Goal: Task Accomplishment & Management: Complete application form

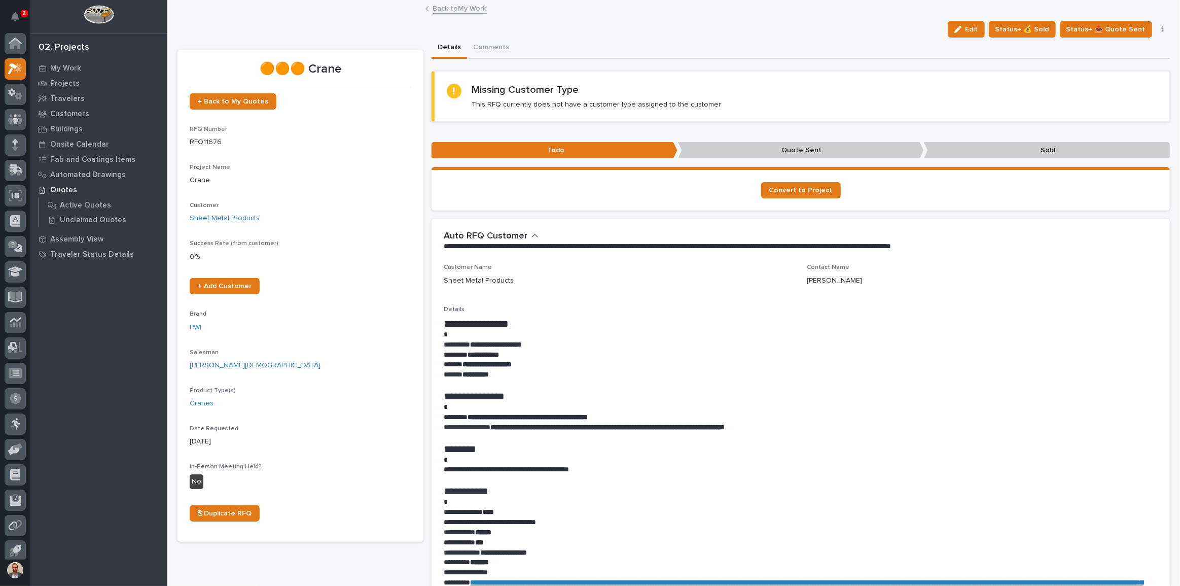
scroll to position [6, 0]
click at [69, 66] on p "My Work" at bounding box center [65, 68] width 31 height 9
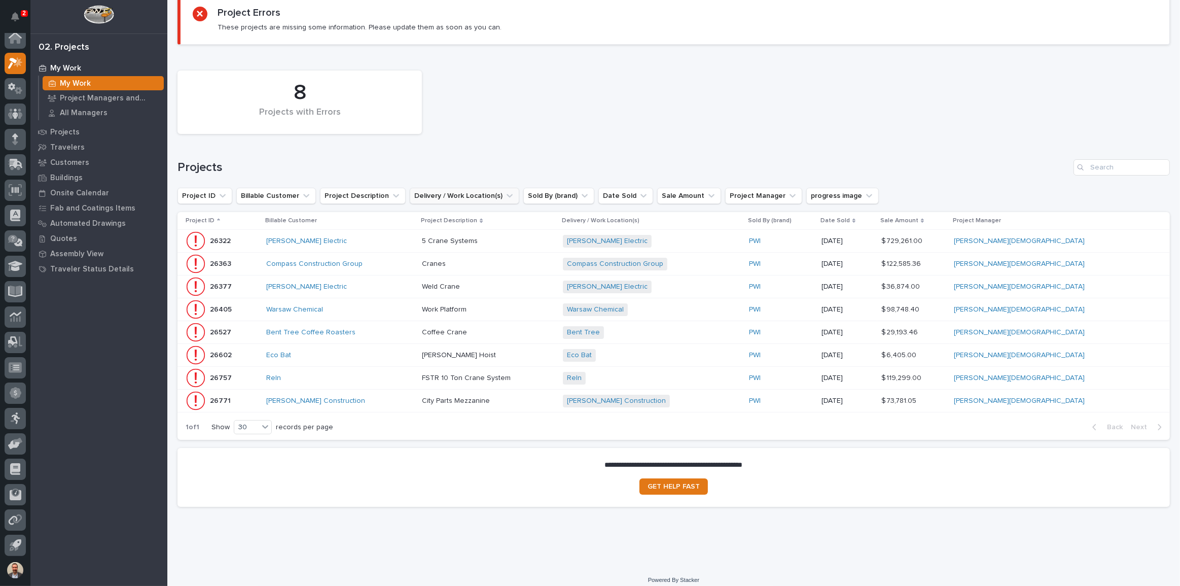
scroll to position [109, 0]
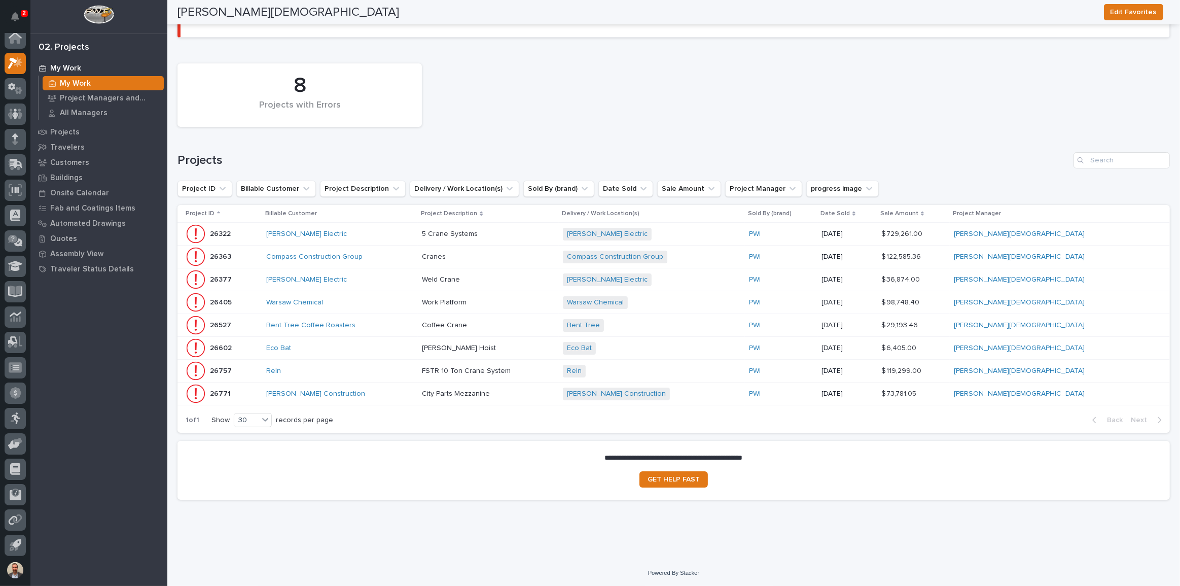
click at [407, 322] on div "Bent Tree Coffee Roasters" at bounding box center [340, 325] width 148 height 9
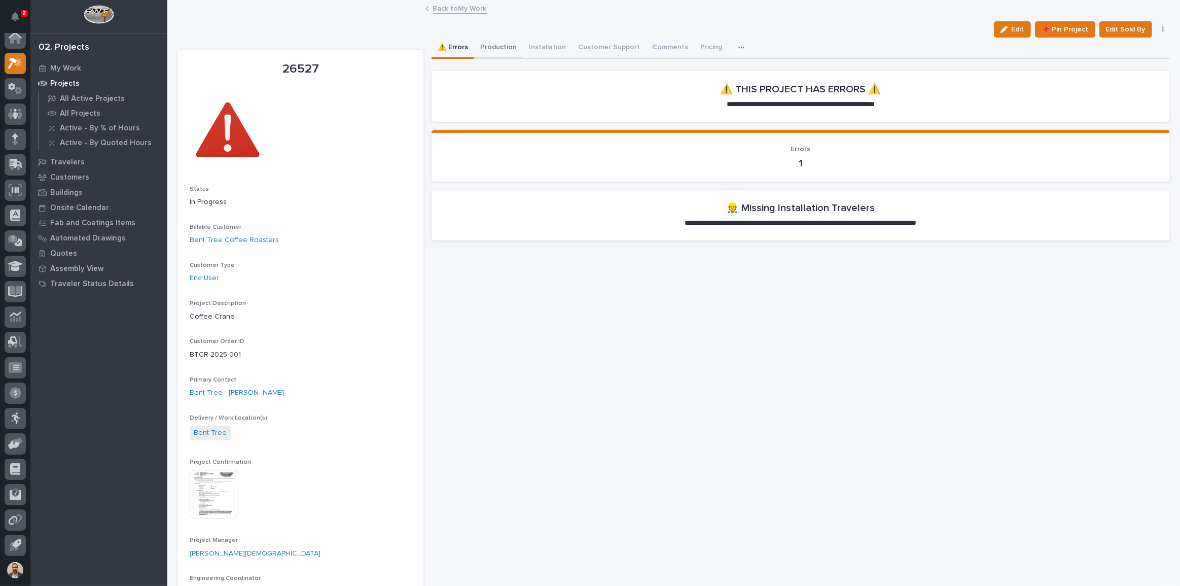
click at [493, 39] on button "Production" at bounding box center [498, 48] width 49 height 21
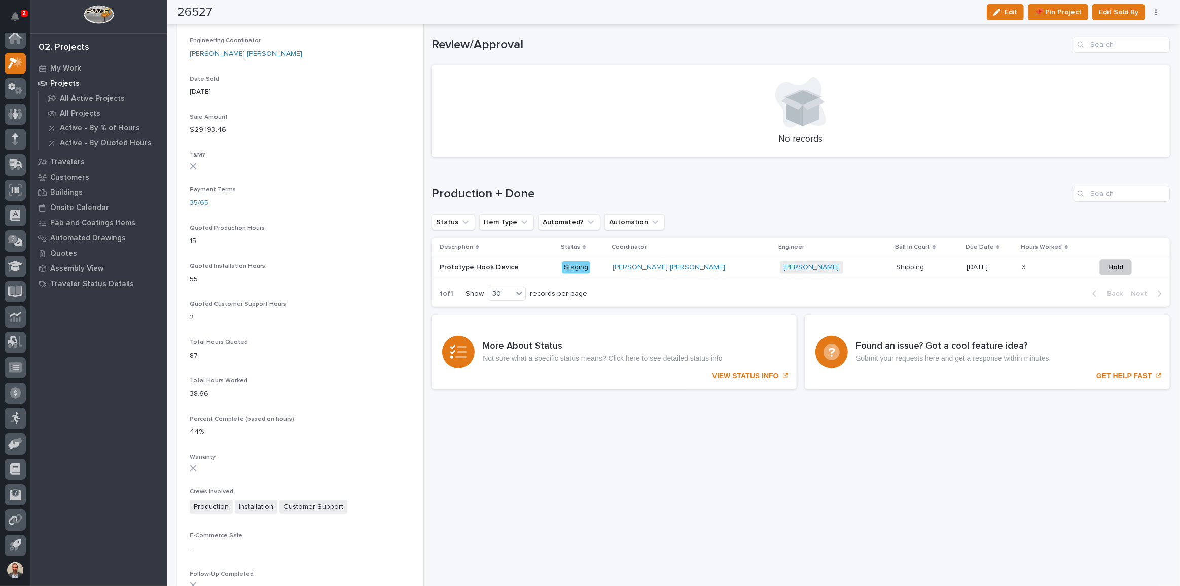
scroll to position [553, 0]
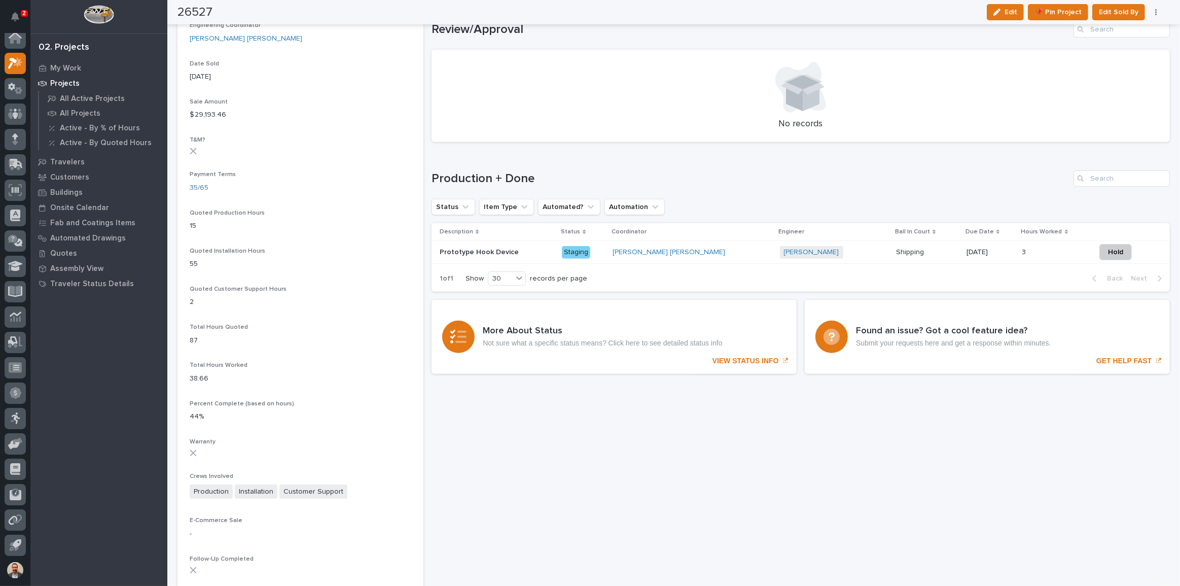
click at [695, 253] on div "[PERSON_NAME] [PERSON_NAME]" at bounding box center [692, 252] width 159 height 9
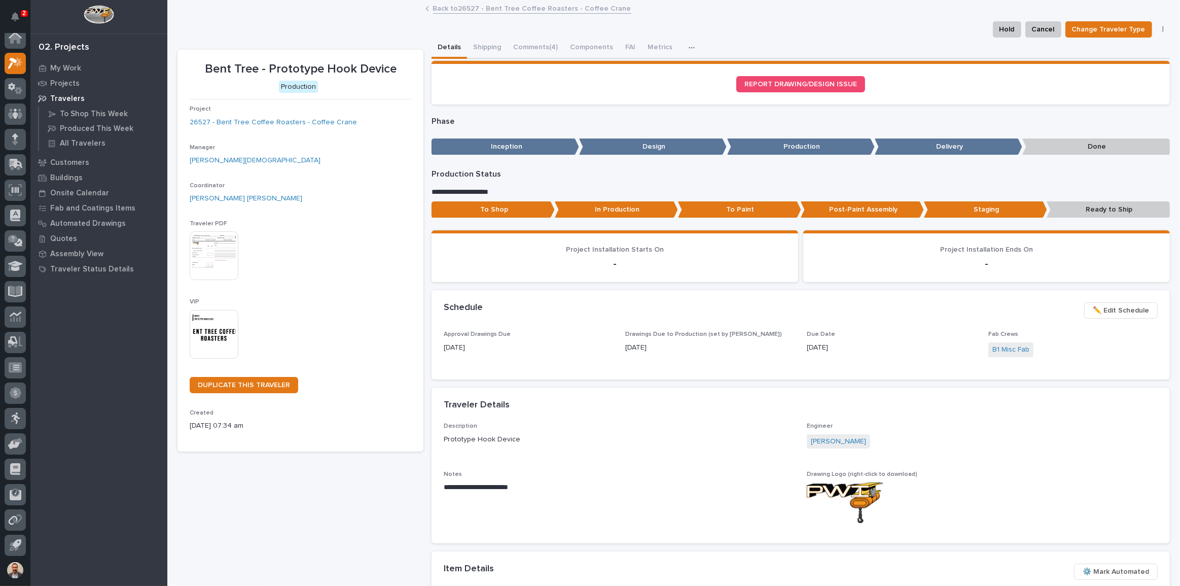
click at [1098, 307] on span "✏️ Edit Schedule" at bounding box center [1121, 310] width 56 height 12
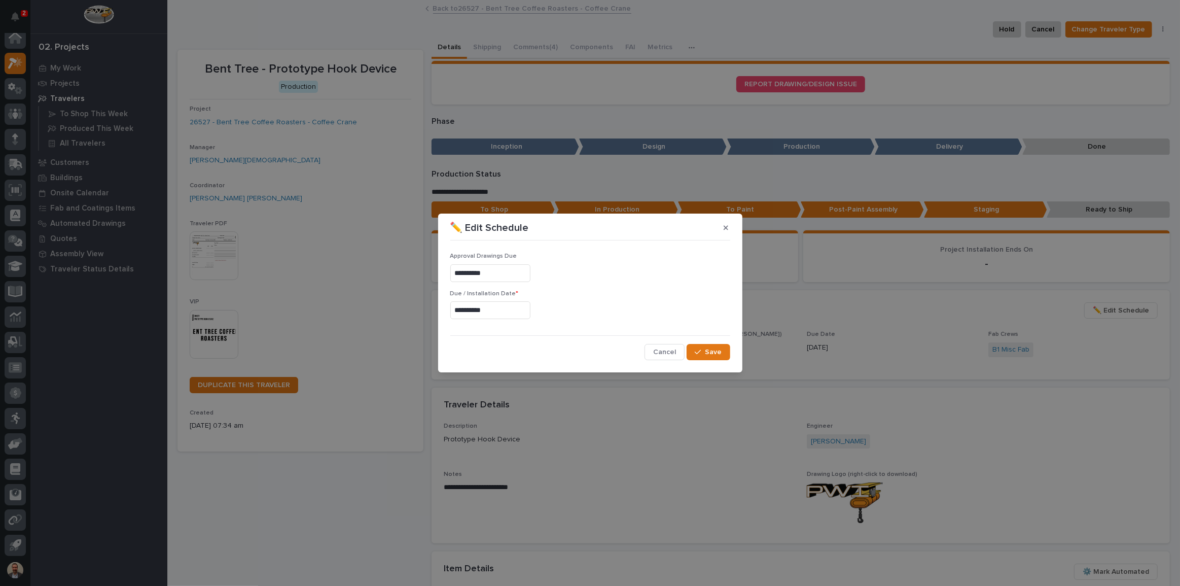
click at [513, 305] on input "**********" at bounding box center [490, 310] width 80 height 18
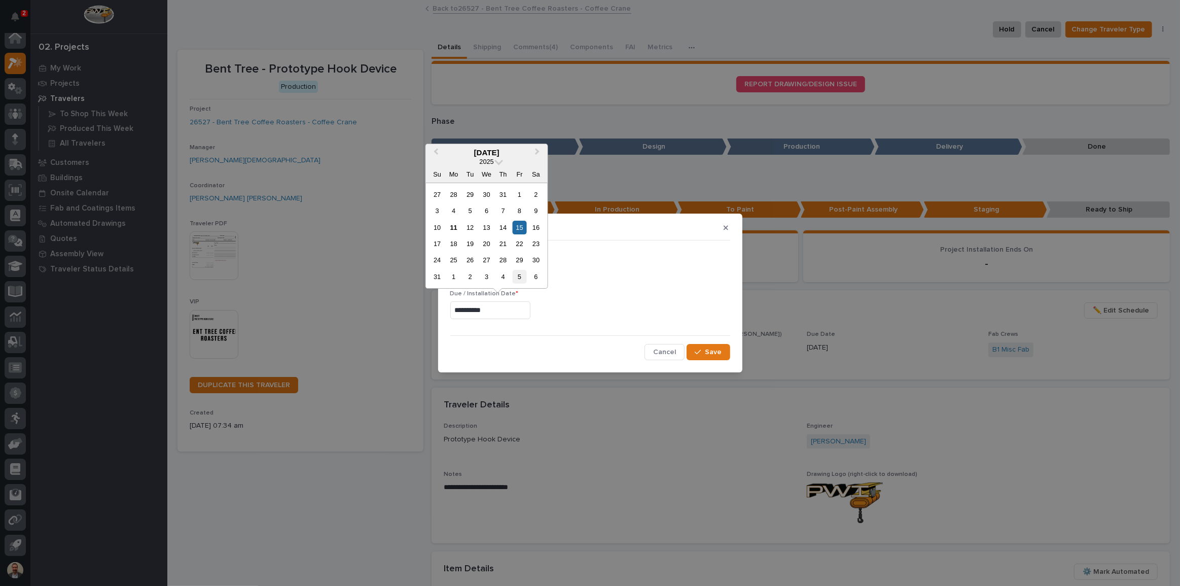
click at [520, 274] on div "5" at bounding box center [520, 277] width 14 height 14
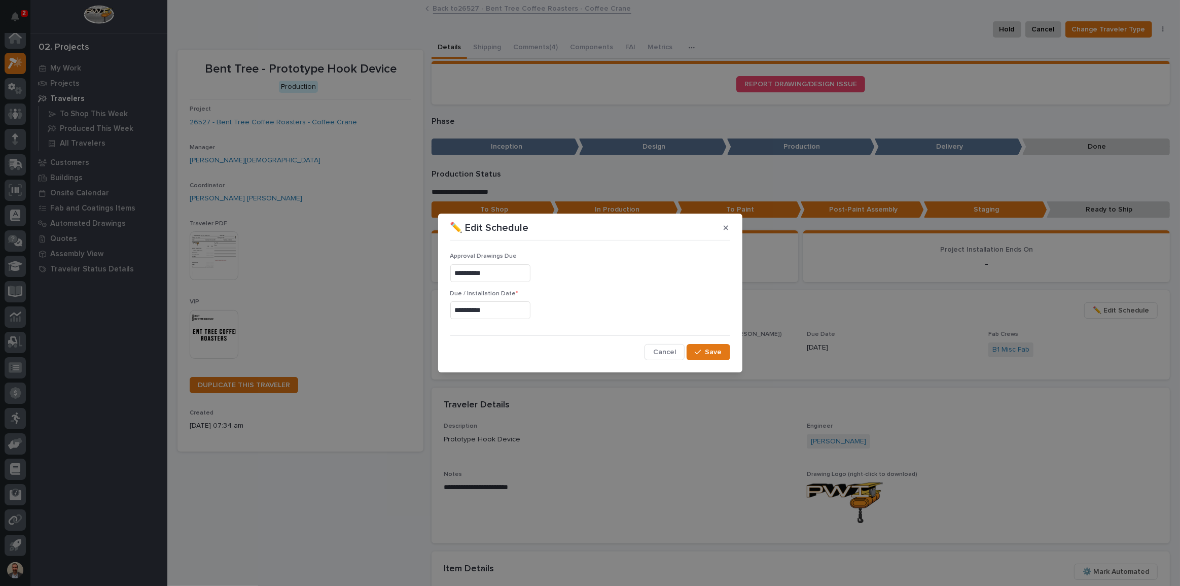
type input "**********"
click at [710, 356] on span "Save" at bounding box center [714, 351] width 17 height 9
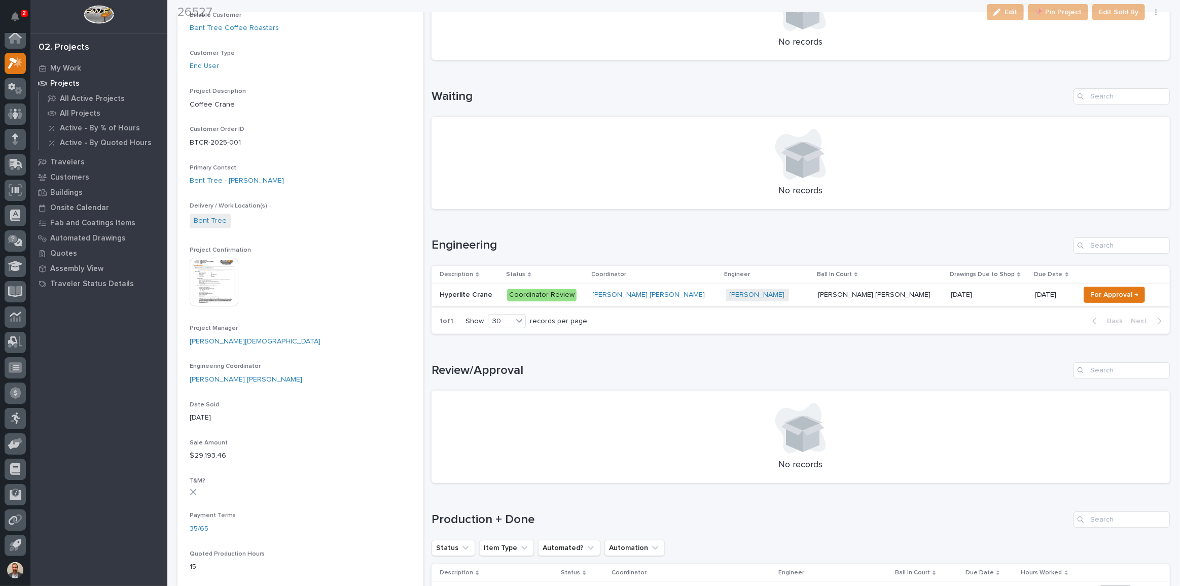
scroll to position [230, 0]
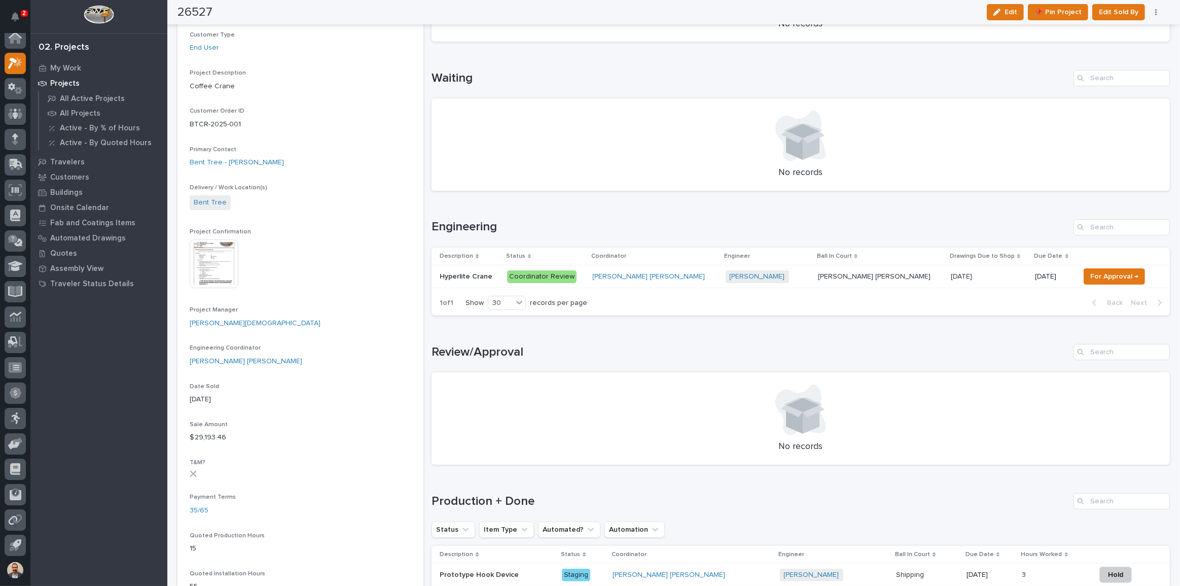
click at [951, 272] on p "[DATE]" at bounding box center [962, 275] width 23 height 11
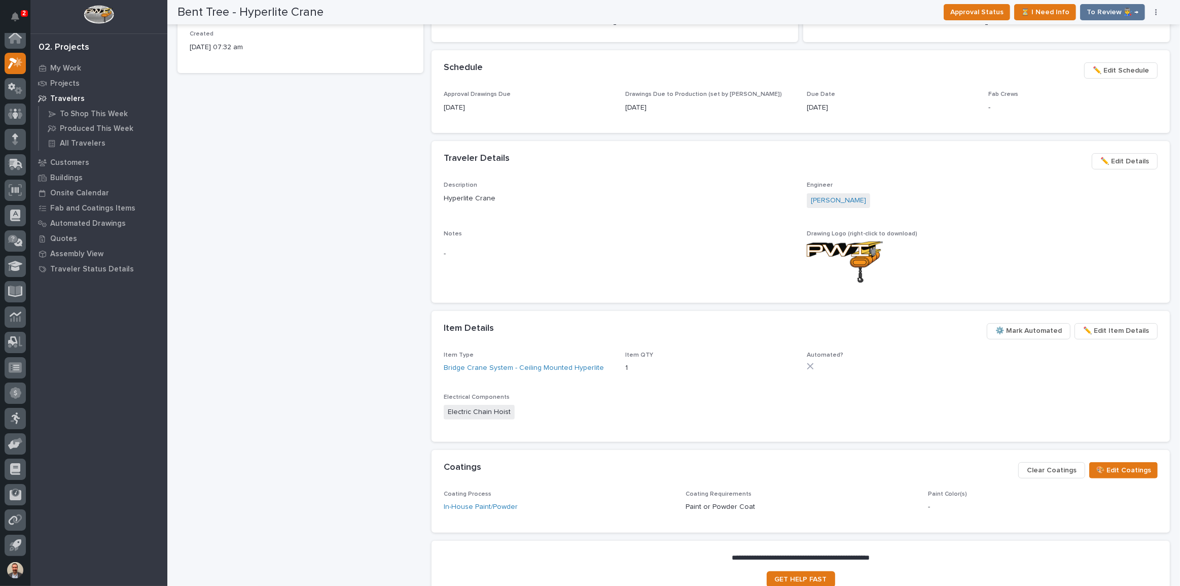
scroll to position [77, 0]
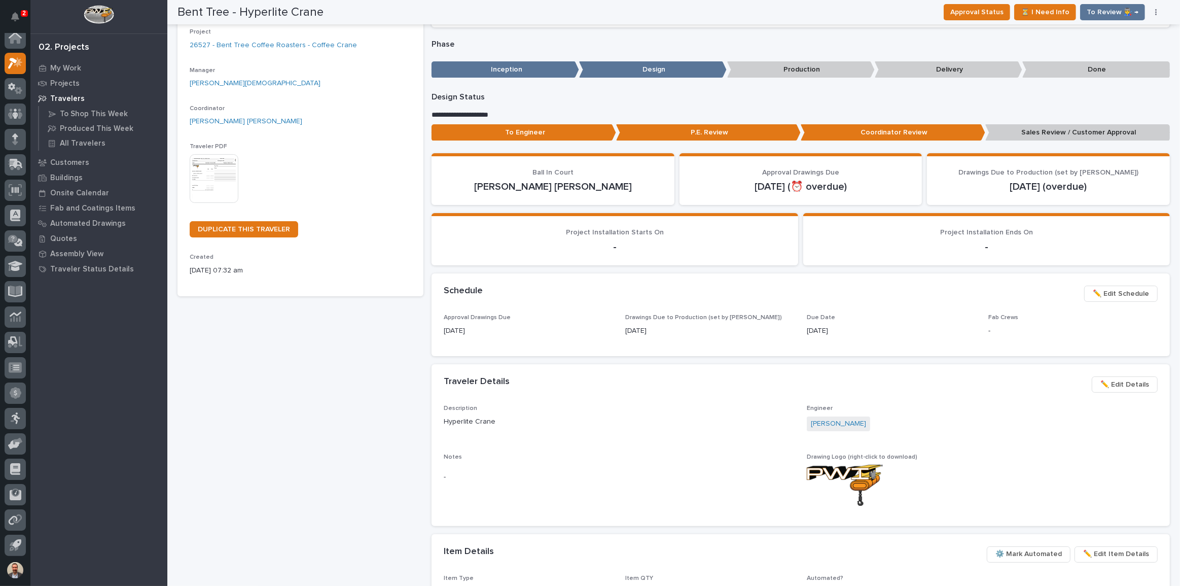
click at [1132, 291] on span "✏️ Edit Schedule" at bounding box center [1121, 294] width 56 height 12
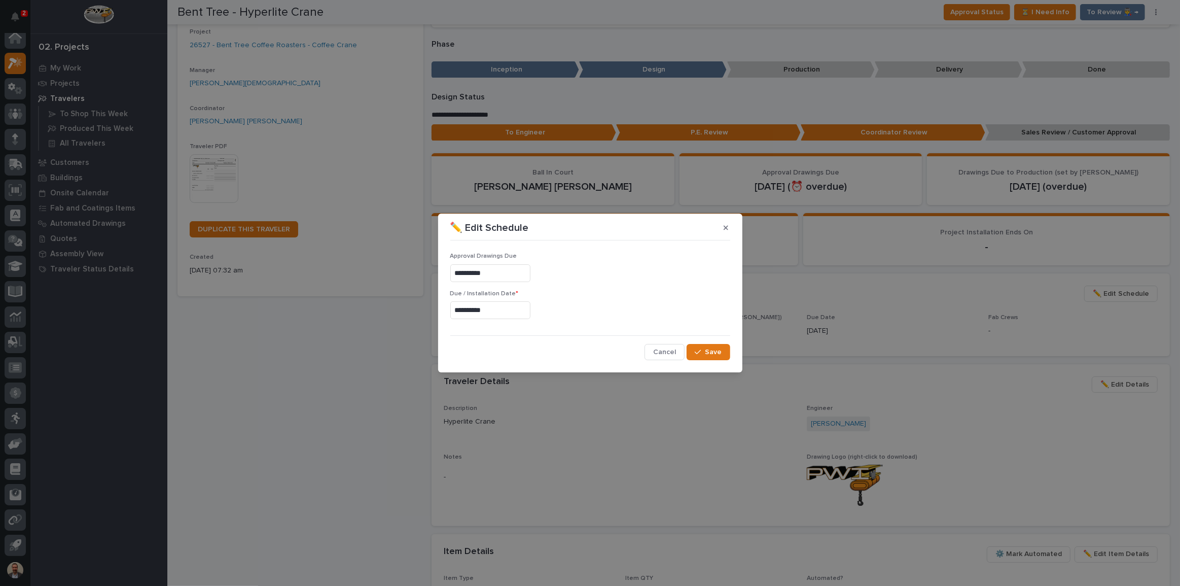
click at [530, 309] on input "**********" at bounding box center [490, 310] width 80 height 18
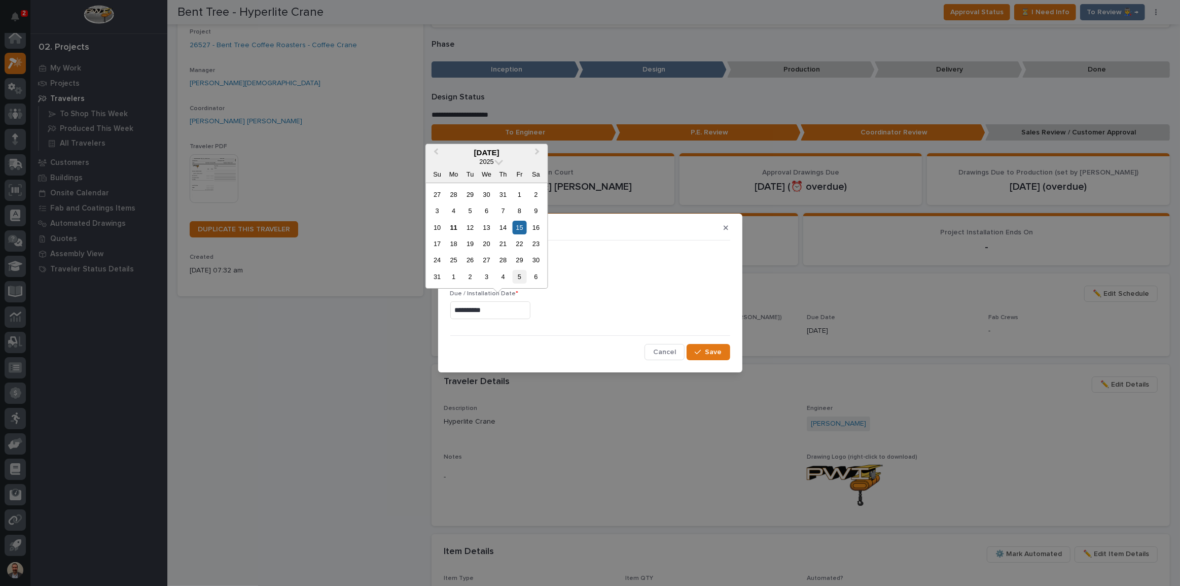
click at [522, 273] on div "5" at bounding box center [520, 277] width 14 height 14
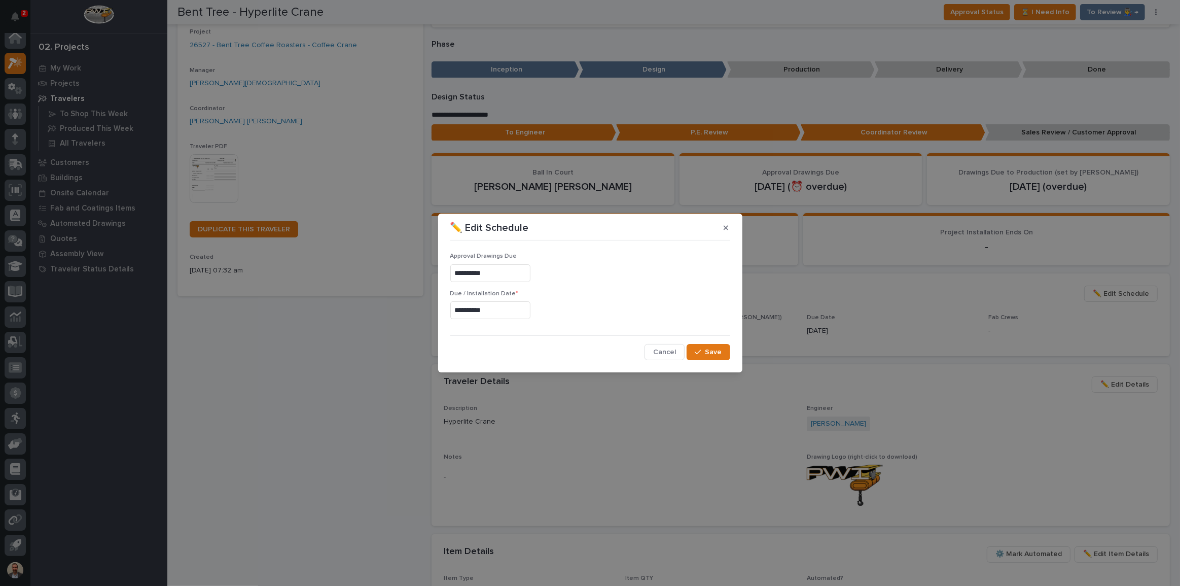
type input "**********"
click at [709, 348] on span "Save" at bounding box center [714, 351] width 17 height 9
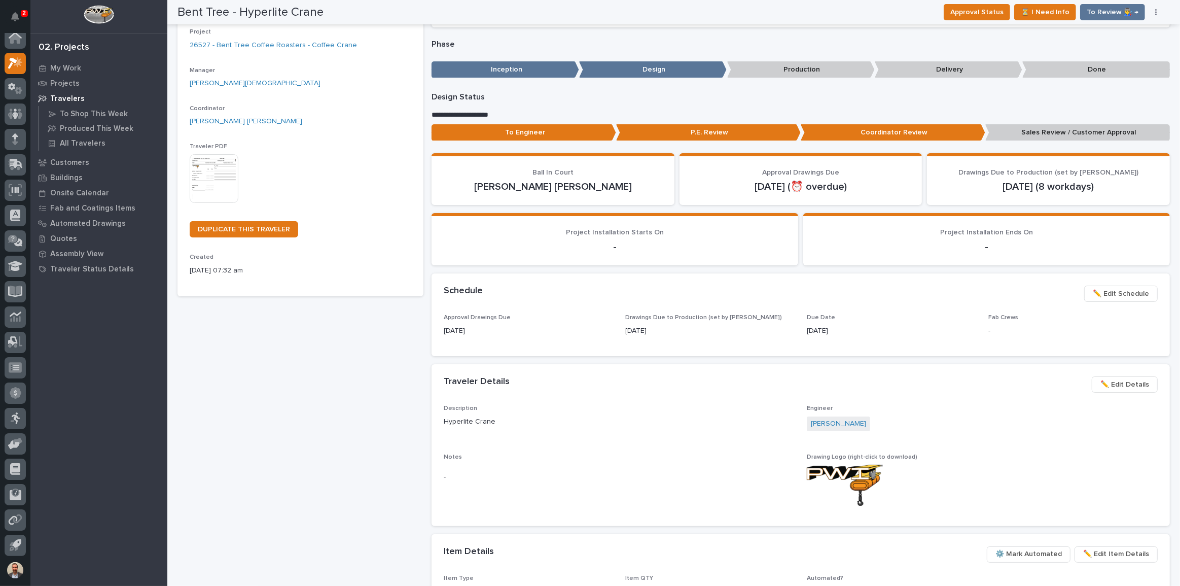
scroll to position [0, 0]
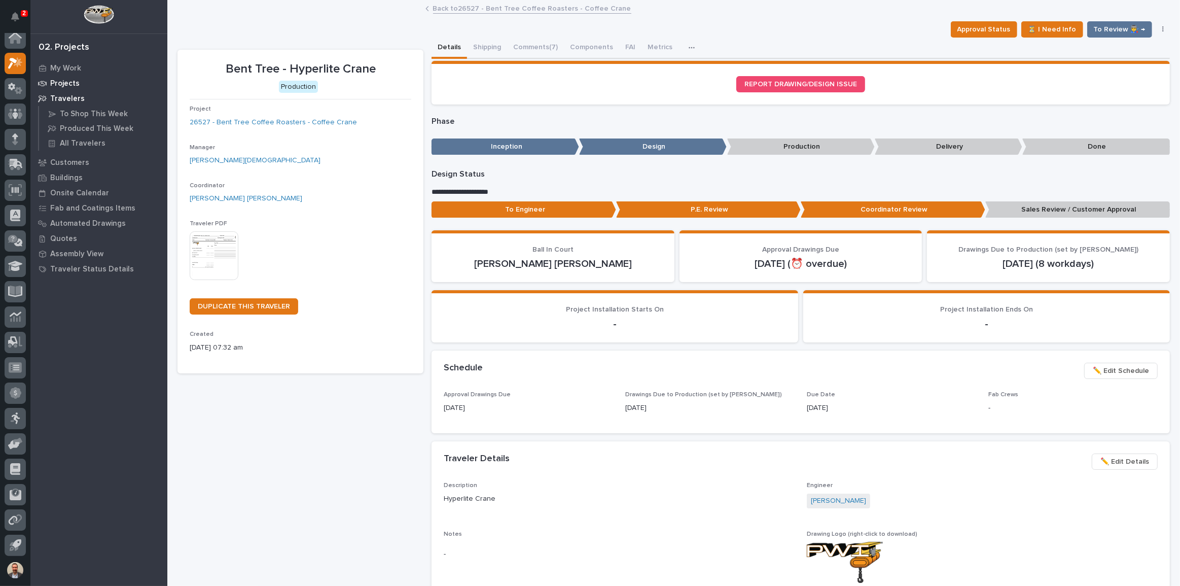
click at [68, 79] on p "Projects" at bounding box center [64, 83] width 29 height 9
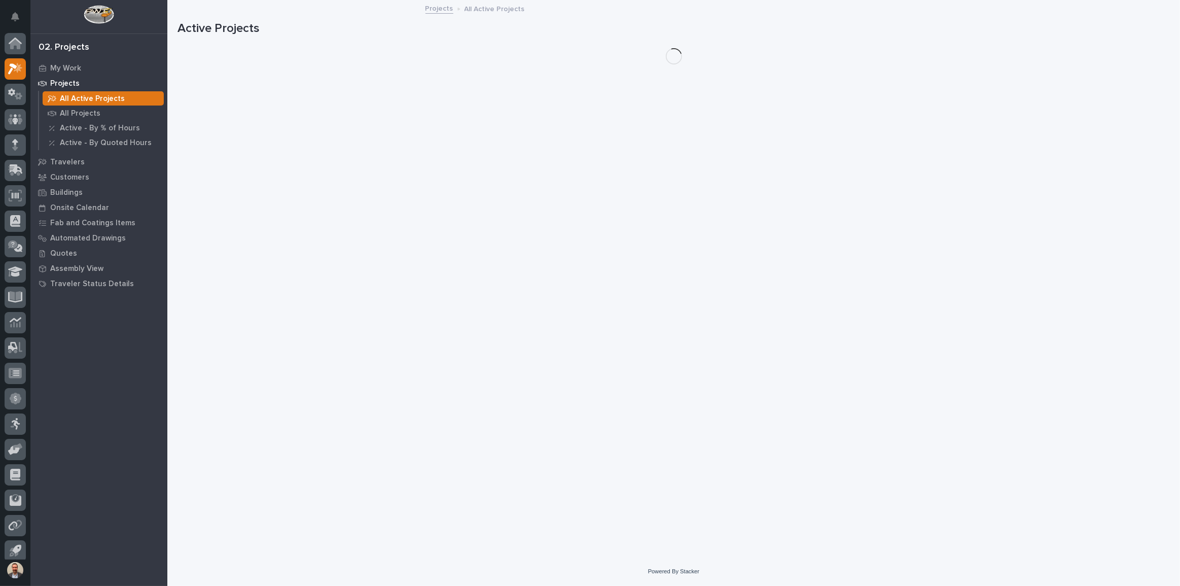
scroll to position [6, 0]
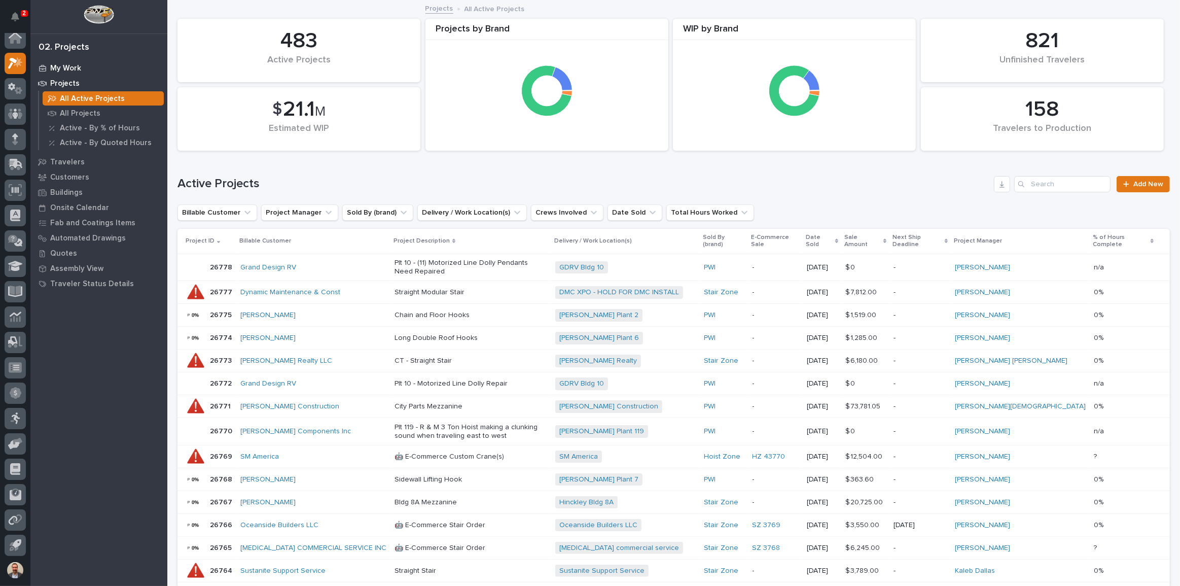
click at [71, 67] on p "My Work" at bounding box center [65, 68] width 31 height 9
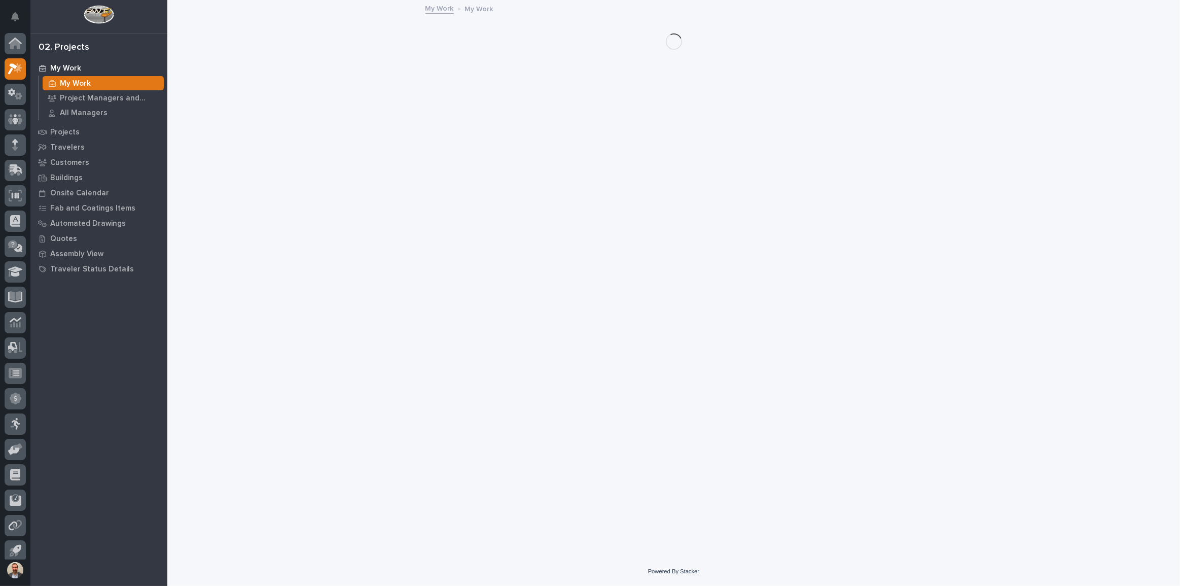
scroll to position [6, 0]
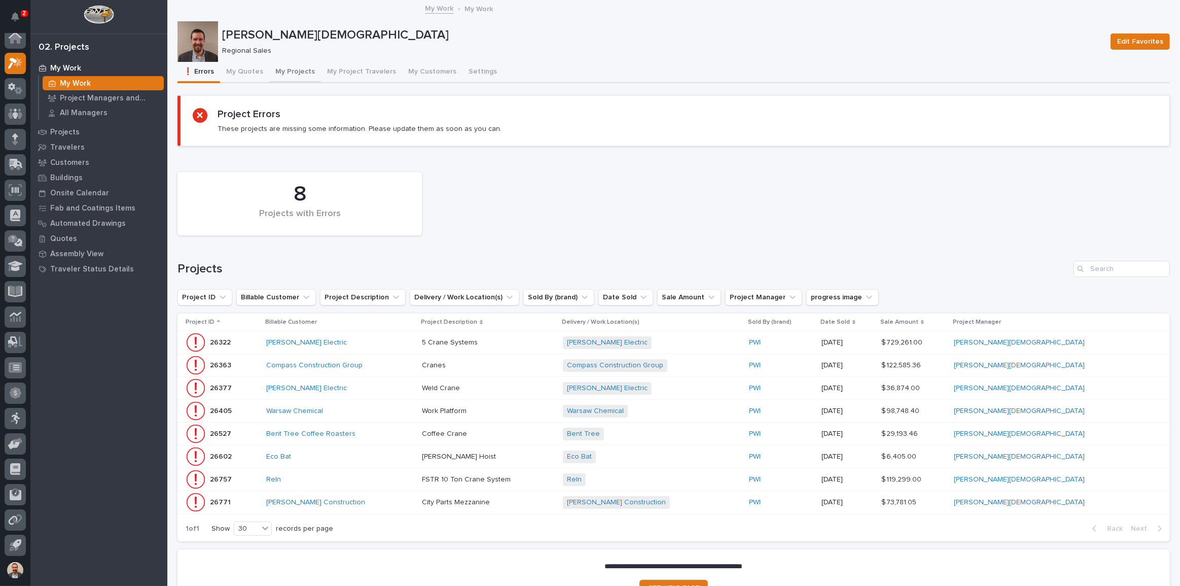
click at [303, 72] on button "My Projects" at bounding box center [295, 72] width 52 height 21
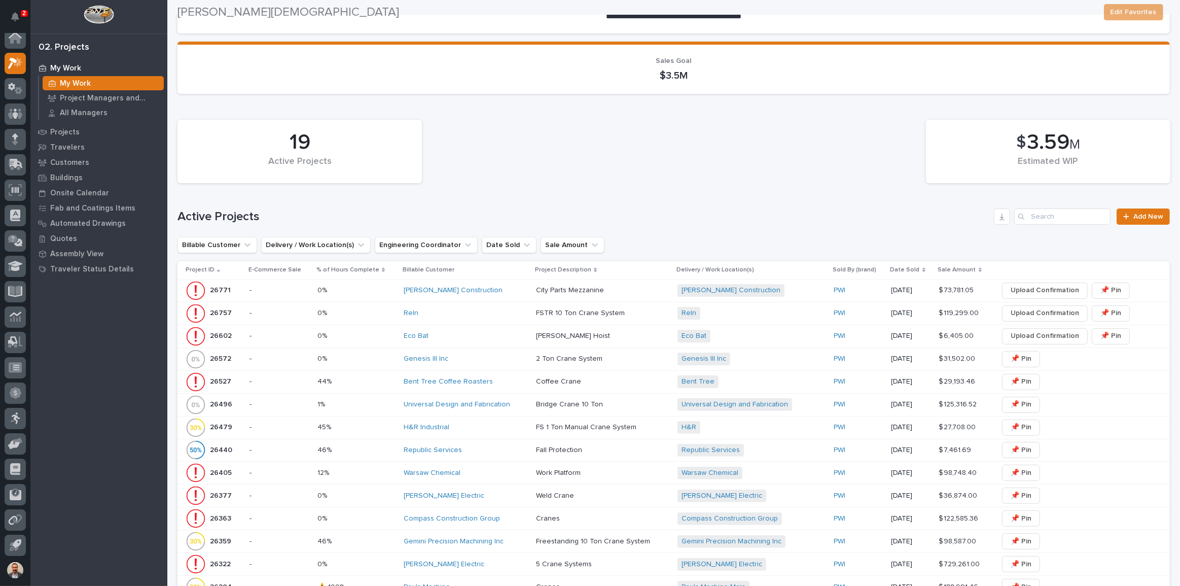
scroll to position [138, 0]
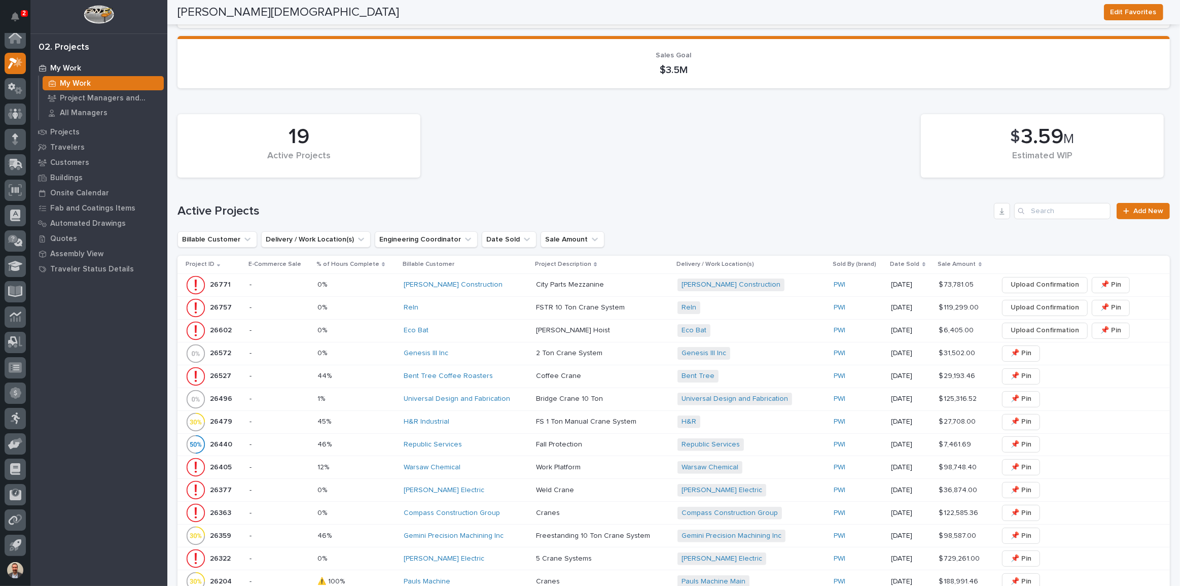
click at [606, 373] on p at bounding box center [602, 376] width 133 height 9
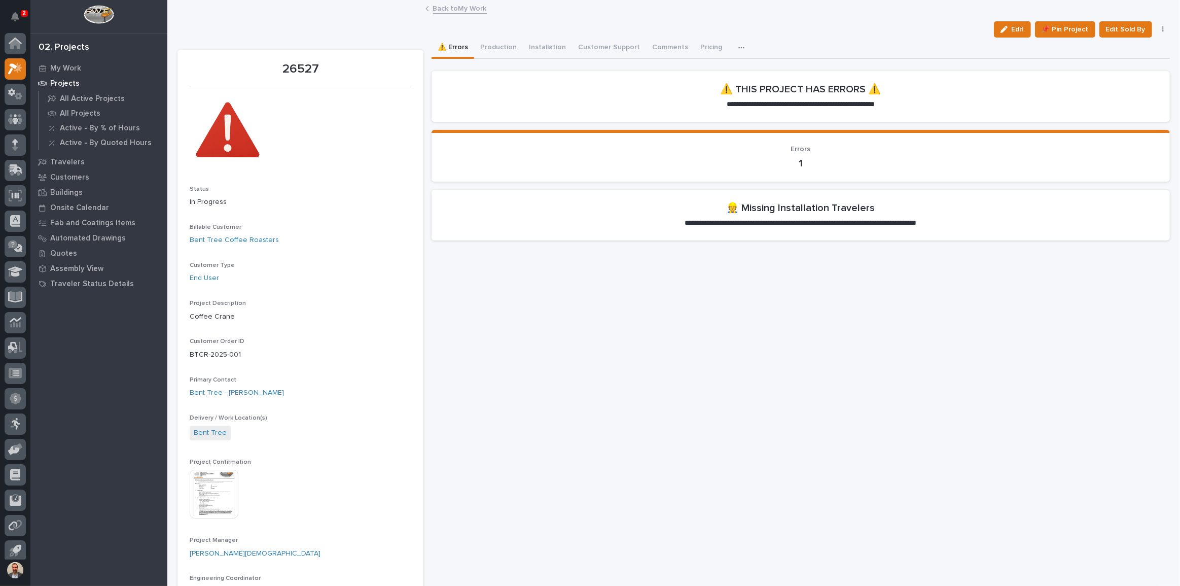
scroll to position [6, 0]
click at [536, 47] on button "Installation" at bounding box center [547, 48] width 49 height 21
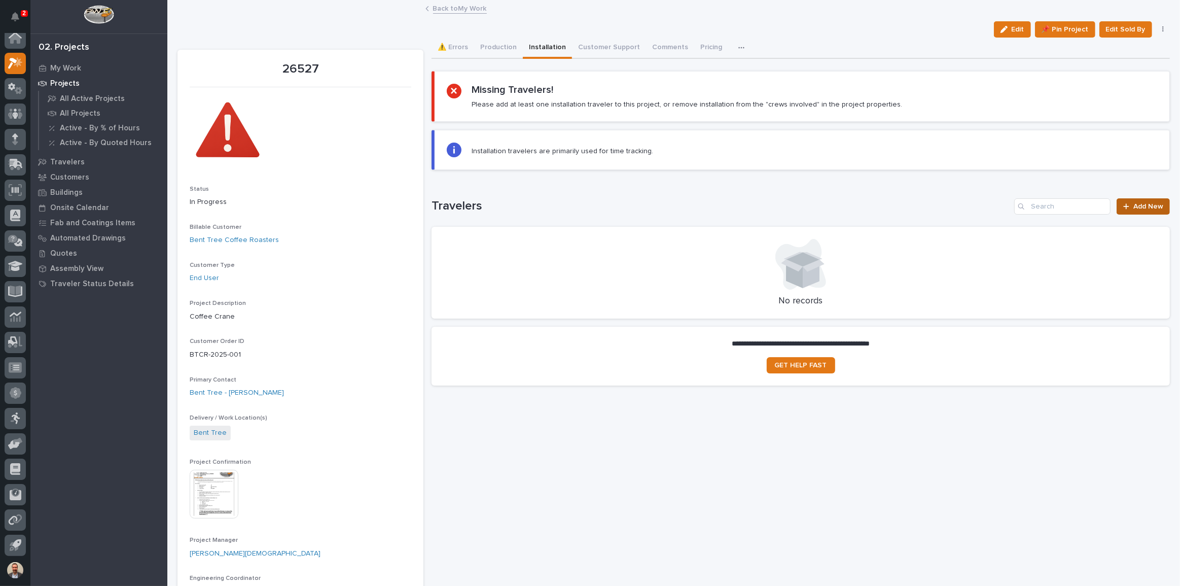
click at [1151, 209] on link "Add New" at bounding box center [1143, 206] width 53 height 16
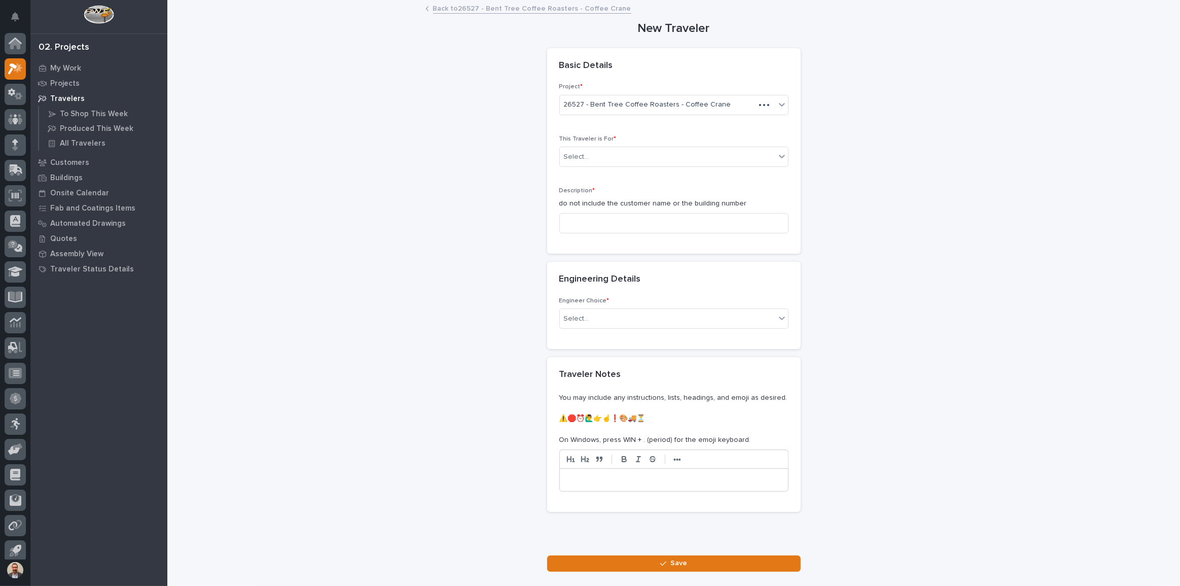
scroll to position [6, 0]
click at [729, 149] on div "Select..." at bounding box center [668, 157] width 216 height 17
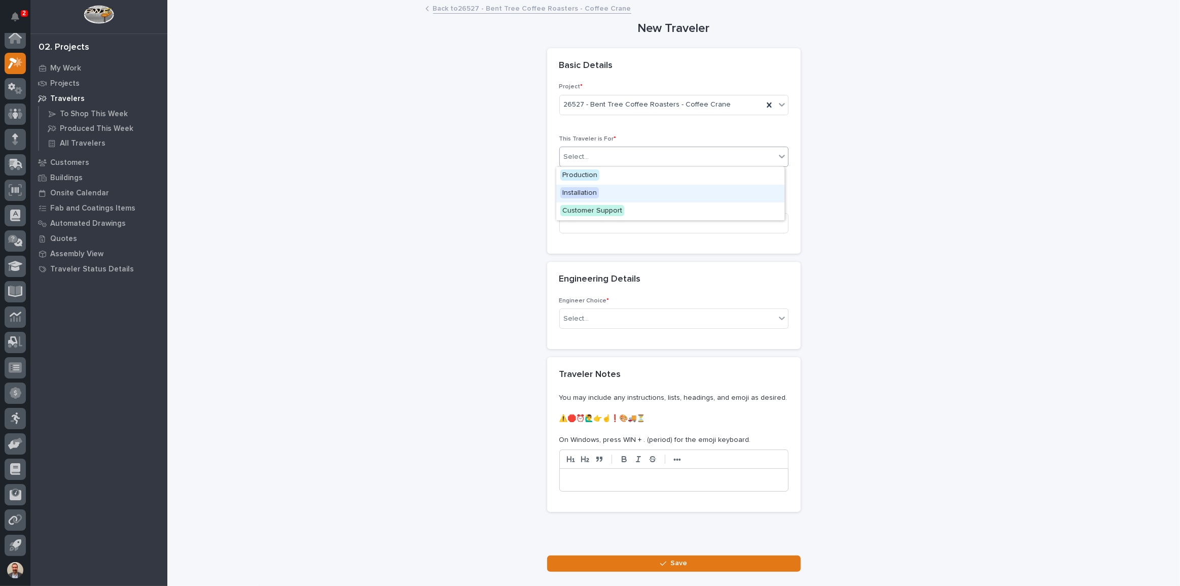
click at [705, 199] on div "Installation" at bounding box center [670, 194] width 228 height 18
click at [695, 221] on input at bounding box center [674, 223] width 229 height 20
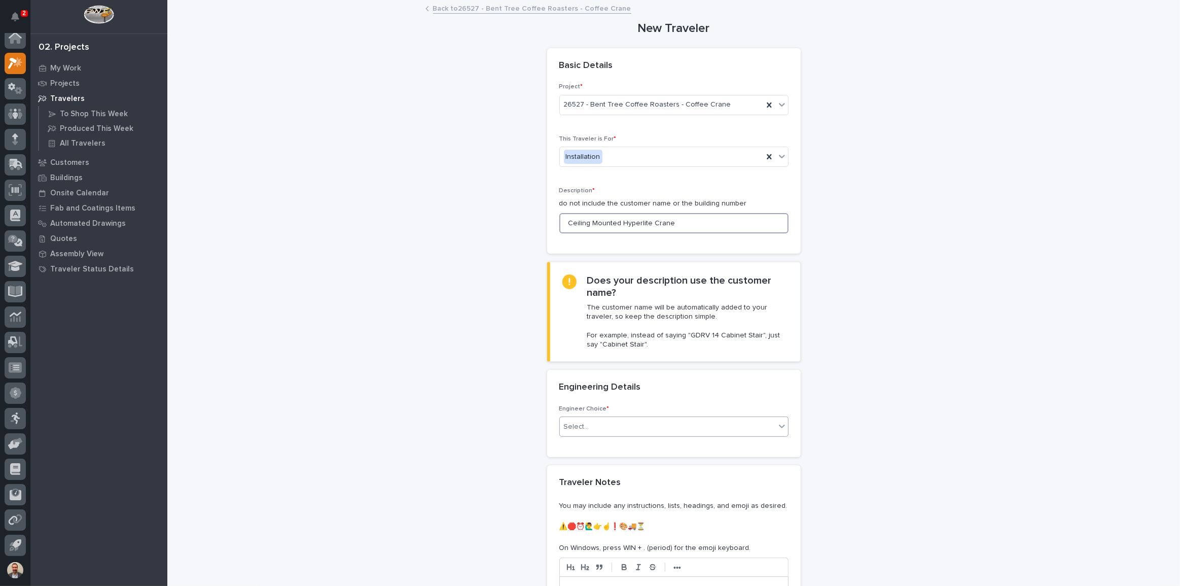
type input "Ceiling Mounted Hyperlite Crane"
click at [678, 425] on div "Select..." at bounding box center [668, 426] width 216 height 17
click at [686, 476] on div "I know who will draw this" at bounding box center [670, 481] width 228 height 18
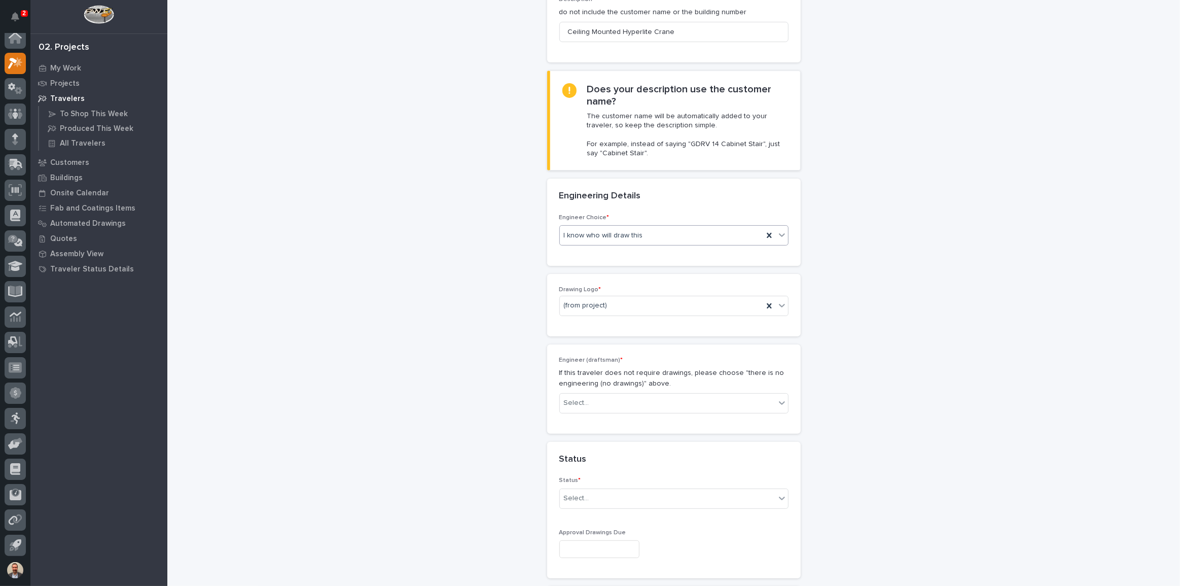
scroll to position [230, 0]
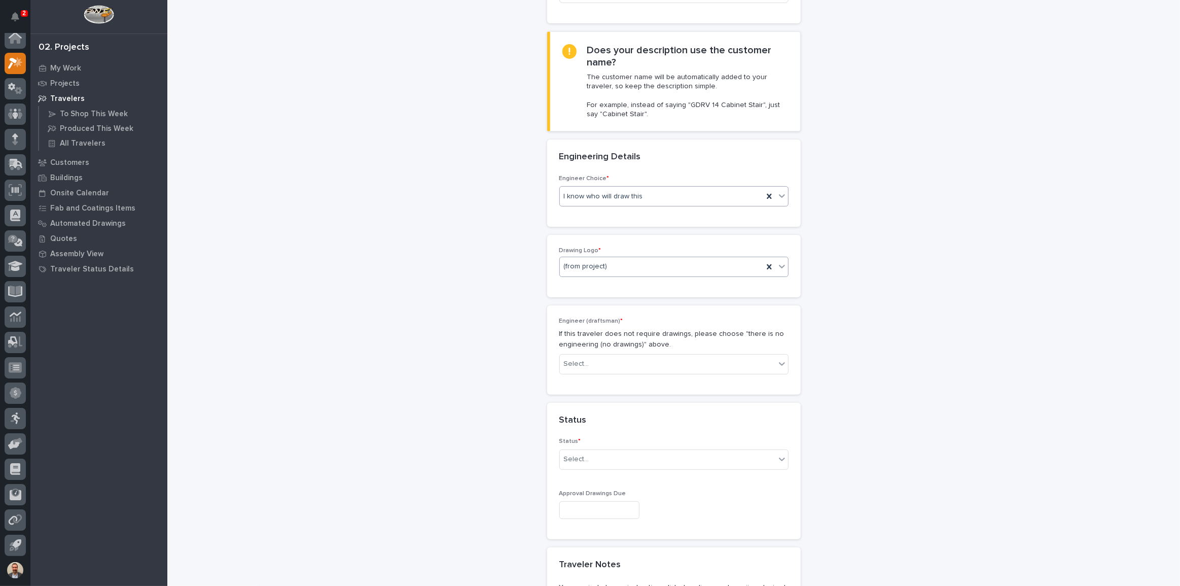
click at [654, 260] on div "(from project)" at bounding box center [661, 266] width 203 height 17
click at [629, 317] on div "PWI" at bounding box center [670, 321] width 228 height 18
click at [634, 365] on div "Select..." at bounding box center [668, 364] width 216 height 17
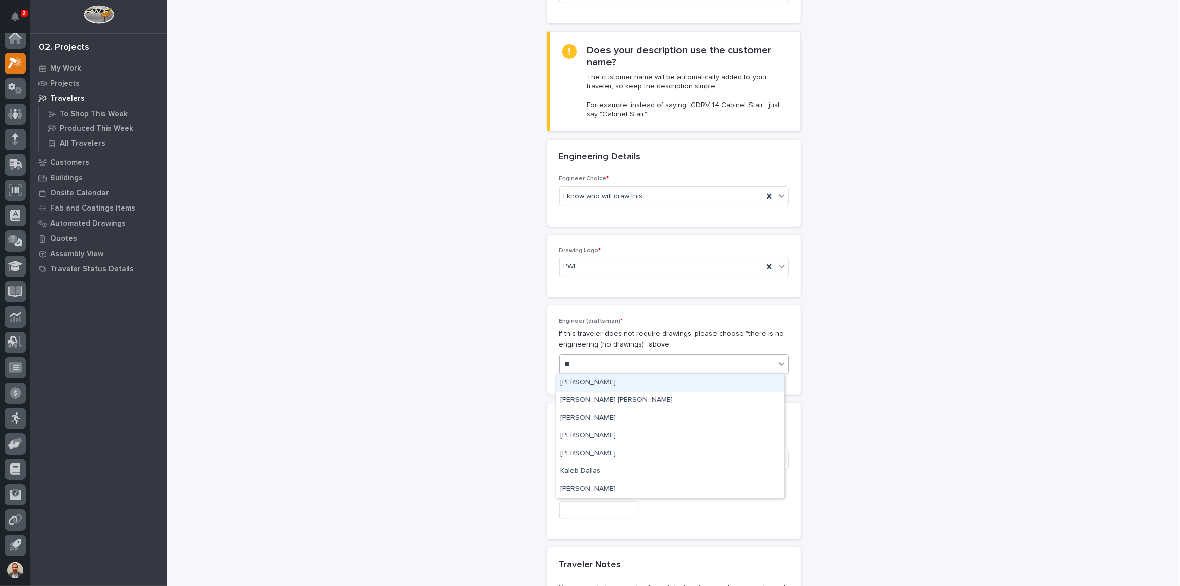
type input "***"
click at [651, 380] on div "[PERSON_NAME] [PERSON_NAME]" at bounding box center [670, 383] width 228 height 18
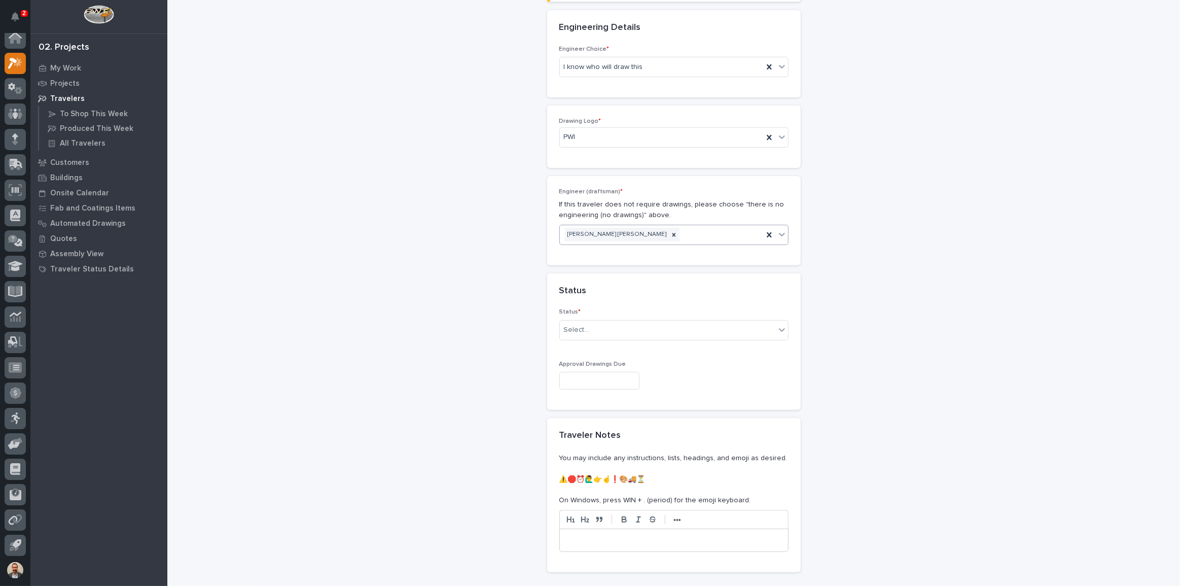
scroll to position [369, 0]
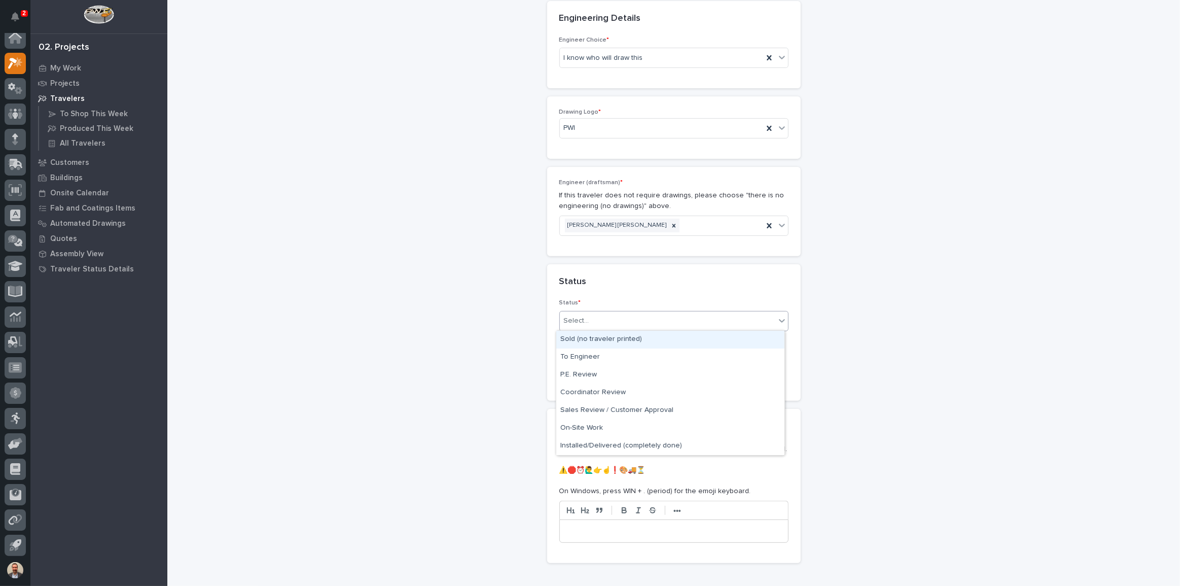
click at [698, 325] on div "Select..." at bounding box center [668, 320] width 216 height 17
click at [669, 352] on div "To Engineer" at bounding box center [670, 357] width 228 height 18
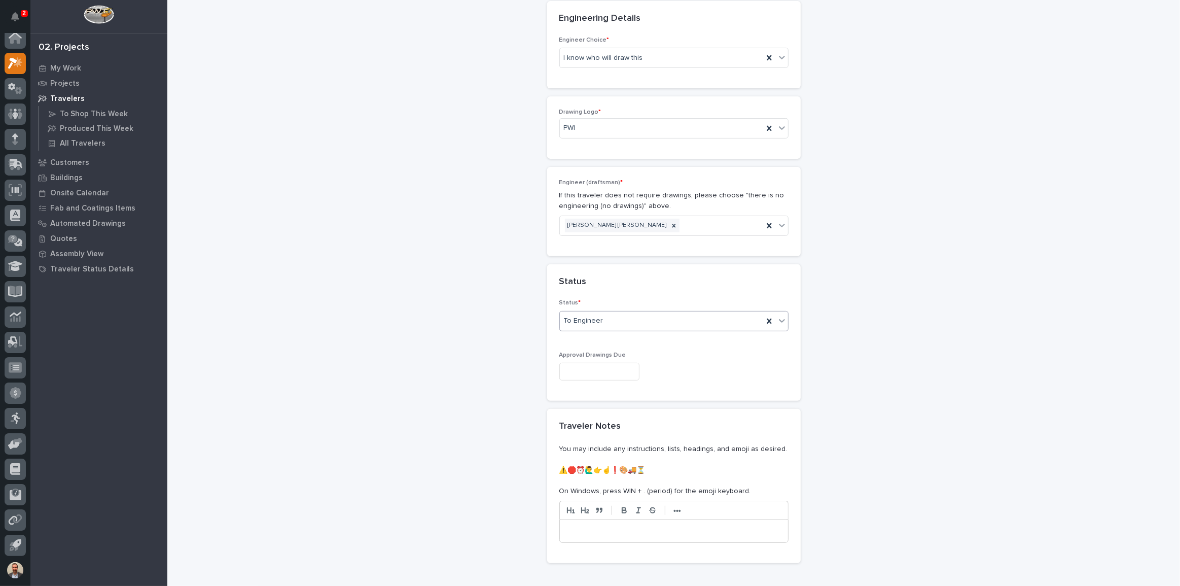
click at [634, 367] on input "text" at bounding box center [600, 372] width 80 height 18
click at [629, 291] on div "15" at bounding box center [625, 288] width 14 height 14
type input "**********"
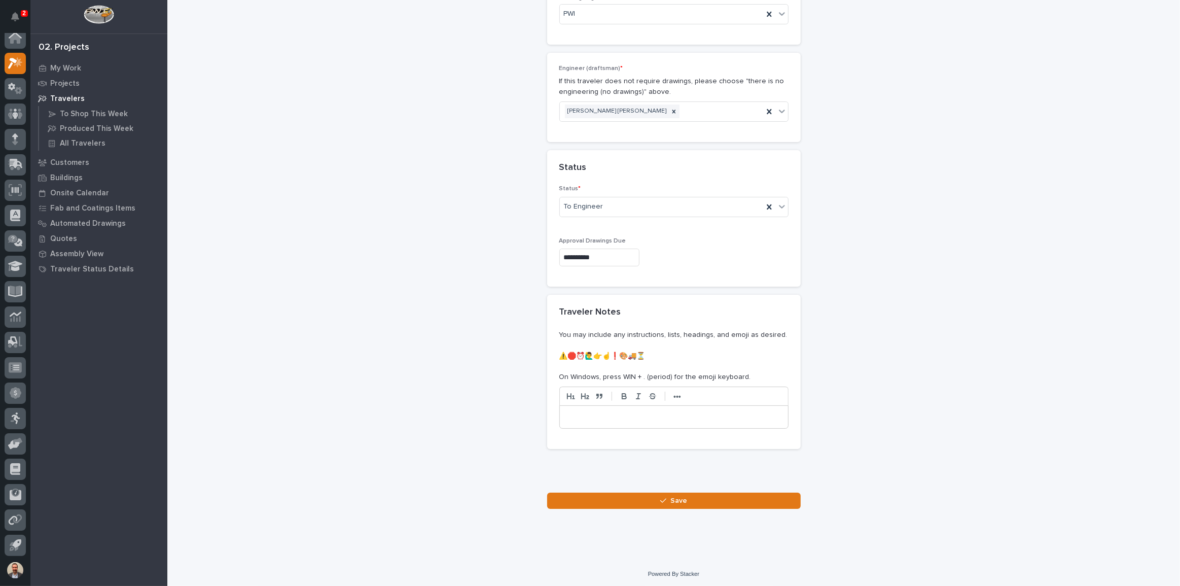
scroll to position [484, 0]
click at [664, 501] on div "button" at bounding box center [665, 499] width 10 height 7
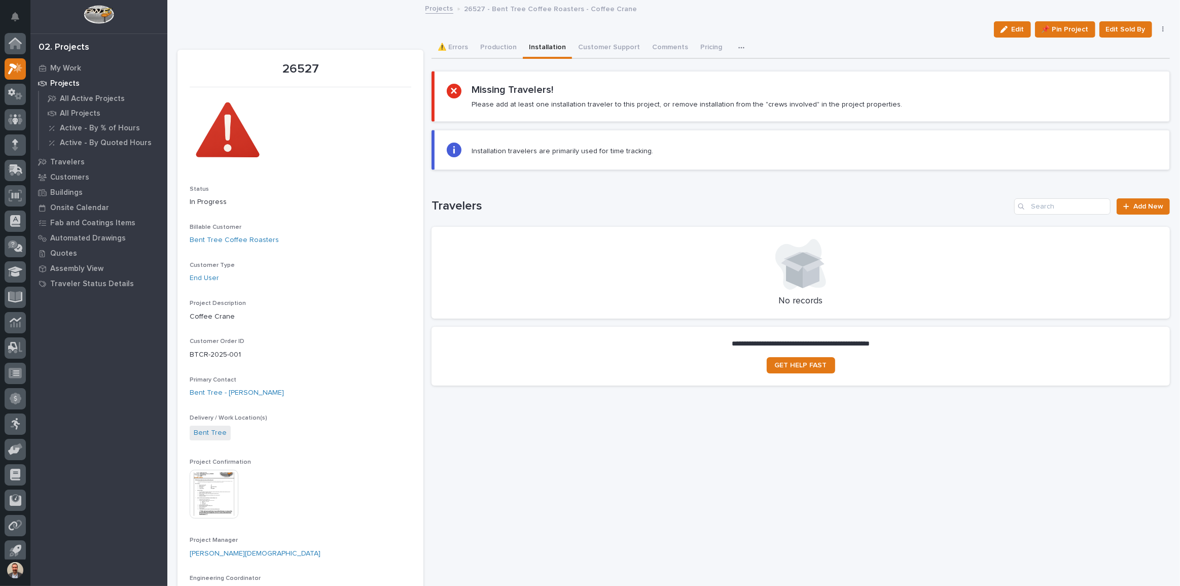
scroll to position [6, 0]
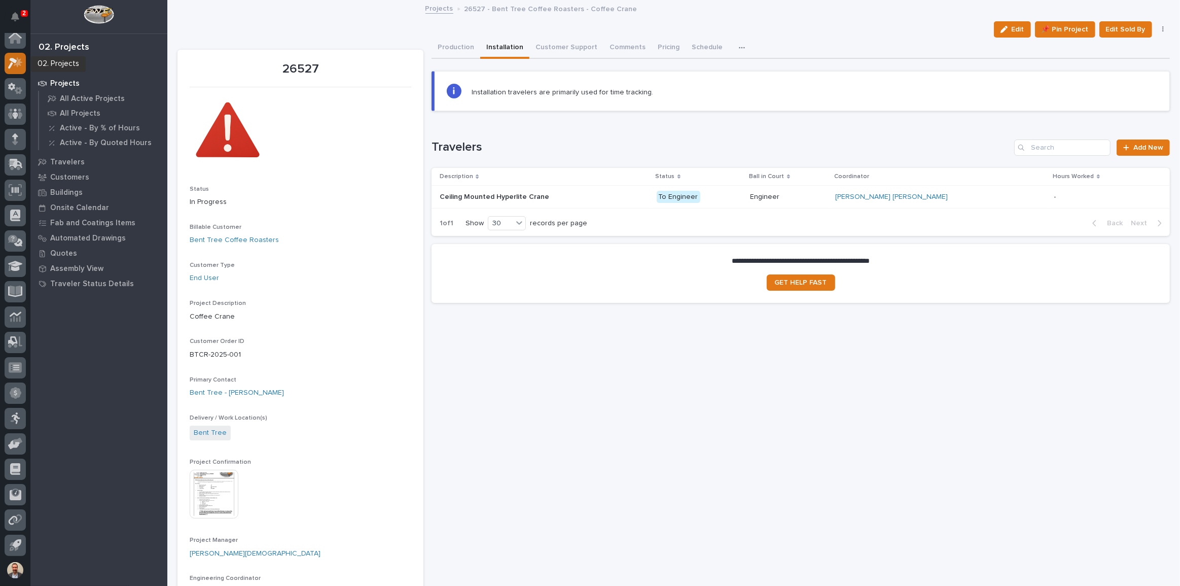
click at [13, 54] on div at bounding box center [15, 63] width 21 height 21
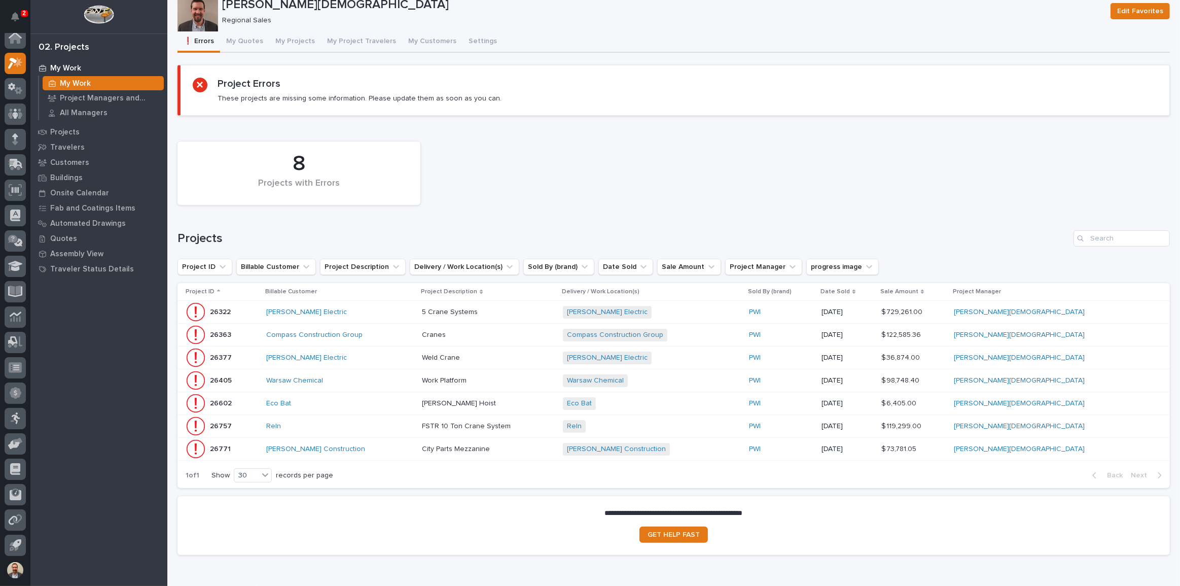
scroll to position [46, 0]
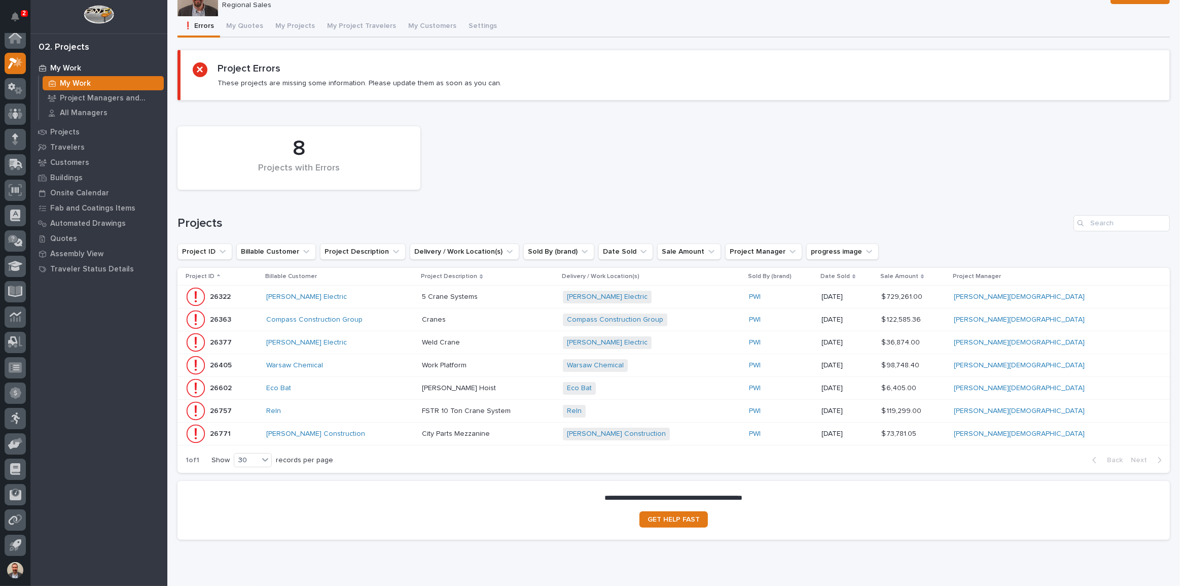
click at [555, 433] on p at bounding box center [488, 434] width 133 height 9
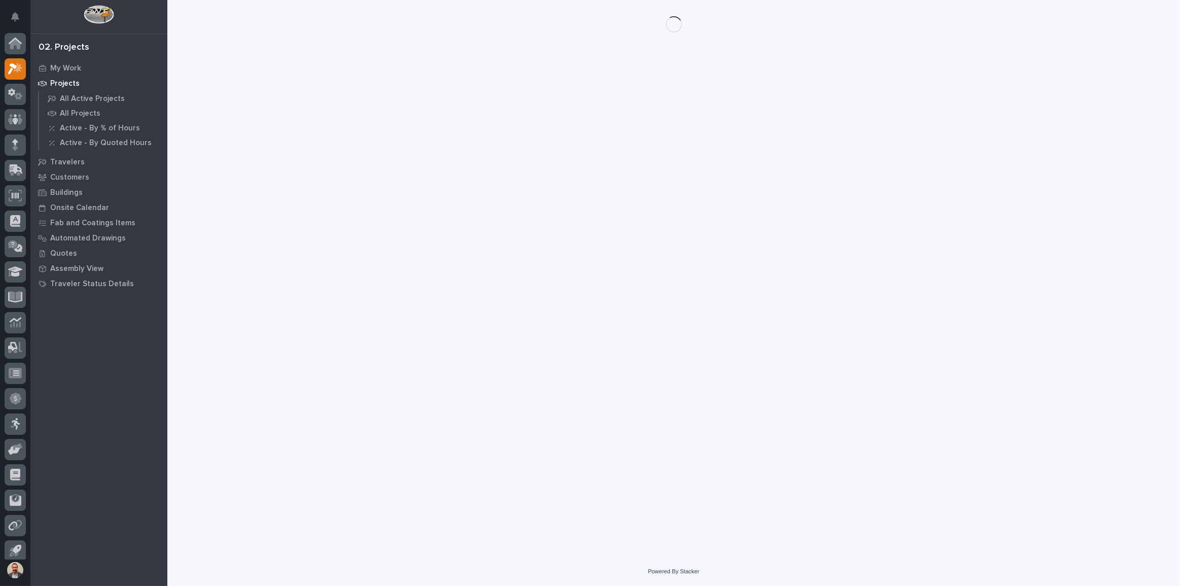
scroll to position [6, 0]
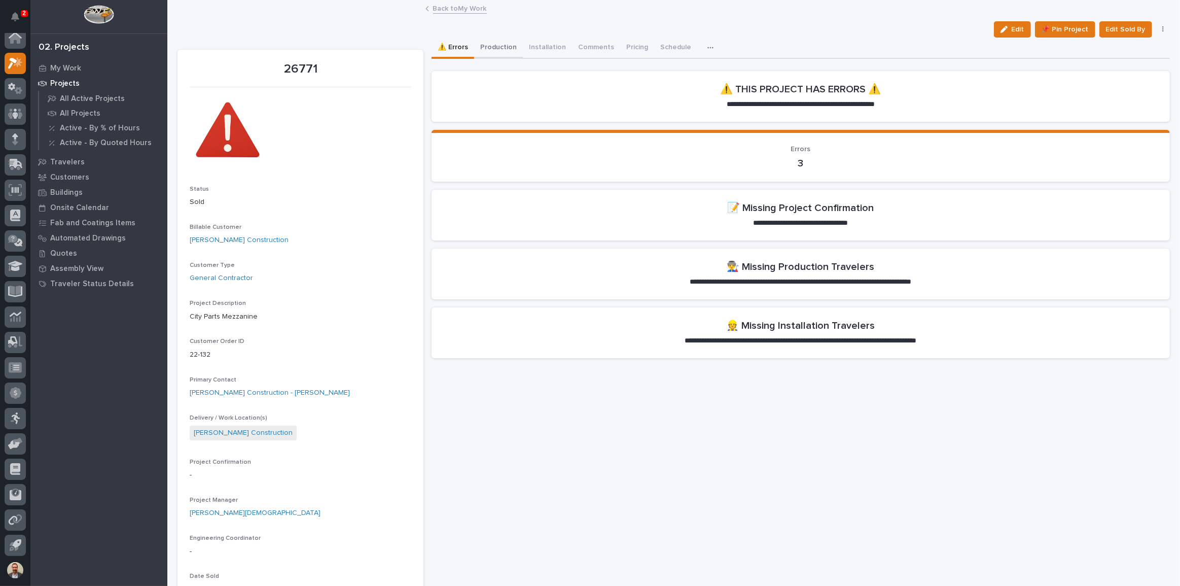
click at [497, 48] on button "Production" at bounding box center [498, 48] width 49 height 21
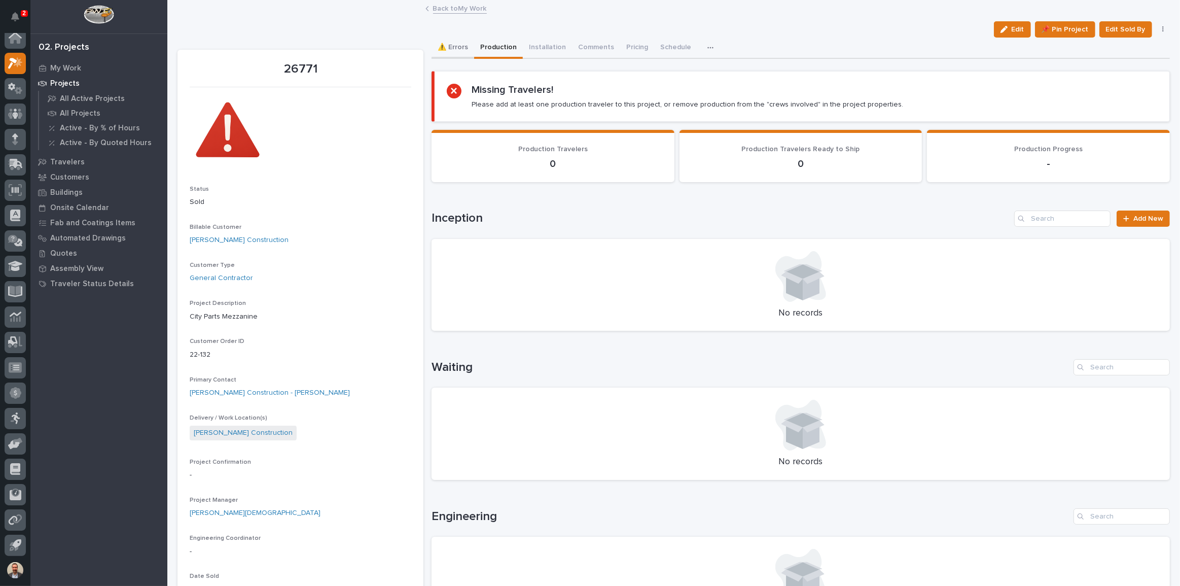
click at [456, 46] on button "⚠️ Errors" at bounding box center [453, 48] width 43 height 21
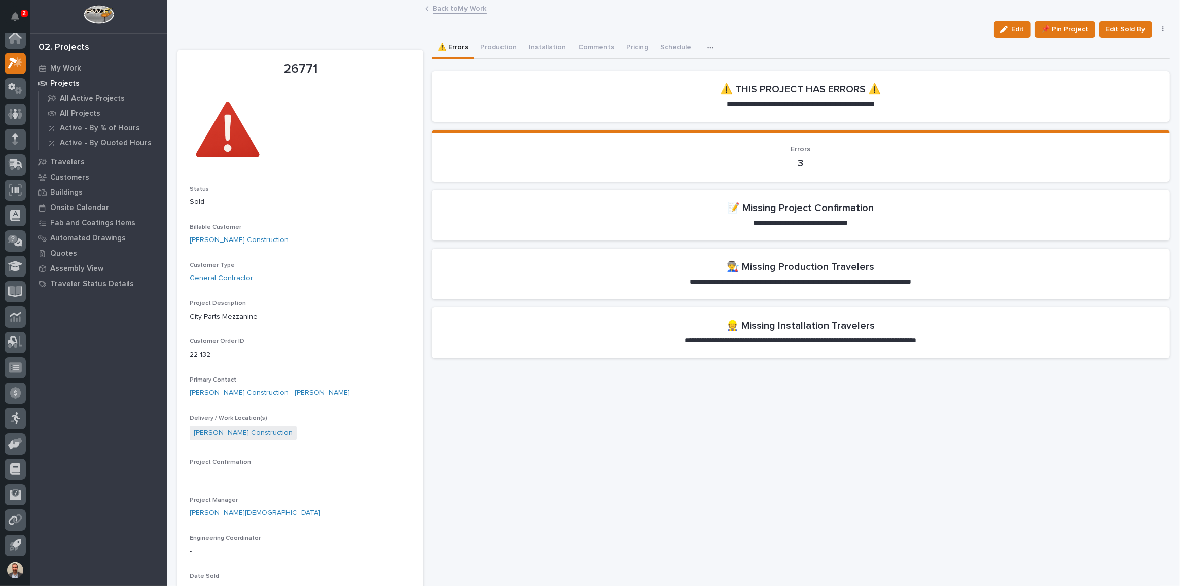
click at [1003, 36] on button "Edit" at bounding box center [1012, 29] width 37 height 16
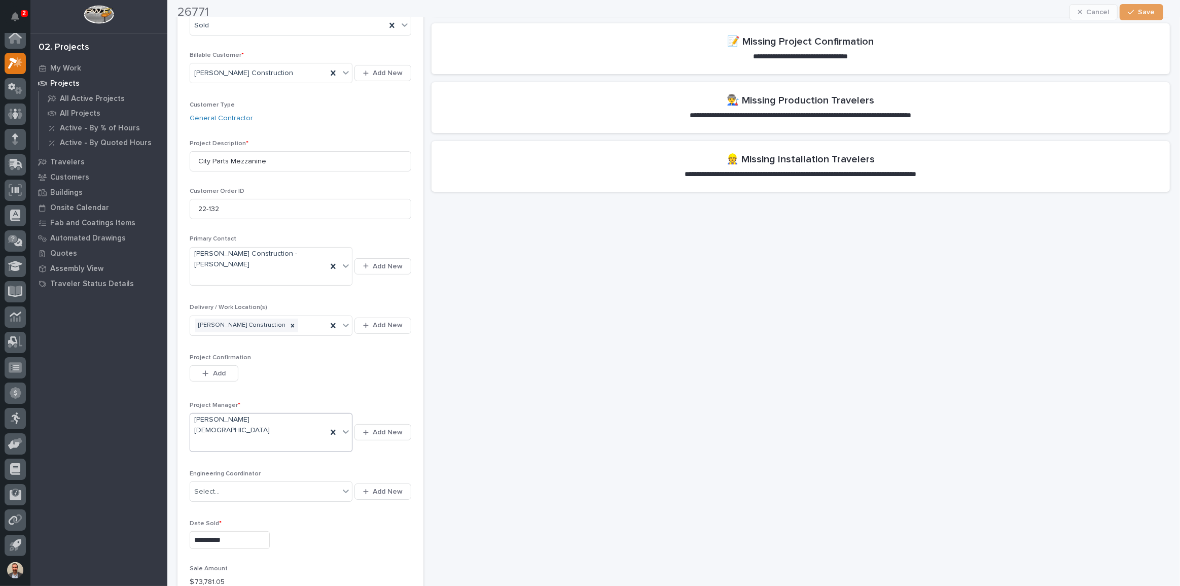
scroll to position [184, 0]
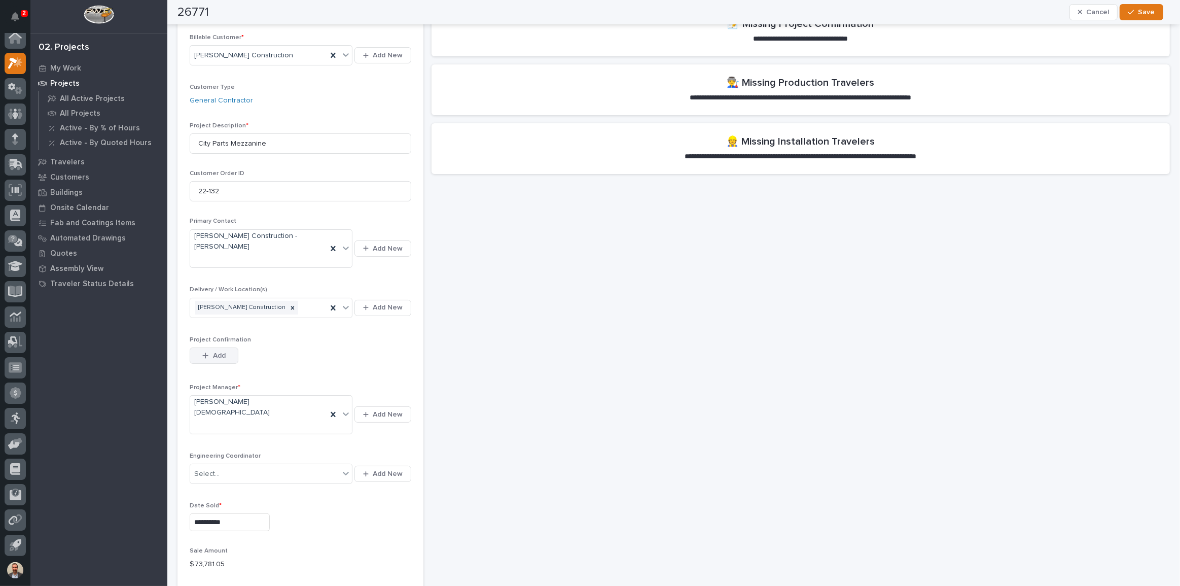
click at [222, 351] on span "Add" at bounding box center [219, 355] width 13 height 9
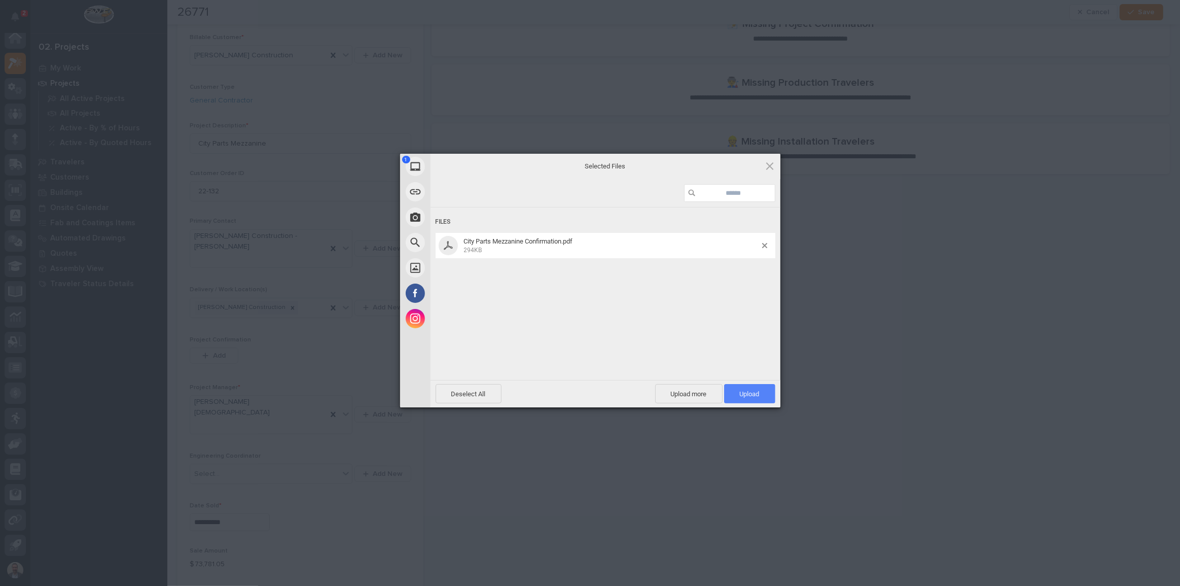
click at [752, 390] on span "Upload 1" at bounding box center [750, 394] width 20 height 8
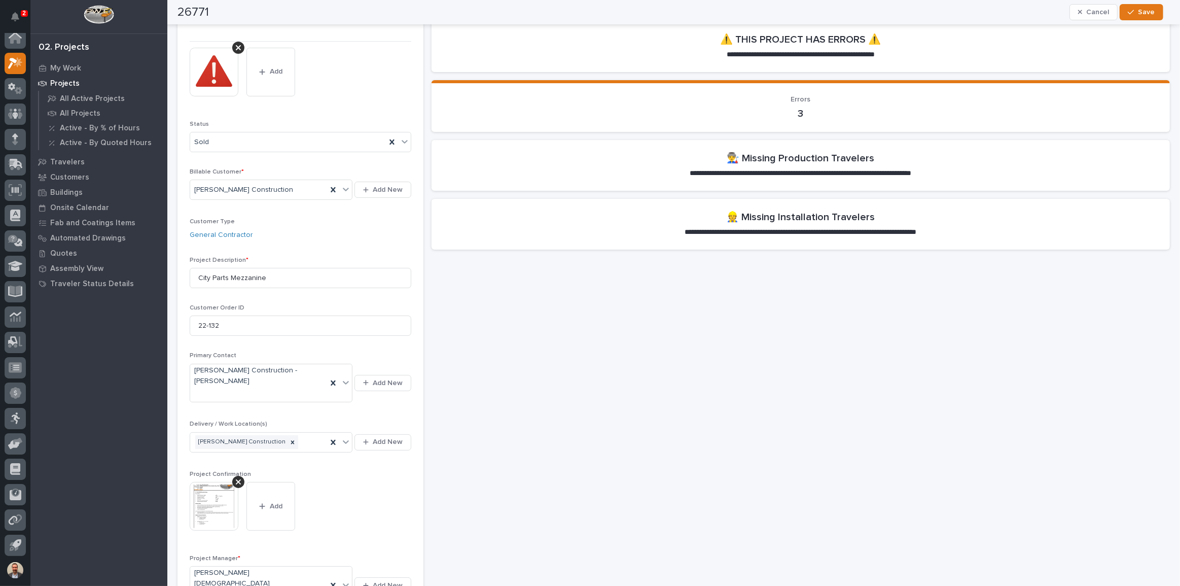
scroll to position [0, 0]
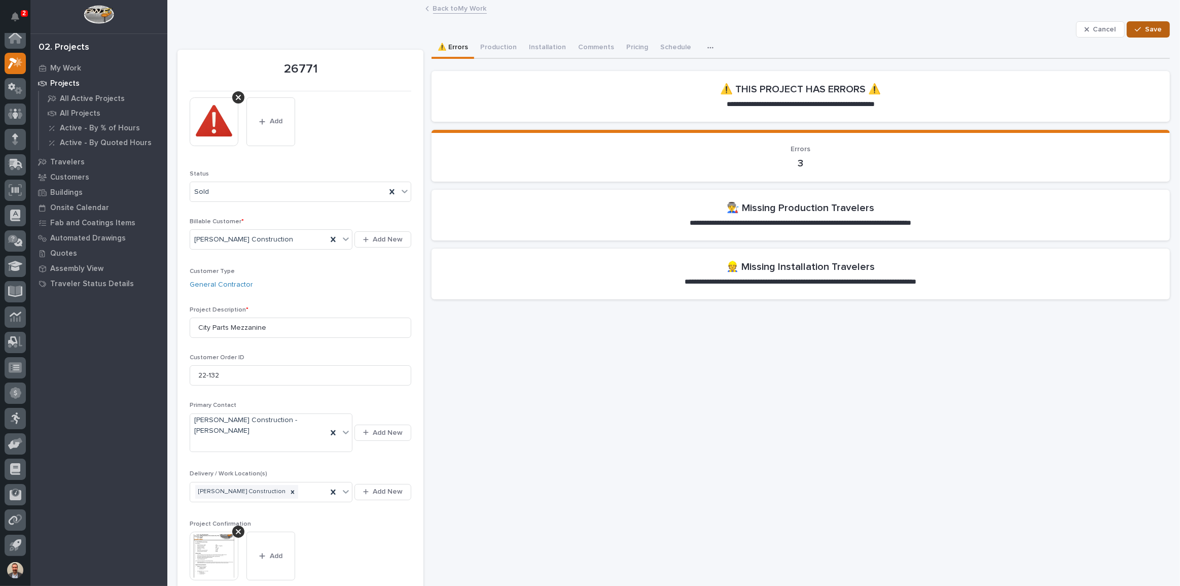
click at [1152, 30] on span "Save" at bounding box center [1153, 29] width 17 height 9
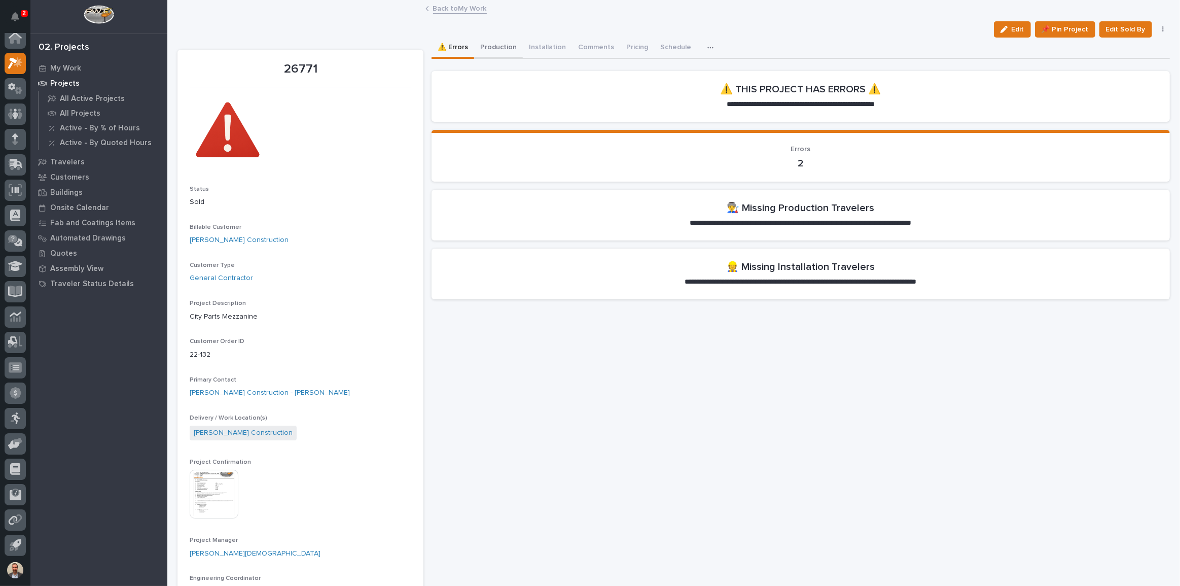
click at [492, 46] on button "Production" at bounding box center [498, 48] width 49 height 21
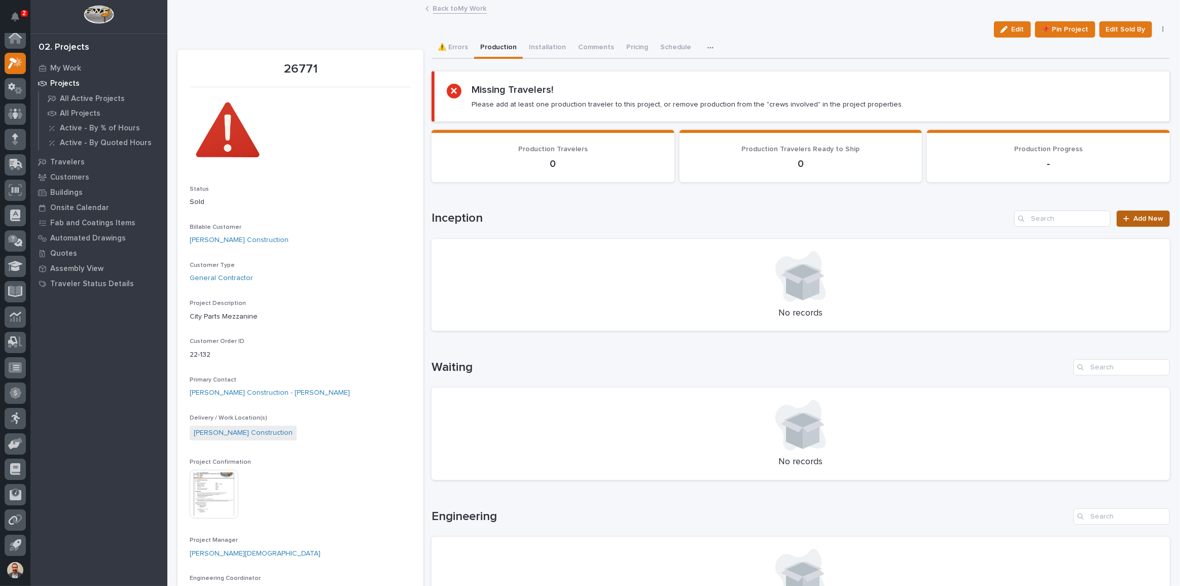
click at [1134, 217] on span "Add New" at bounding box center [1149, 218] width 30 height 7
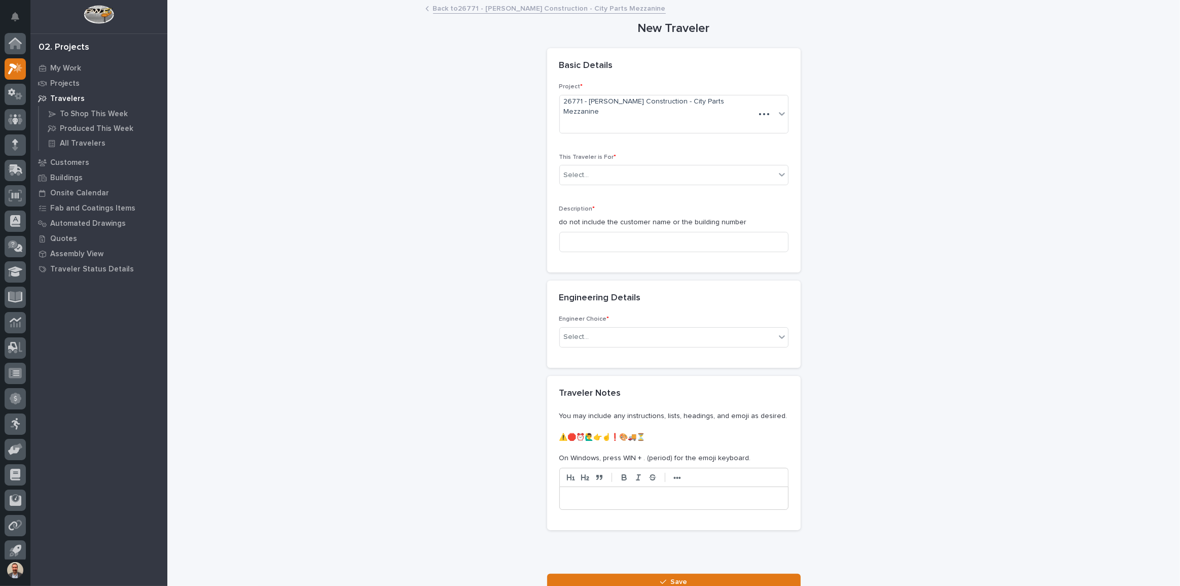
scroll to position [6, 0]
click at [739, 167] on div "Select..." at bounding box center [668, 175] width 216 height 17
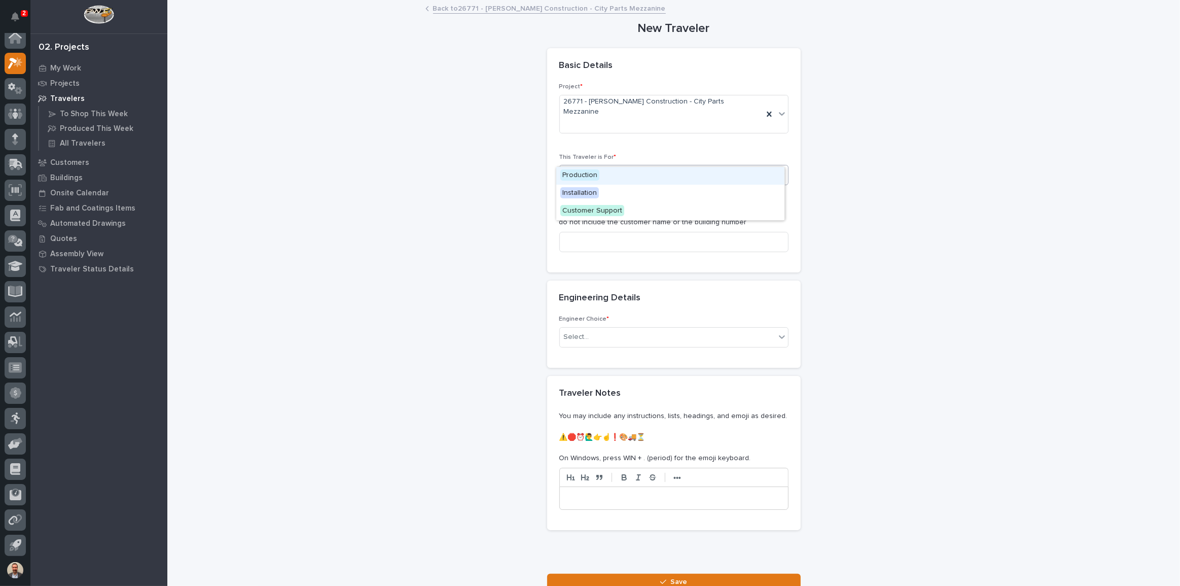
click at [741, 174] on div "Production" at bounding box center [670, 176] width 228 height 18
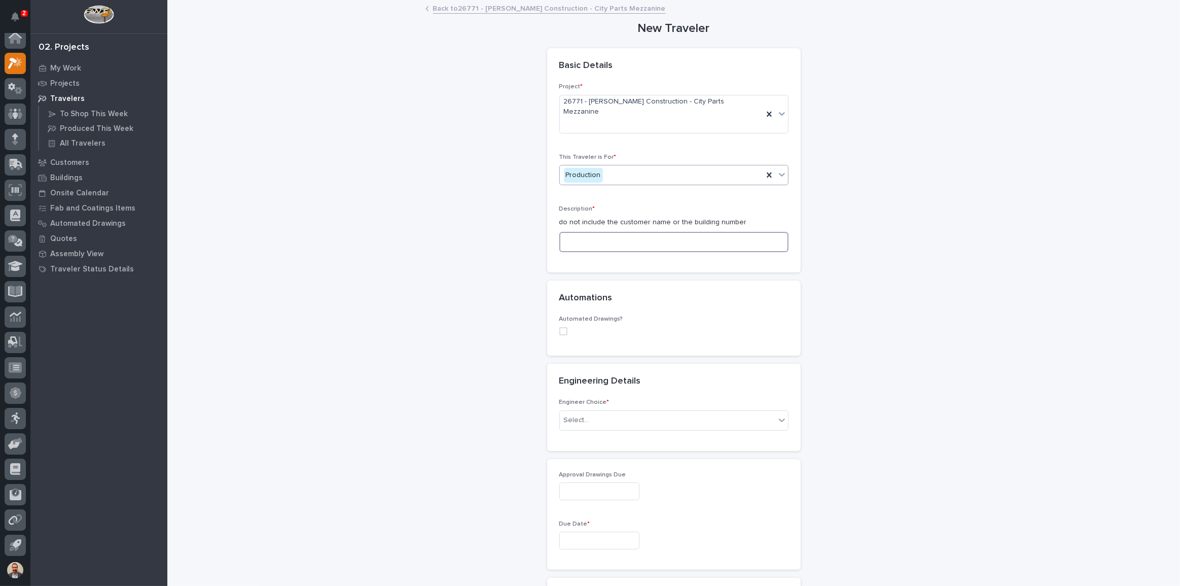
click at [751, 232] on input at bounding box center [674, 242] width 229 height 20
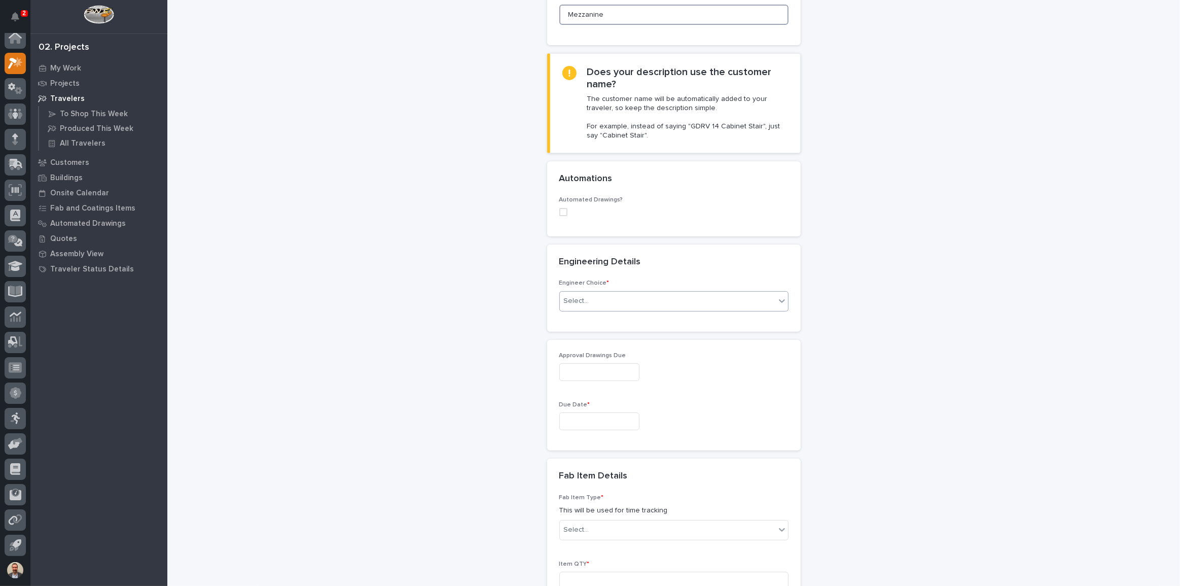
scroll to position [230, 0]
type input "Mezzanine"
click at [647, 290] on div "Select..." at bounding box center [668, 298] width 216 height 17
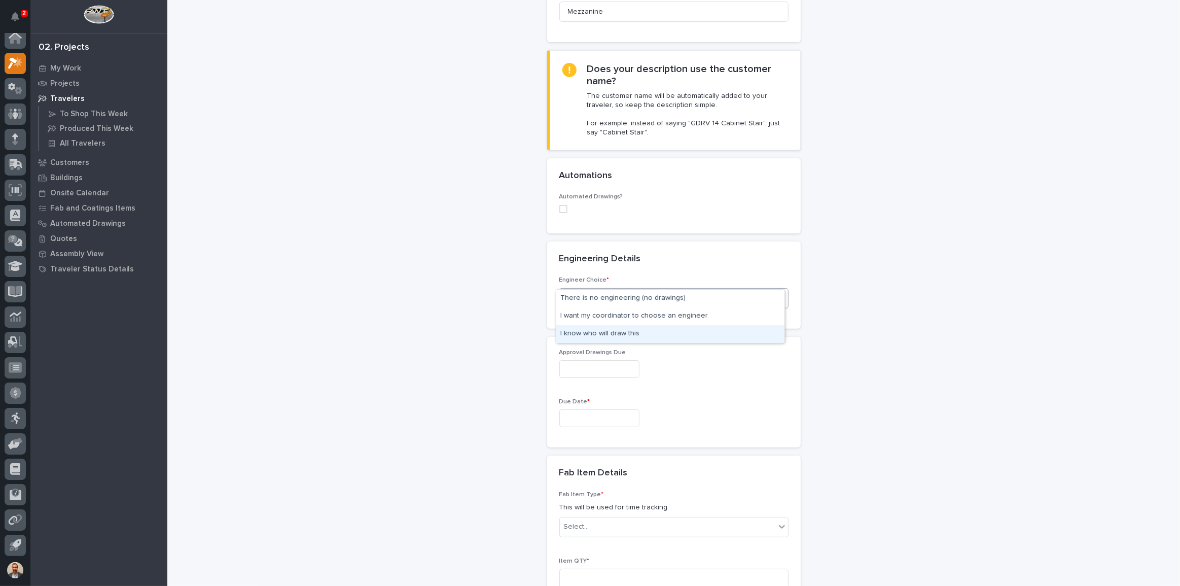
click at [861, 375] on div "New Traveler Loading... Saving… Loading... Saving… Basic Details Project * 2677…" at bounding box center [674, 427] width 993 height 1313
click at [714, 290] on div "Select..." at bounding box center [668, 298] width 216 height 17
click at [697, 319] on div "I want my coordinator to choose an engineer" at bounding box center [670, 316] width 228 height 18
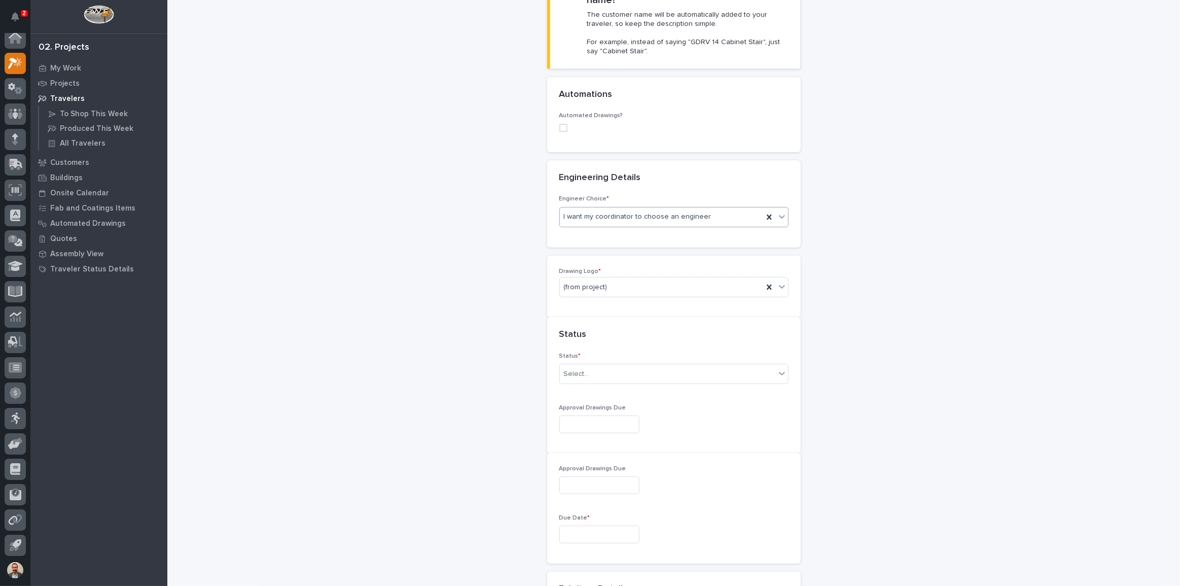
scroll to position [337, 0]
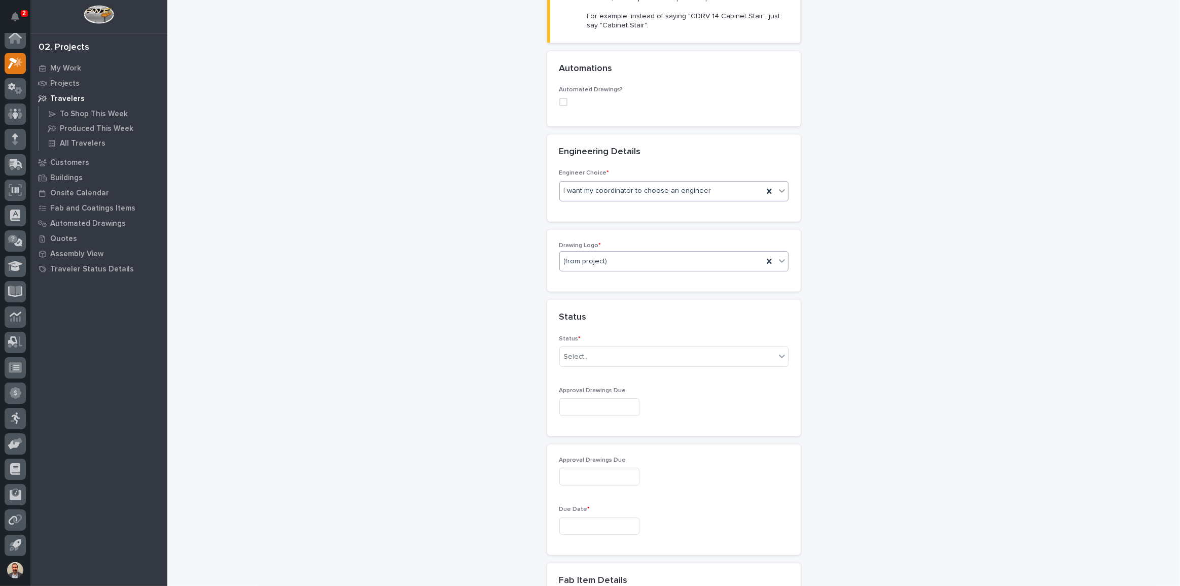
click at [662, 253] on div "(from project)" at bounding box center [661, 261] width 203 height 17
click at [649, 294] on div "PWI" at bounding box center [670, 297] width 228 height 18
drag, startPoint x: 682, startPoint y: 341, endPoint x: 688, endPoint y: 327, distance: 16.1
click at [682, 348] on div "Select..." at bounding box center [668, 356] width 216 height 17
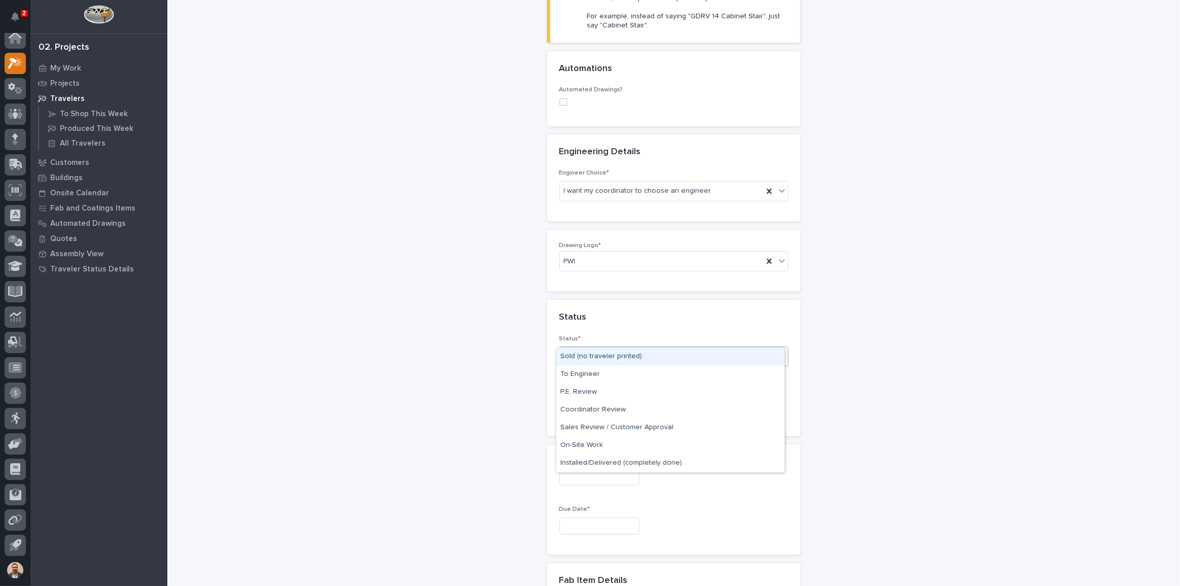
click at [672, 353] on div "Sold (no traveler printed)" at bounding box center [670, 357] width 228 height 18
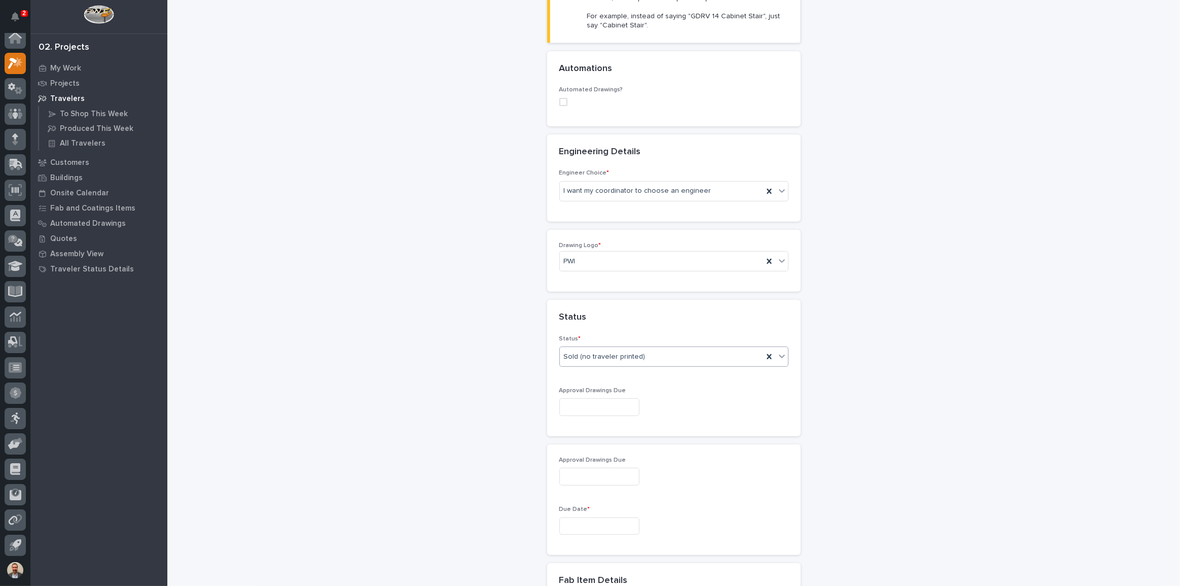
click at [640, 398] on input "text" at bounding box center [600, 407] width 80 height 18
click at [629, 332] on div "29" at bounding box center [625, 338] width 14 height 14
type input "**********"
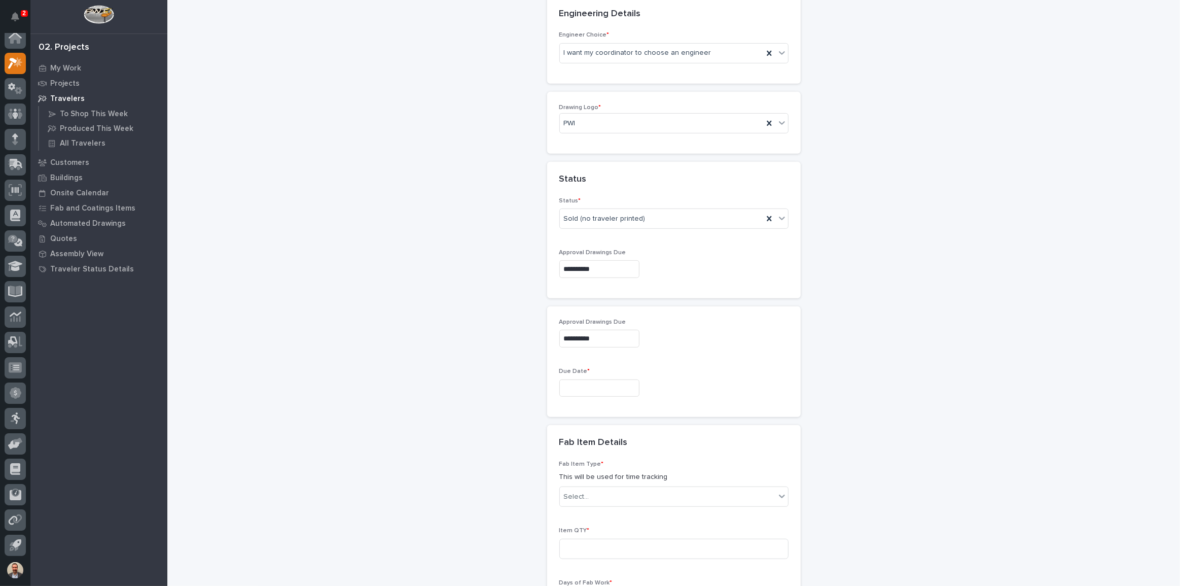
scroll to position [476, 0]
click at [612, 379] on input "text" at bounding box center [600, 388] width 80 height 18
click at [643, 208] on span "Next Month" at bounding box center [643, 210] width 0 height 13
click at [536, 210] on button "Previous Month" at bounding box center [541, 211] width 16 height 16
click at [649, 211] on button "Next Month" at bounding box center [644, 211] width 16 height 16
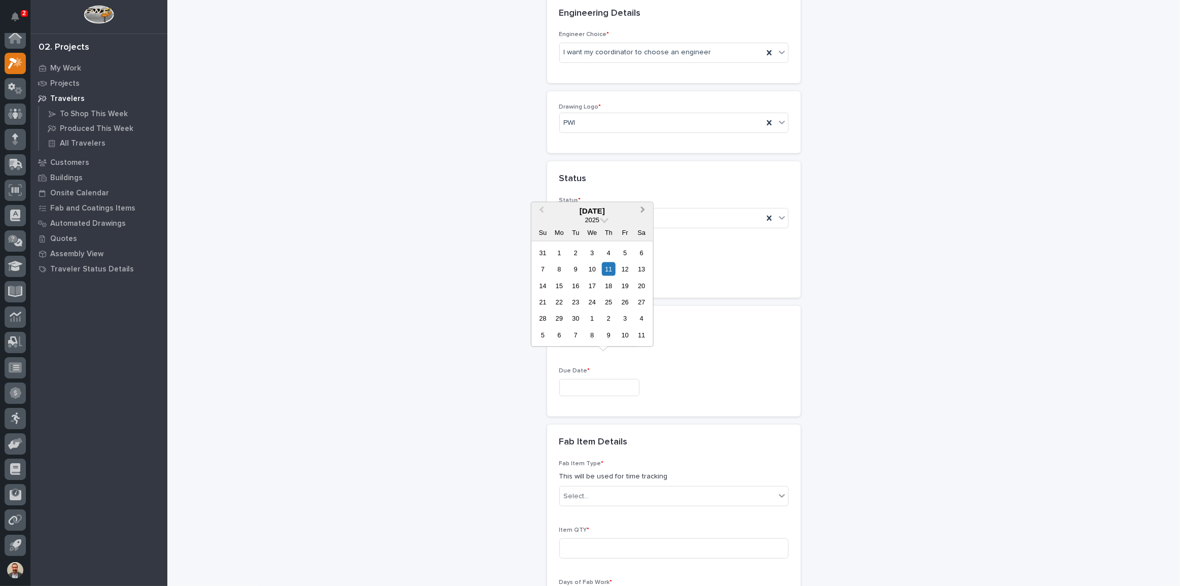
click at [643, 209] on span "Next Month" at bounding box center [643, 210] width 0 height 13
click at [542, 211] on span "Previous Month" at bounding box center [542, 210] width 0 height 13
click at [645, 206] on button "Next Month" at bounding box center [644, 211] width 16 height 16
click at [625, 297] on div "24" at bounding box center [625, 302] width 14 height 14
type input "**********"
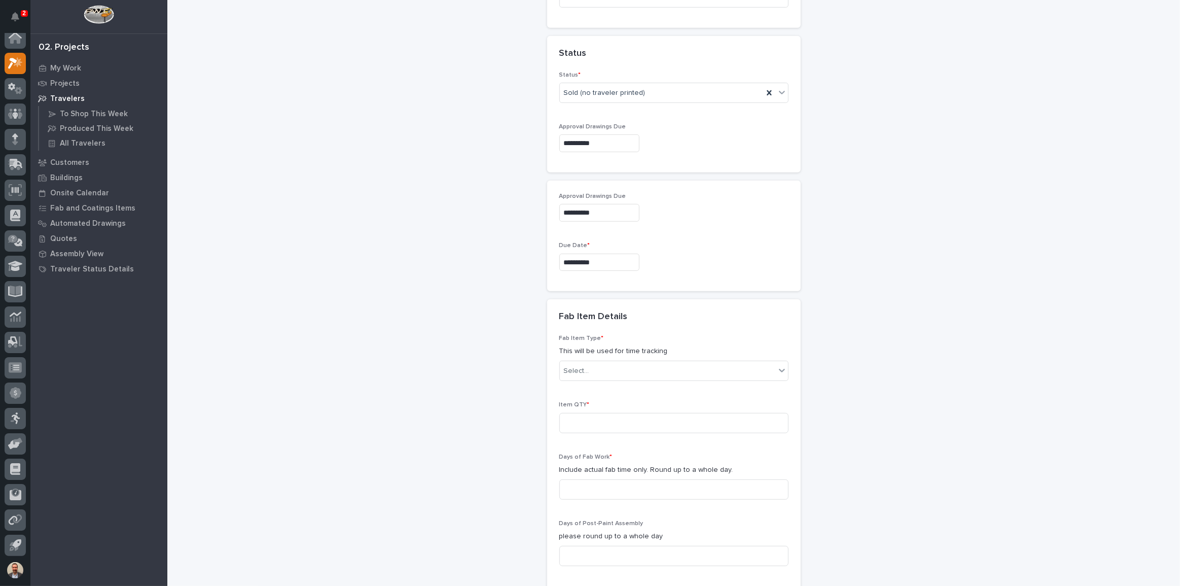
scroll to position [614, 0]
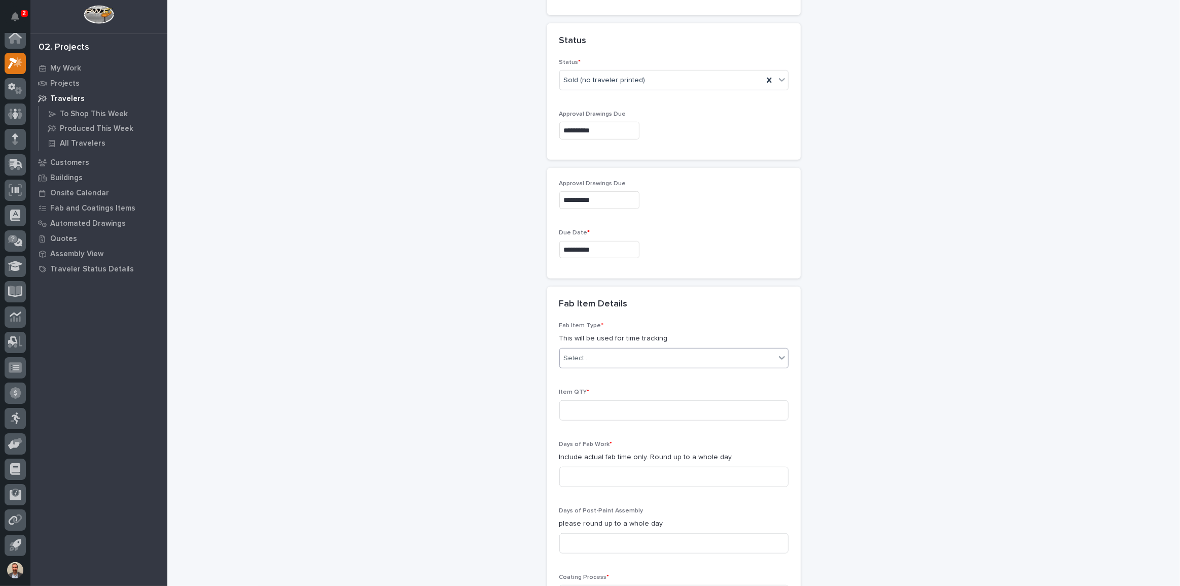
click at [704, 350] on div "Select..." at bounding box center [668, 358] width 216 height 17
type input "****"
click at [657, 368] on div "Mezzanine Package" at bounding box center [670, 376] width 228 height 18
click at [655, 400] on input at bounding box center [674, 410] width 229 height 20
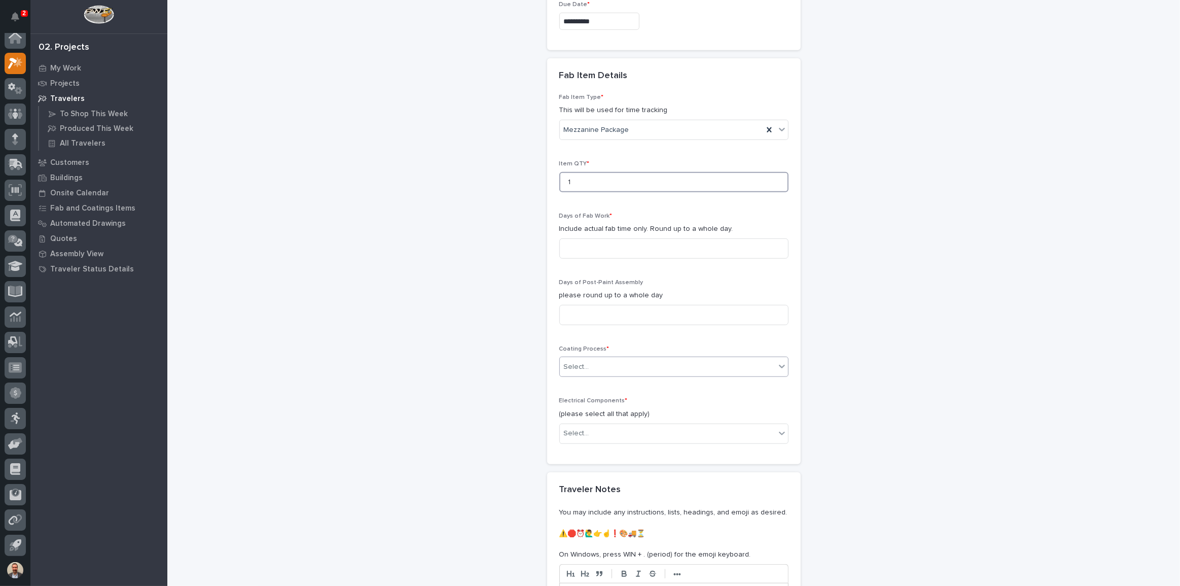
scroll to position [845, 0]
type input "1"
click at [673, 236] on input at bounding box center [674, 246] width 229 height 20
click at [604, 236] on input at bounding box center [674, 246] width 229 height 20
click at [728, 236] on input at bounding box center [674, 246] width 229 height 20
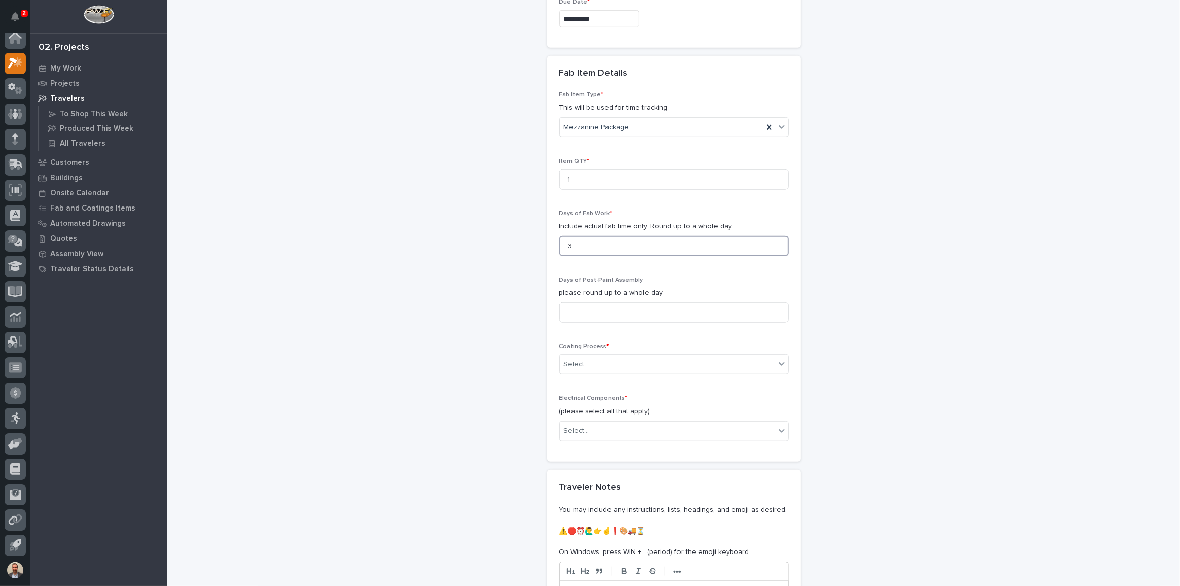
type input "3"
type input "2"
type input "3"
click at [670, 356] on div "Select..." at bounding box center [668, 364] width 216 height 17
click at [652, 379] on div "In-House Paint/Powder" at bounding box center [670, 382] width 228 height 18
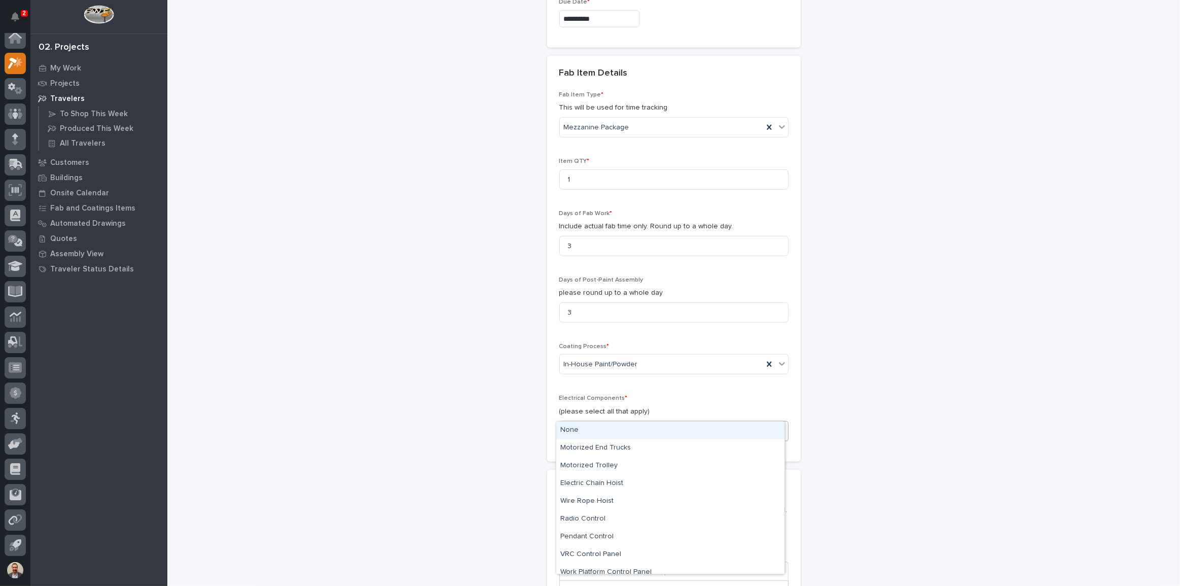
click at [651, 423] on div "Select..." at bounding box center [668, 431] width 216 height 17
click at [649, 430] on div "None" at bounding box center [670, 431] width 228 height 18
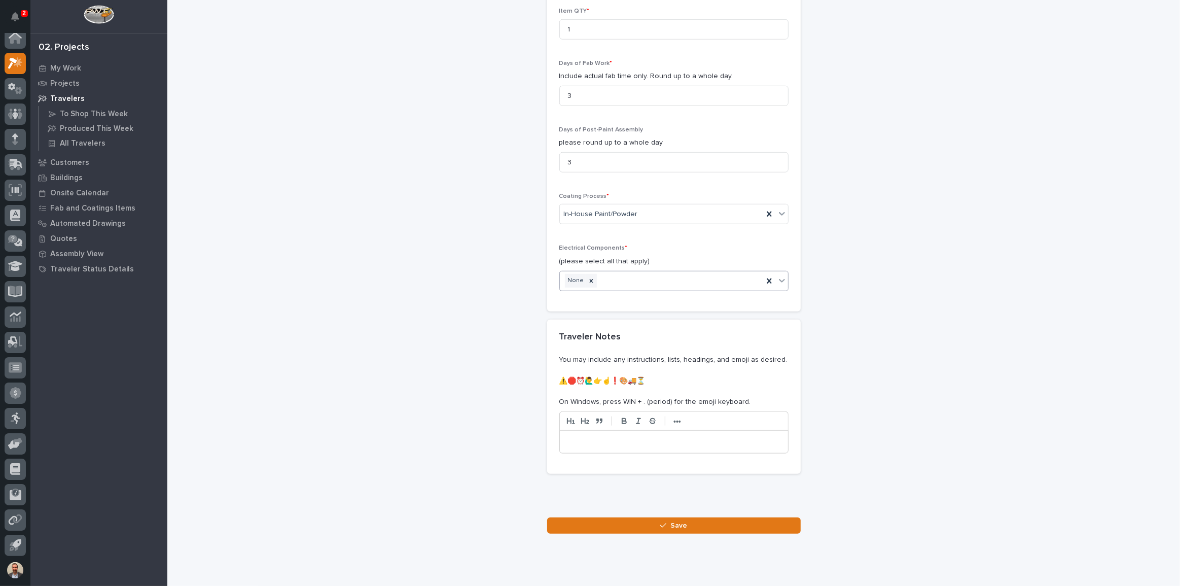
scroll to position [1001, 0]
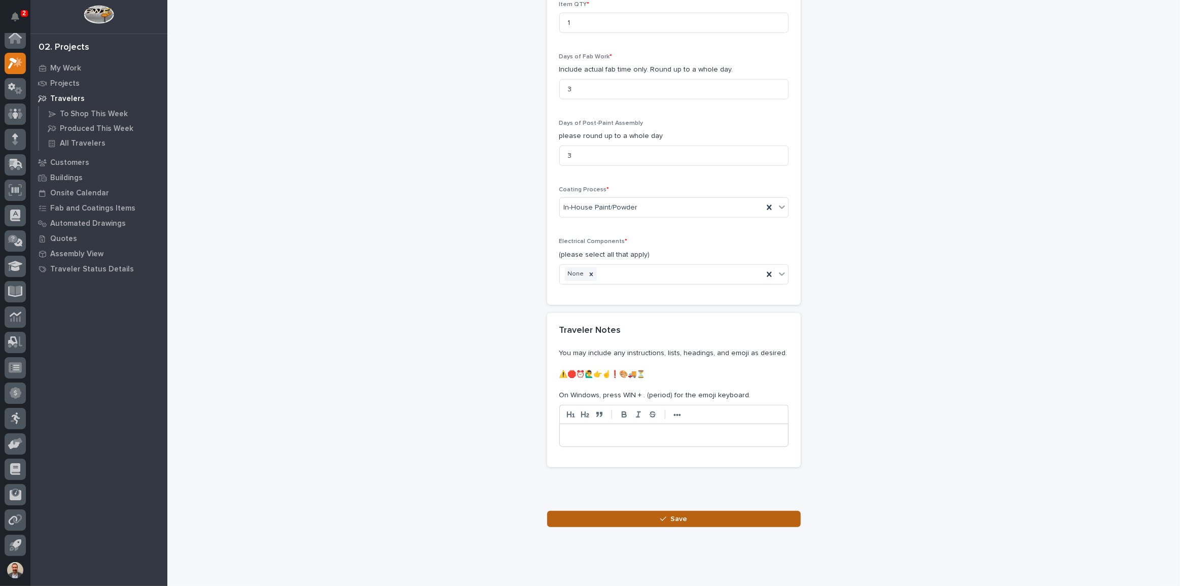
click at [682, 511] on button "Save" at bounding box center [674, 519] width 254 height 16
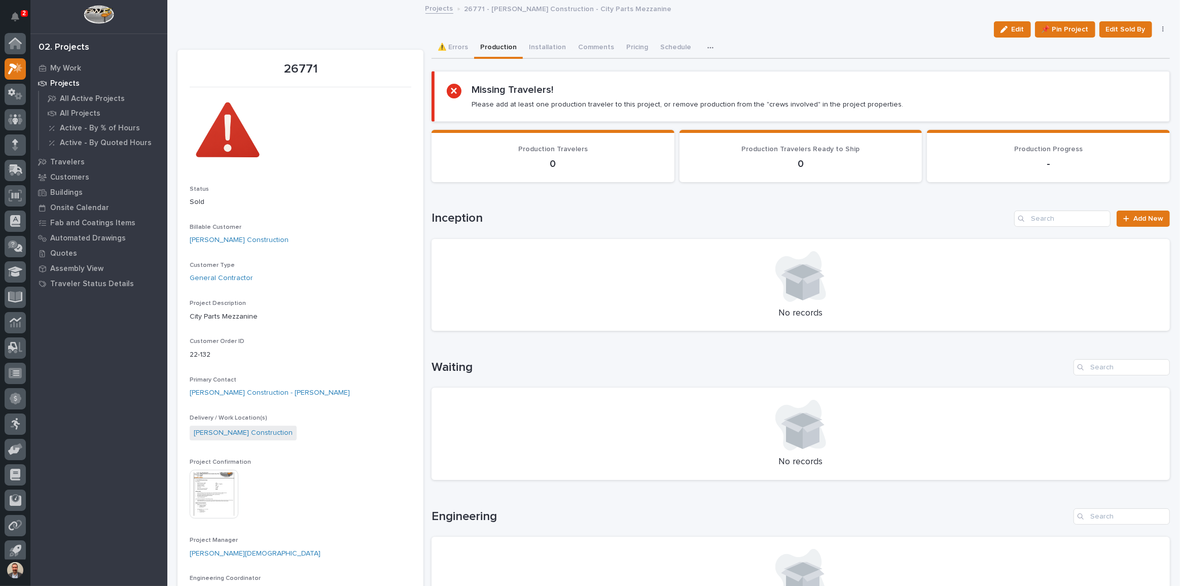
scroll to position [6, 0]
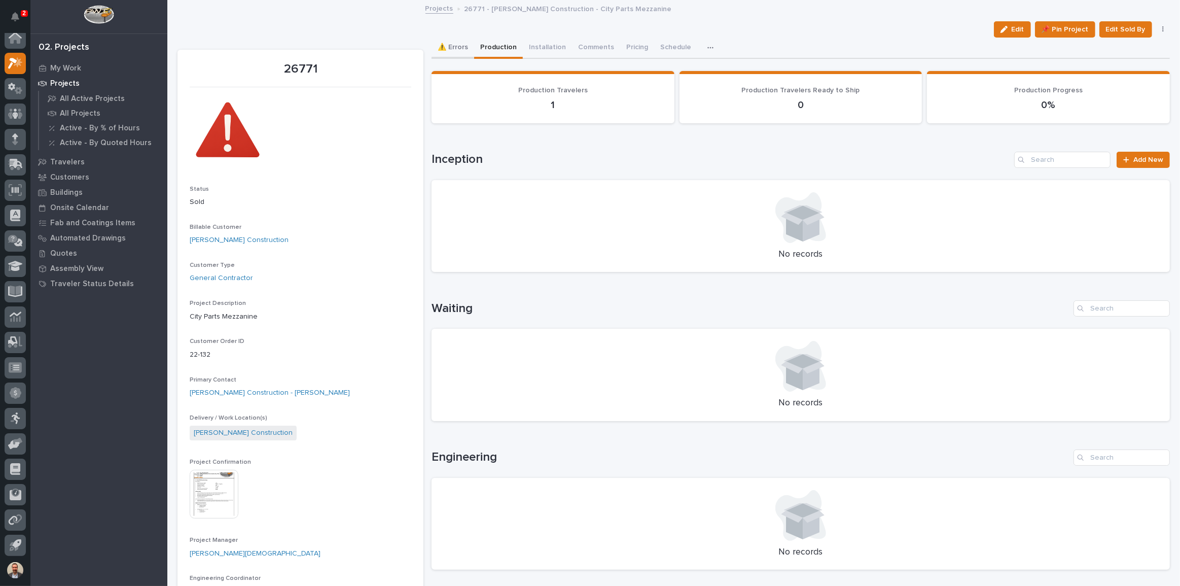
click at [458, 46] on button "⚠️ Errors" at bounding box center [453, 48] width 43 height 21
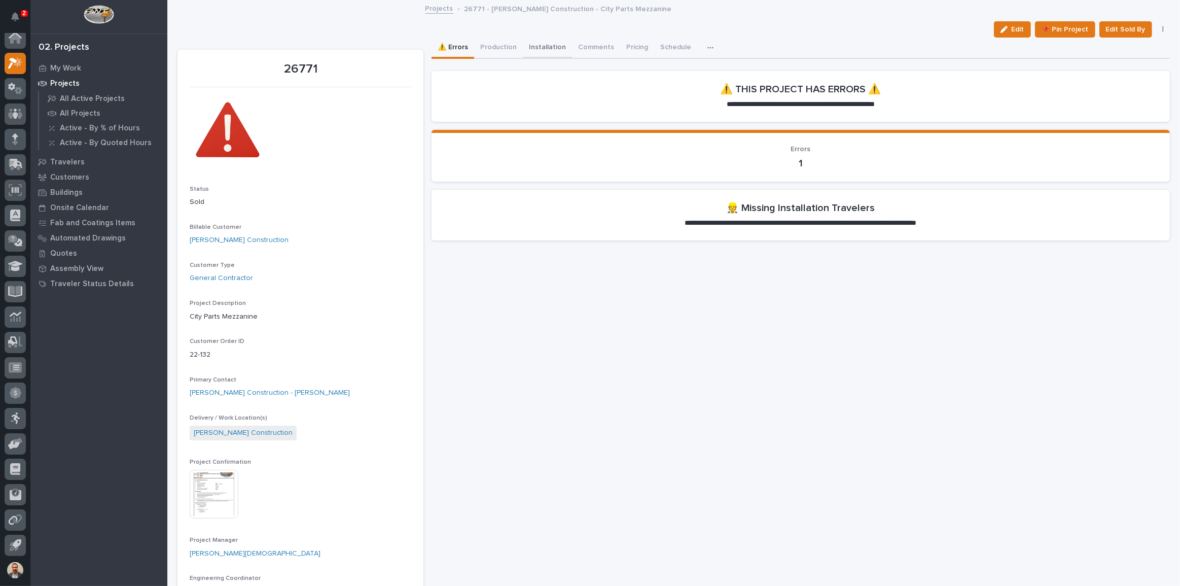
click at [545, 48] on button "Installation" at bounding box center [547, 48] width 49 height 21
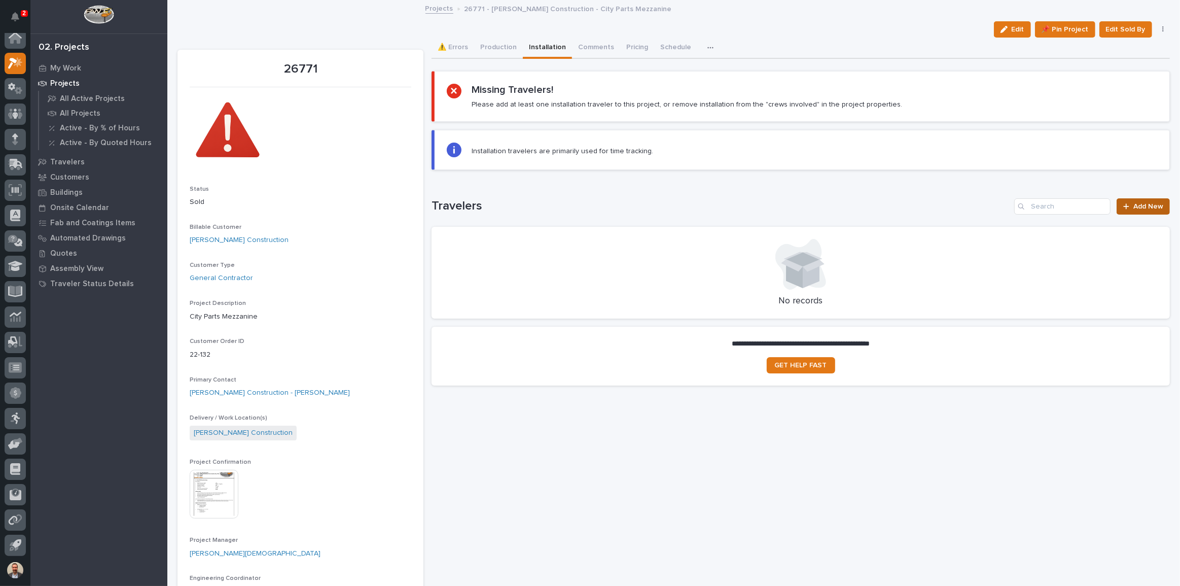
click at [1145, 209] on link "Add New" at bounding box center [1143, 206] width 53 height 16
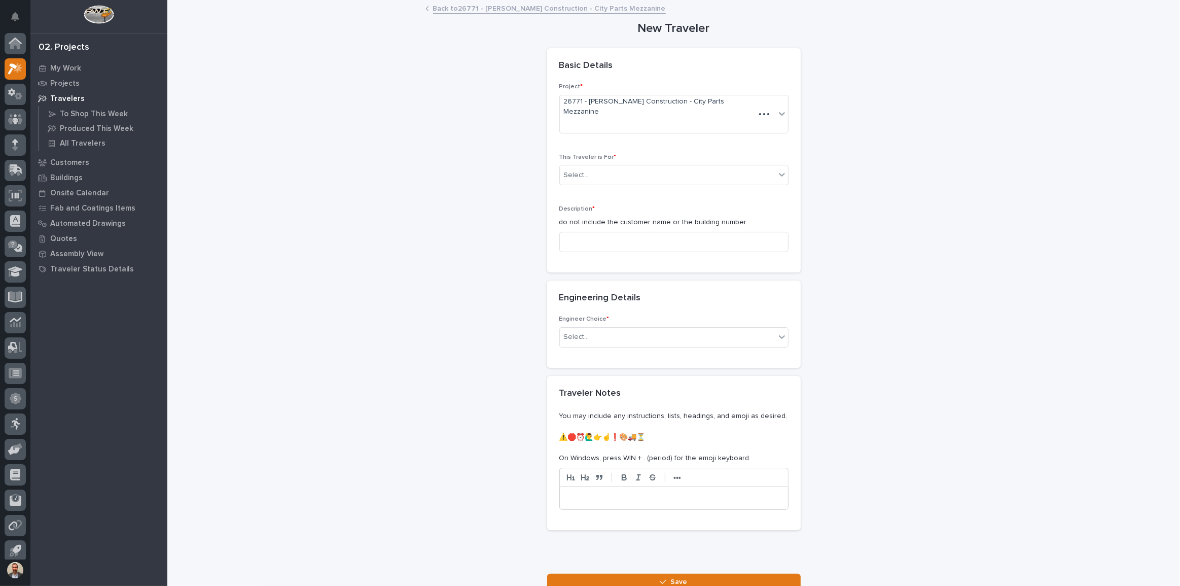
scroll to position [6, 0]
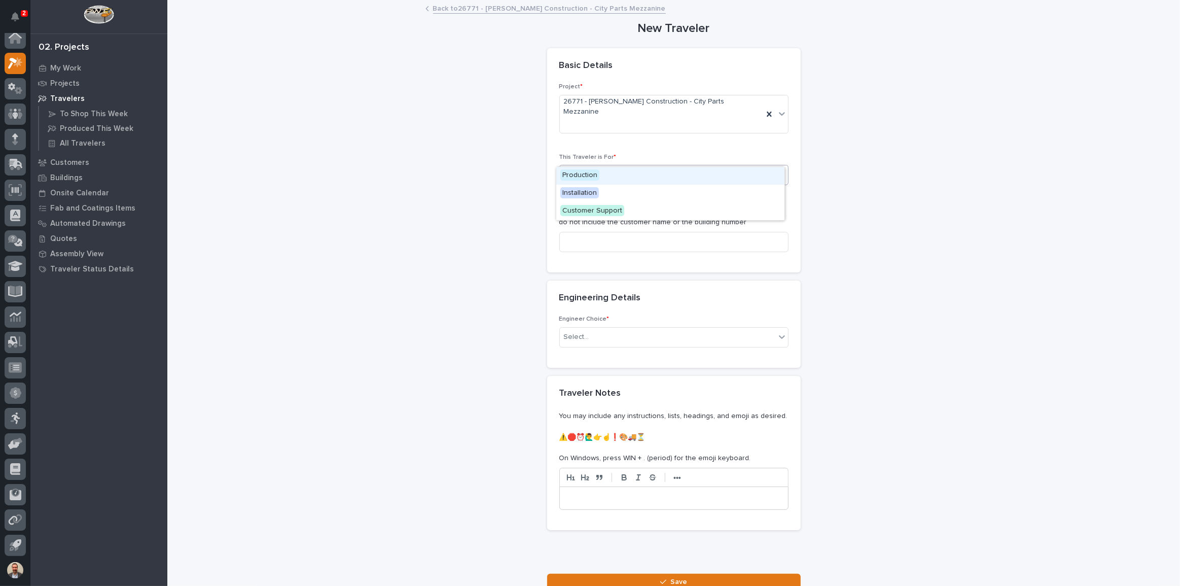
click at [666, 167] on div "Select..." at bounding box center [668, 175] width 216 height 17
click at [663, 191] on div "Installation" at bounding box center [670, 194] width 228 height 18
click at [670, 232] on input at bounding box center [674, 242] width 229 height 20
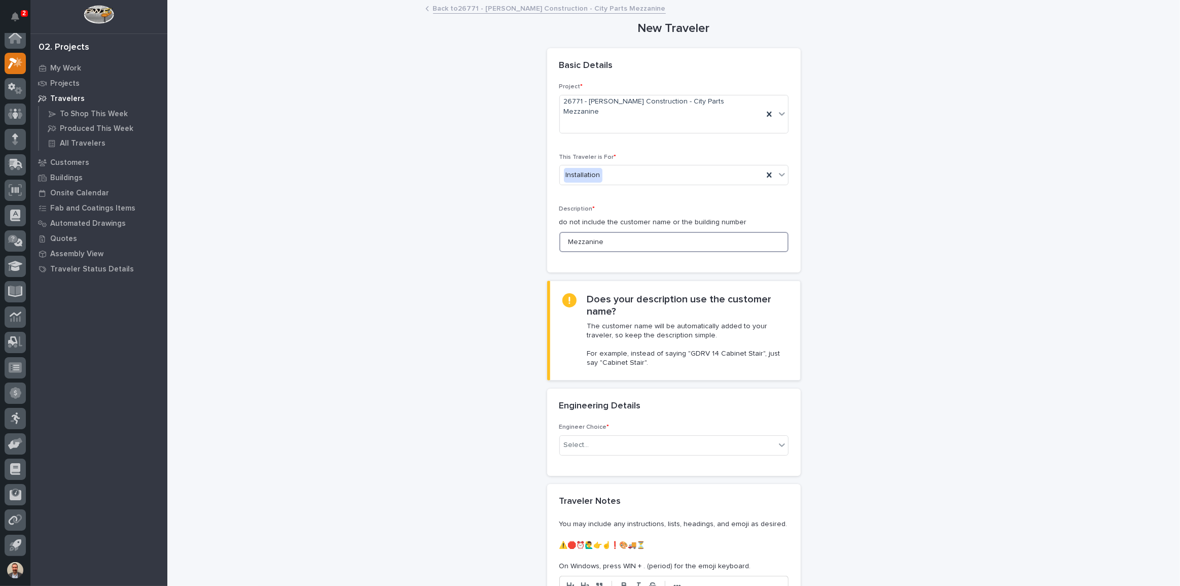
scroll to position [172, 0]
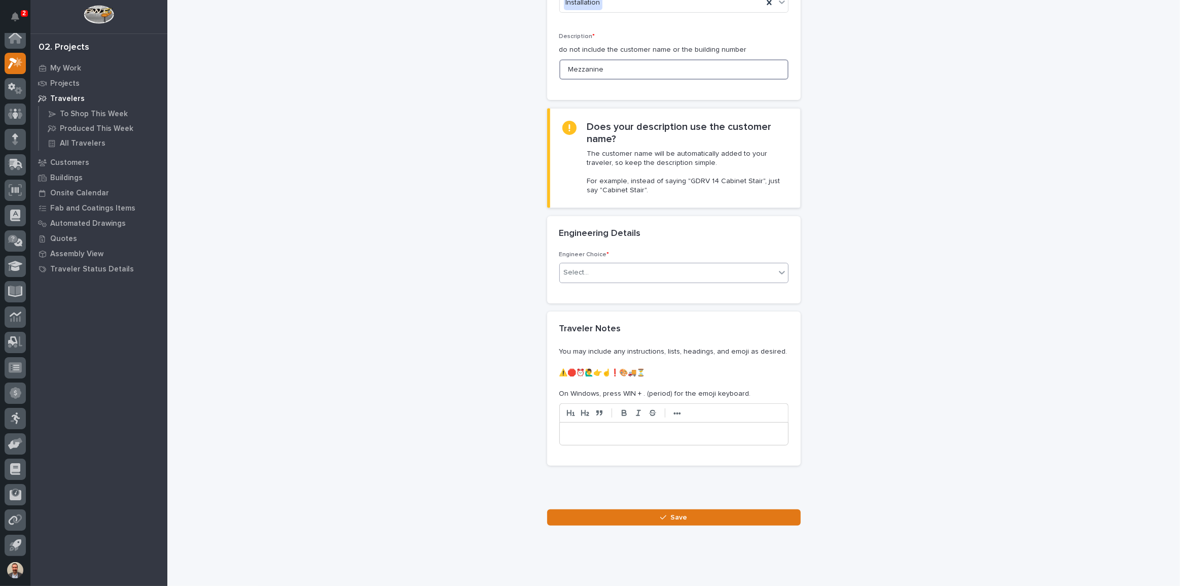
type input "Mezzanine"
click at [645, 264] on div "Select..." at bounding box center [668, 272] width 216 height 17
click at [654, 290] on div "I want my coordinator to choose an engineer" at bounding box center [670, 291] width 228 height 18
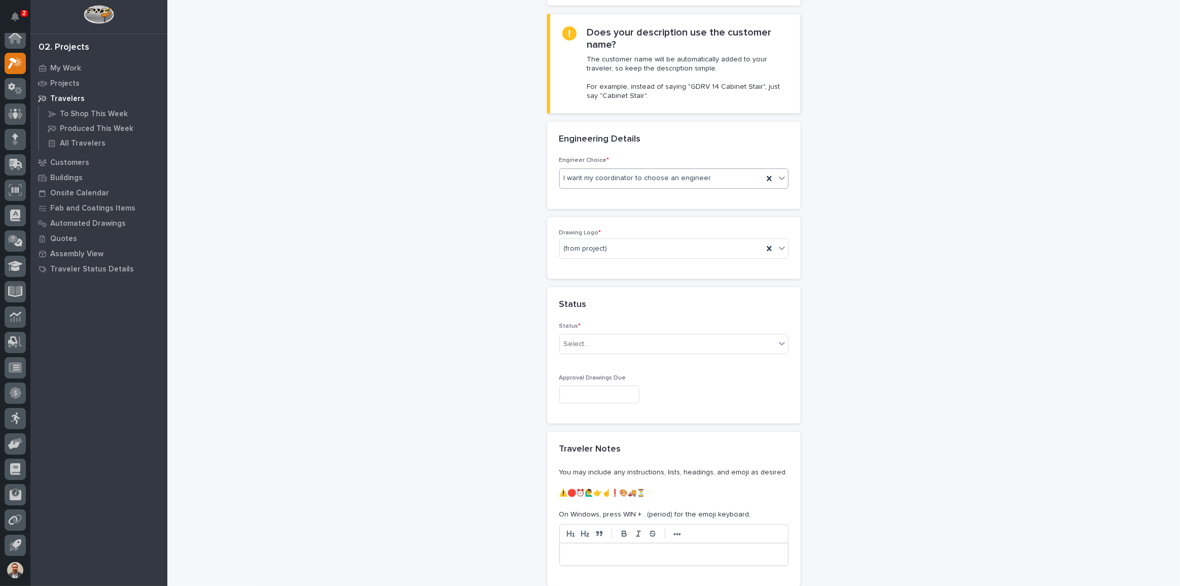
scroll to position [280, 0]
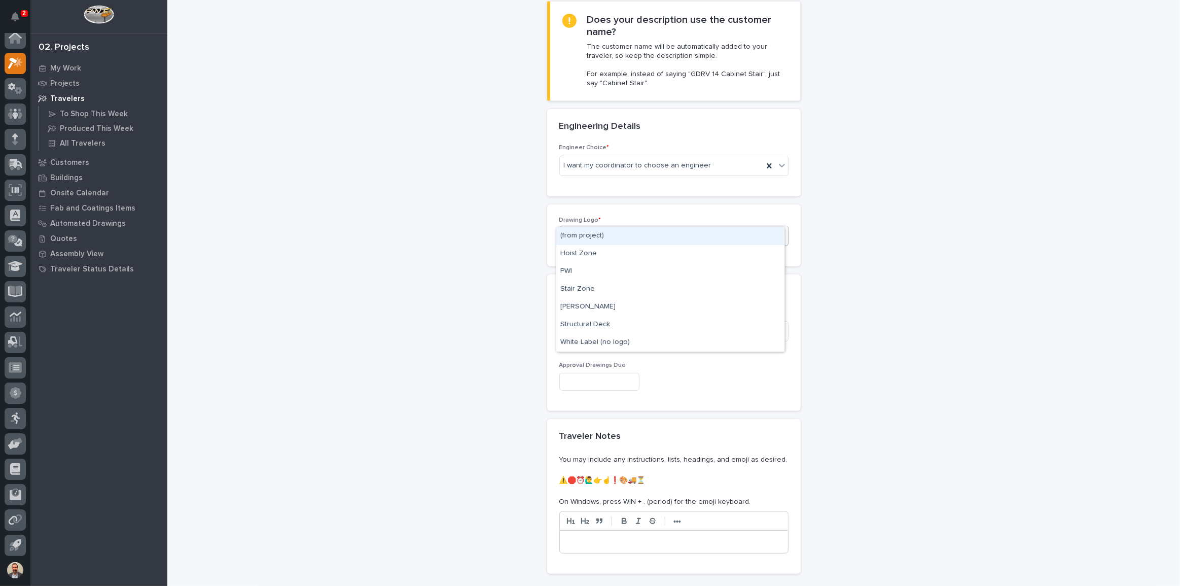
click at [629, 228] on div "(from project)" at bounding box center [661, 236] width 203 height 17
click at [623, 269] on div "PWI" at bounding box center [670, 272] width 228 height 18
click at [644, 323] on div "Select..." at bounding box center [668, 331] width 216 height 17
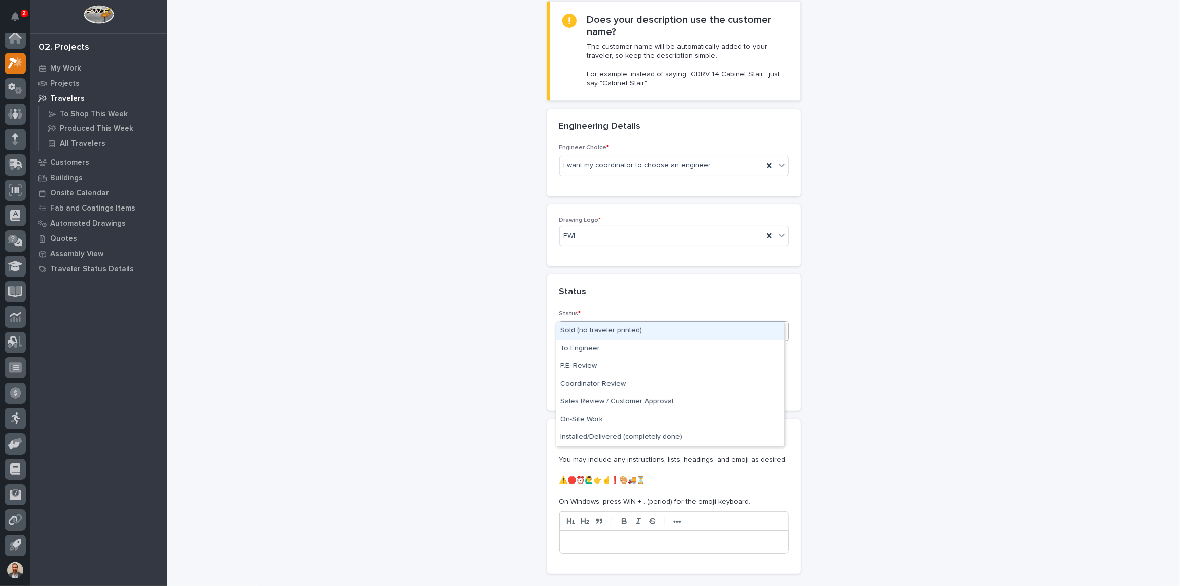
click at [640, 330] on div "Sold (no traveler printed)" at bounding box center [670, 331] width 228 height 18
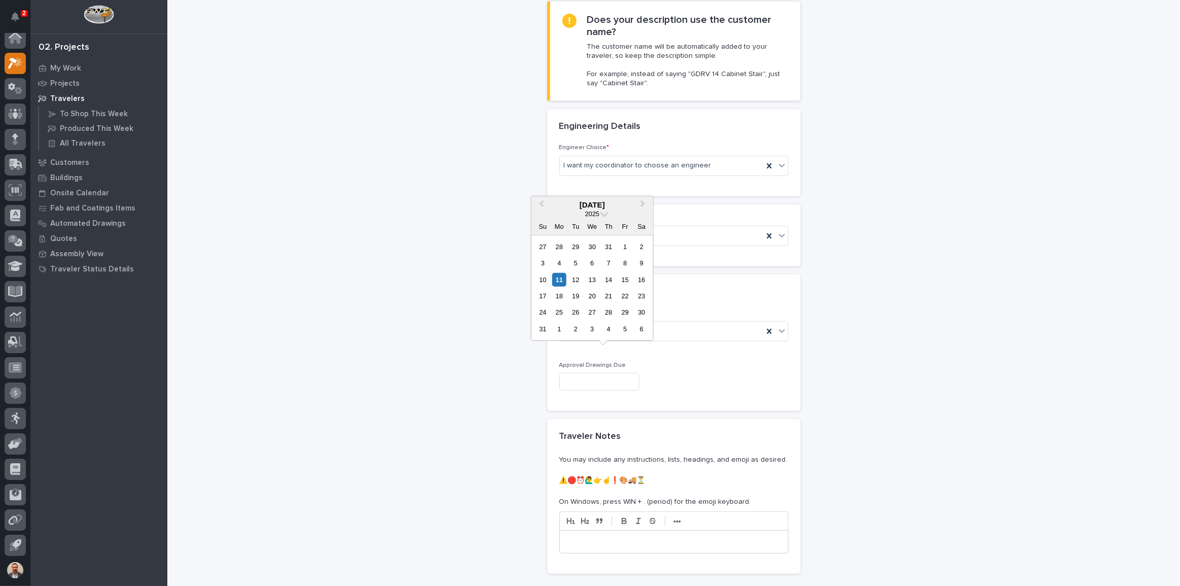
click at [634, 373] on input "text" at bounding box center [600, 382] width 80 height 18
click at [625, 309] on div "29" at bounding box center [625, 312] width 14 height 14
type input "**********"
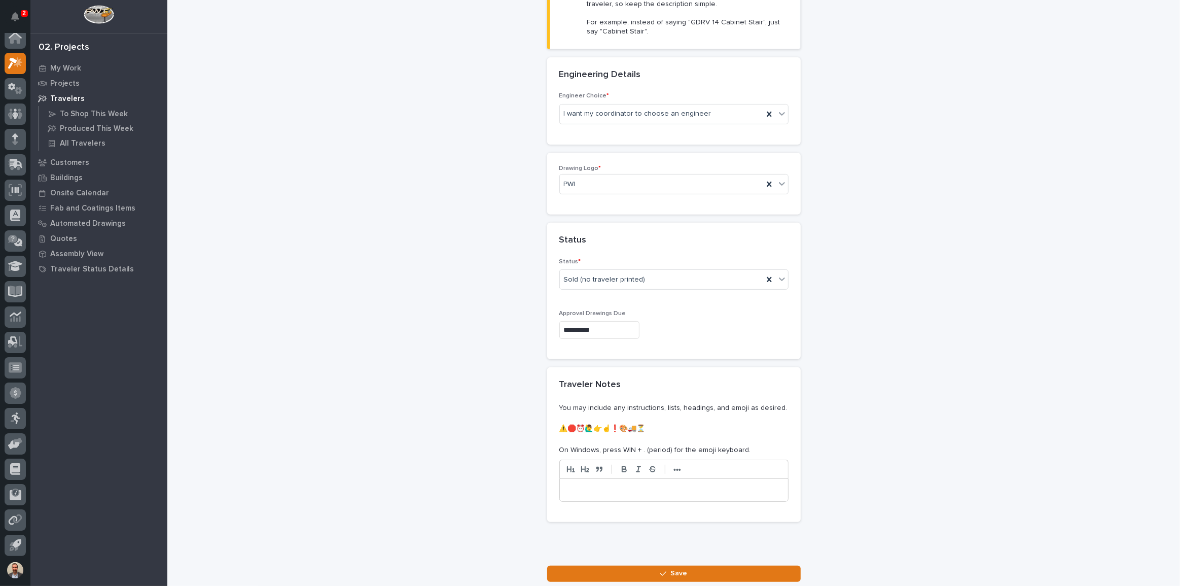
scroll to position [387, 0]
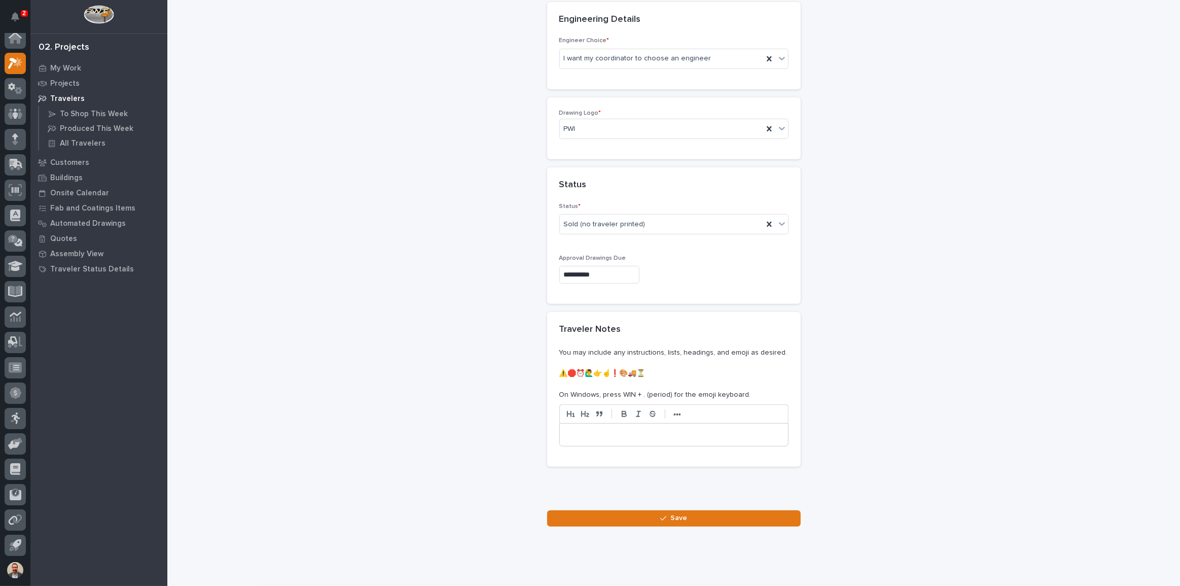
click at [704, 510] on button "Save" at bounding box center [674, 518] width 254 height 16
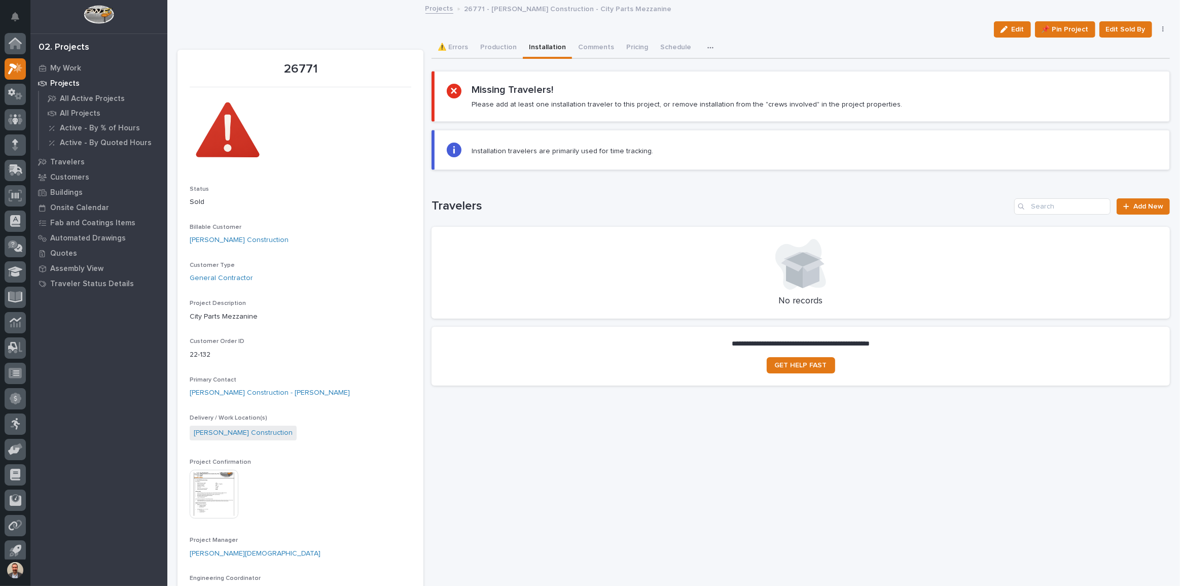
scroll to position [6, 0]
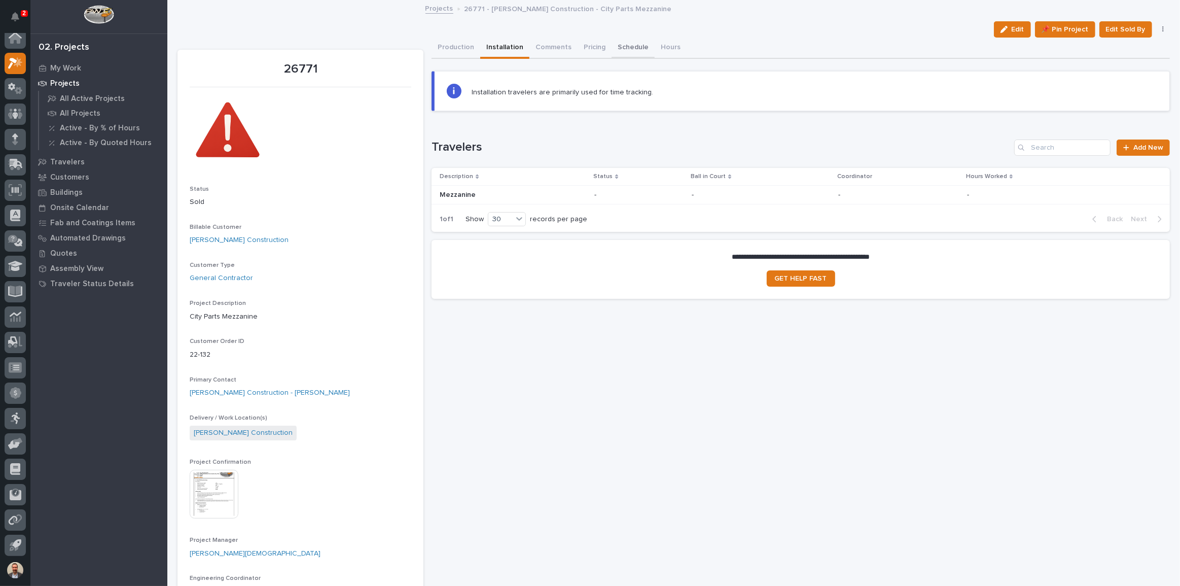
click at [458, 39] on button "Production" at bounding box center [456, 48] width 49 height 21
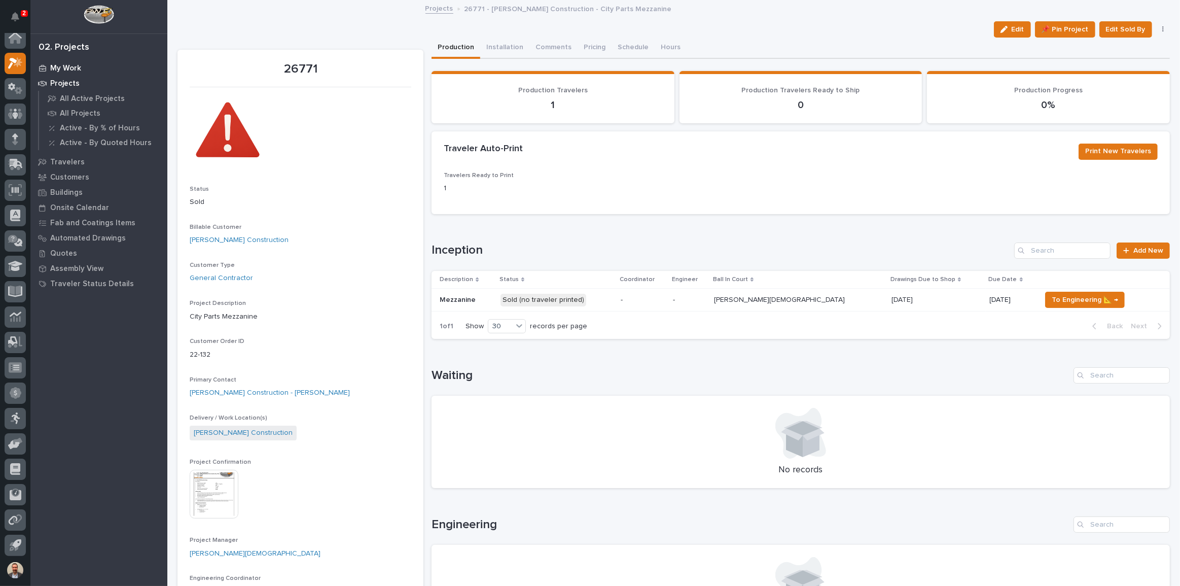
click at [68, 67] on p "My Work" at bounding box center [65, 68] width 31 height 9
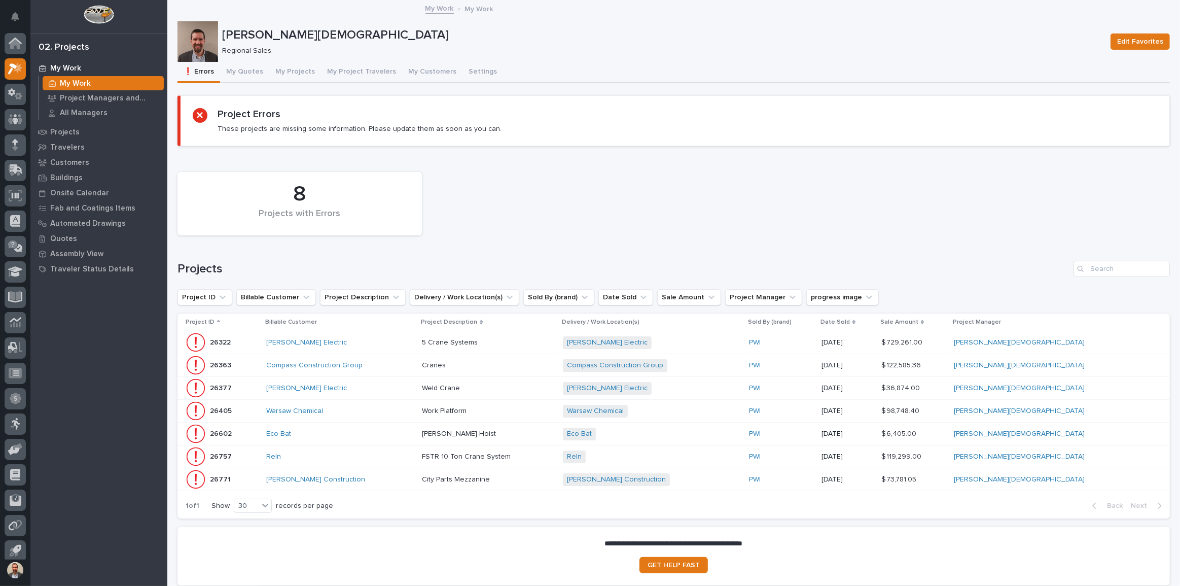
scroll to position [6, 0]
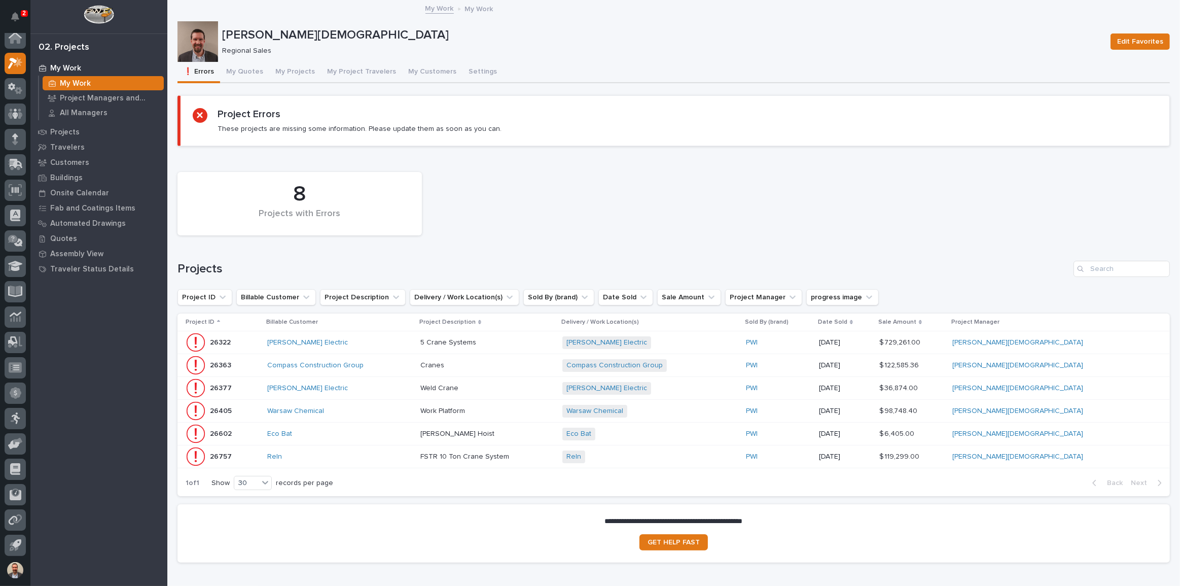
click at [554, 456] on p at bounding box center [488, 456] width 134 height 9
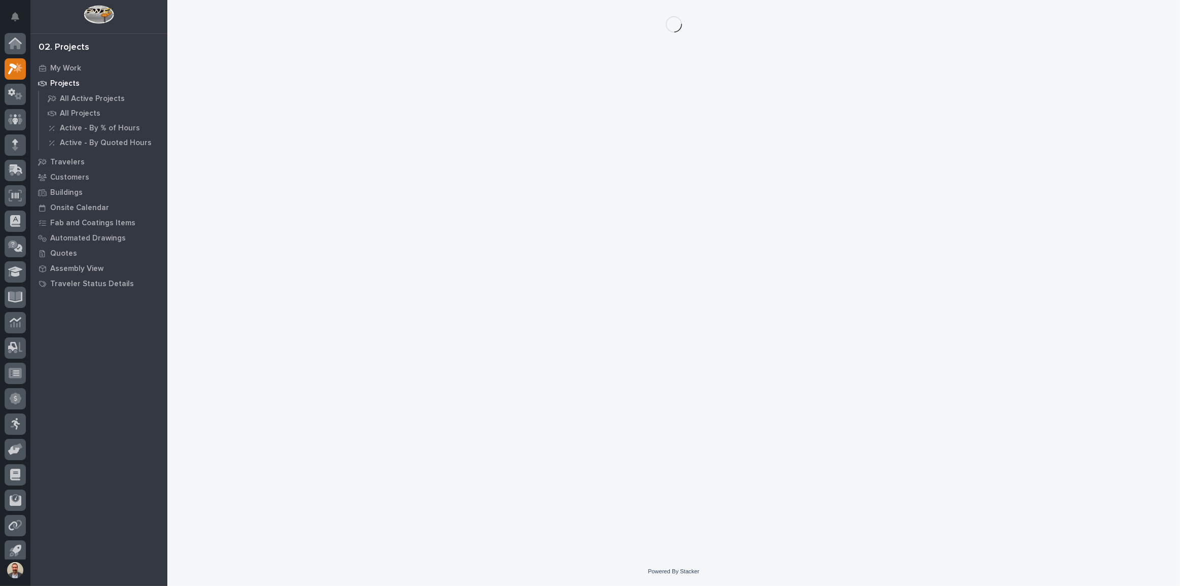
scroll to position [6, 0]
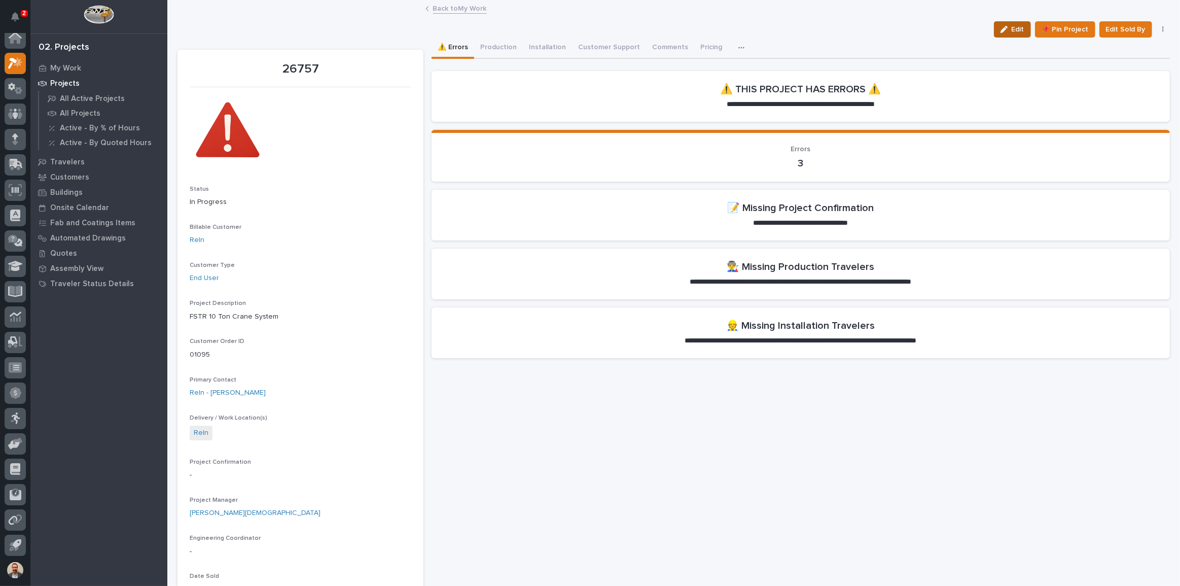
click at [1005, 31] on div "button" at bounding box center [1006, 29] width 11 height 7
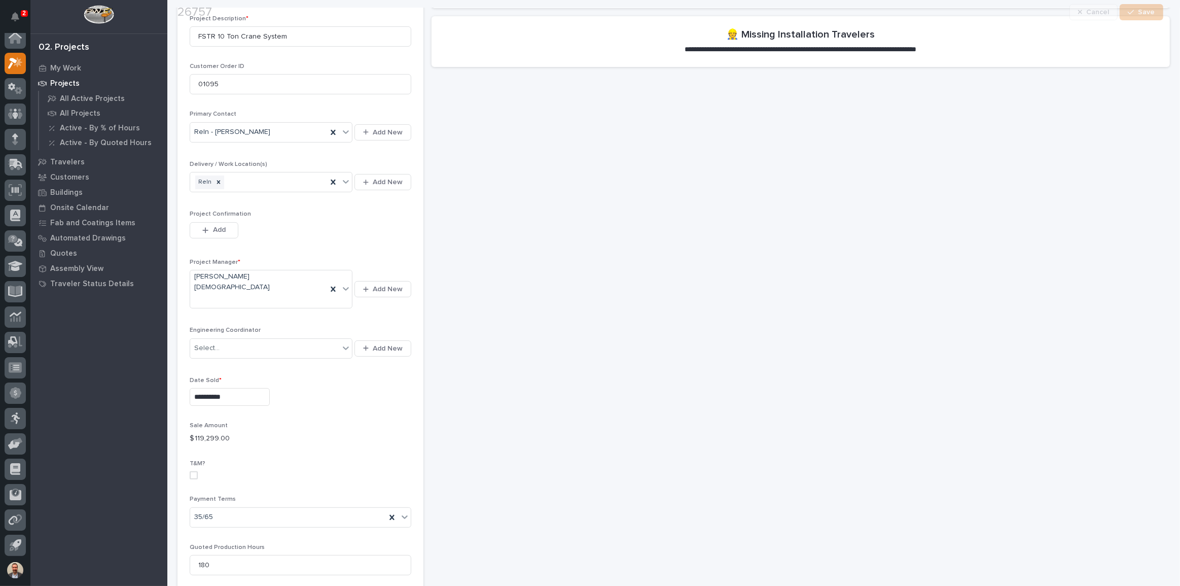
scroll to position [323, 0]
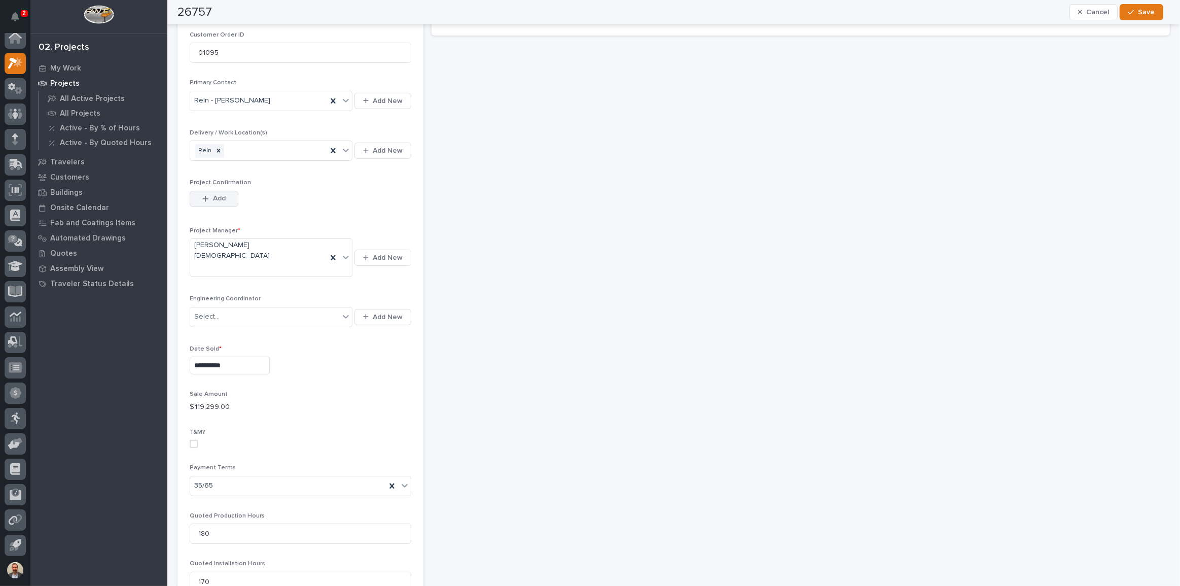
click at [210, 197] on div "button" at bounding box center [207, 198] width 10 height 7
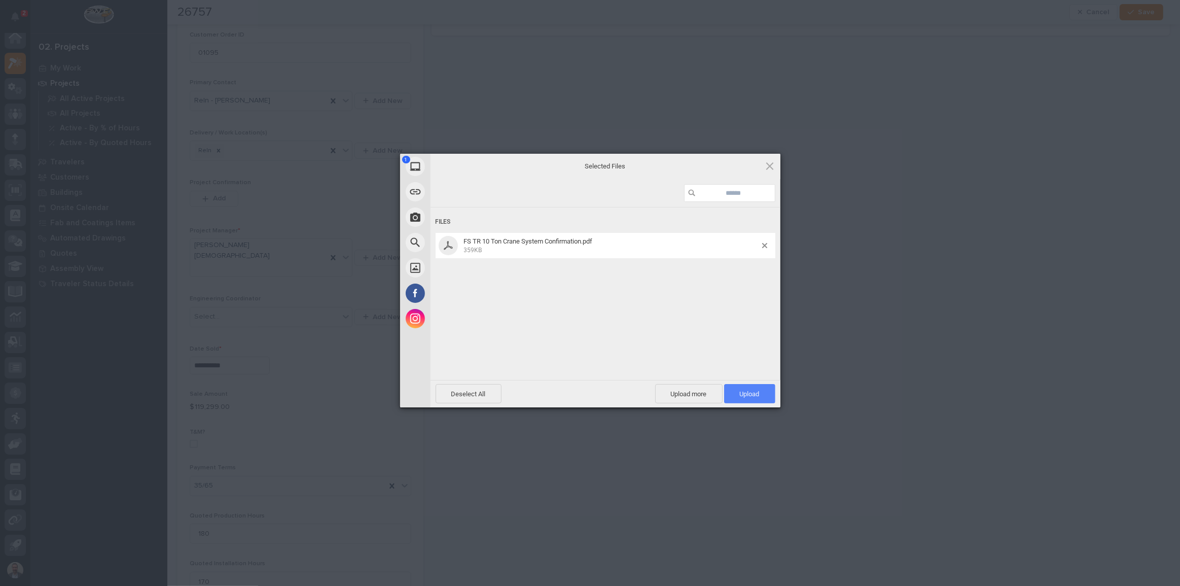
click at [760, 397] on span "Upload 1" at bounding box center [749, 393] width 51 height 19
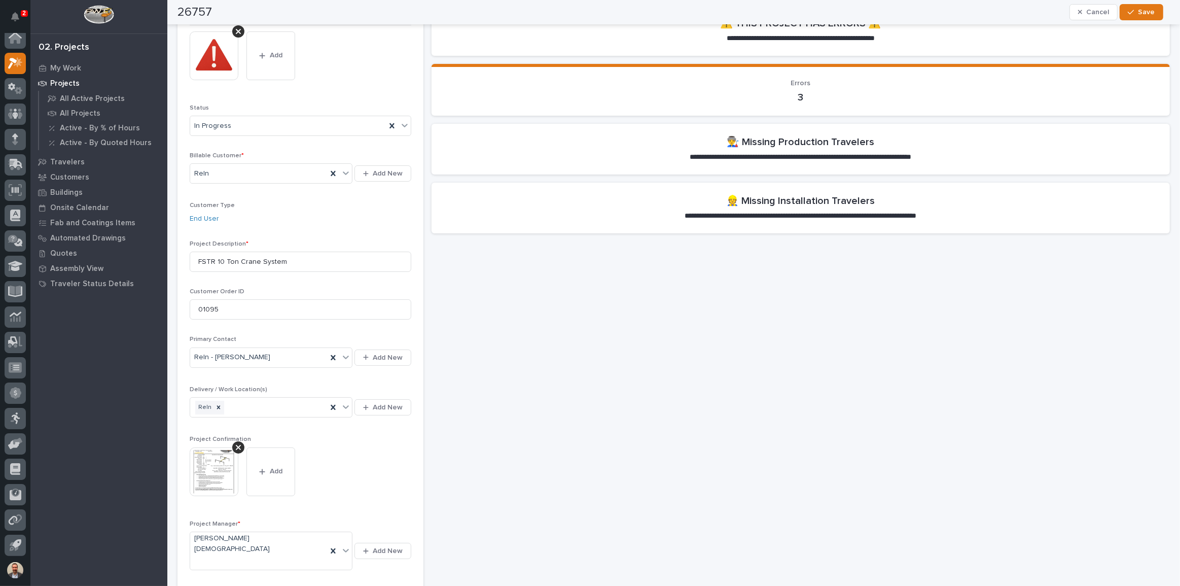
scroll to position [64, 0]
click at [1154, 14] on span "Save" at bounding box center [1147, 12] width 17 height 9
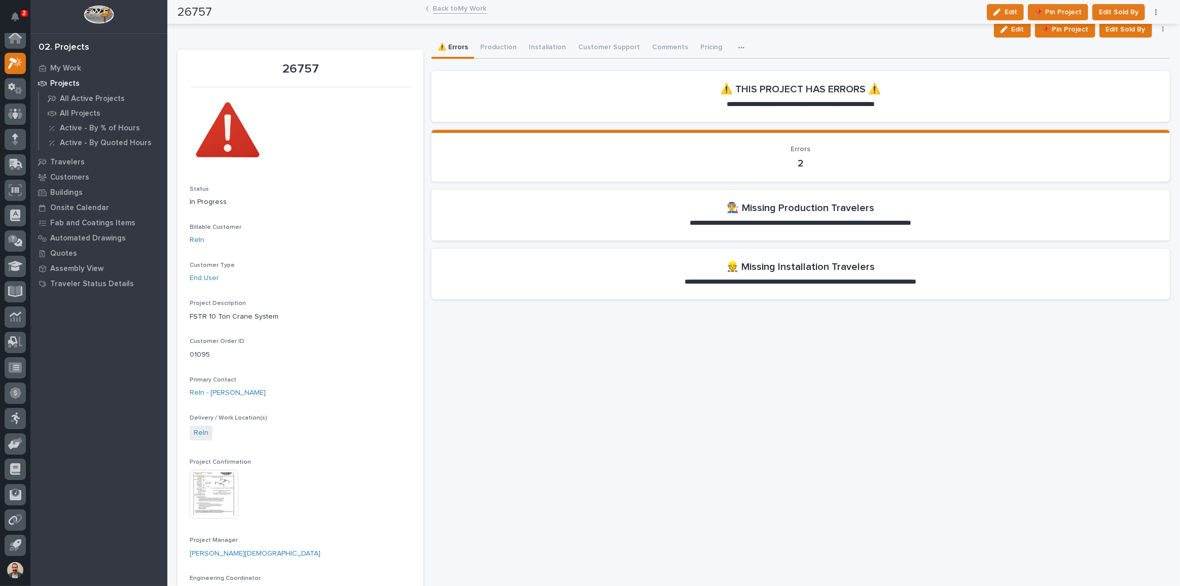
scroll to position [0, 0]
click at [505, 53] on button "Production" at bounding box center [498, 48] width 49 height 21
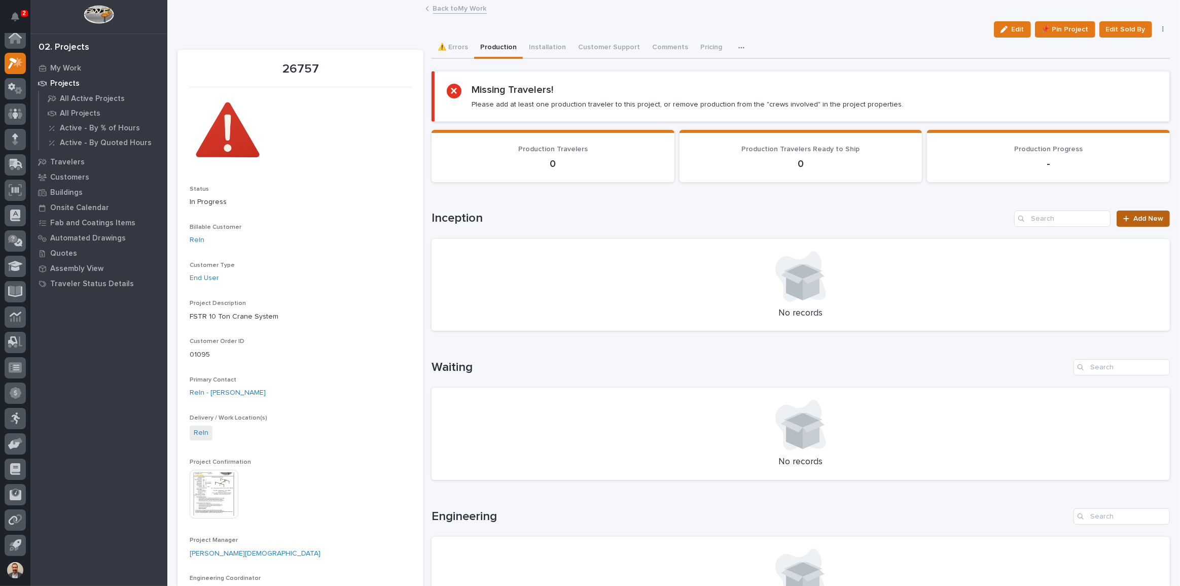
click at [1134, 220] on span "Add New" at bounding box center [1149, 218] width 30 height 7
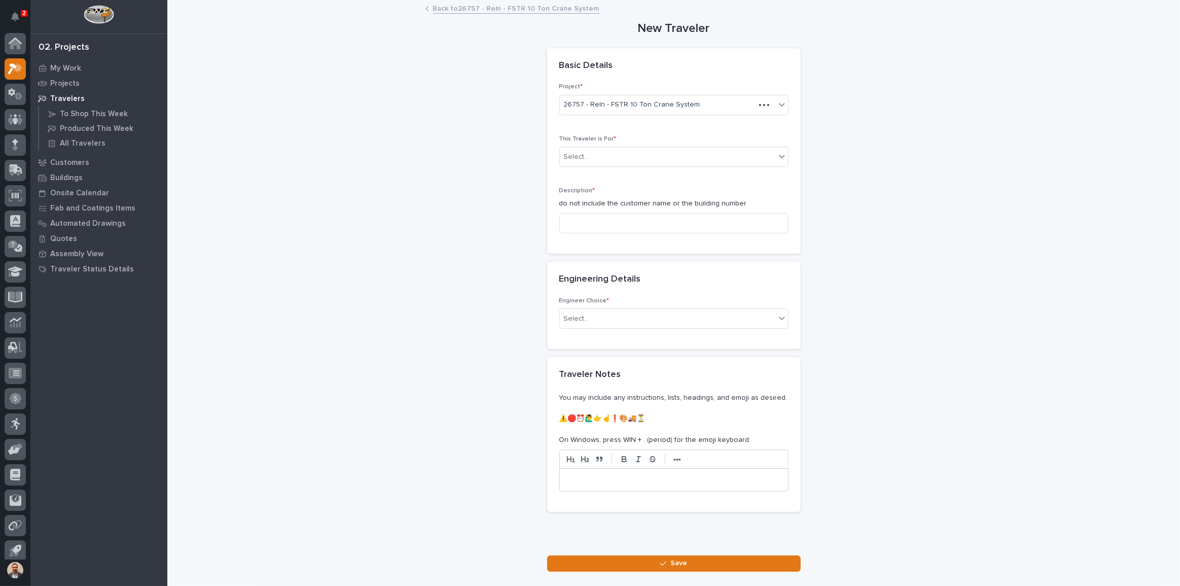
scroll to position [6, 0]
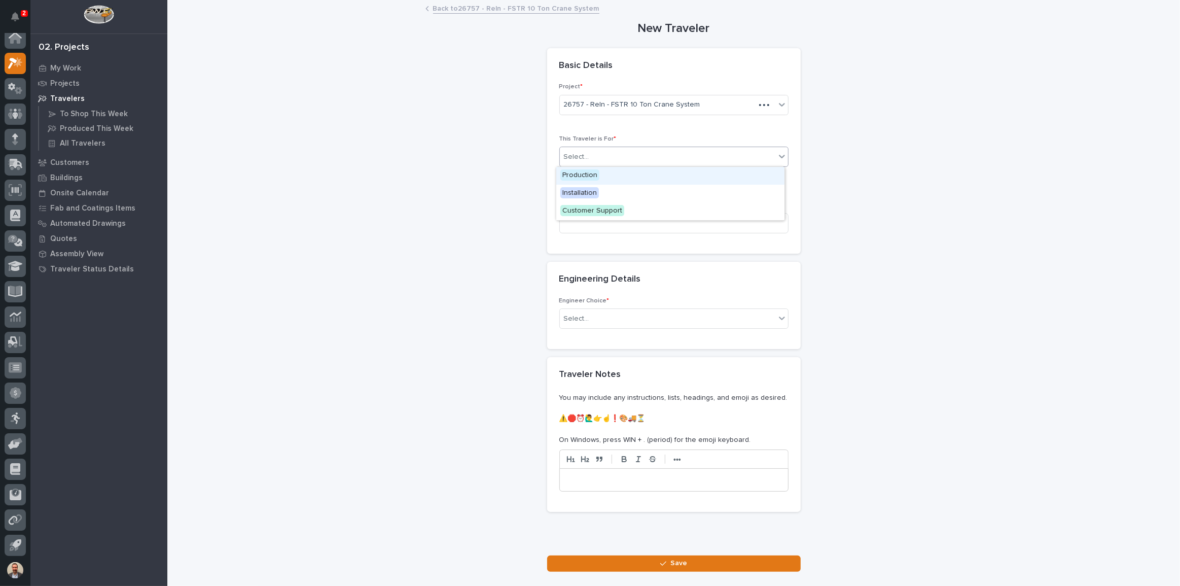
click at [644, 154] on div "Select..." at bounding box center [668, 157] width 216 height 17
click at [644, 174] on div "Production" at bounding box center [670, 176] width 228 height 18
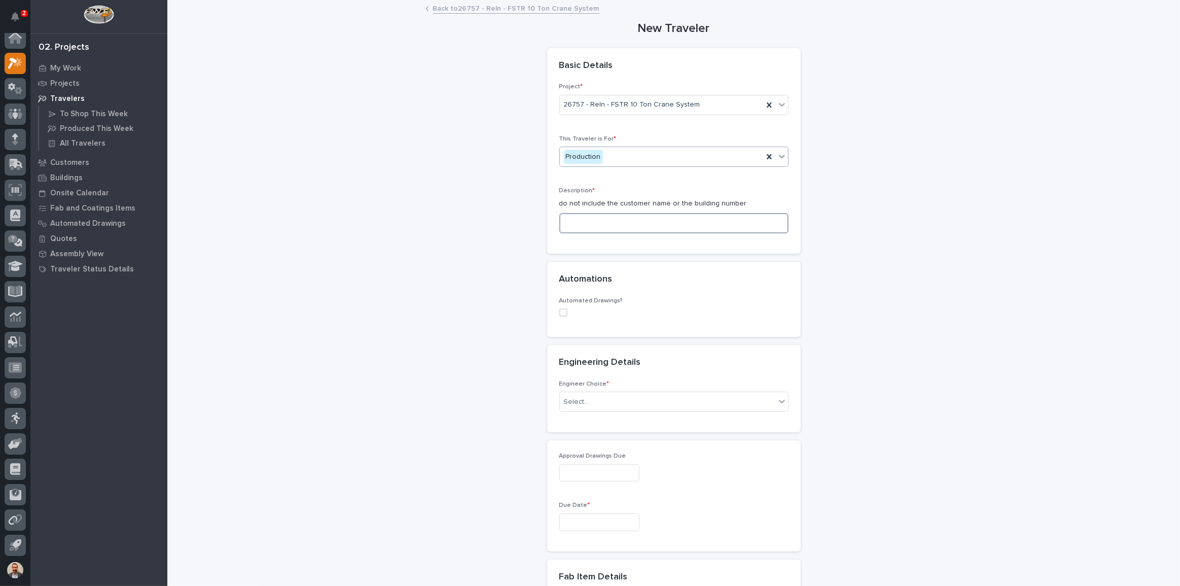
click at [644, 230] on input at bounding box center [674, 223] width 229 height 20
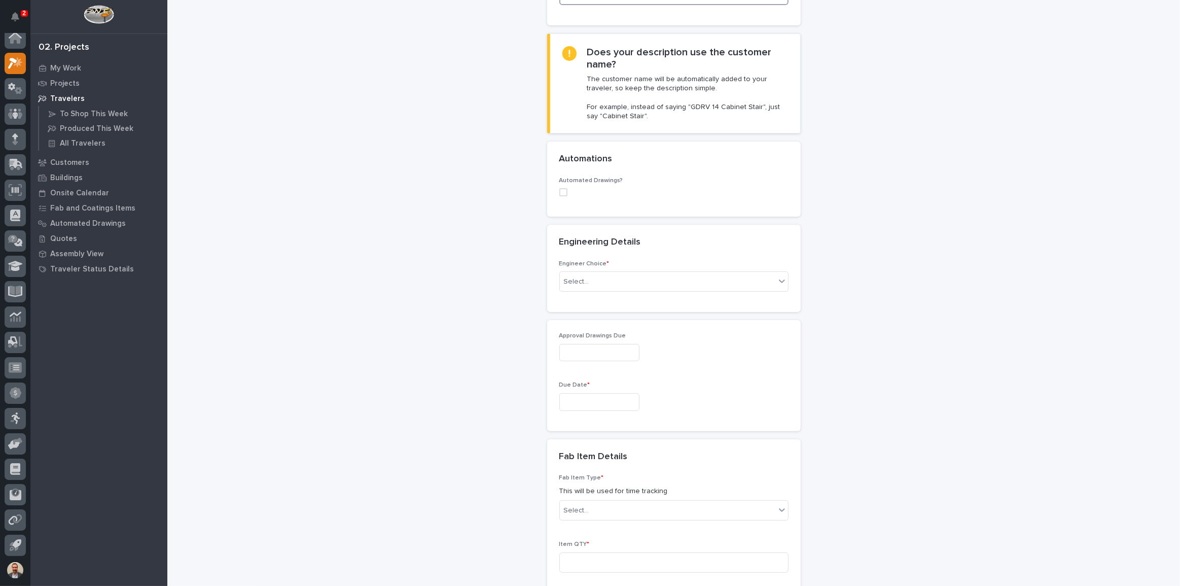
scroll to position [230, 0]
type input "[PERSON_NAME] System"
click at [629, 284] on div "Select..." at bounding box center [668, 279] width 216 height 17
click at [630, 316] on div "I want my coordinator to choose an engineer" at bounding box center [670, 316] width 228 height 18
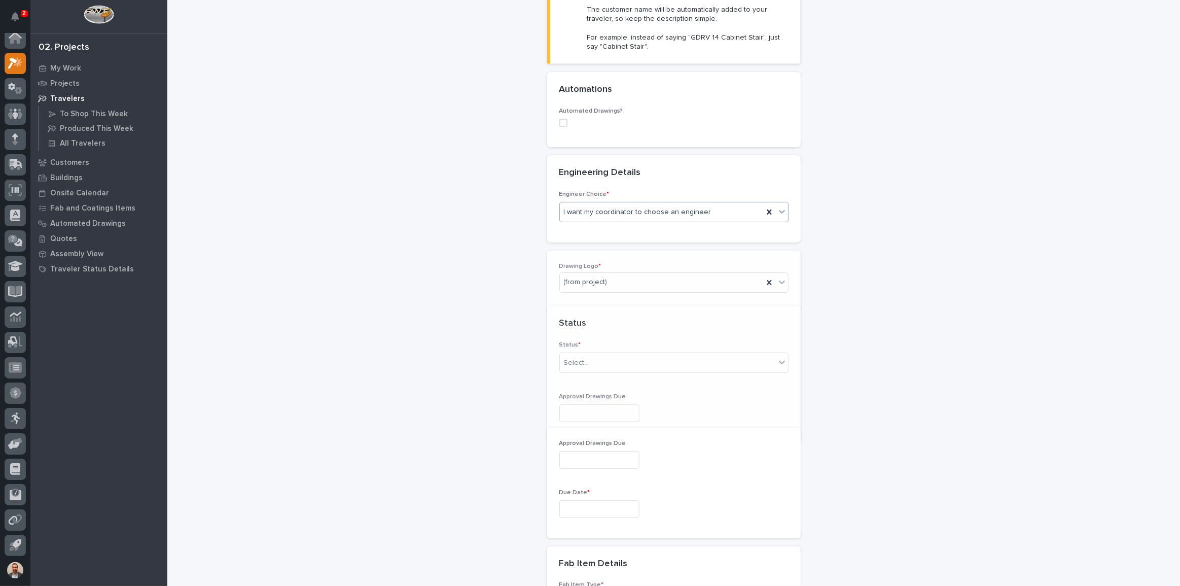
scroll to position [337, 0]
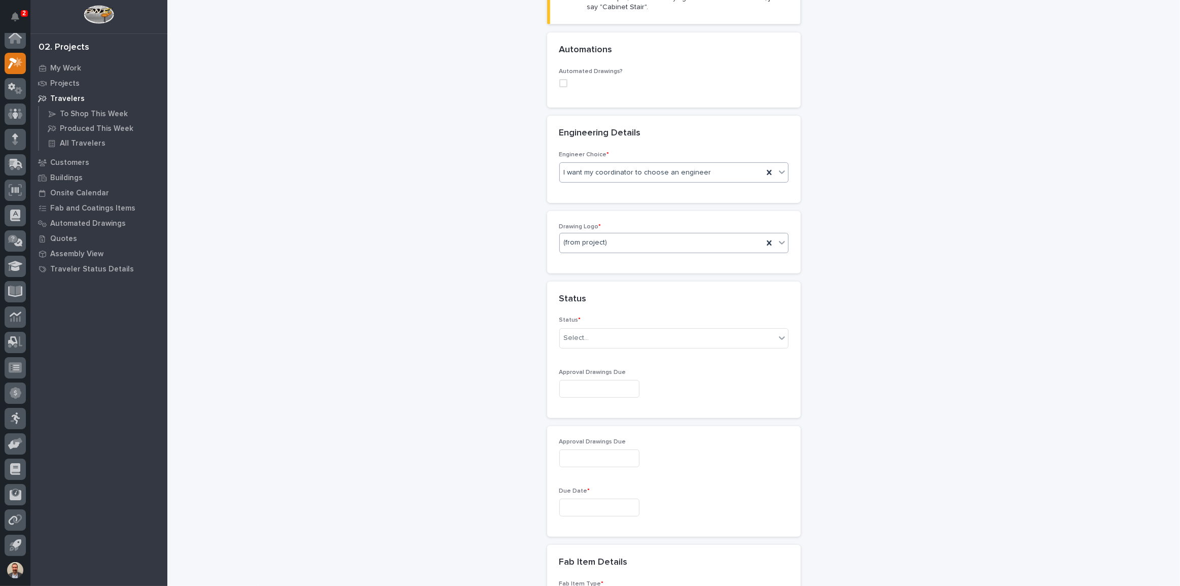
click at [640, 246] on div "(from project)" at bounding box center [661, 242] width 203 height 17
click at [630, 295] on div "PWI" at bounding box center [670, 297] width 228 height 18
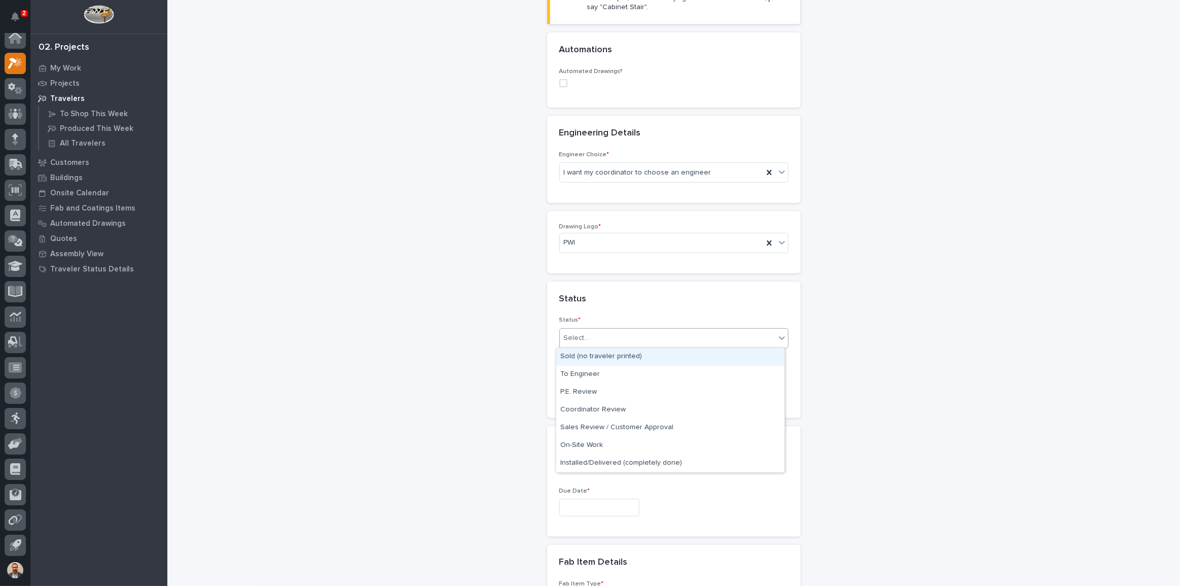
click at [644, 335] on div "Select..." at bounding box center [668, 338] width 216 height 17
click at [649, 357] on div "Sold (no traveler printed)" at bounding box center [670, 357] width 228 height 18
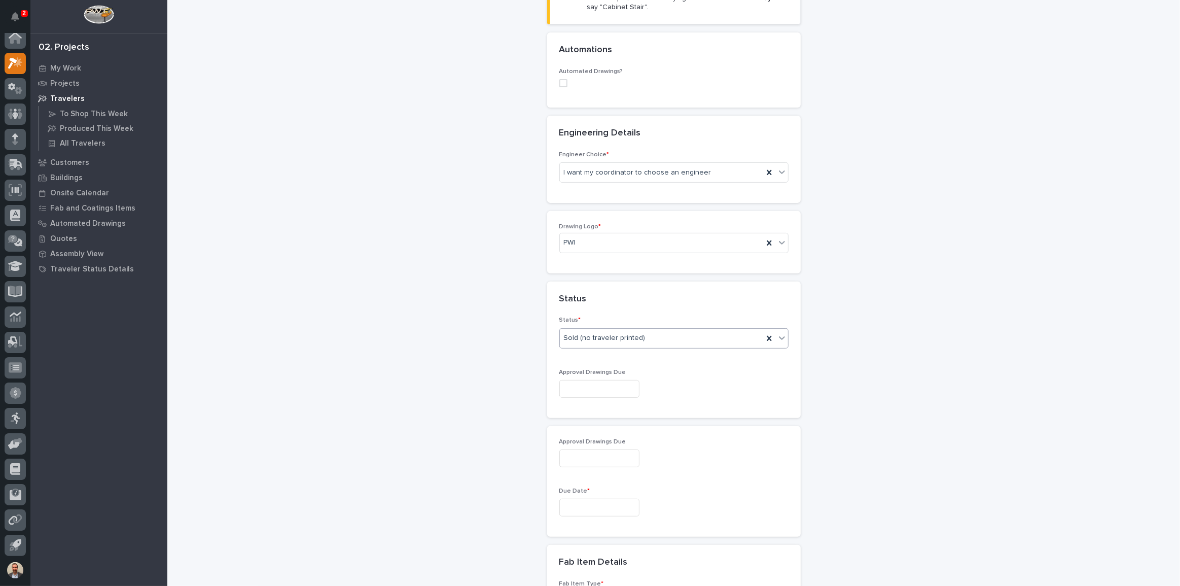
click at [624, 383] on input "text" at bounding box center [600, 389] width 80 height 18
click at [624, 321] on div "22" at bounding box center [625, 322] width 14 height 14
type input "**********"
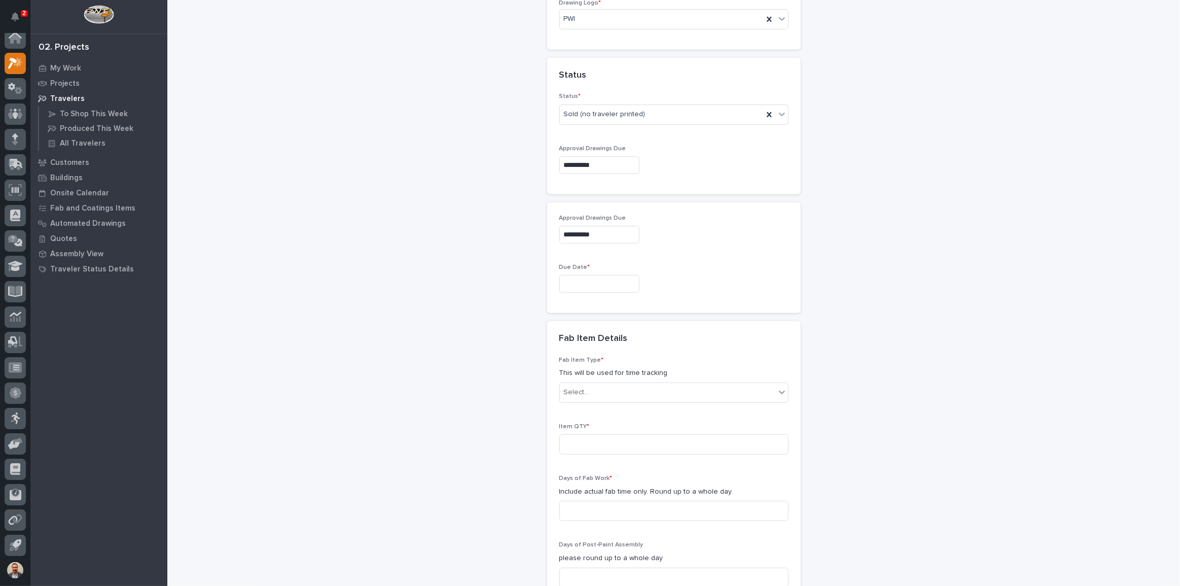
scroll to position [568, 0]
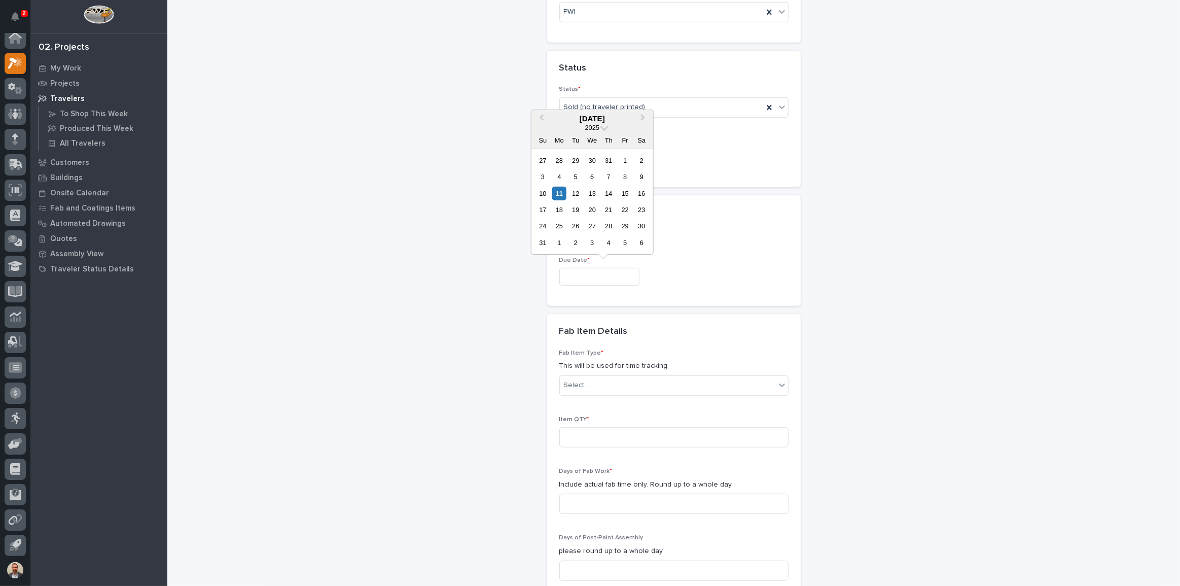
click at [619, 276] on input "text" at bounding box center [600, 277] width 80 height 18
click at [645, 119] on button "Next Month" at bounding box center [644, 119] width 16 height 16
click at [643, 119] on button "Next Month" at bounding box center [644, 119] width 16 height 16
click at [556, 222] on div "27" at bounding box center [559, 226] width 14 height 14
type input "**********"
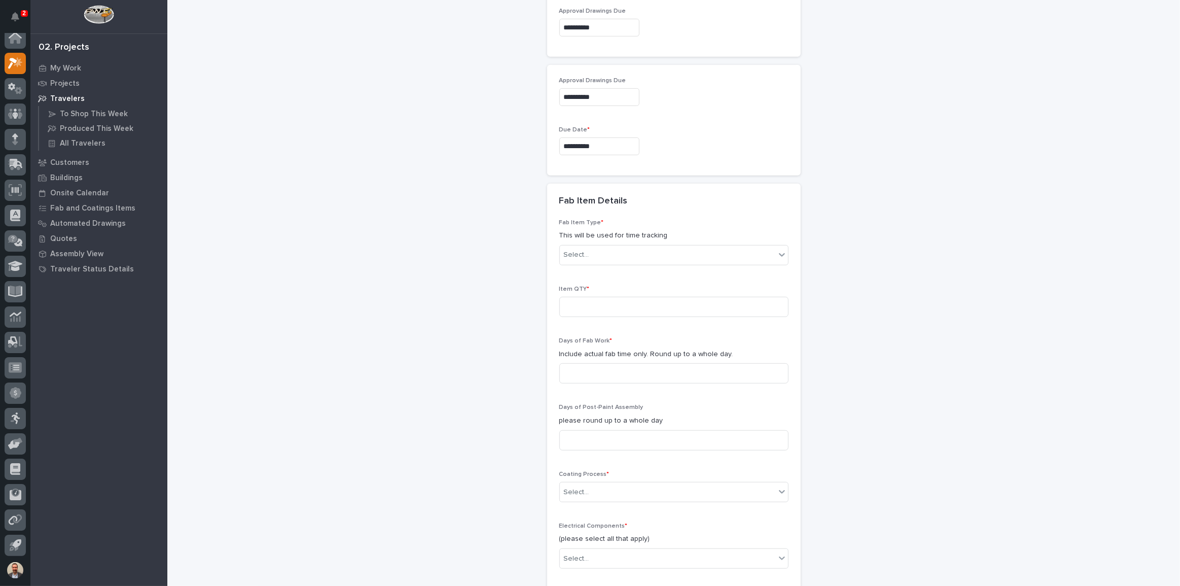
scroll to position [706, 0]
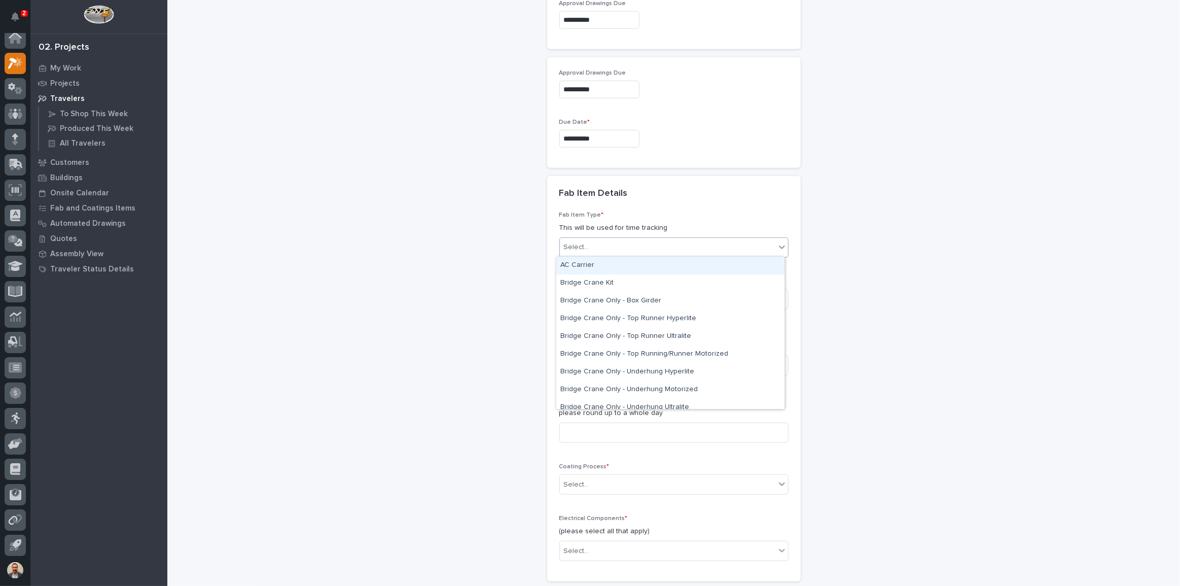
click at [644, 245] on div "Select..." at bounding box center [668, 247] width 216 height 17
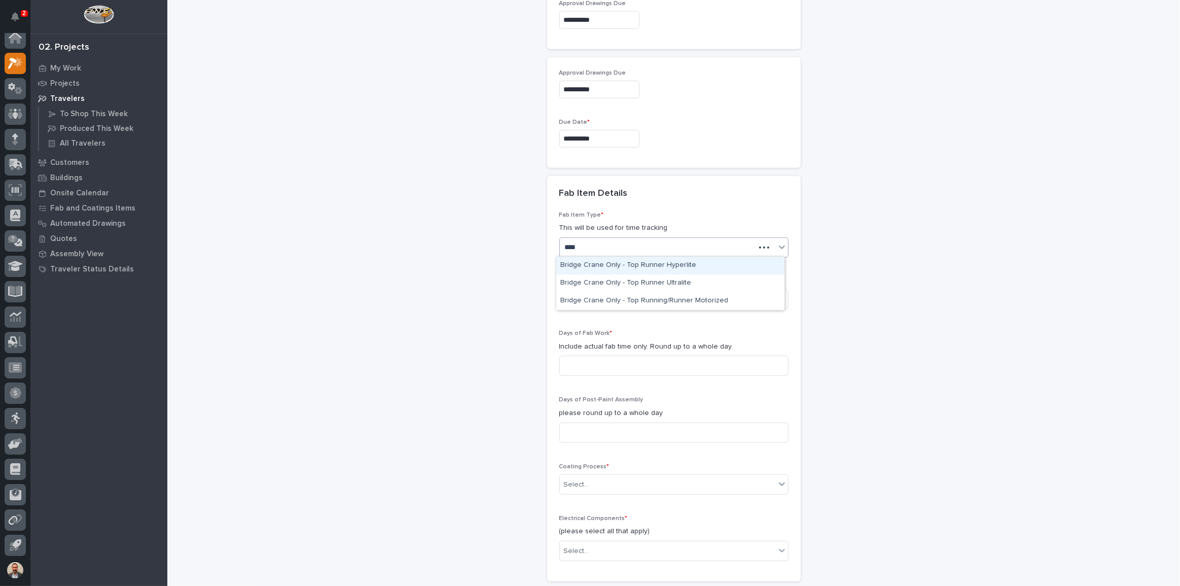
type input "*****"
click at [679, 303] on div "Bridge Crane Only - Top Running/Runner Motorized" at bounding box center [670, 301] width 228 height 18
click at [659, 300] on input at bounding box center [674, 299] width 229 height 20
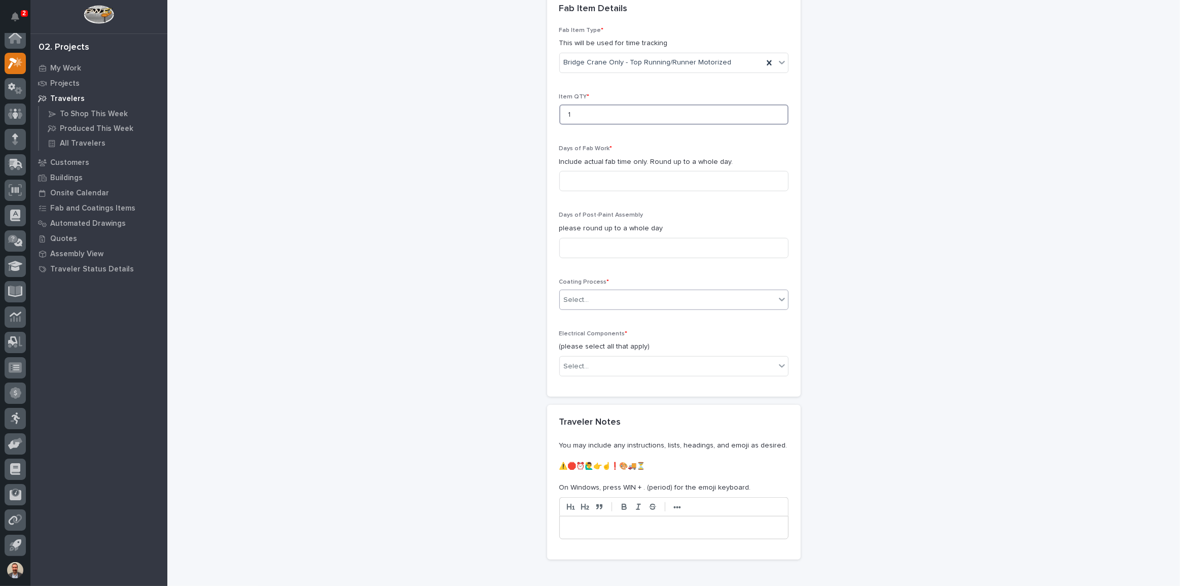
type input "1"
click at [638, 294] on div "Select..." at bounding box center [668, 300] width 216 height 17
click at [631, 183] on input at bounding box center [674, 181] width 229 height 20
click at [622, 181] on input at bounding box center [674, 181] width 229 height 20
type input "5"
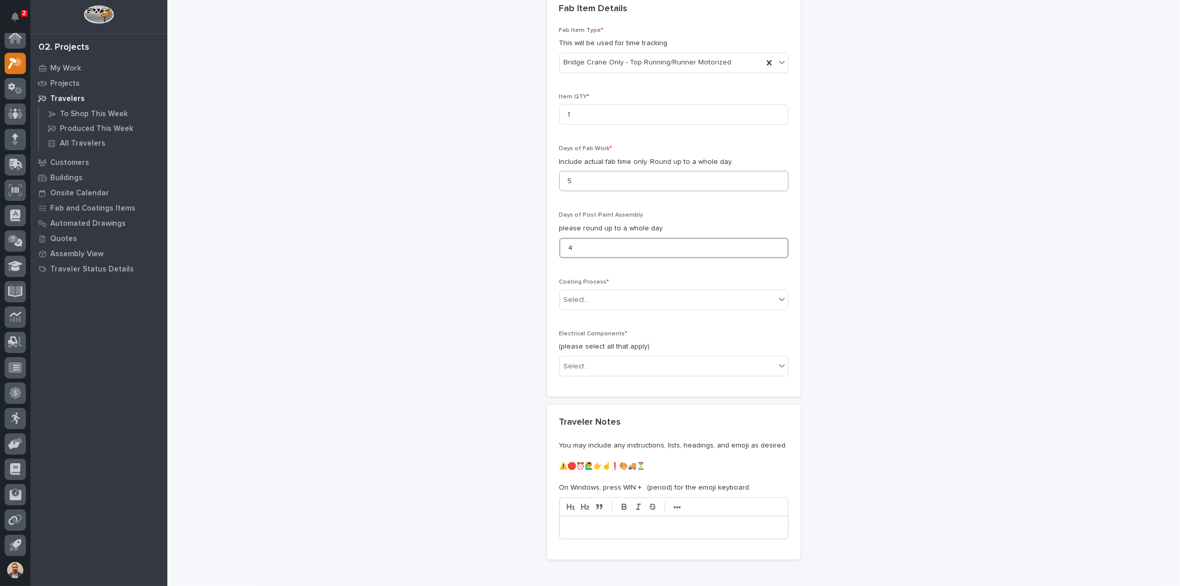
type input "4"
click at [778, 300] on icon at bounding box center [782, 299] width 10 height 10
click at [759, 329] on div "In-House Paint/Powder" at bounding box center [670, 336] width 228 height 18
click at [717, 362] on div "Select..." at bounding box center [668, 366] width 216 height 17
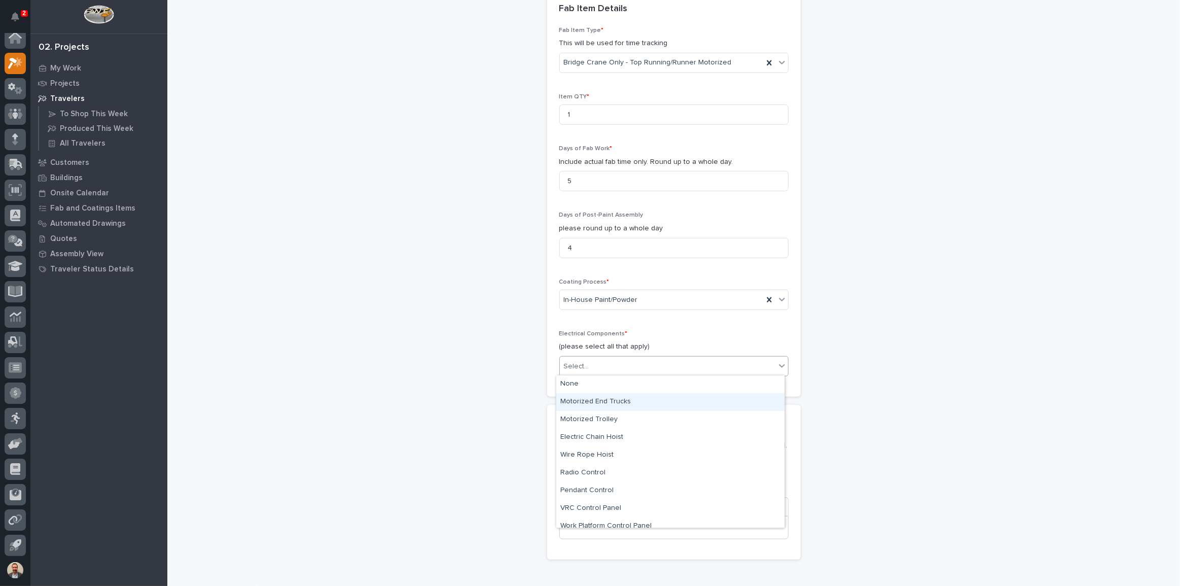
click at [717, 397] on div "Motorized End Trucks" at bounding box center [670, 402] width 228 height 18
click at [719, 365] on div "Motorized End Trucks" at bounding box center [661, 367] width 203 height 18
click at [713, 398] on div "Motorized Trolley" at bounding box center [670, 402] width 228 height 18
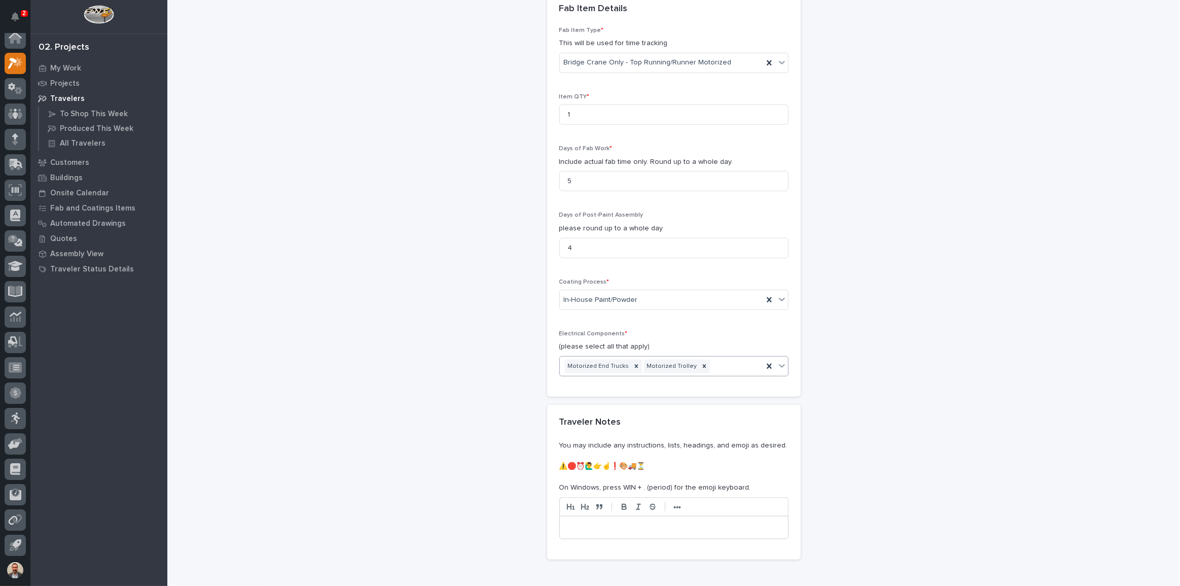
click at [715, 363] on div "Motorized End Trucks Motorized Trolley" at bounding box center [661, 367] width 203 height 18
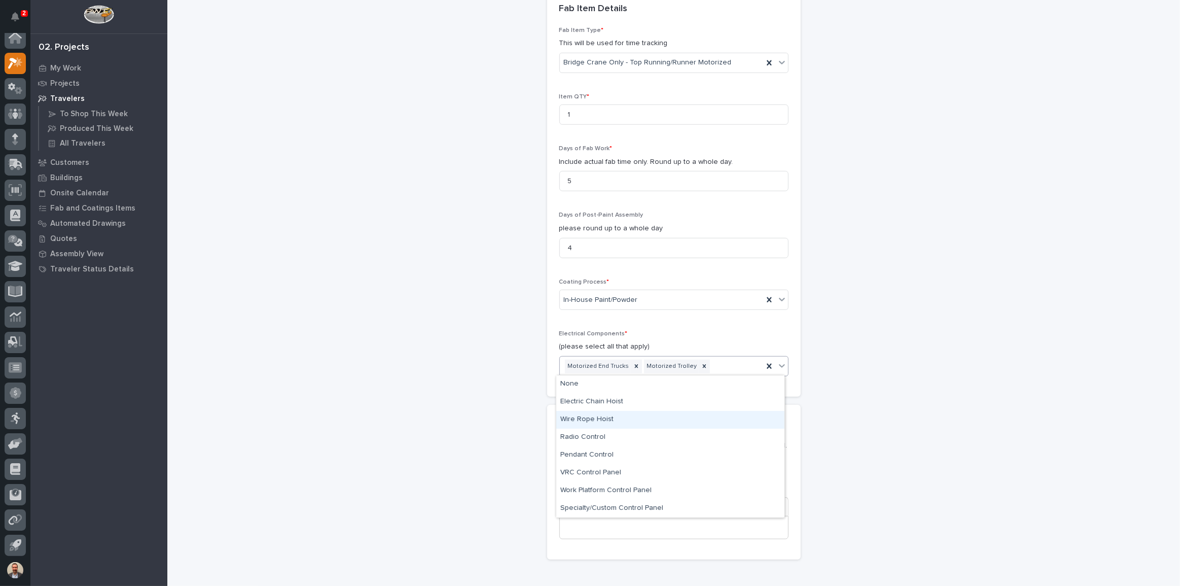
click at [721, 416] on div "Wire Rope Hoist" at bounding box center [670, 420] width 228 height 18
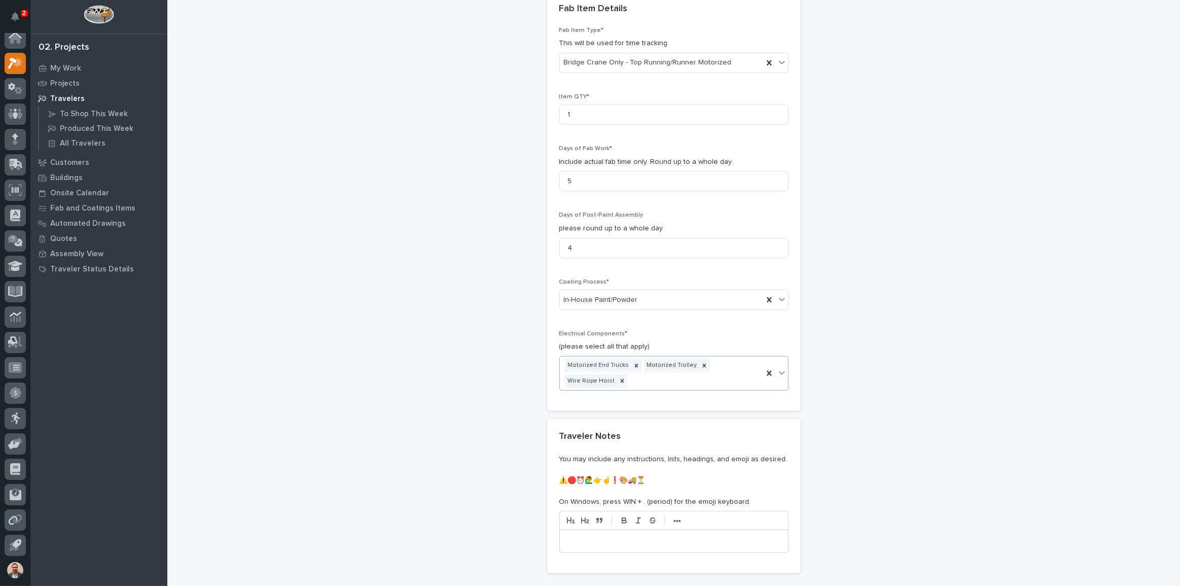
click at [736, 366] on div "Motorized End Trucks Motorized Trolley Wire Rope Hoist" at bounding box center [661, 373] width 203 height 33
click at [689, 451] on div "Pendant Control" at bounding box center [670, 452] width 228 height 18
click at [725, 377] on div "Motorized End Trucks Motorized Trolley Wire Rope Hoist Pendant Control" at bounding box center [661, 373] width 203 height 33
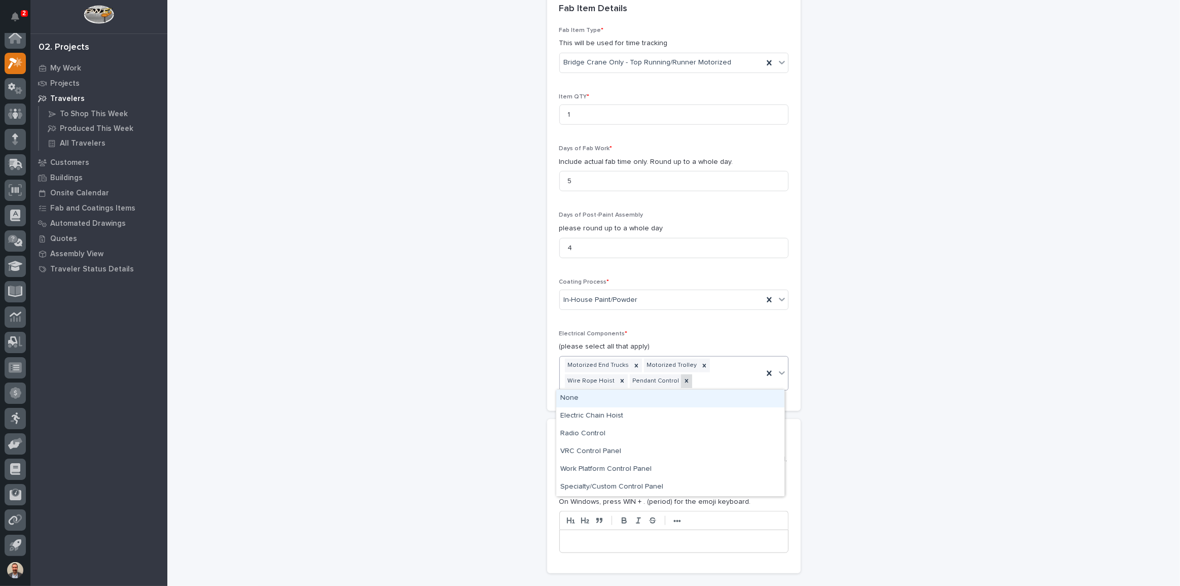
click at [683, 380] on icon at bounding box center [686, 380] width 7 height 7
click at [655, 431] on div "Radio Control" at bounding box center [670, 434] width 228 height 18
click at [717, 378] on div "Motorized End Trucks Motorized Trolley Wire Rope Hoist Radio Control" at bounding box center [661, 373] width 203 height 33
click at [729, 327] on div "Fab Item Type * This will be used for time tracking Bridge Crane Only - Top Run…" at bounding box center [674, 213] width 229 height 372
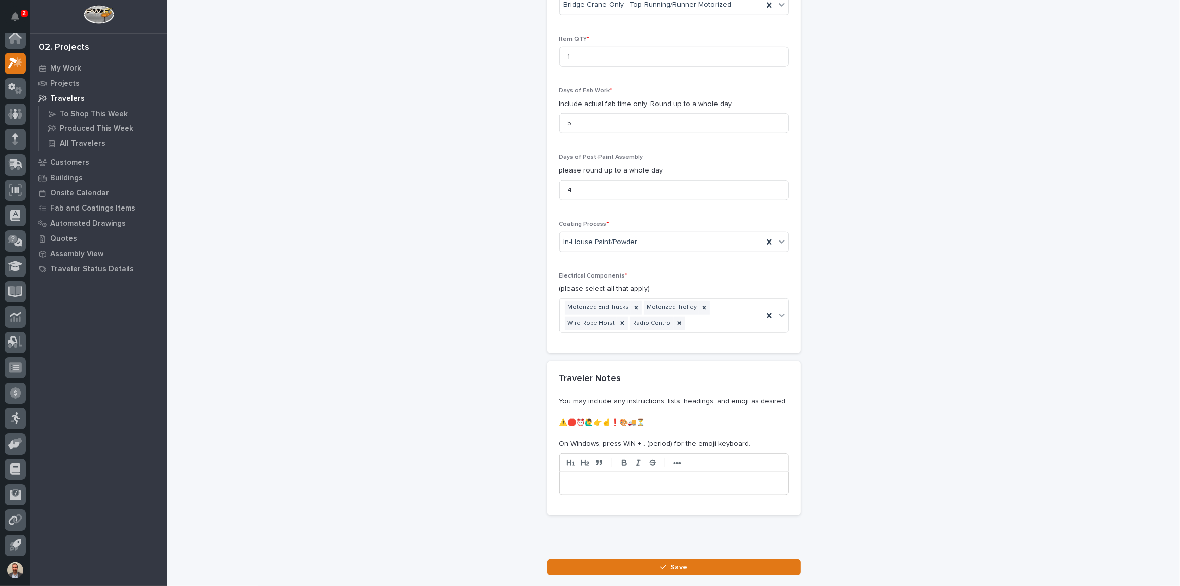
scroll to position [1016, 0]
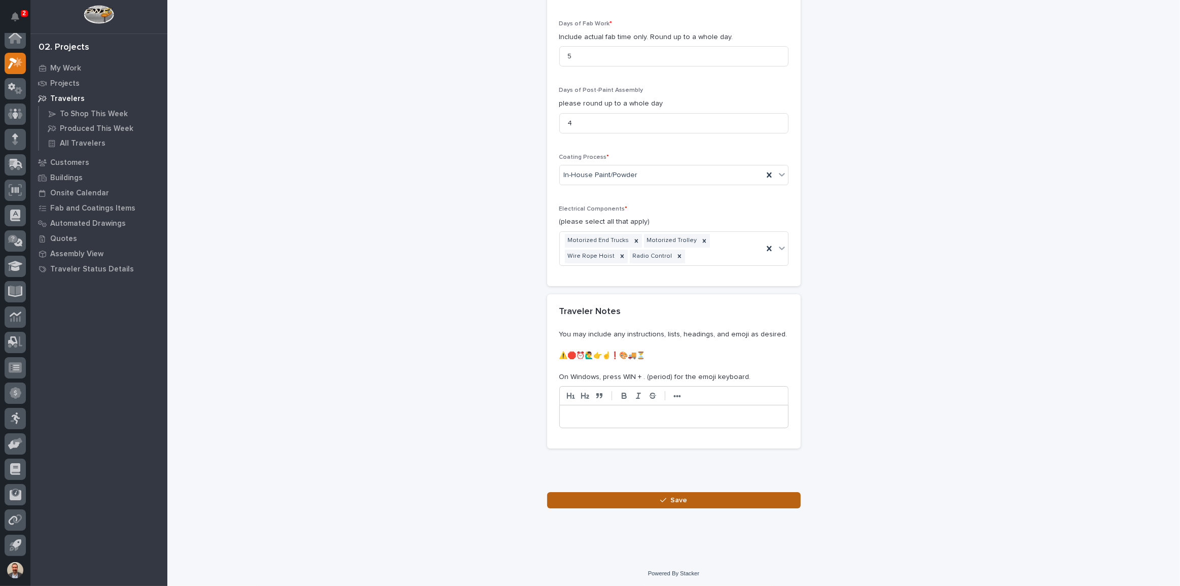
click at [715, 499] on button "Save" at bounding box center [674, 500] width 254 height 16
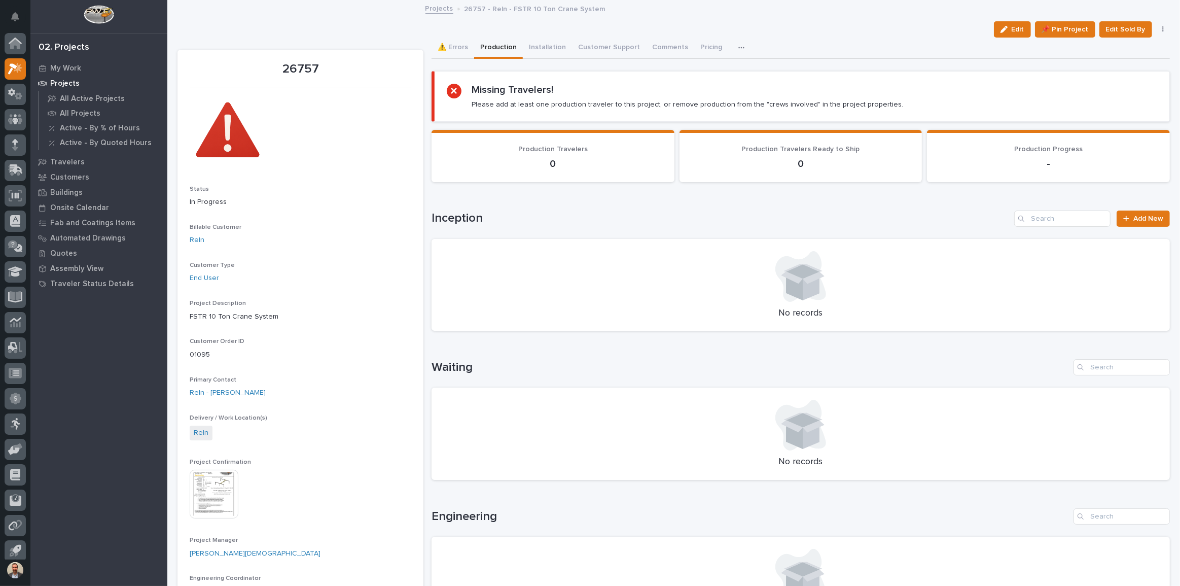
scroll to position [6, 0]
click at [540, 45] on button "Installation" at bounding box center [547, 48] width 49 height 21
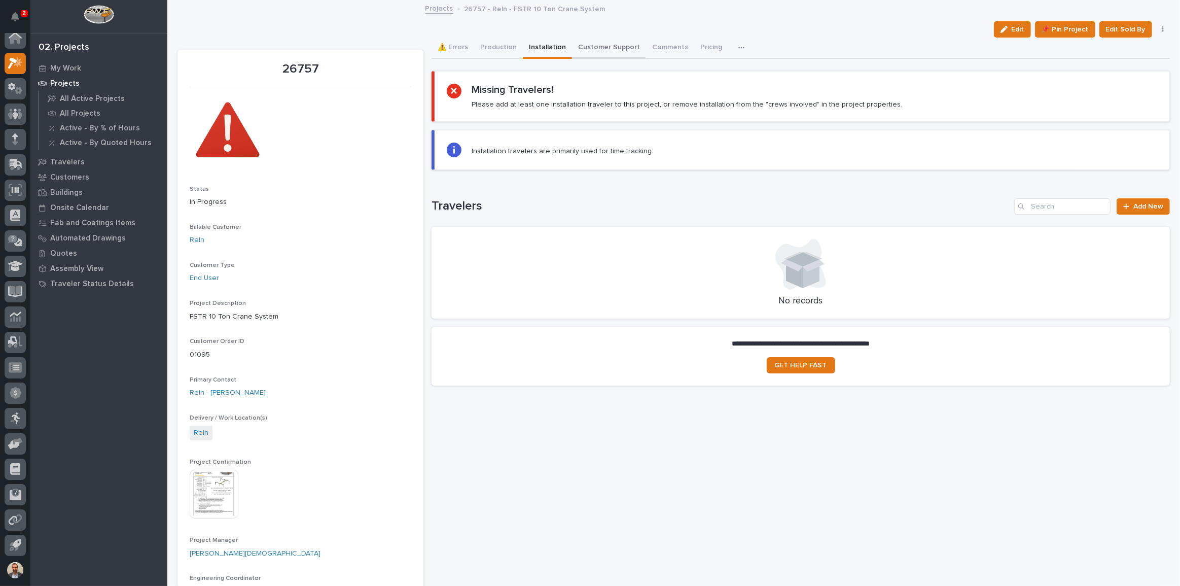
click at [604, 42] on button "Customer Support" at bounding box center [609, 48] width 74 height 21
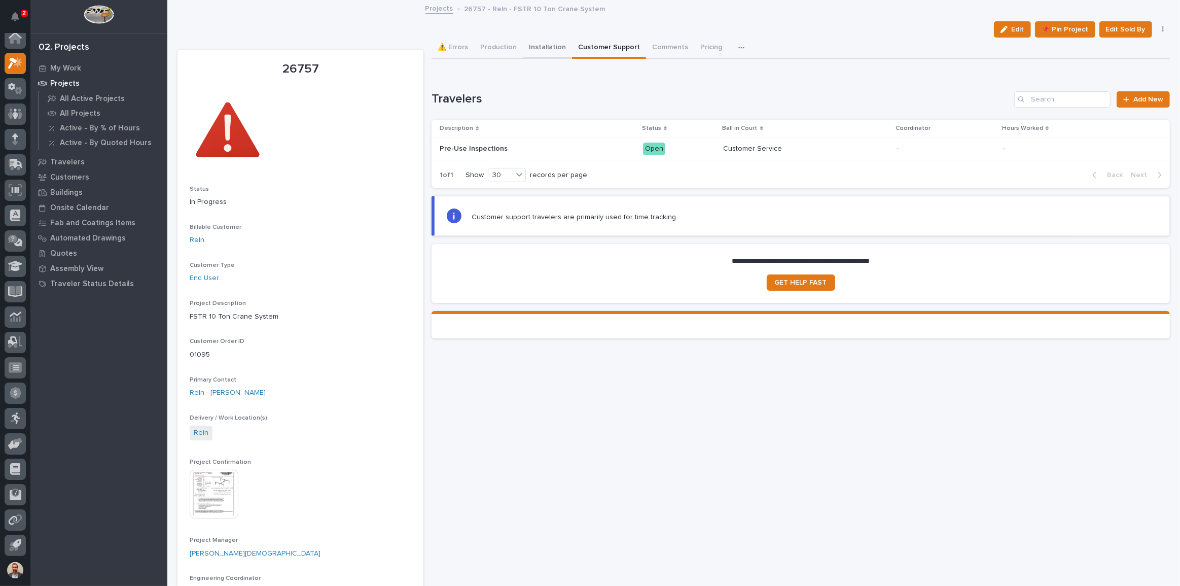
click at [550, 45] on button "Installation" at bounding box center [547, 48] width 49 height 21
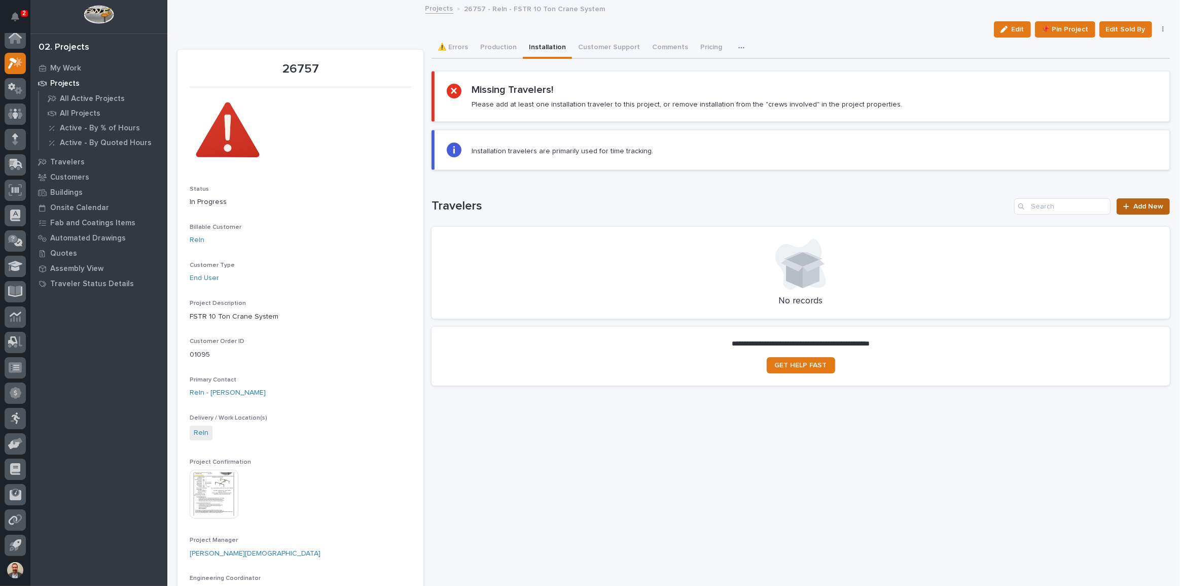
click at [1124, 201] on link "Add New" at bounding box center [1143, 206] width 53 height 16
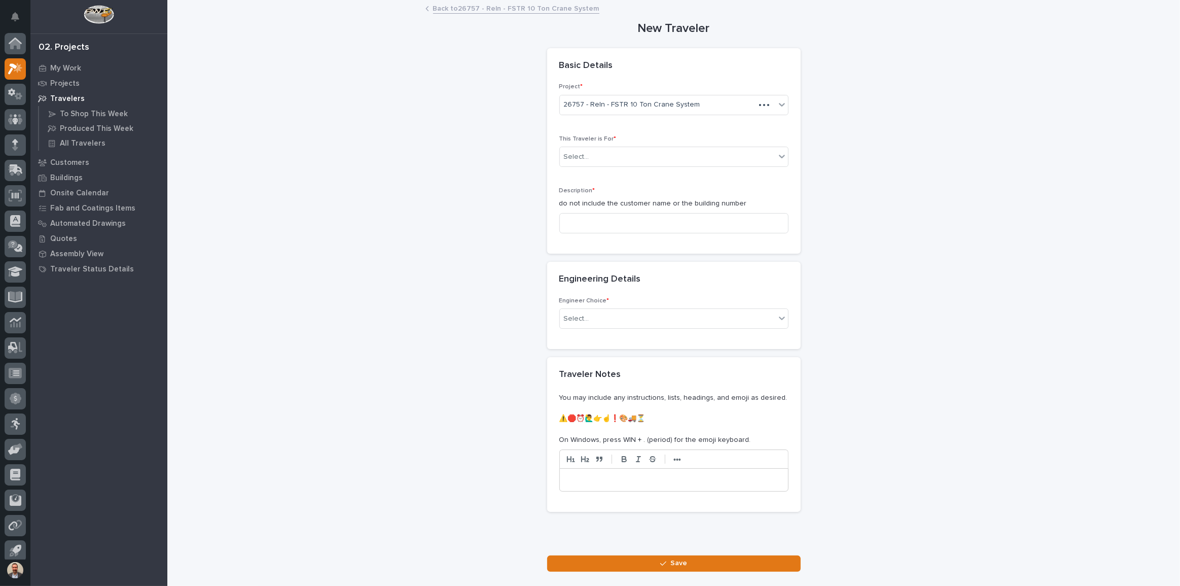
scroll to position [6, 0]
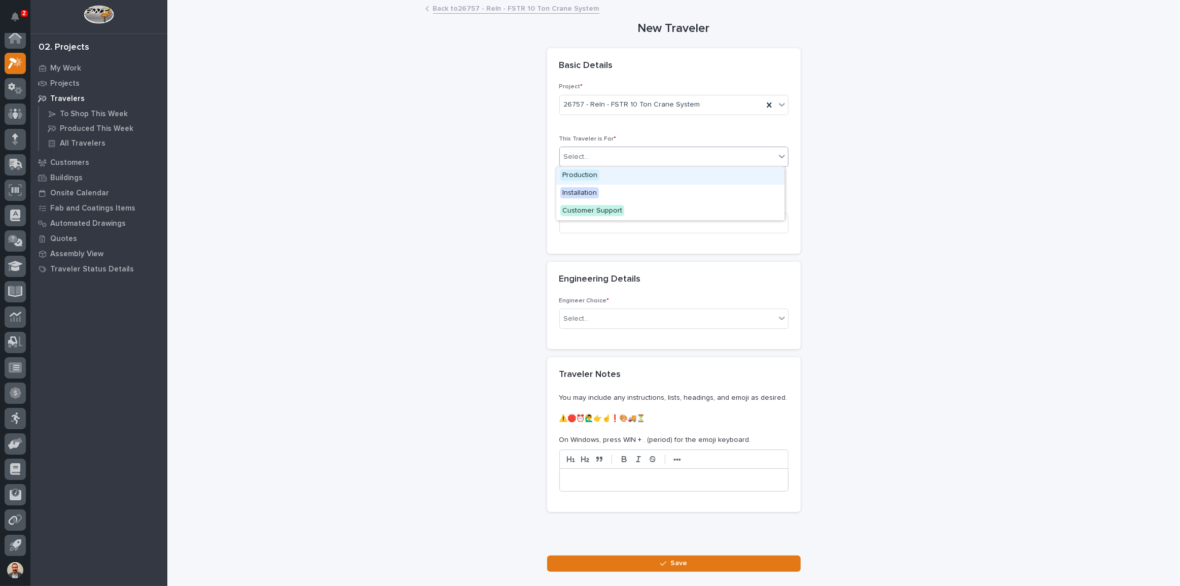
click at [634, 156] on div "Select..." at bounding box center [668, 157] width 216 height 17
click at [629, 193] on div "Installation" at bounding box center [670, 194] width 228 height 18
click at [639, 226] on input at bounding box center [674, 223] width 229 height 20
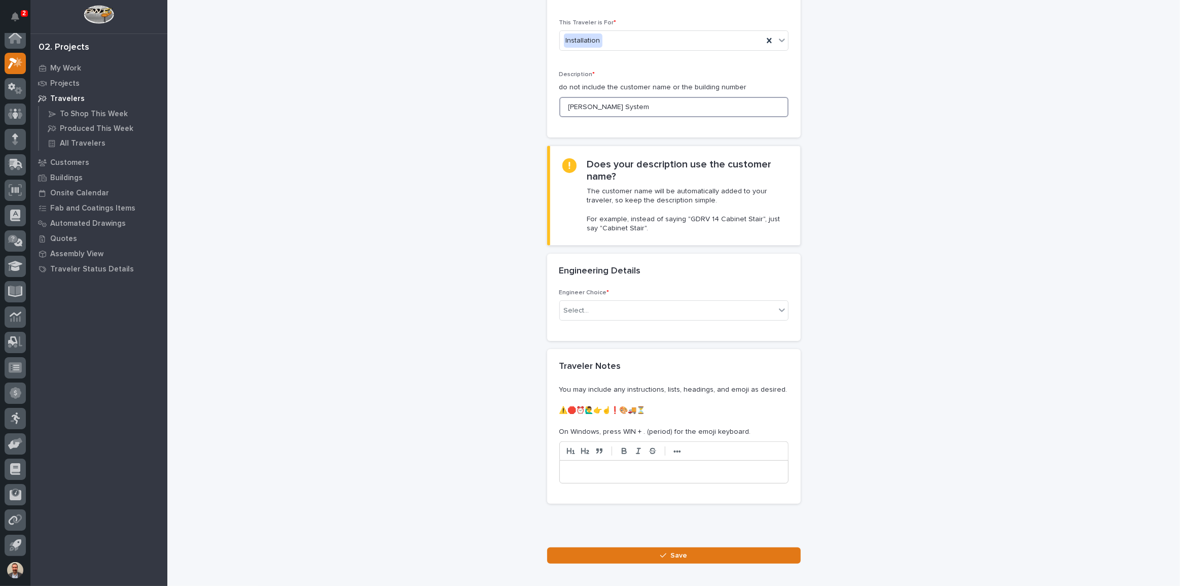
scroll to position [138, 0]
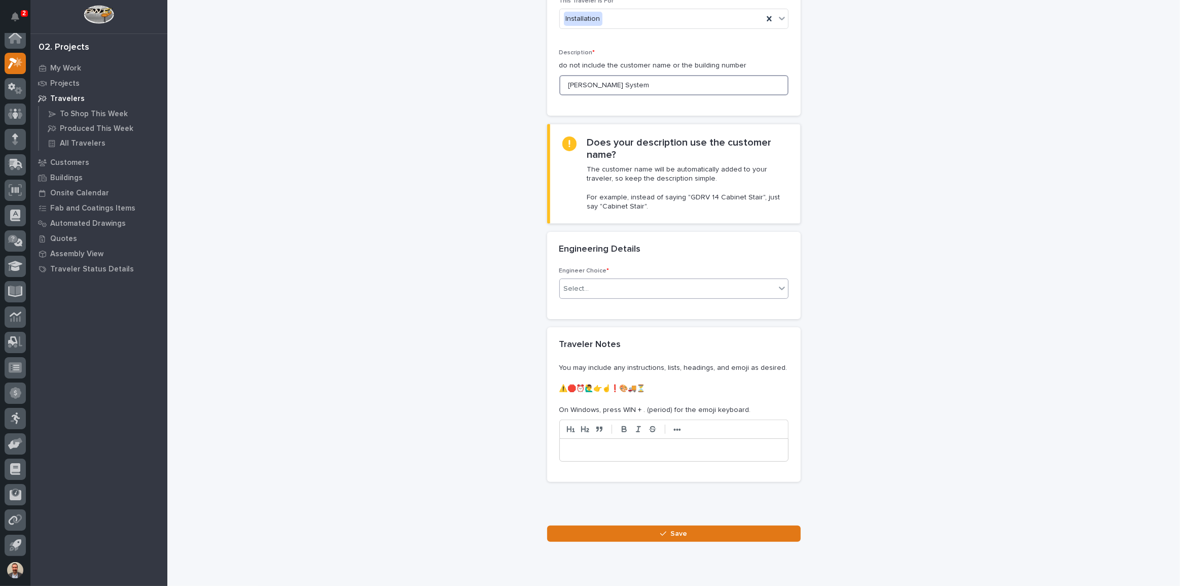
type input "[PERSON_NAME] System"
click at [679, 281] on div "Select..." at bounding box center [668, 289] width 216 height 17
click at [660, 328] on div "I want my coordinator to choose an engineer" at bounding box center [670, 325] width 228 height 18
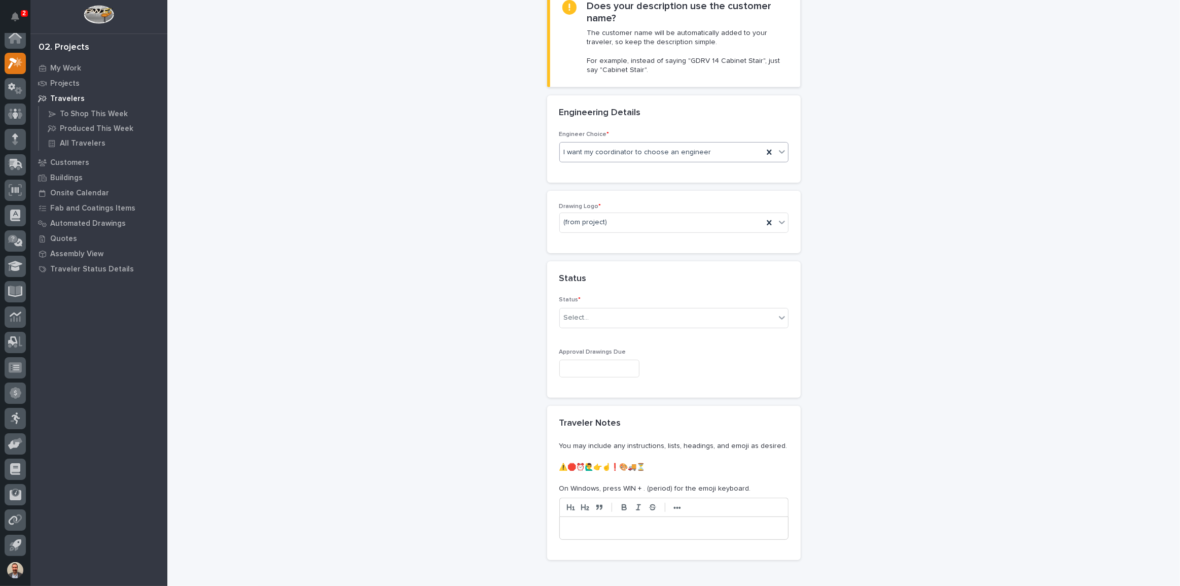
scroll to position [285, 0]
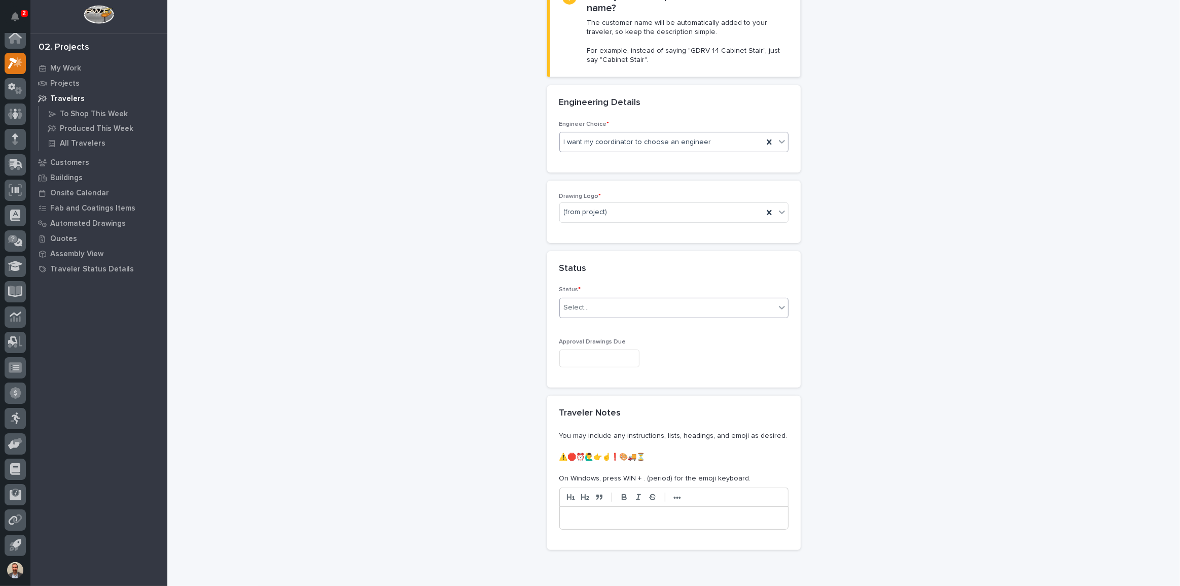
click at [645, 306] on div "Select..." at bounding box center [668, 307] width 216 height 17
click at [642, 319] on div "Sold (no traveler printed)" at bounding box center [670, 326] width 228 height 18
click at [622, 357] on input "text" at bounding box center [600, 359] width 80 height 18
click at [630, 308] on div "29" at bounding box center [625, 307] width 14 height 14
type input "**********"
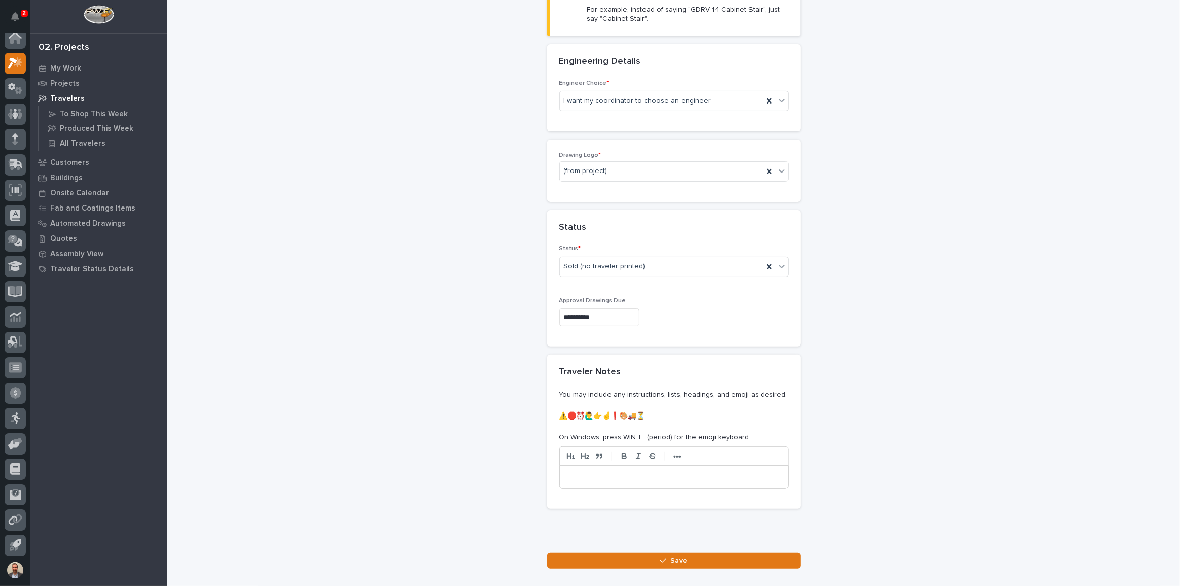
scroll to position [387, 0]
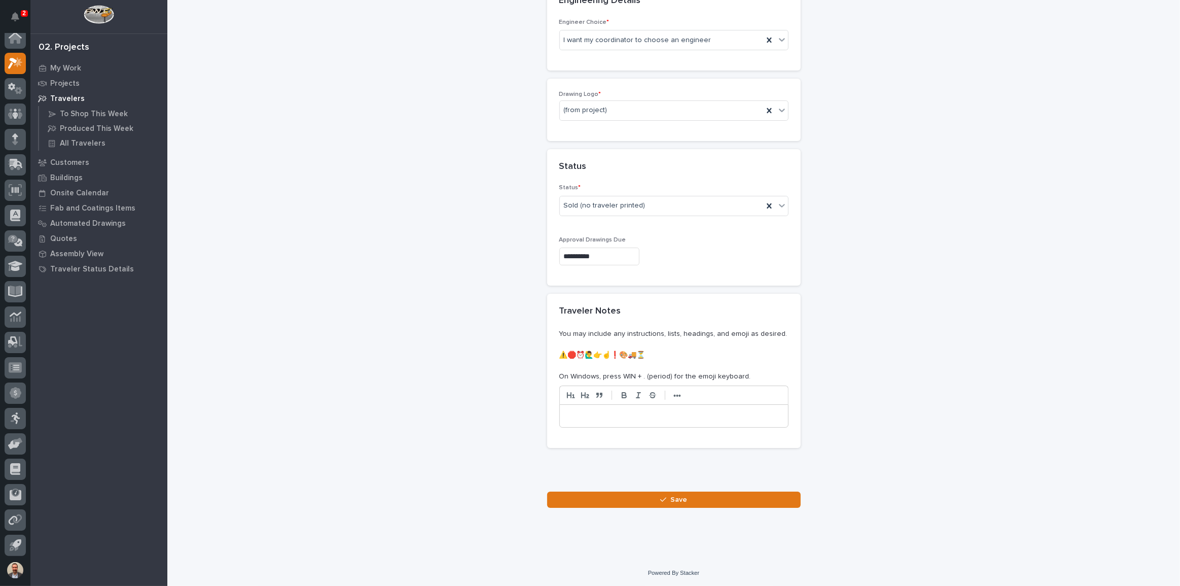
click at [688, 503] on button "Save" at bounding box center [674, 500] width 254 height 16
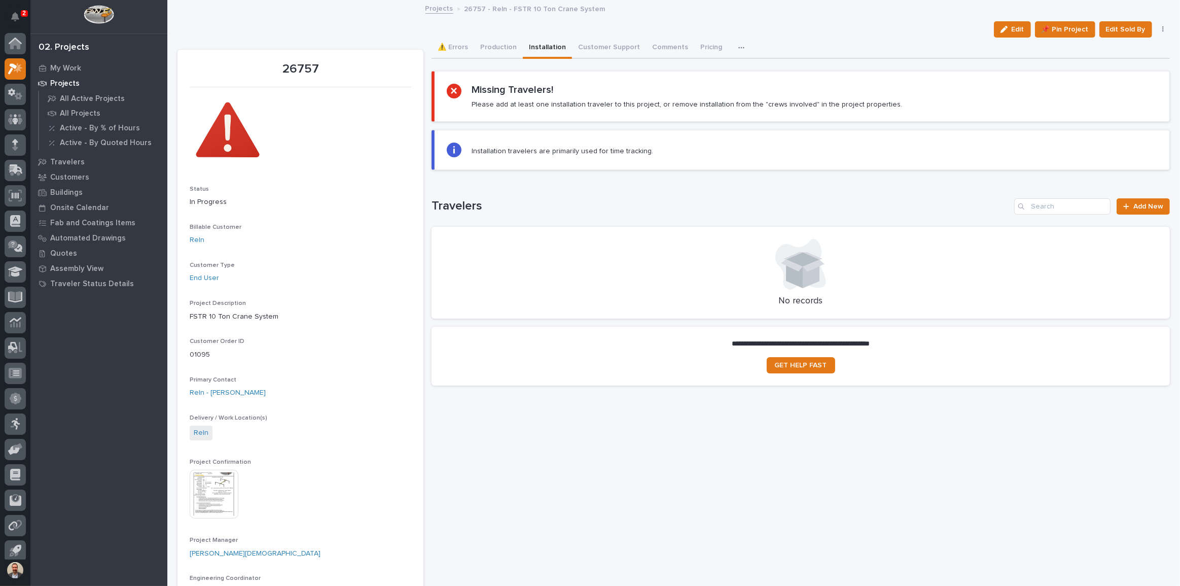
scroll to position [6, 0]
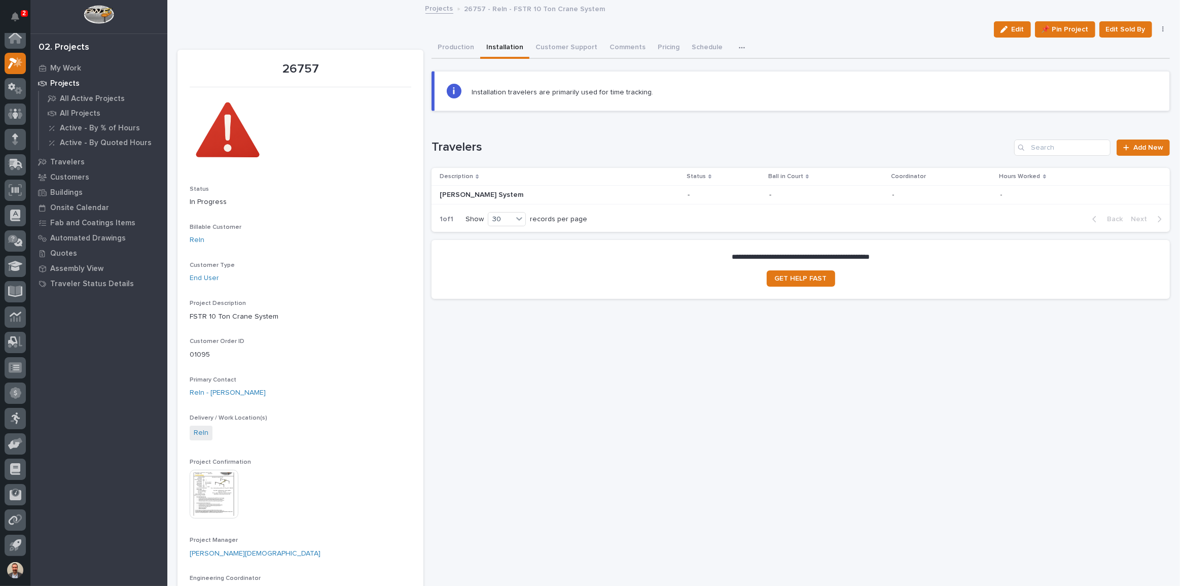
click at [61, 79] on p "Projects" at bounding box center [64, 83] width 29 height 9
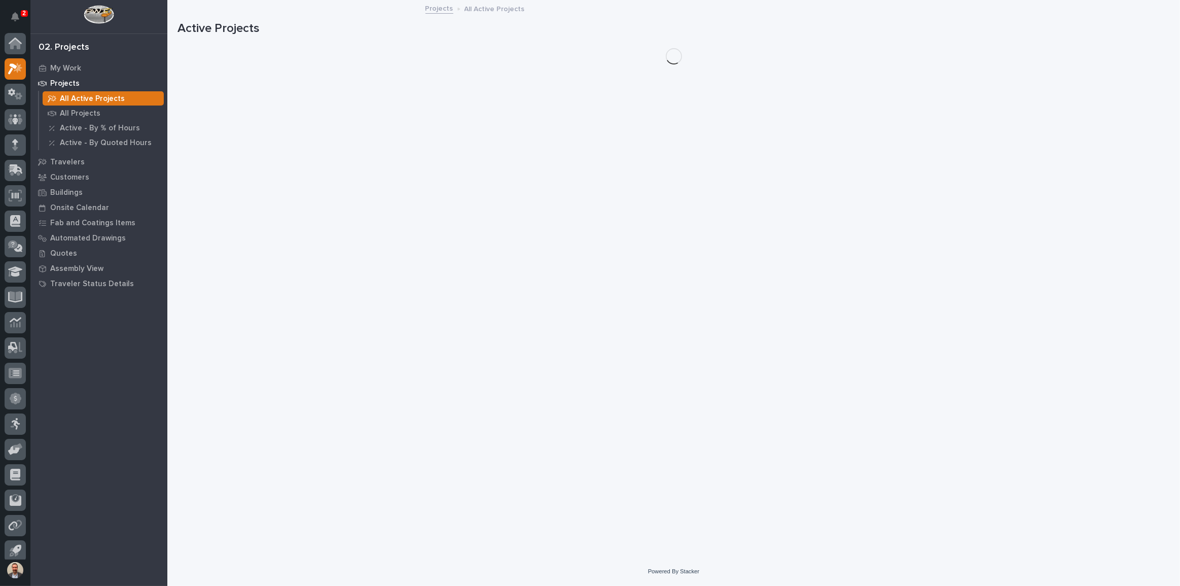
scroll to position [6, 0]
click at [71, 66] on p "My Work" at bounding box center [65, 68] width 31 height 9
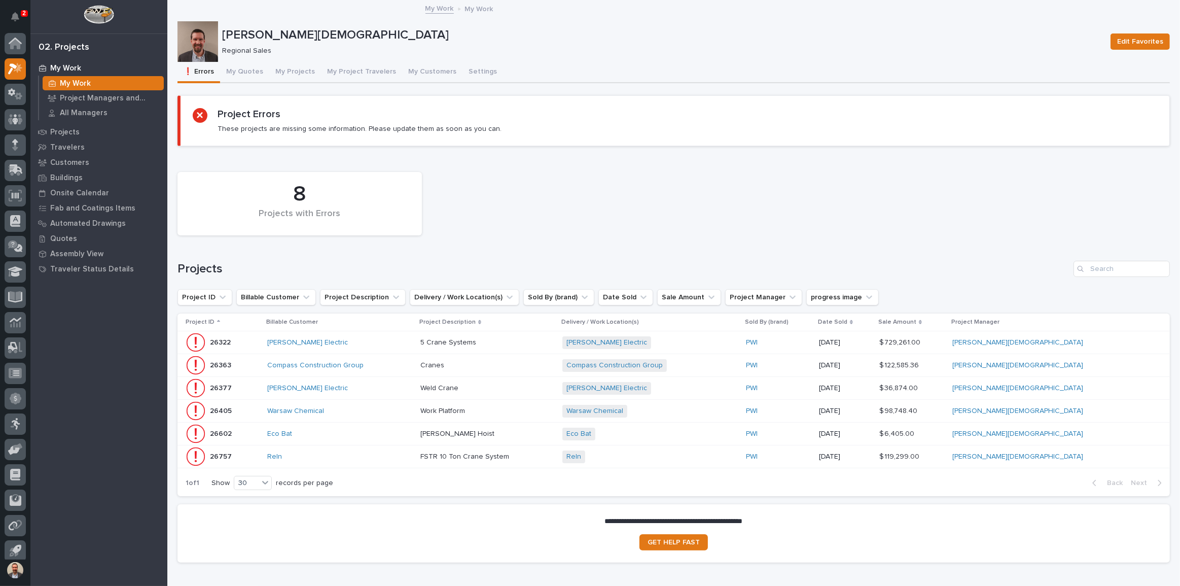
scroll to position [6, 0]
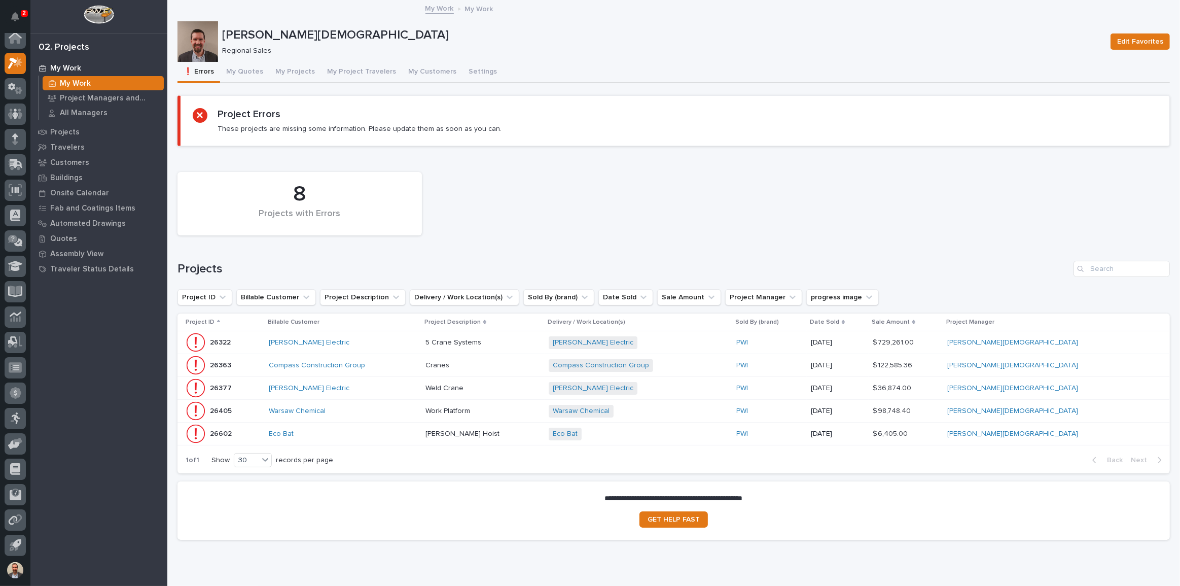
click at [541, 345] on p at bounding box center [483, 342] width 115 height 9
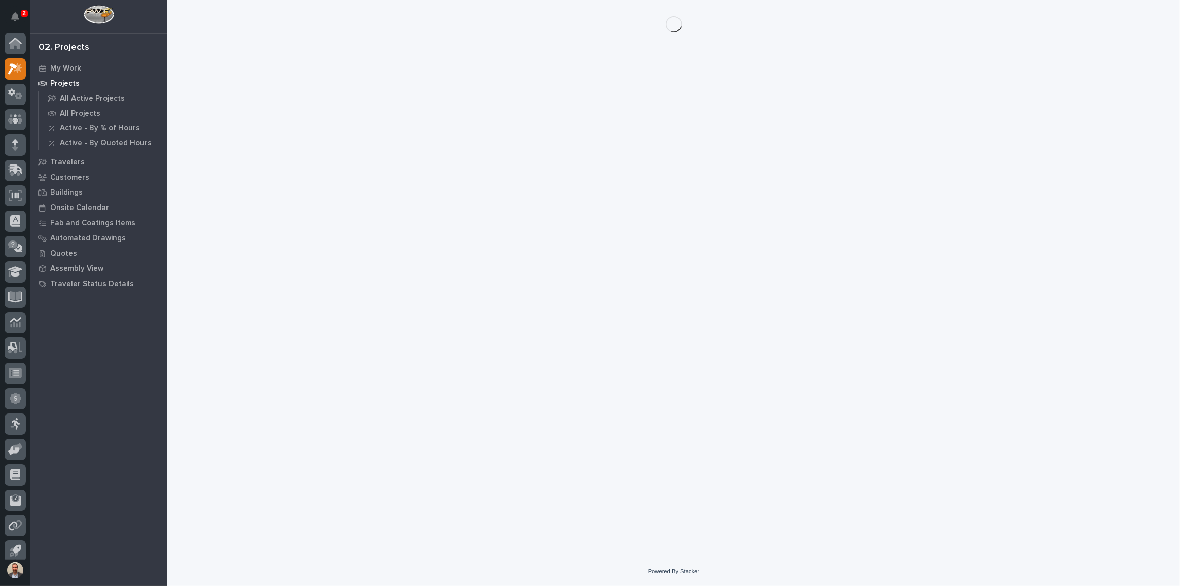
scroll to position [6, 0]
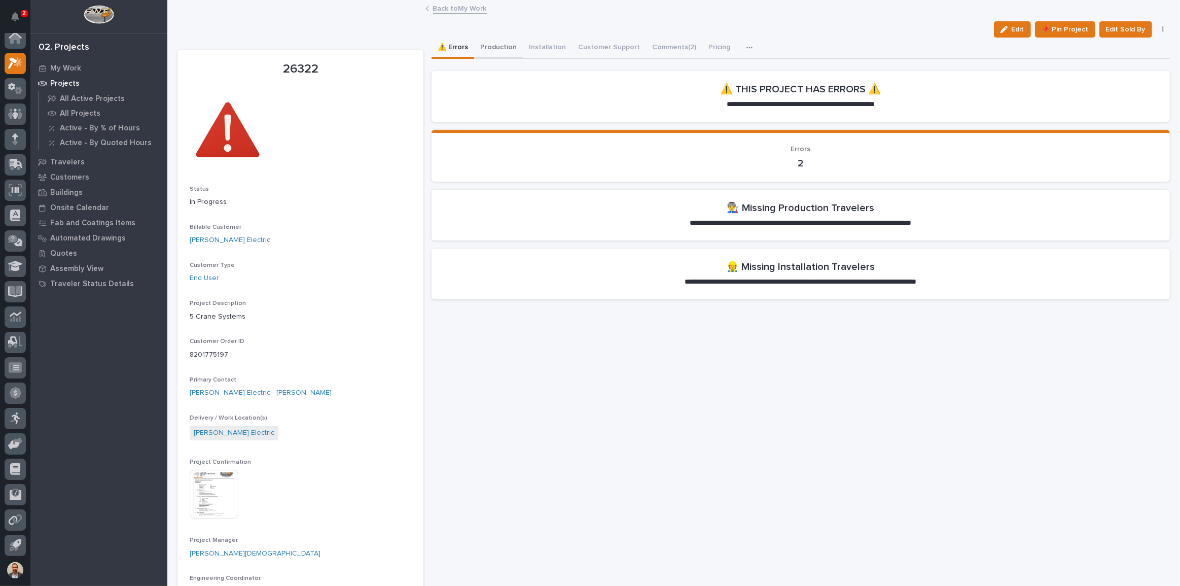
drag, startPoint x: 487, startPoint y: 49, endPoint x: 505, endPoint y: 40, distance: 20.6
click at [487, 49] on button "Production" at bounding box center [498, 48] width 49 height 21
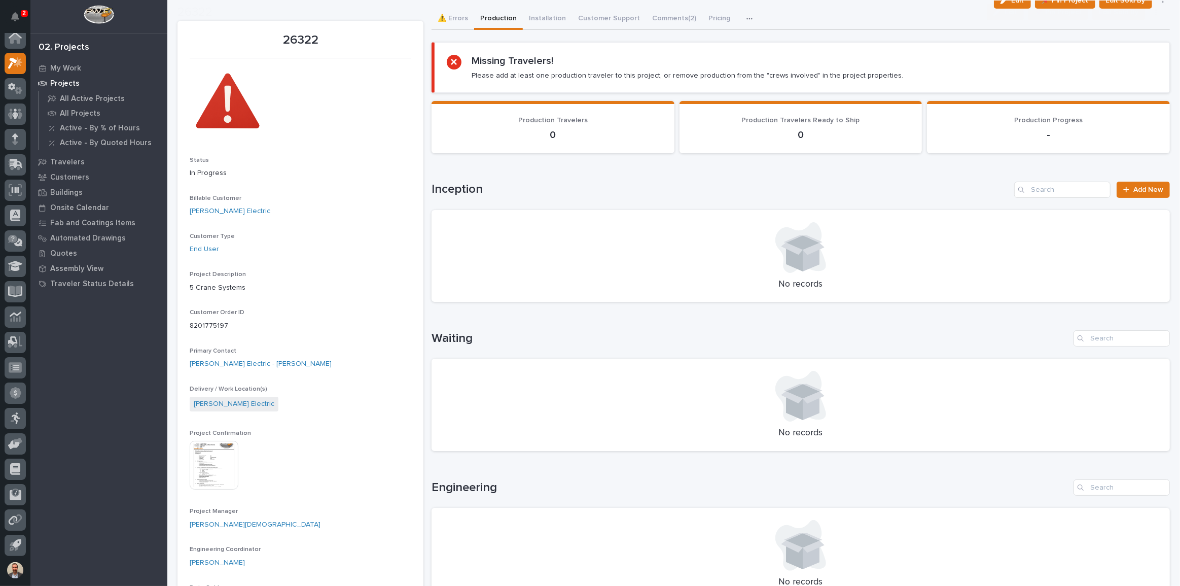
scroll to position [138, 0]
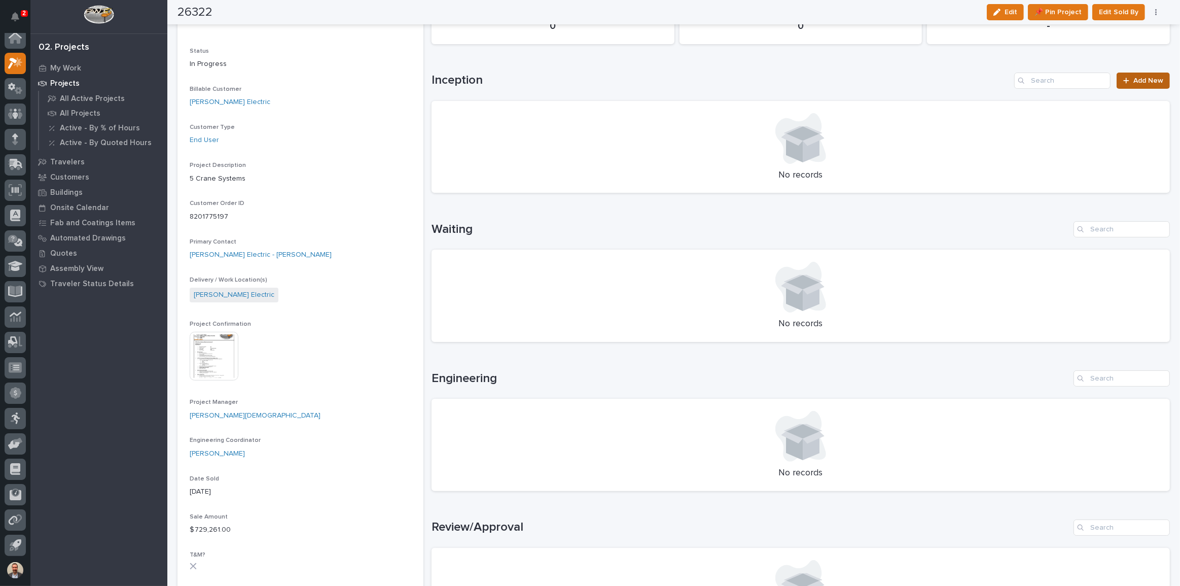
click at [1141, 81] on span "Add New" at bounding box center [1149, 80] width 30 height 7
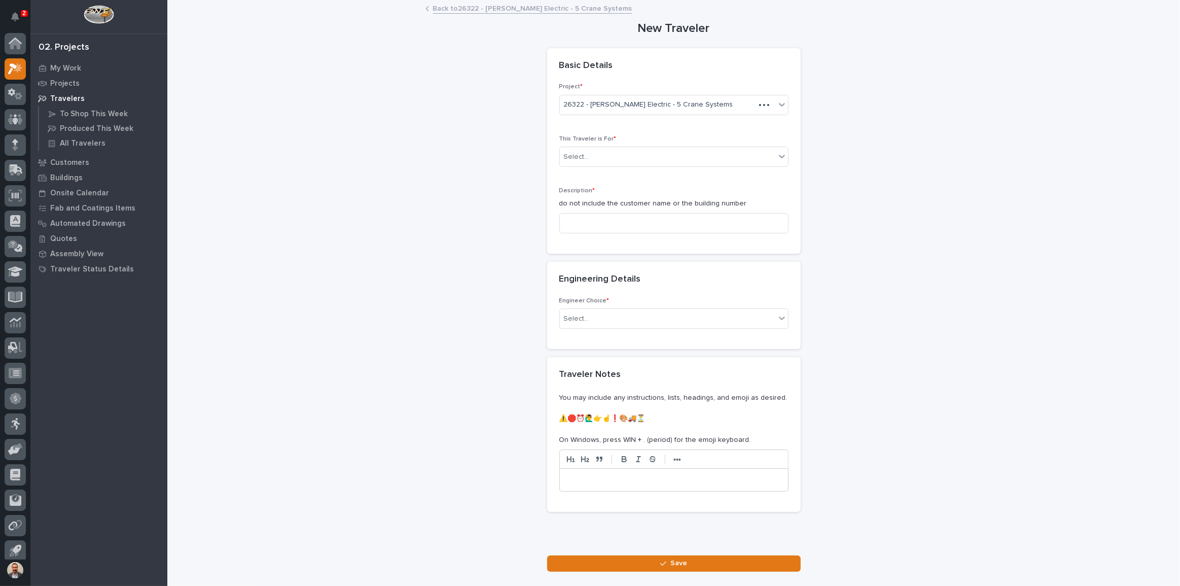
scroll to position [6, 0]
click at [668, 160] on div "Select..." at bounding box center [668, 157] width 216 height 17
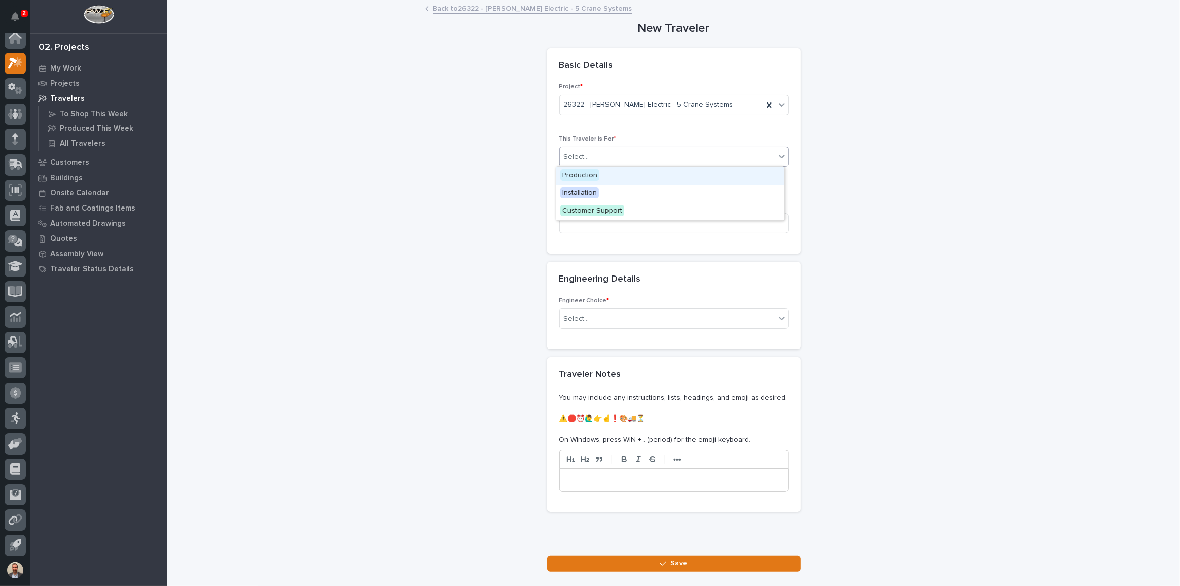
click at [664, 181] on div "Production" at bounding box center [670, 176] width 228 height 18
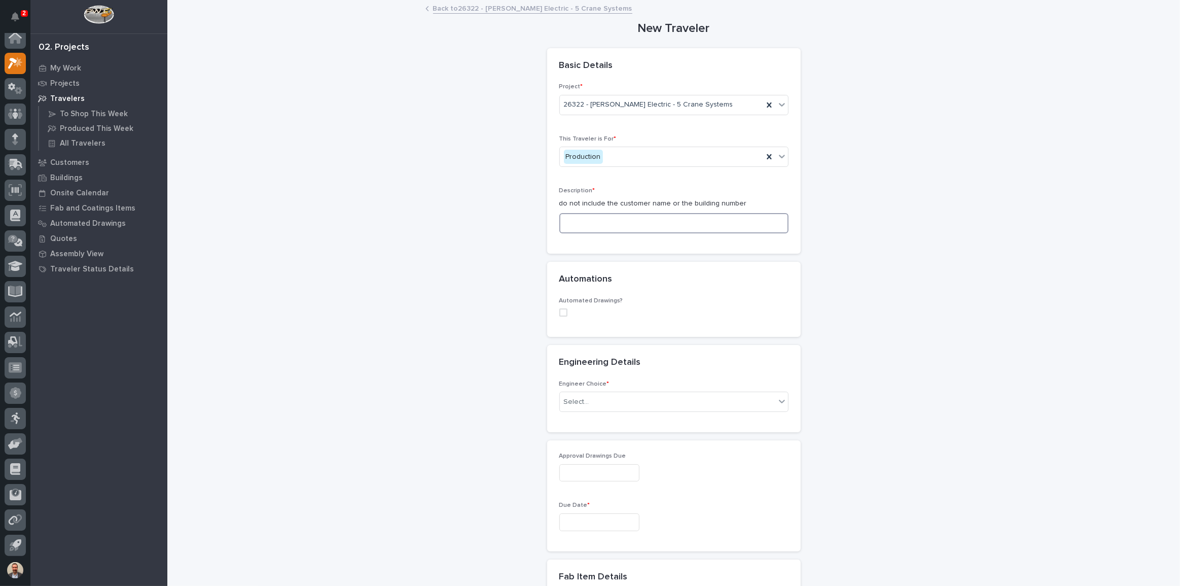
click at [695, 221] on input at bounding box center [674, 223] width 229 height 20
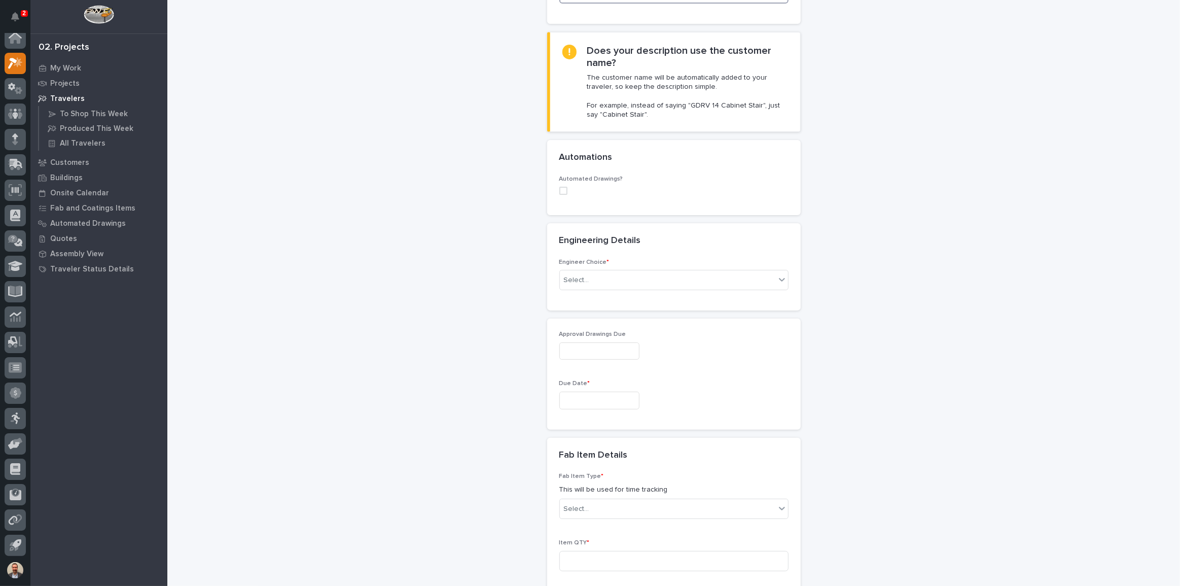
scroll to position [230, 0]
type input "5 Crane Systems"
click at [743, 274] on div "Select..." at bounding box center [668, 279] width 216 height 17
click at [709, 335] on div "I know who will draw this" at bounding box center [670, 334] width 228 height 18
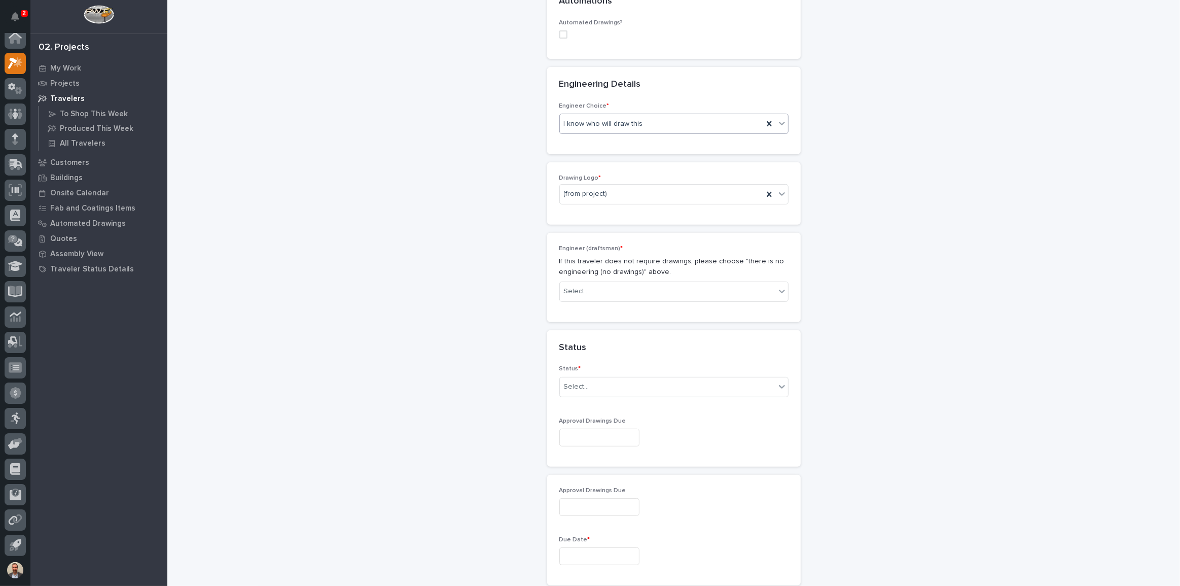
scroll to position [386, 0]
click at [711, 193] on div "(from project)" at bounding box center [661, 194] width 203 height 17
click at [680, 245] on div "PWI" at bounding box center [670, 248] width 228 height 18
click at [685, 288] on div "Select..." at bounding box center [668, 291] width 216 height 17
type input "***"
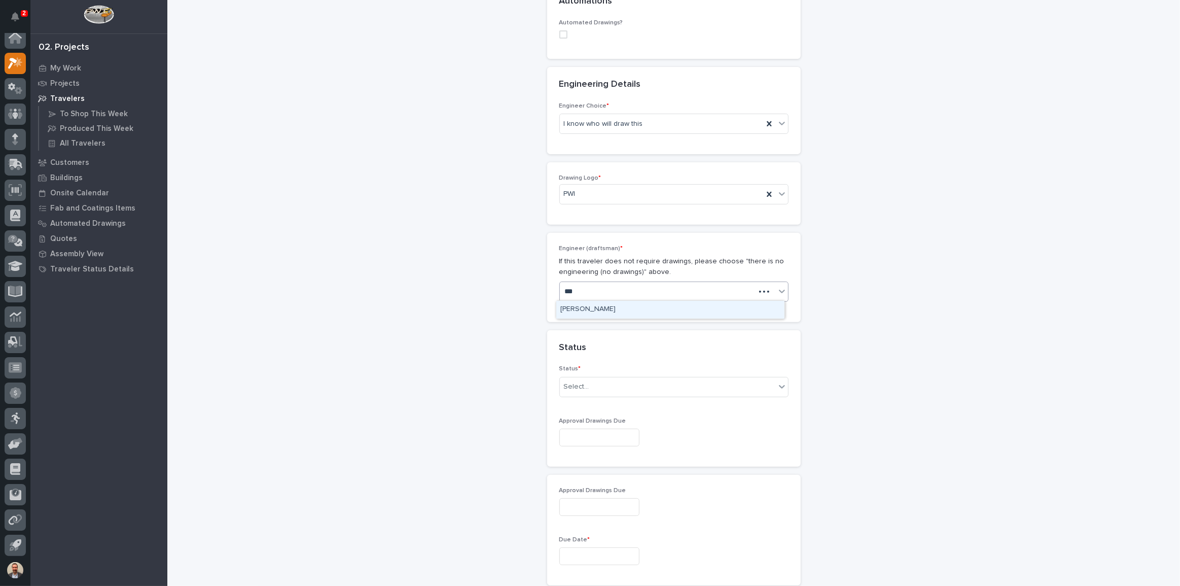
click at [681, 302] on div "[PERSON_NAME]" at bounding box center [670, 310] width 228 height 18
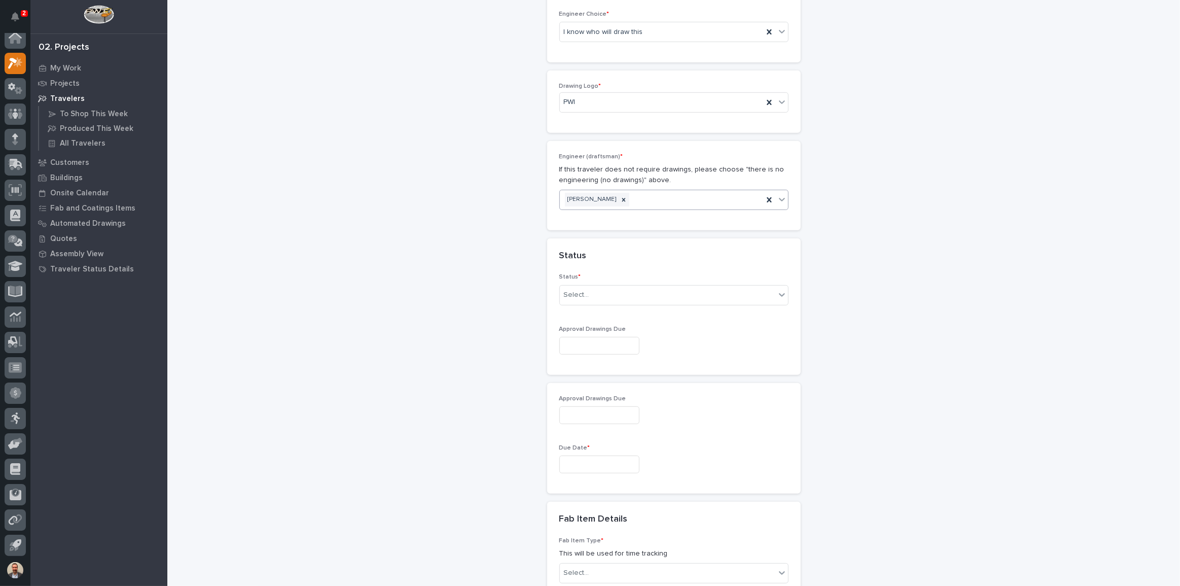
scroll to position [478, 0]
click at [702, 298] on div "Select..." at bounding box center [668, 294] width 216 height 17
click at [697, 306] on div "Sold (no traveler printed)" at bounding box center [670, 313] width 228 height 18
click at [640, 342] on input "text" at bounding box center [600, 345] width 80 height 18
click at [644, 188] on button "Next Month" at bounding box center [644, 187] width 16 height 16
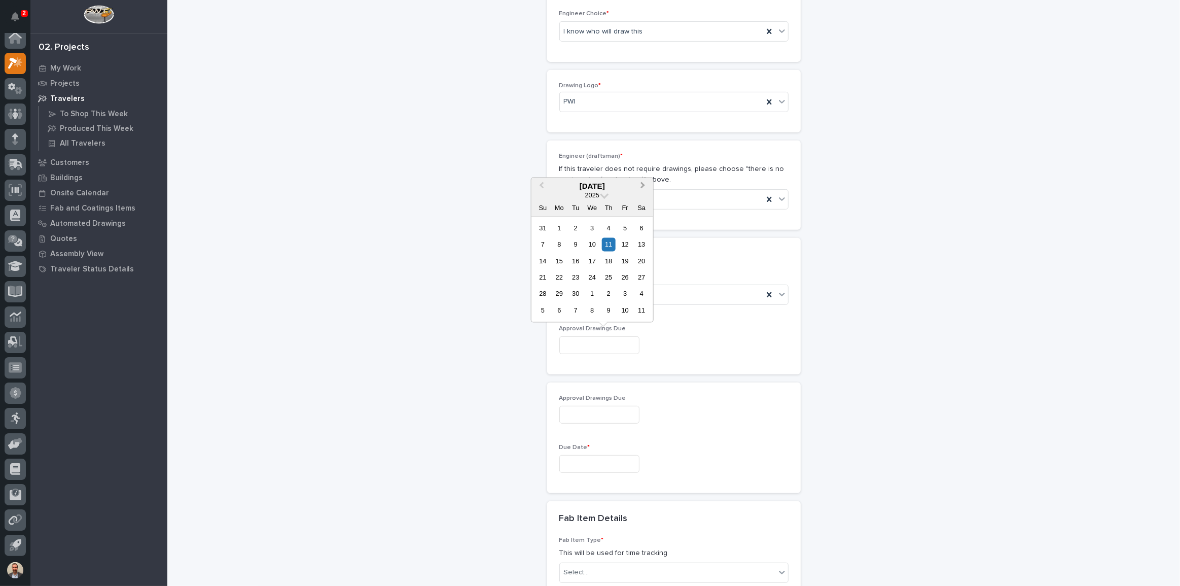
click at [644, 188] on button "Next Month" at bounding box center [644, 187] width 16 height 16
click at [625, 228] on div "3" at bounding box center [625, 228] width 14 height 14
type input "**********"
click at [629, 456] on input "text" at bounding box center [600, 464] width 80 height 18
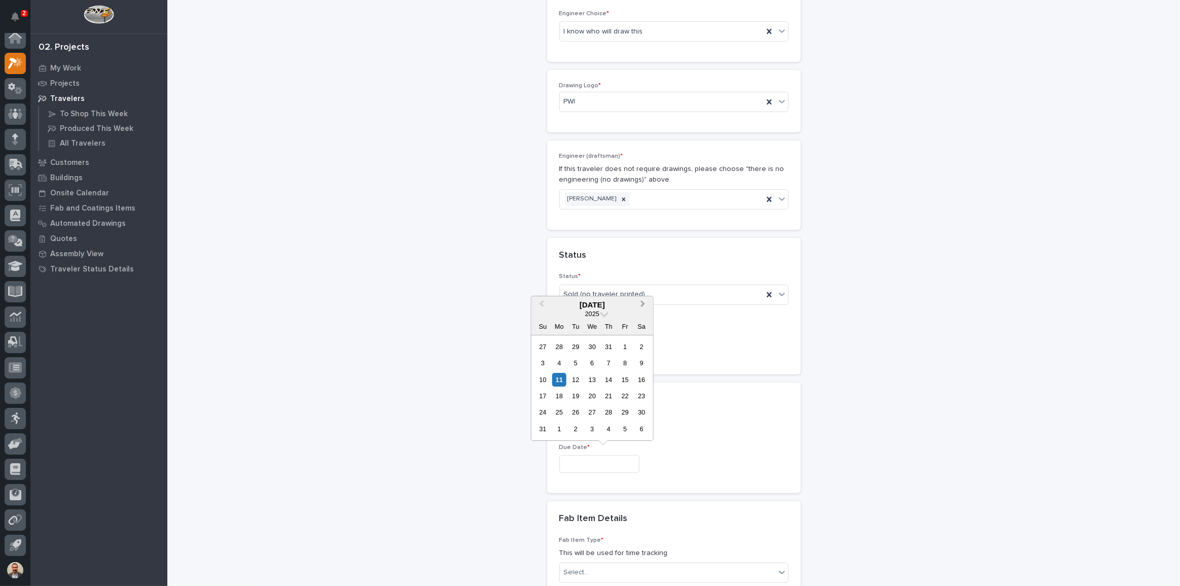
click at [645, 297] on button "Next Month" at bounding box center [644, 305] width 16 height 16
click at [643, 299] on button "Next Month" at bounding box center [644, 305] width 16 height 16
click at [554, 344] on div "1" at bounding box center [559, 347] width 14 height 14
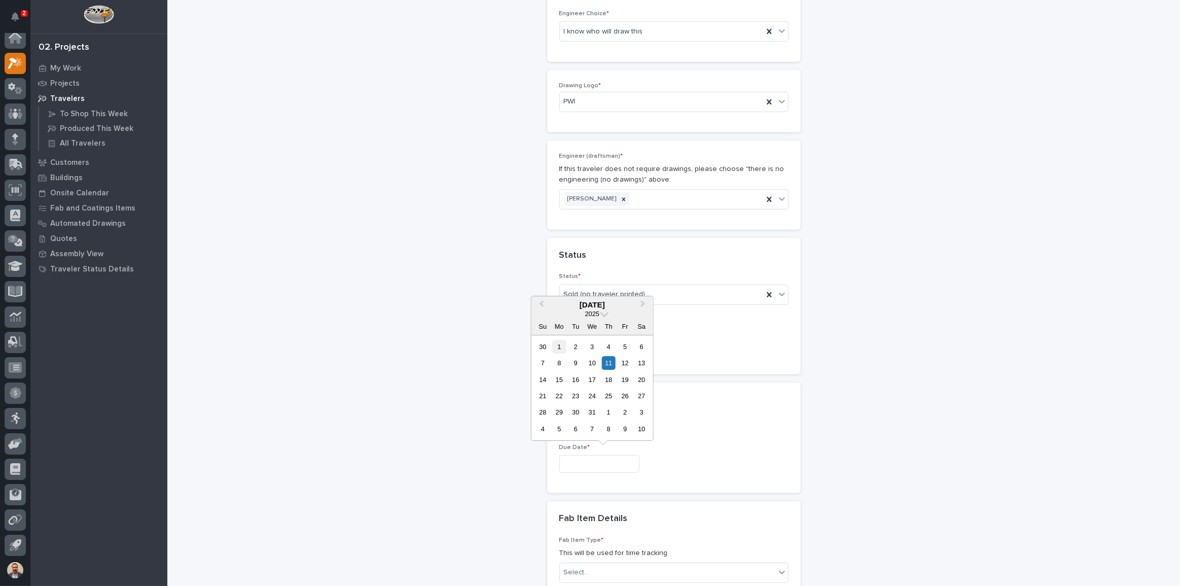
type input "**********"
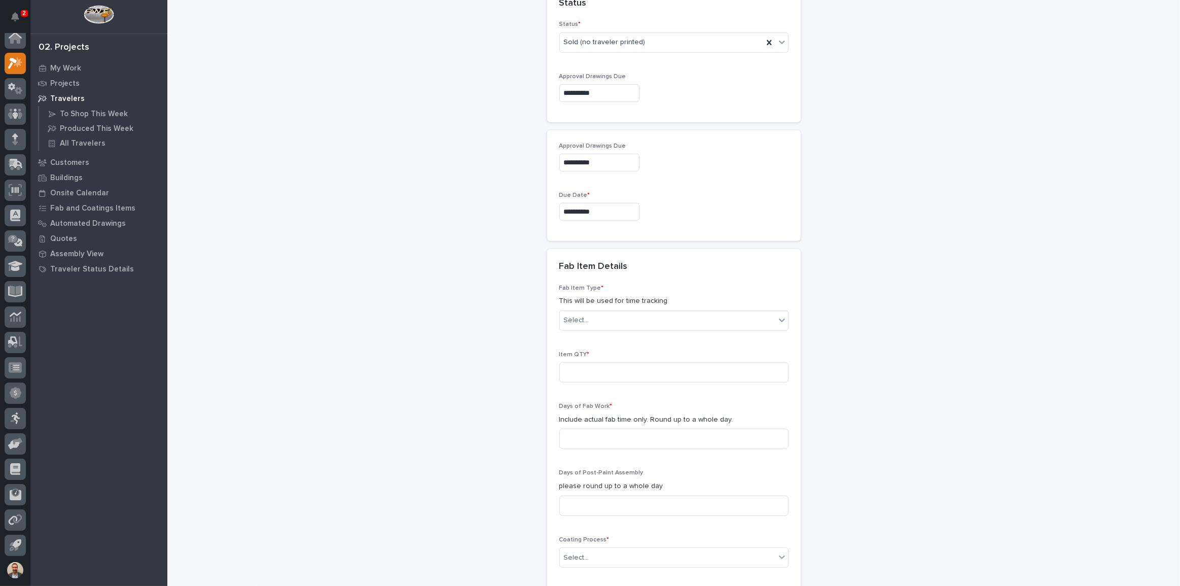
scroll to position [801, 0]
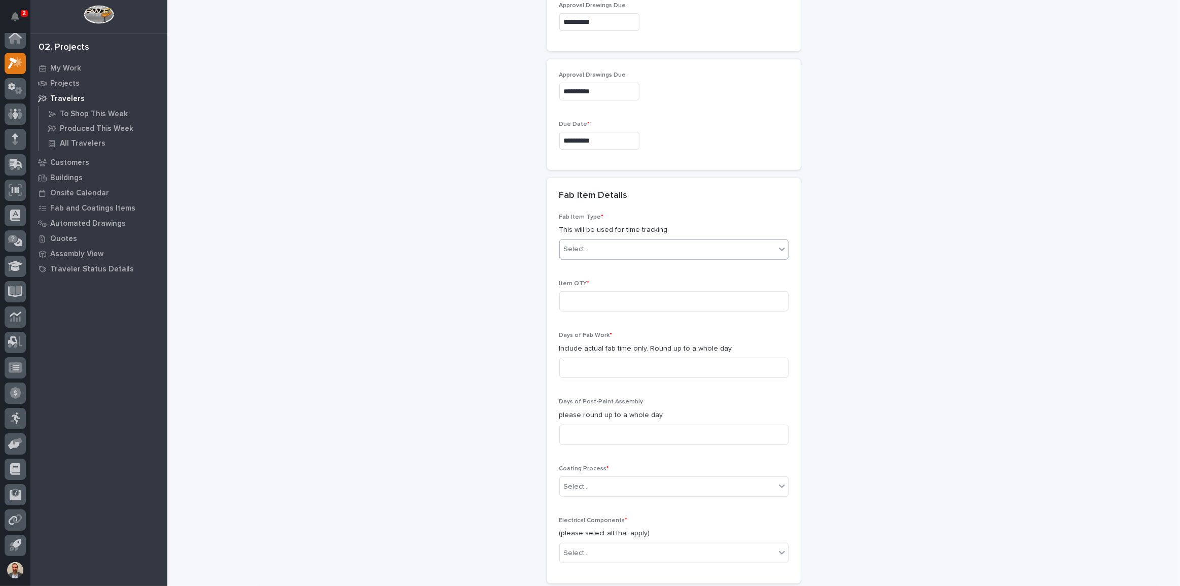
click at [729, 249] on div "Select..." at bounding box center [668, 249] width 216 height 17
click at [781, 248] on icon at bounding box center [782, 249] width 10 height 10
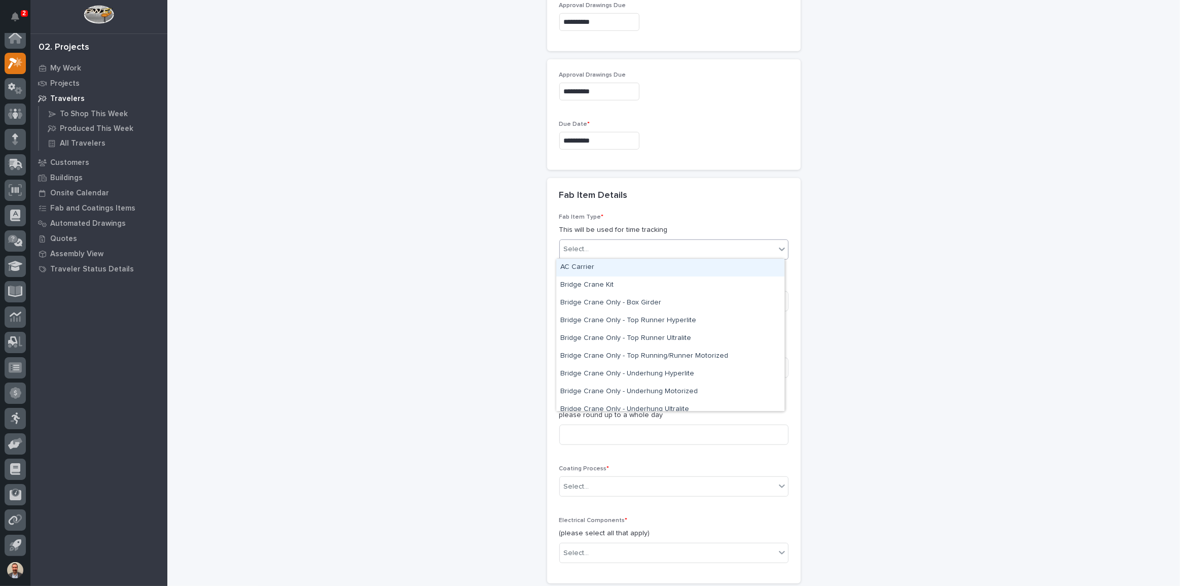
click at [781, 248] on icon at bounding box center [782, 250] width 6 height 4
type input "*****"
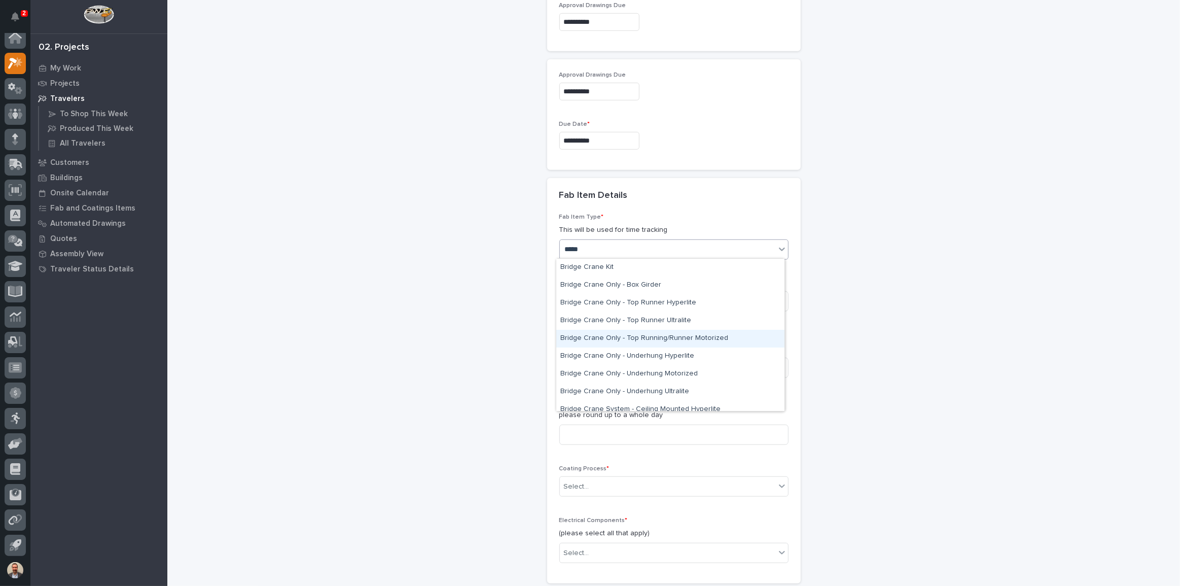
click at [720, 338] on div "Bridge Crane Only - Top Running/Runner Motorized" at bounding box center [670, 339] width 228 height 18
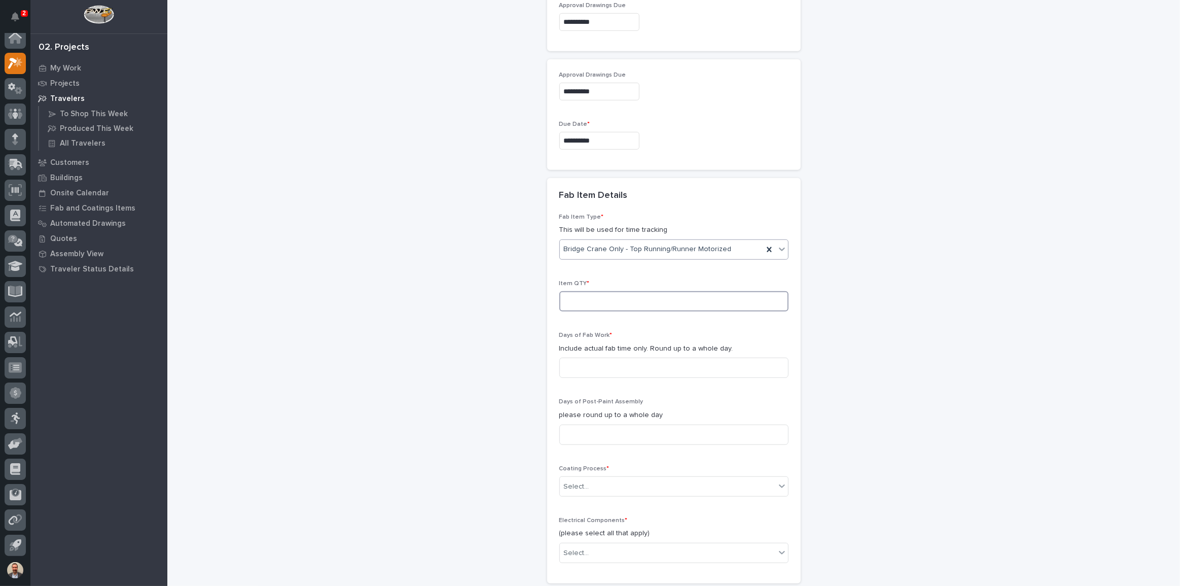
click at [702, 297] on input at bounding box center [674, 301] width 229 height 20
type input "1"
click at [717, 371] on input at bounding box center [674, 368] width 229 height 20
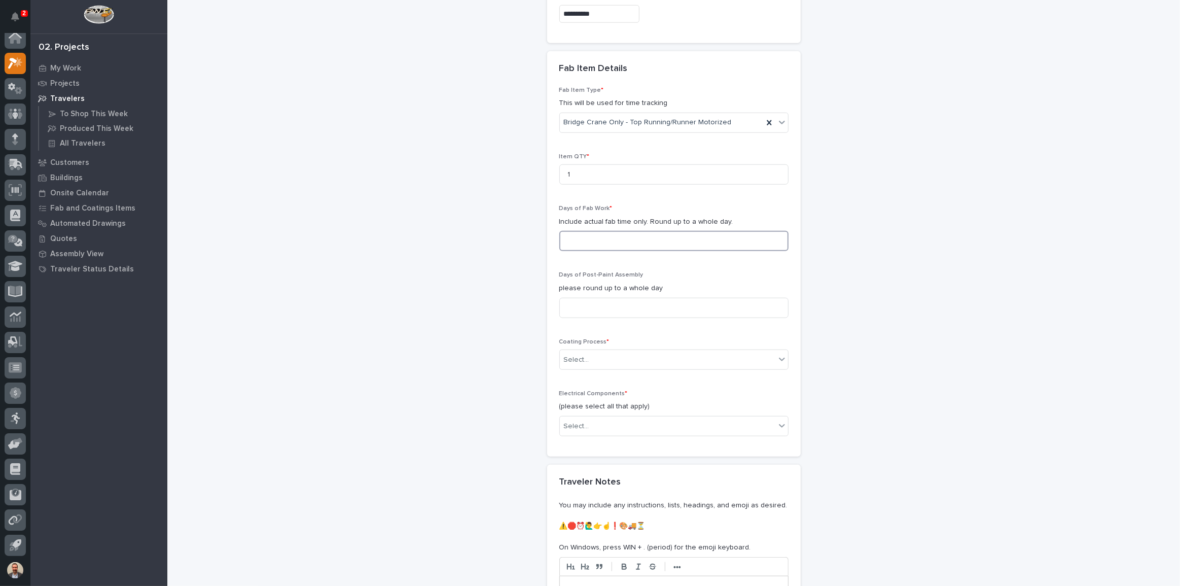
scroll to position [939, 0]
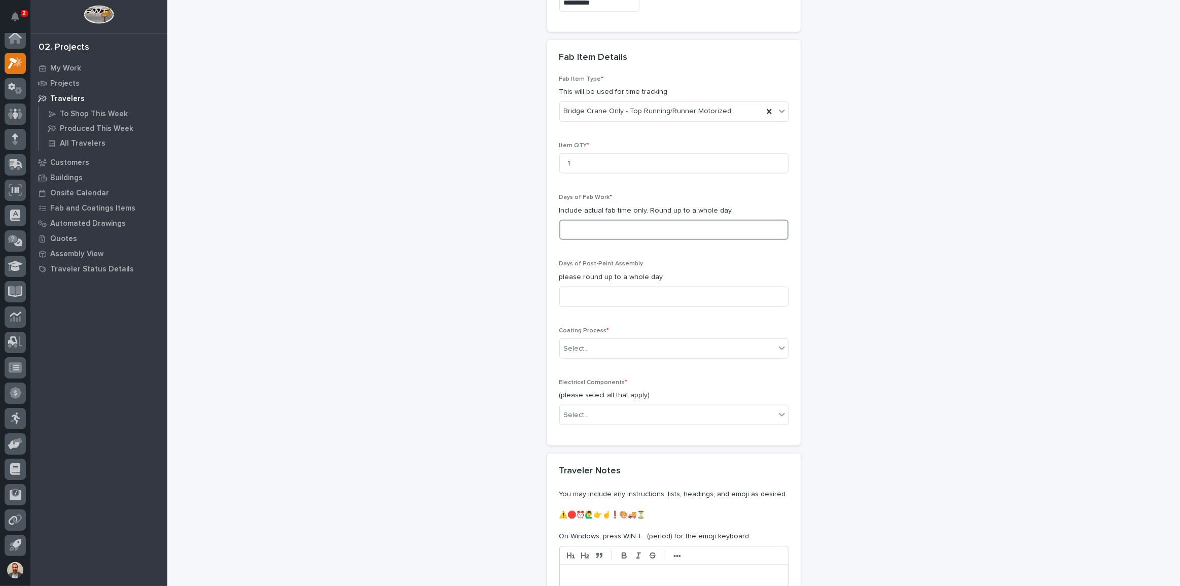
click at [747, 229] on input at bounding box center [674, 230] width 229 height 20
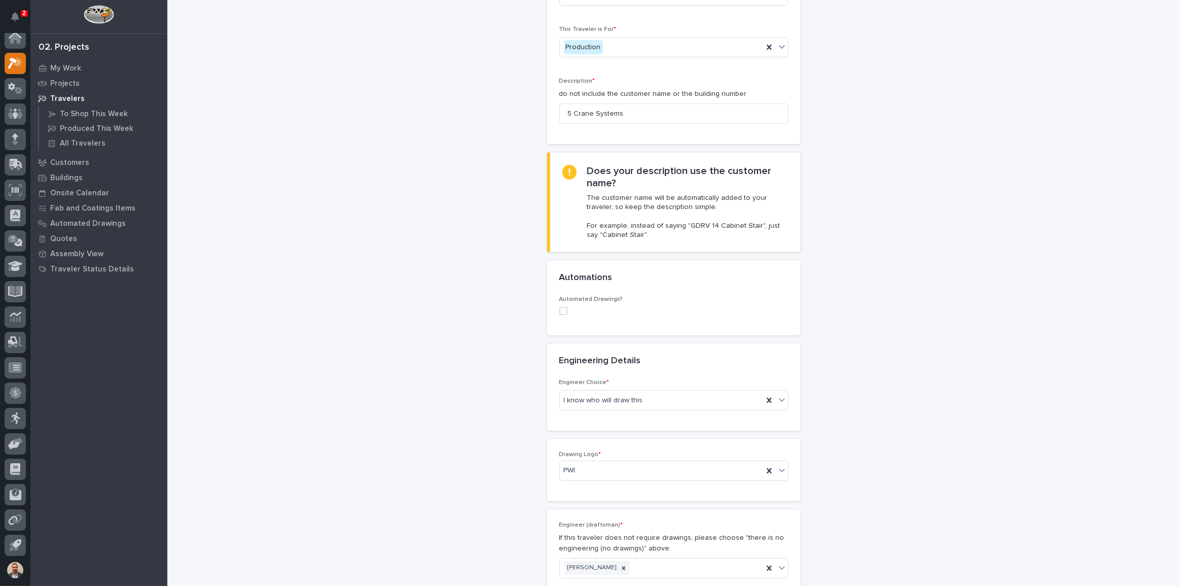
scroll to position [0, 0]
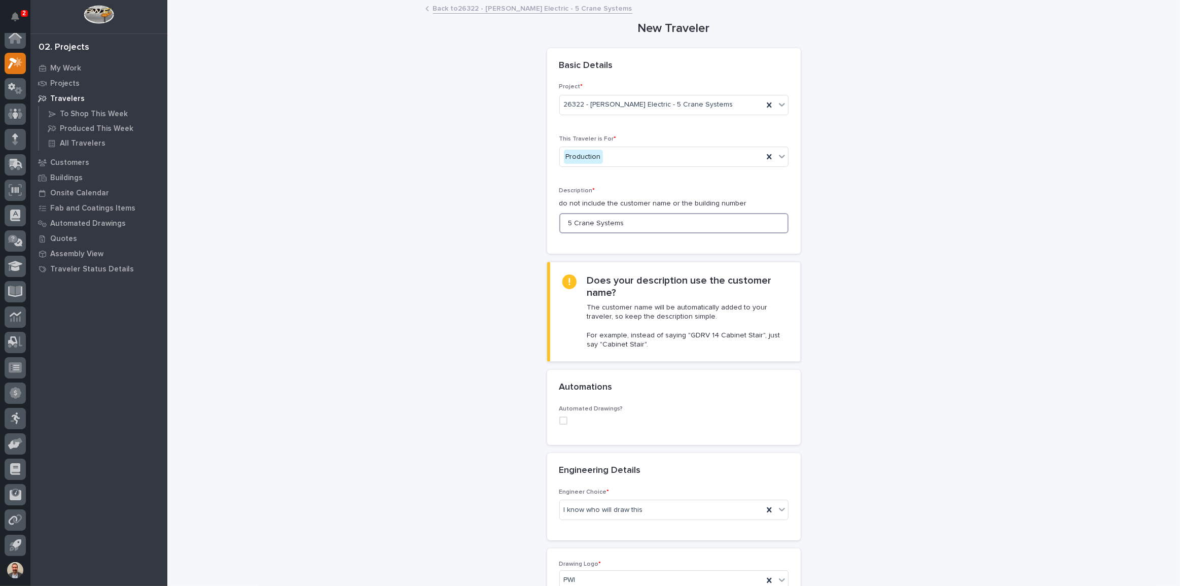
click at [638, 224] on input "5 Crane Systems" at bounding box center [674, 223] width 229 height 20
drag, startPoint x: 638, startPoint y: 224, endPoint x: 576, endPoint y: 221, distance: 61.9
click at [576, 221] on input "5 Crane Systems" at bounding box center [674, 223] width 229 height 20
type input "5"
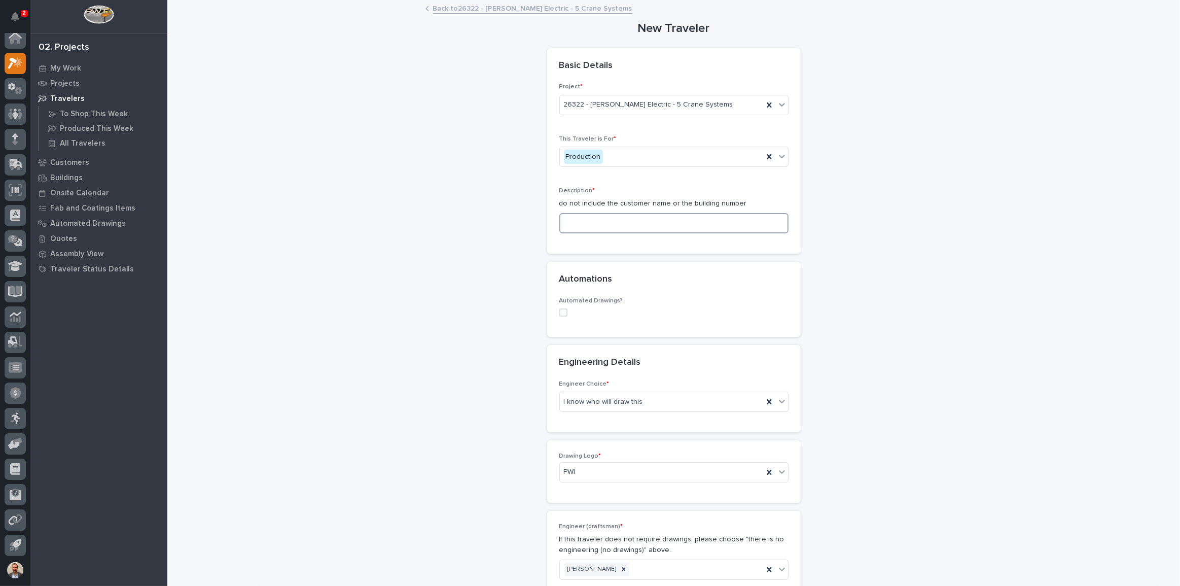
type input "F"
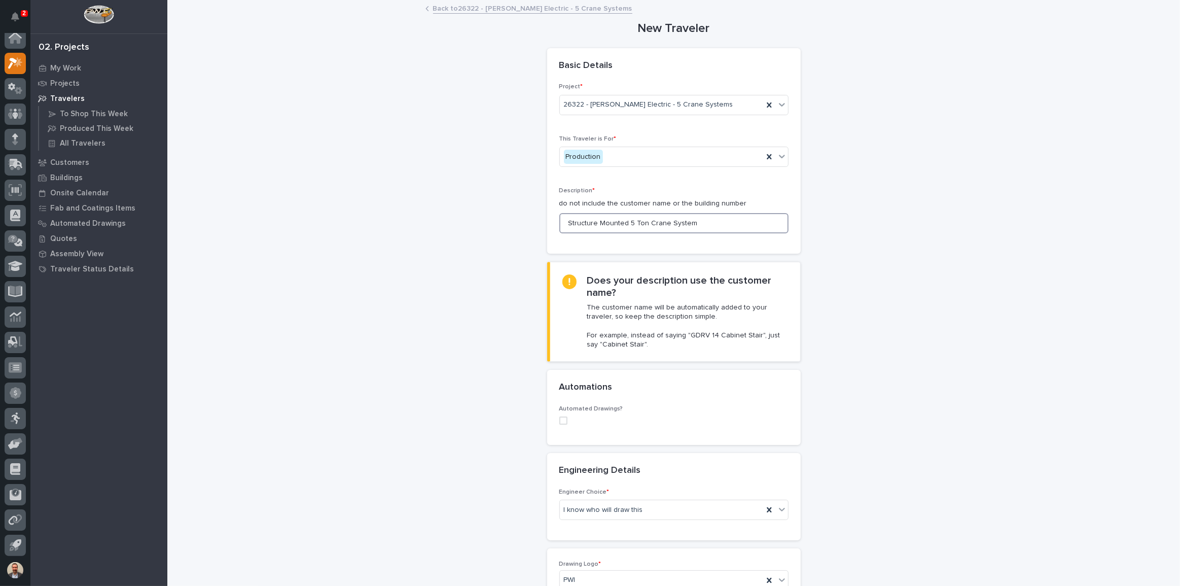
click at [641, 222] on input "Structure Mounted 5 Ton Crane System" at bounding box center [674, 223] width 229 height 20
drag, startPoint x: 716, startPoint y: 221, endPoint x: 669, endPoint y: 221, distance: 46.7
click at [669, 221] on input "Structure Mounted 5 Ton Bridges Crane System" at bounding box center [674, 223] width 229 height 20
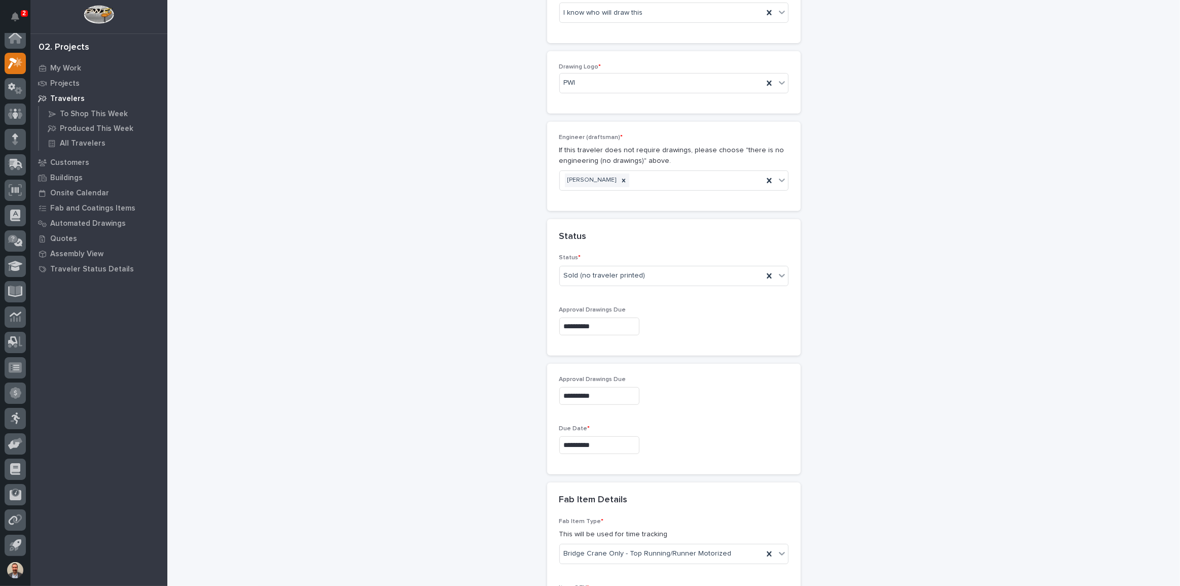
scroll to position [507, 0]
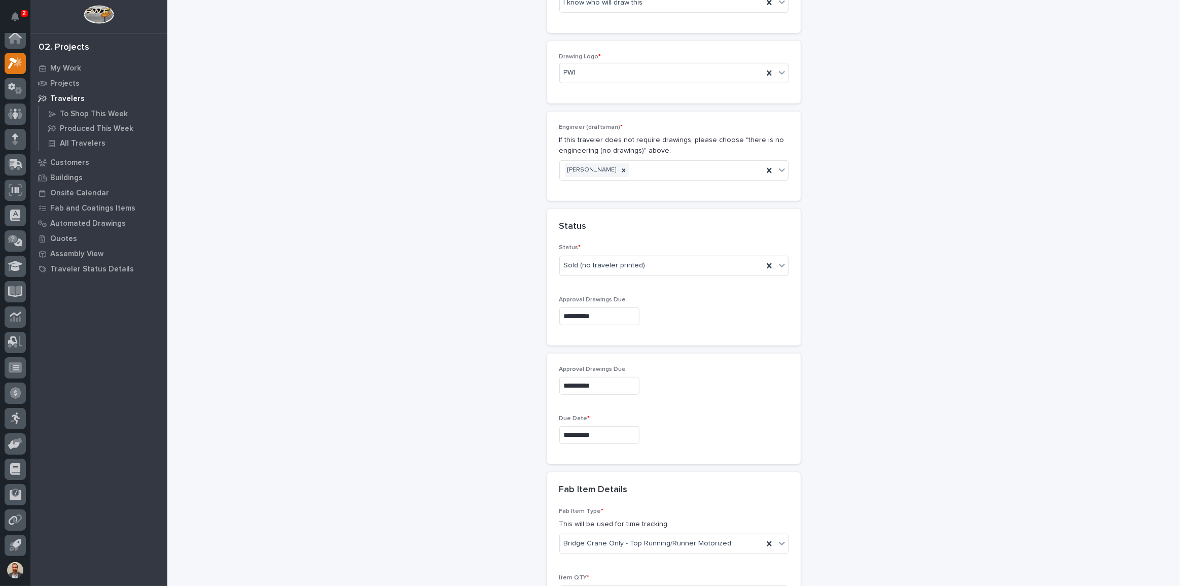
type input "Structure Mounted 5 Ton Bridges"
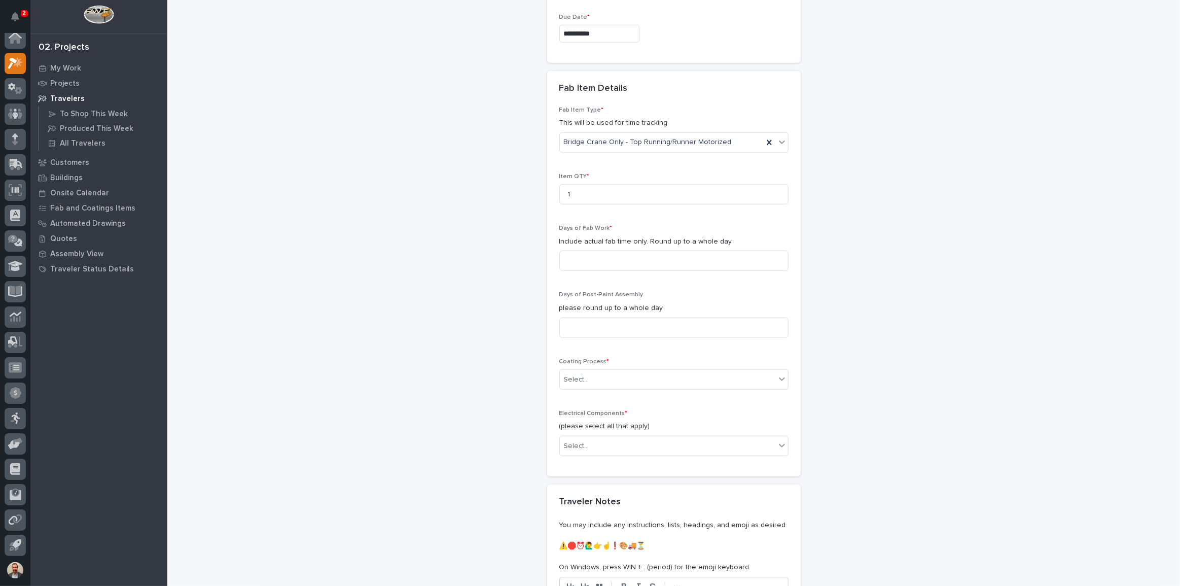
scroll to position [922, 0]
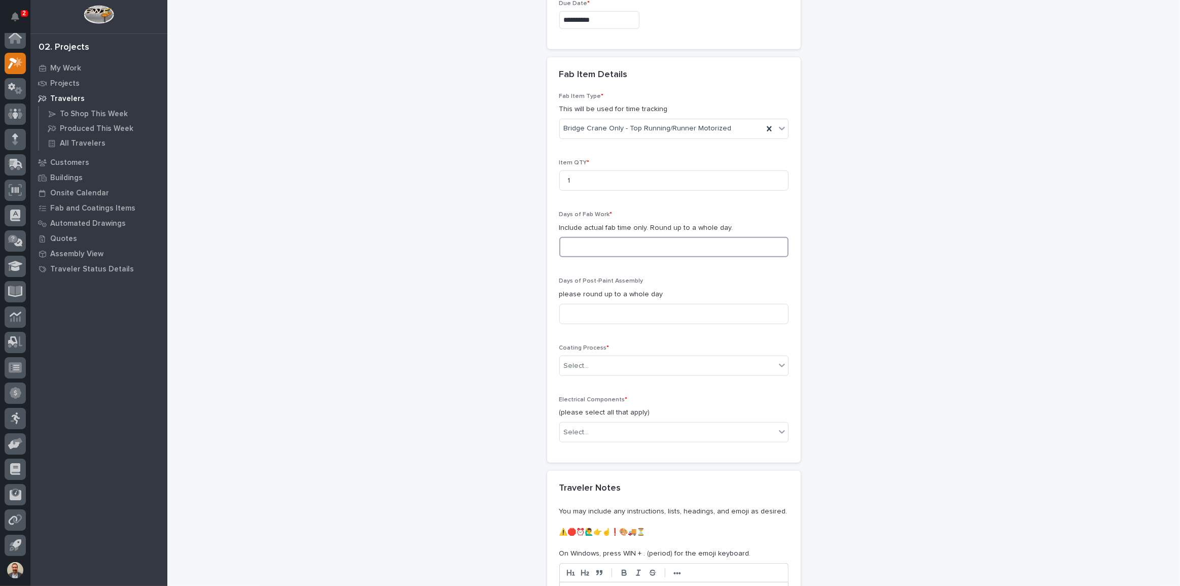
click at [678, 251] on input at bounding box center [674, 247] width 229 height 20
type input "9"
type input "8"
click at [678, 251] on input "9" at bounding box center [674, 247] width 229 height 20
type input "10"
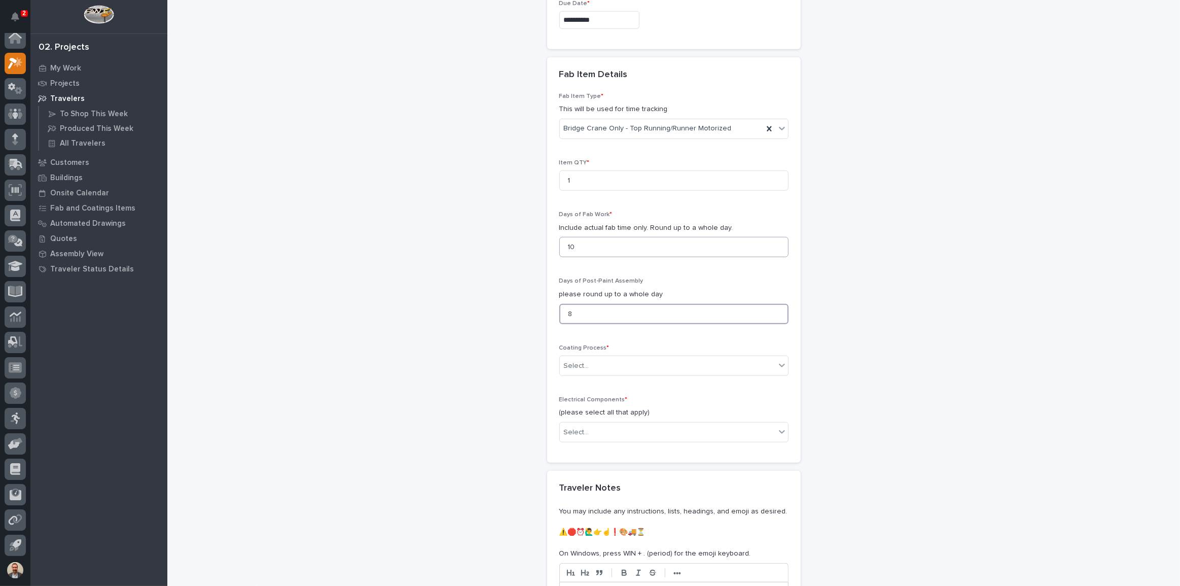
type input "8"
click at [692, 370] on div "Select..." at bounding box center [668, 366] width 216 height 17
drag, startPoint x: 690, startPoint y: 390, endPoint x: 688, endPoint y: 398, distance: 8.9
click at [688, 398] on div "In-House Paint/Powder" at bounding box center [670, 402] width 228 height 18
click at [678, 428] on div "Select..." at bounding box center [668, 432] width 216 height 17
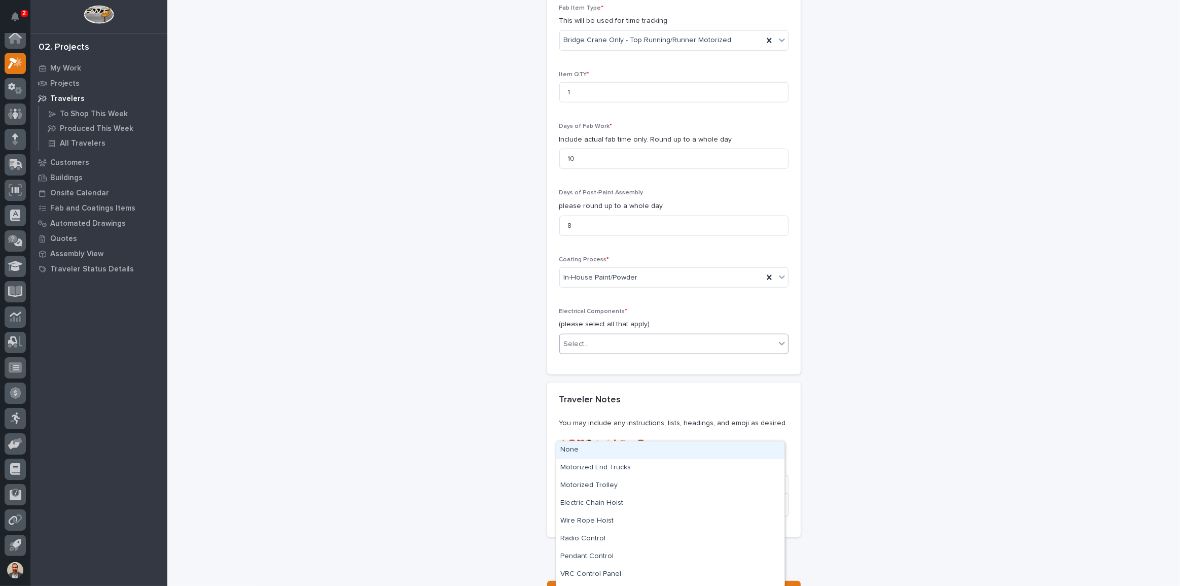
scroll to position [1015, 0]
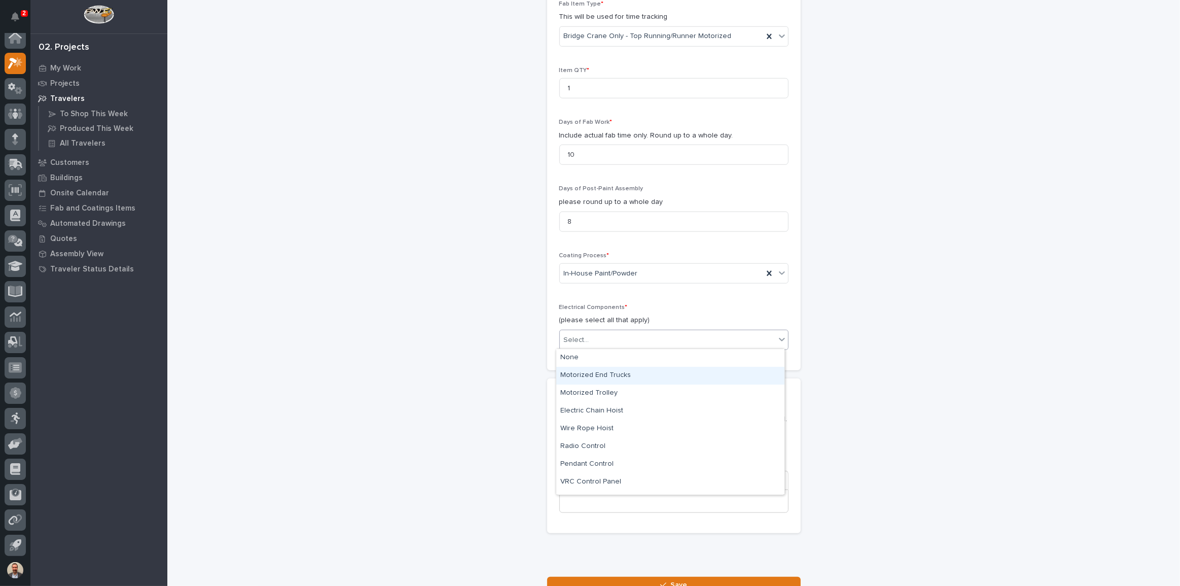
click at [647, 377] on div "Motorized End Trucks" at bounding box center [670, 376] width 228 height 18
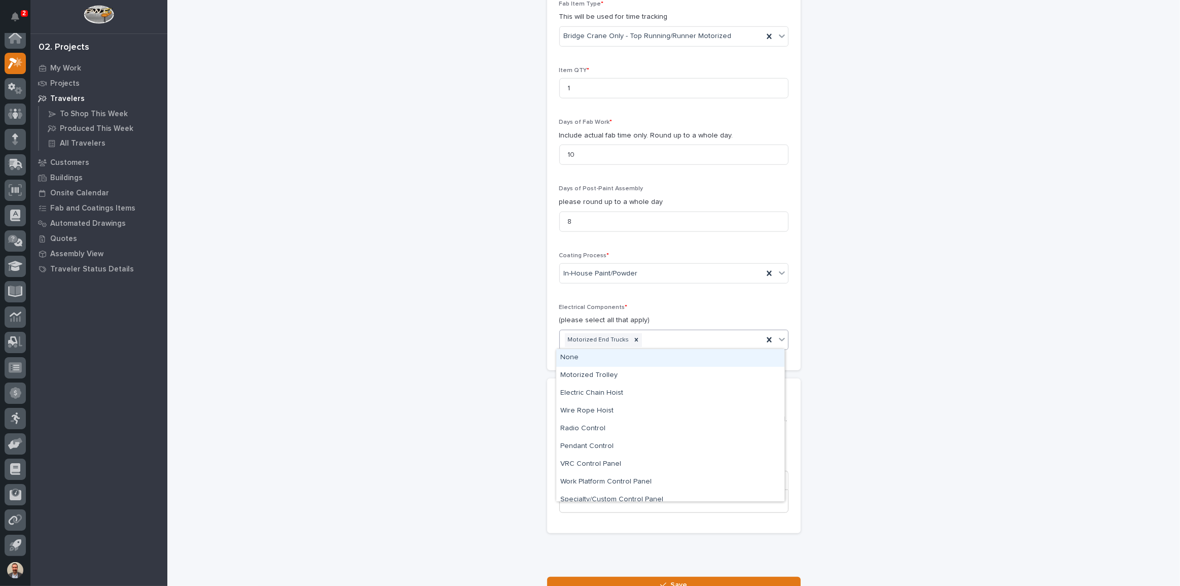
click at [654, 339] on div "Motorized End Trucks" at bounding box center [661, 340] width 203 height 18
click at [651, 370] on div "Motorized Trolley" at bounding box center [670, 376] width 228 height 18
click at [671, 340] on div "Motorized Trolley" at bounding box center [671, 340] width 55 height 14
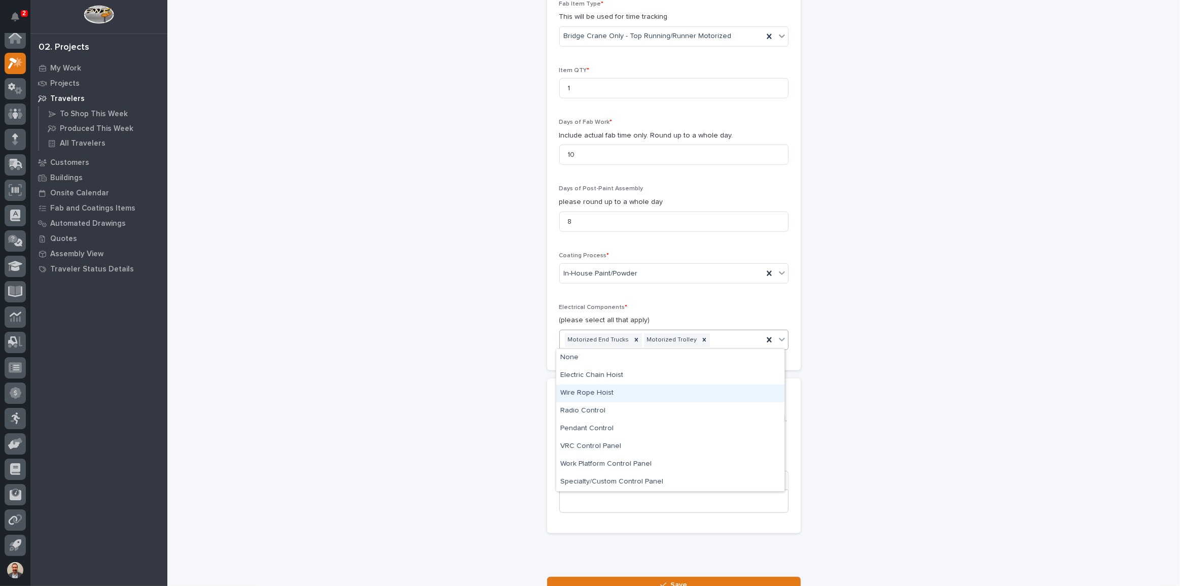
click at [660, 390] on div "Wire Rope Hoist" at bounding box center [670, 394] width 228 height 18
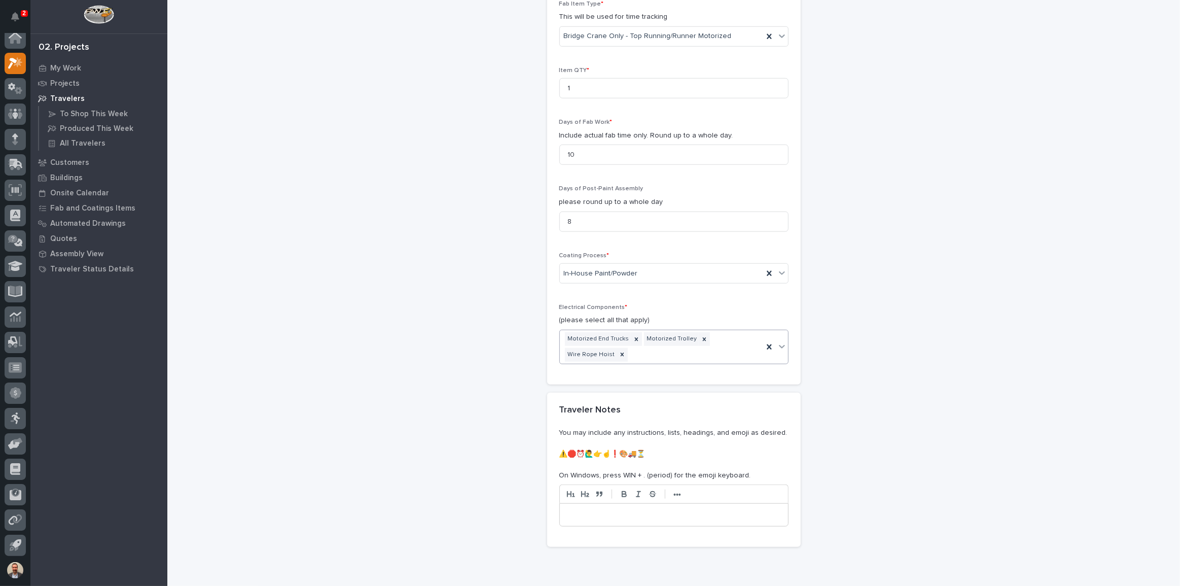
click at [723, 336] on div "Motorized End Trucks Motorized Trolley Wire Rope Hoist" at bounding box center [661, 346] width 203 height 33
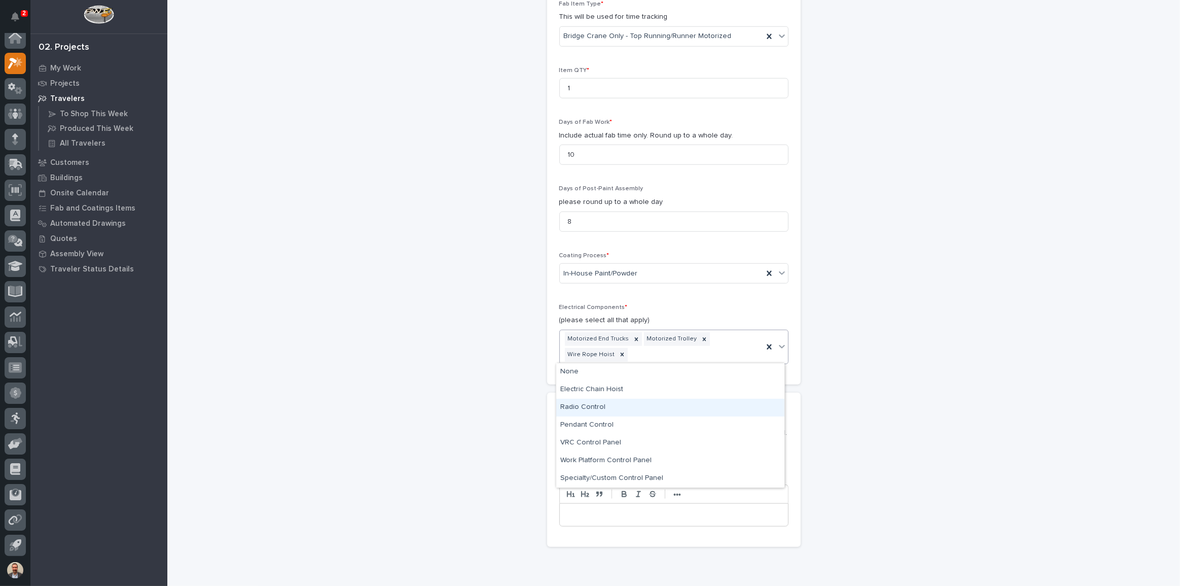
click at [681, 412] on div "Radio Control" at bounding box center [670, 408] width 228 height 18
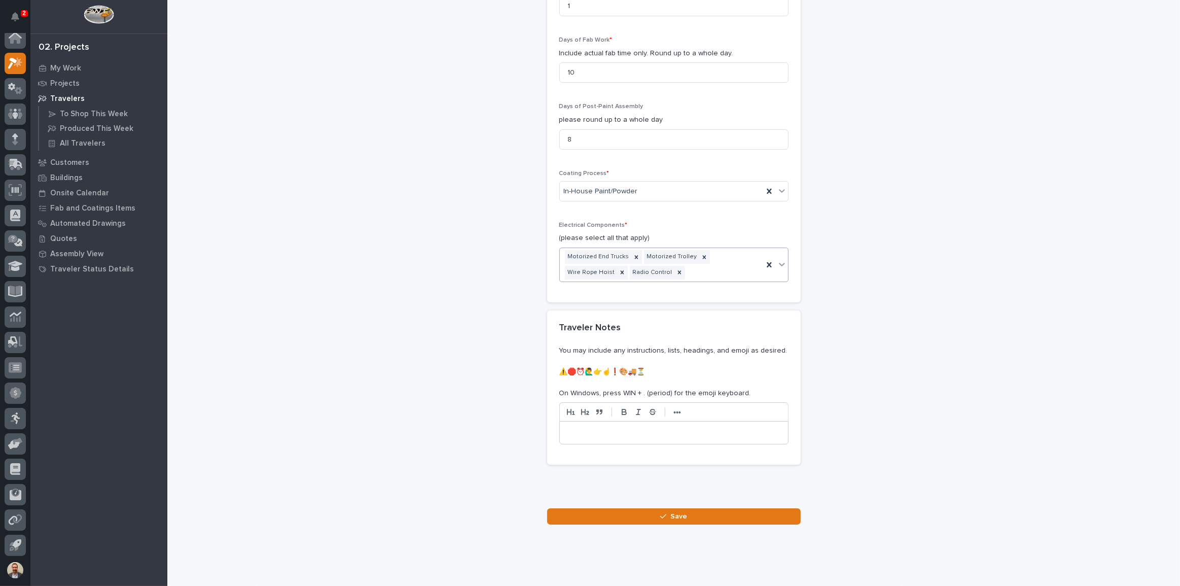
scroll to position [1113, 0]
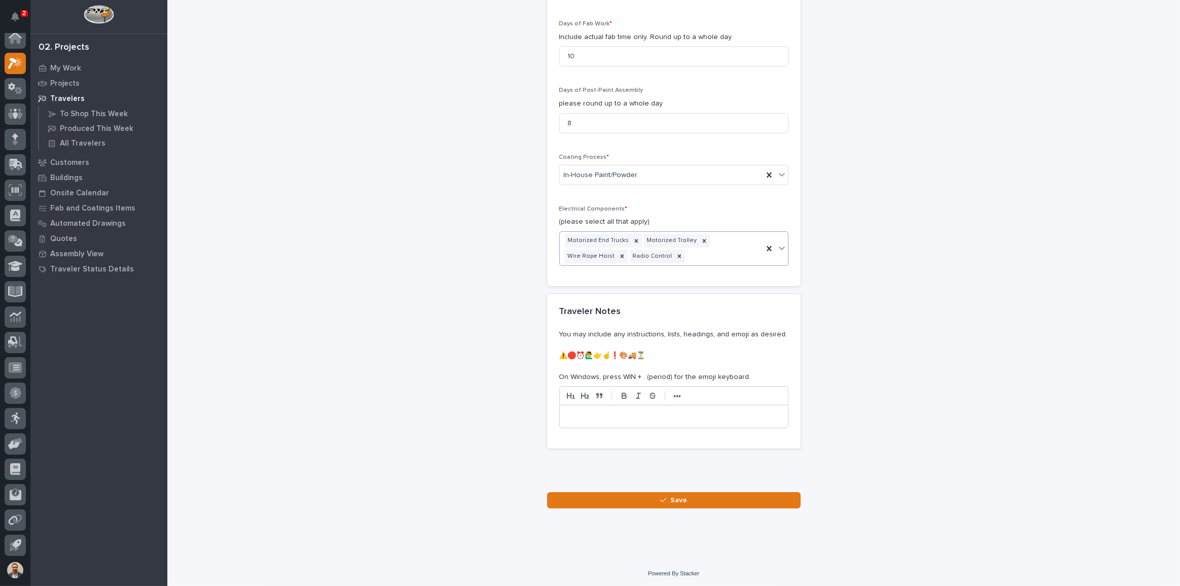
click at [710, 499] on button "Save" at bounding box center [674, 500] width 254 height 16
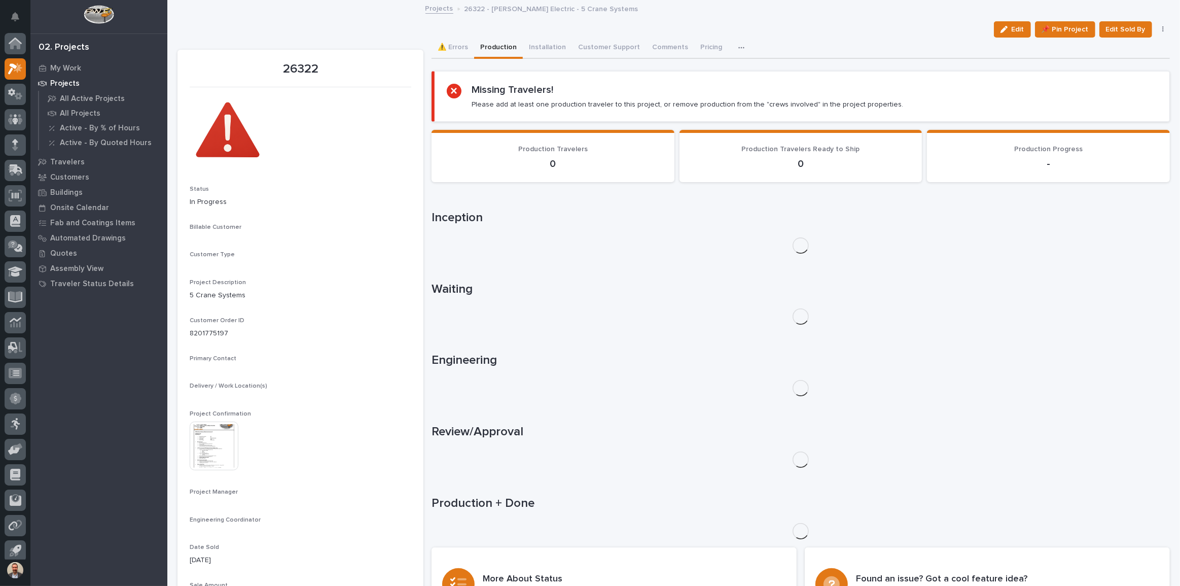
scroll to position [6, 0]
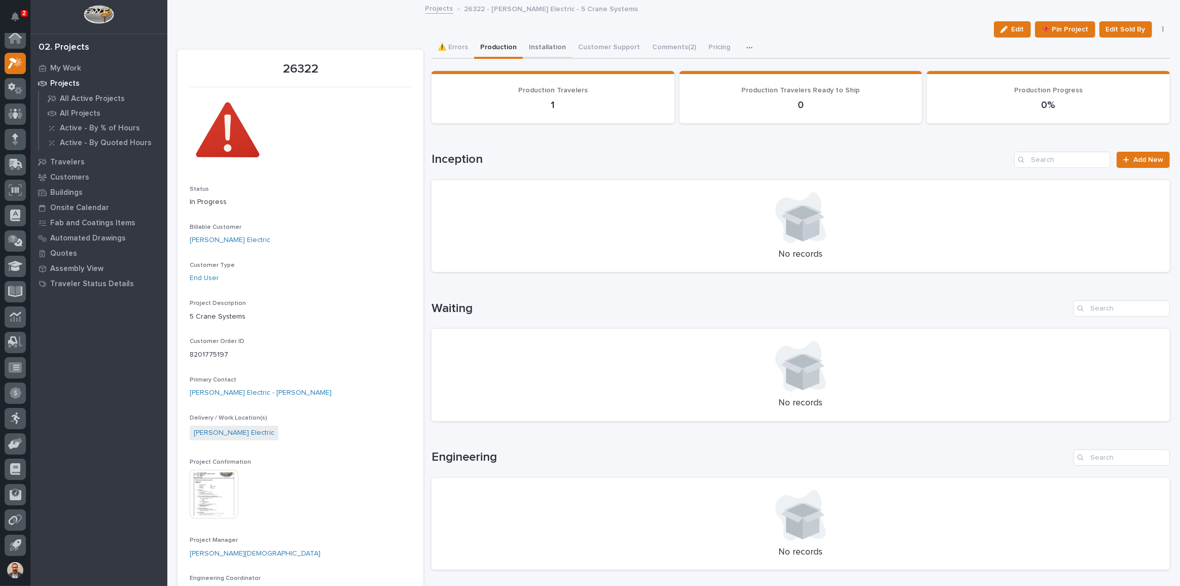
click at [546, 49] on button "Installation" at bounding box center [547, 48] width 49 height 21
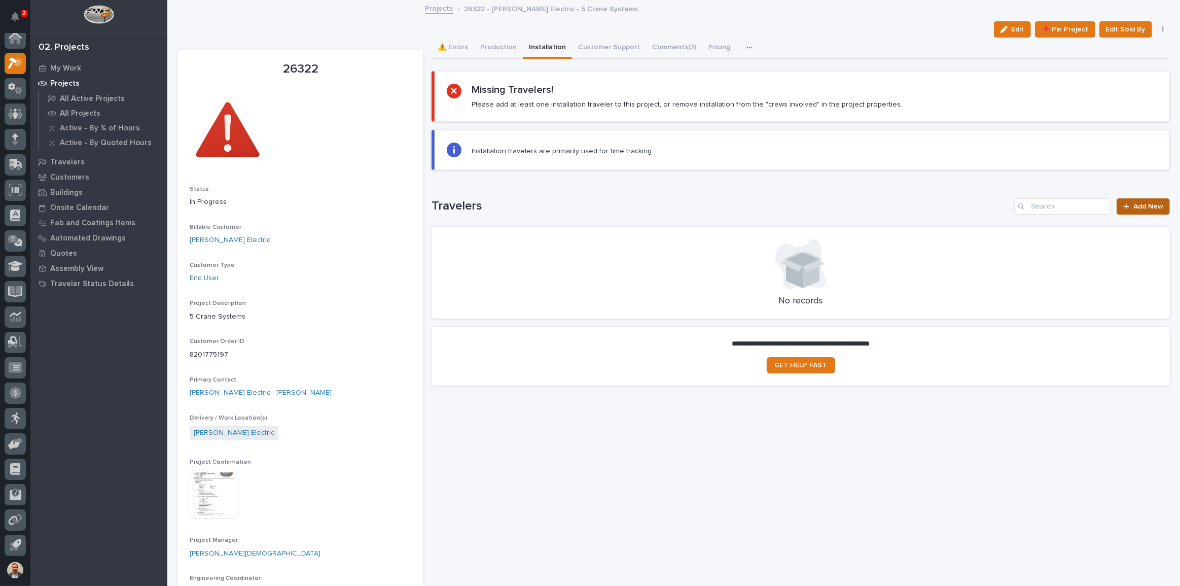
click at [1134, 203] on span "Add New" at bounding box center [1149, 206] width 30 height 7
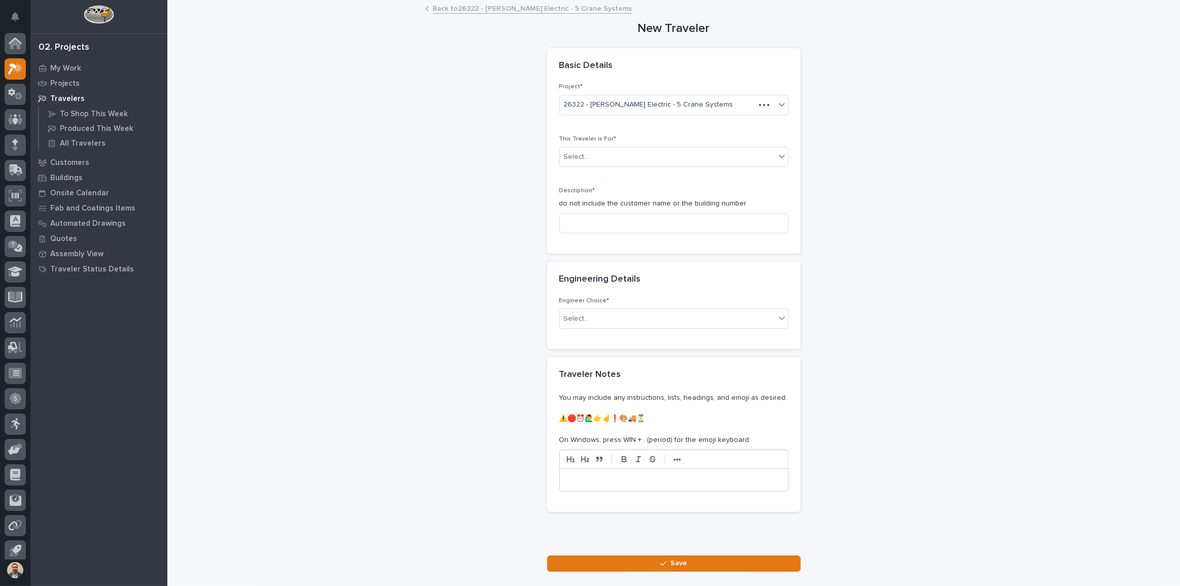
scroll to position [6, 0]
click at [715, 159] on div "Select..." at bounding box center [668, 157] width 216 height 17
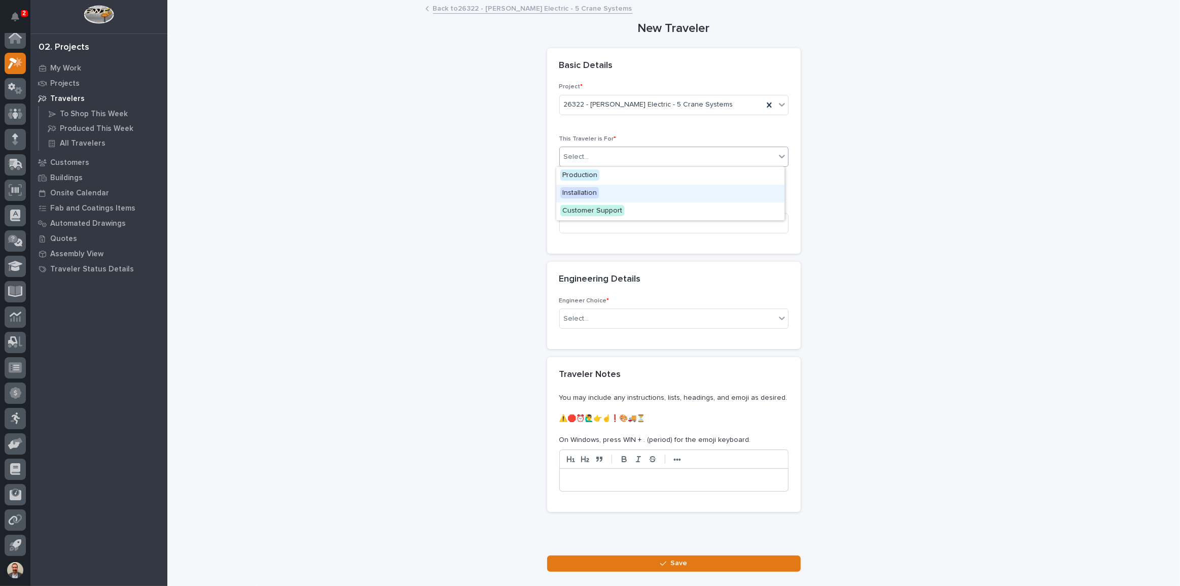
click at [705, 194] on div "Installation" at bounding box center [670, 194] width 228 height 18
click at [701, 225] on input at bounding box center [674, 223] width 229 height 20
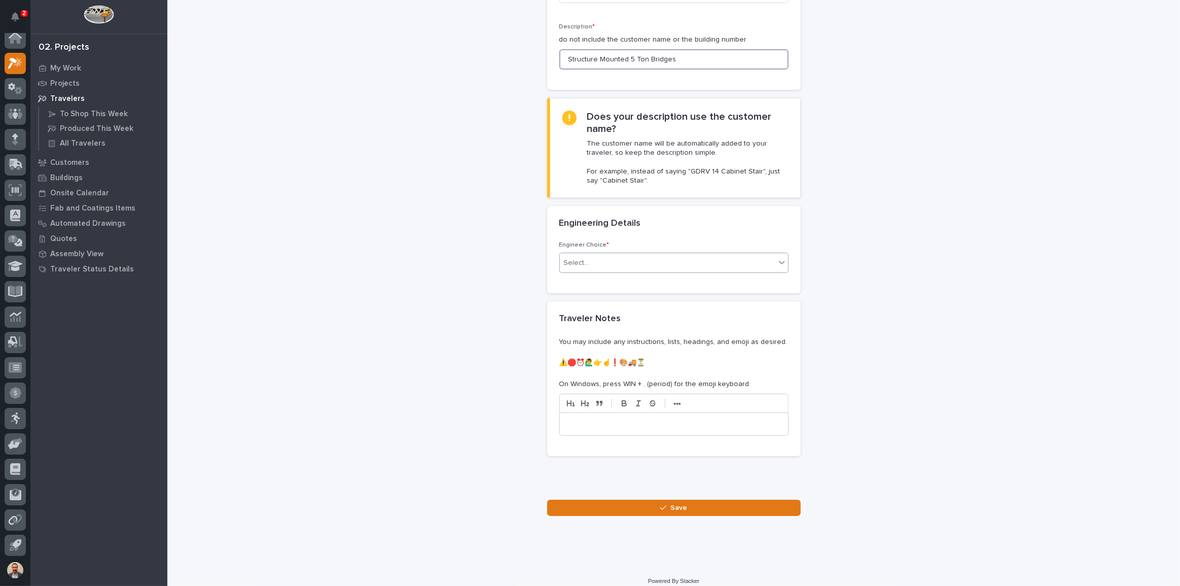
scroll to position [172, 0]
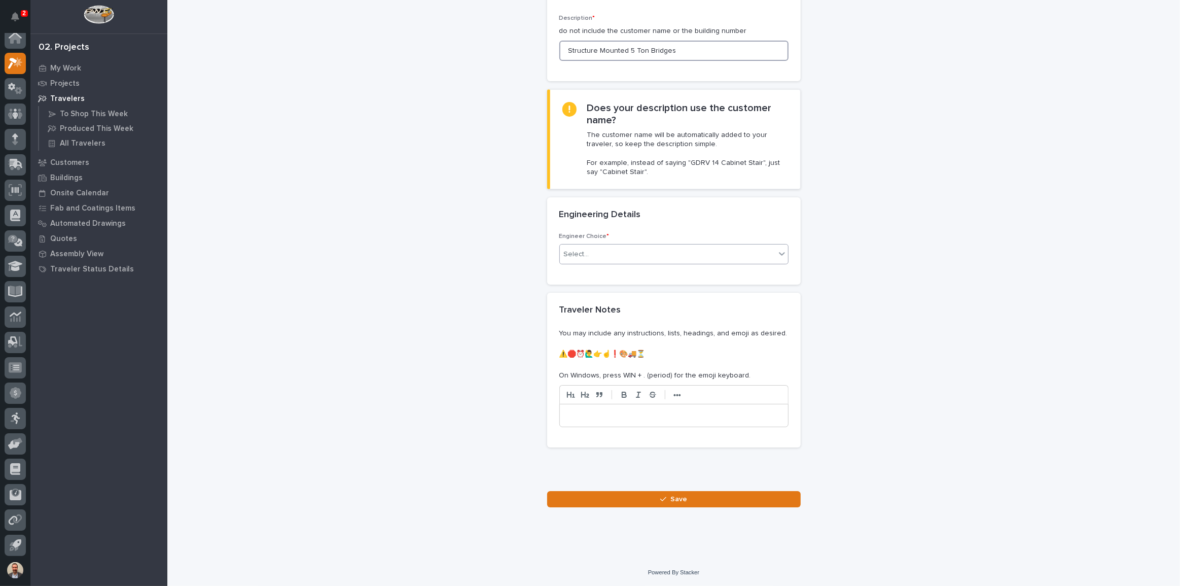
type input "Structure Mounted 5 Ton Bridges"
click at [716, 251] on div "Select..." at bounding box center [668, 254] width 216 height 17
click at [710, 302] on div "I know who will draw this" at bounding box center [670, 309] width 228 height 18
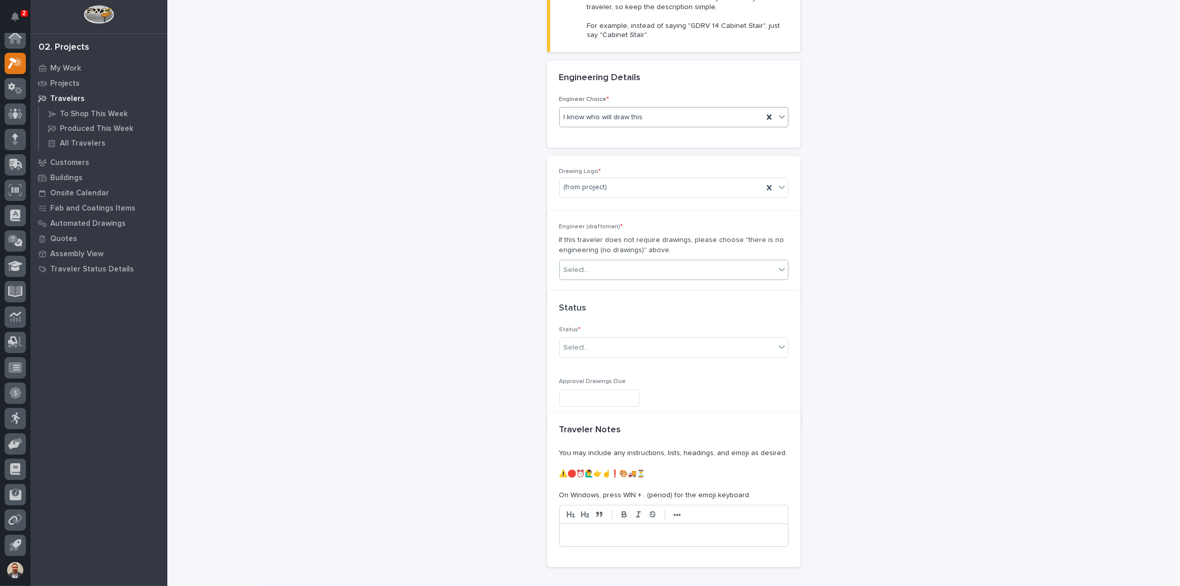
scroll to position [328, 0]
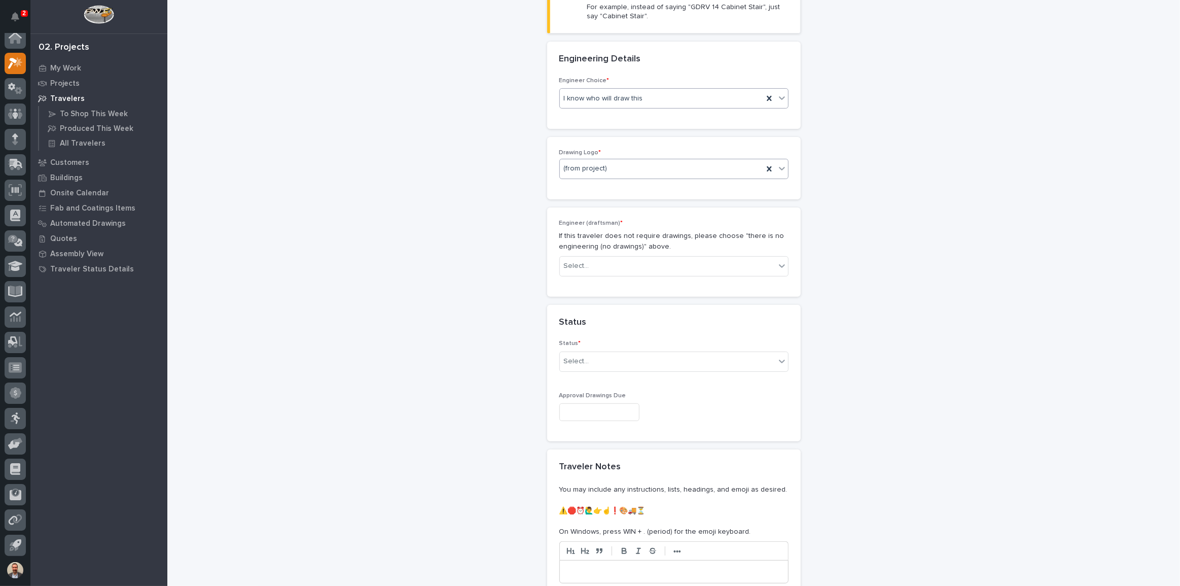
click at [665, 167] on div "(from project)" at bounding box center [661, 168] width 203 height 17
click at [659, 223] on div "PWI" at bounding box center [670, 223] width 228 height 18
click at [673, 268] on div "Select..." at bounding box center [668, 266] width 216 height 17
type input "***"
click at [670, 282] on div "[PERSON_NAME]" at bounding box center [670, 285] width 228 height 18
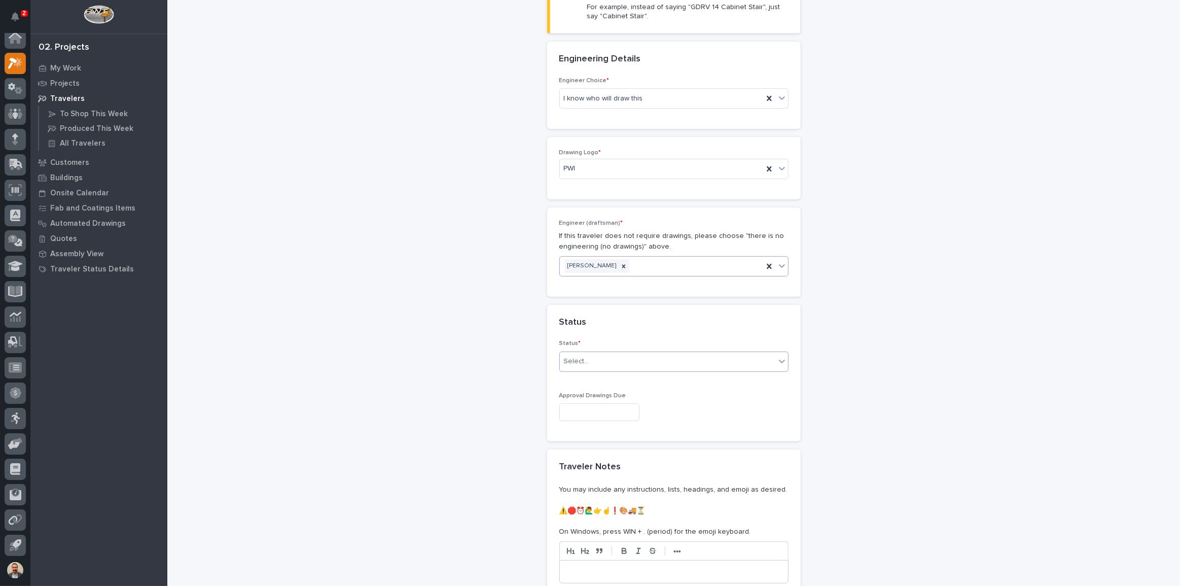
click at [695, 368] on div "Select..." at bounding box center [668, 361] width 216 height 17
click at [697, 382] on div "Sold (no traveler printed)" at bounding box center [670, 380] width 228 height 18
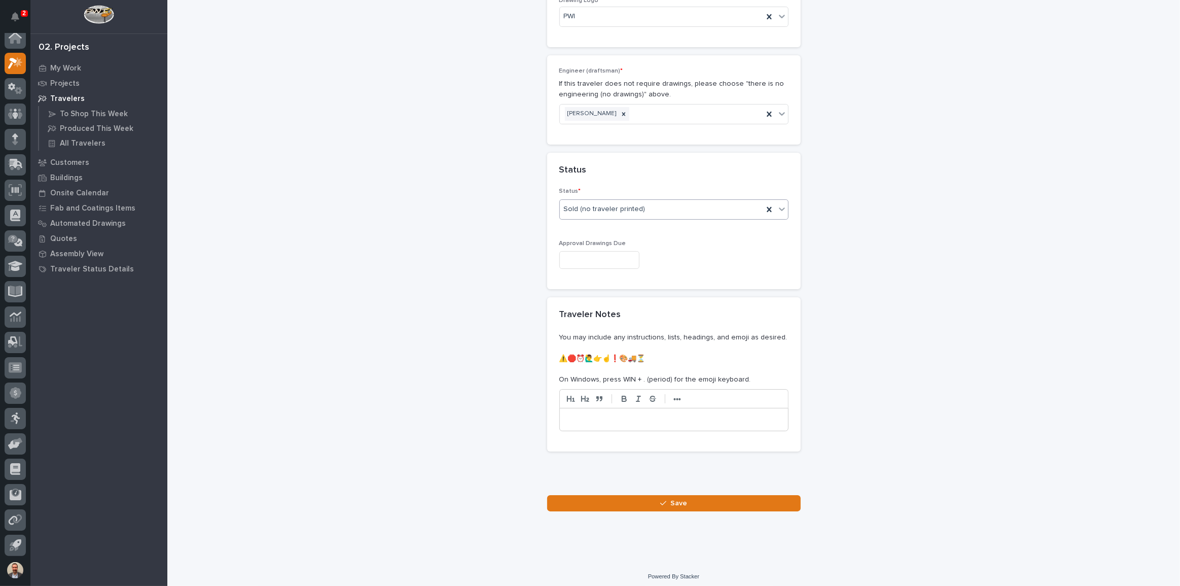
scroll to position [484, 0]
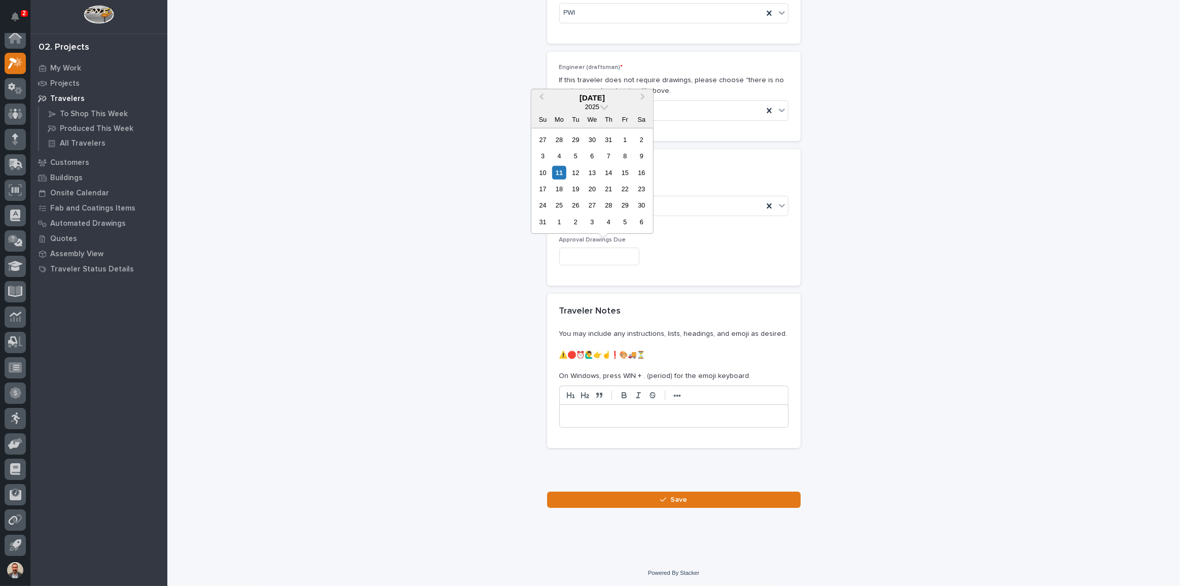
click at [640, 250] on input "text" at bounding box center [600, 257] width 80 height 18
click at [643, 94] on span "Next Month" at bounding box center [643, 97] width 0 height 13
click at [627, 138] on div "3" at bounding box center [625, 139] width 14 height 14
type input "**********"
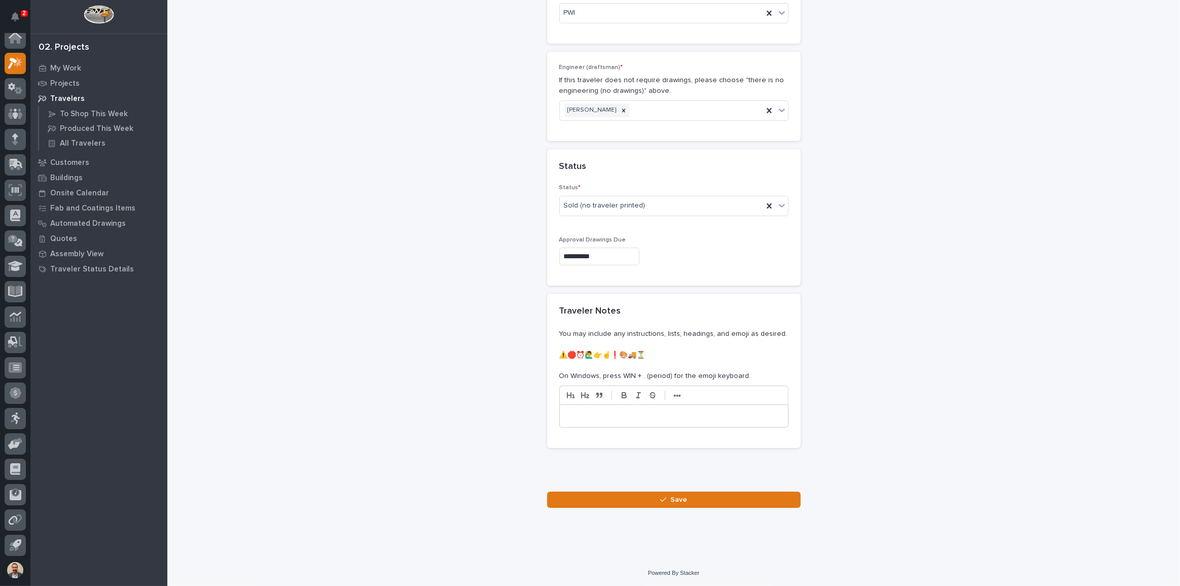
click at [704, 492] on button "Save" at bounding box center [674, 500] width 254 height 16
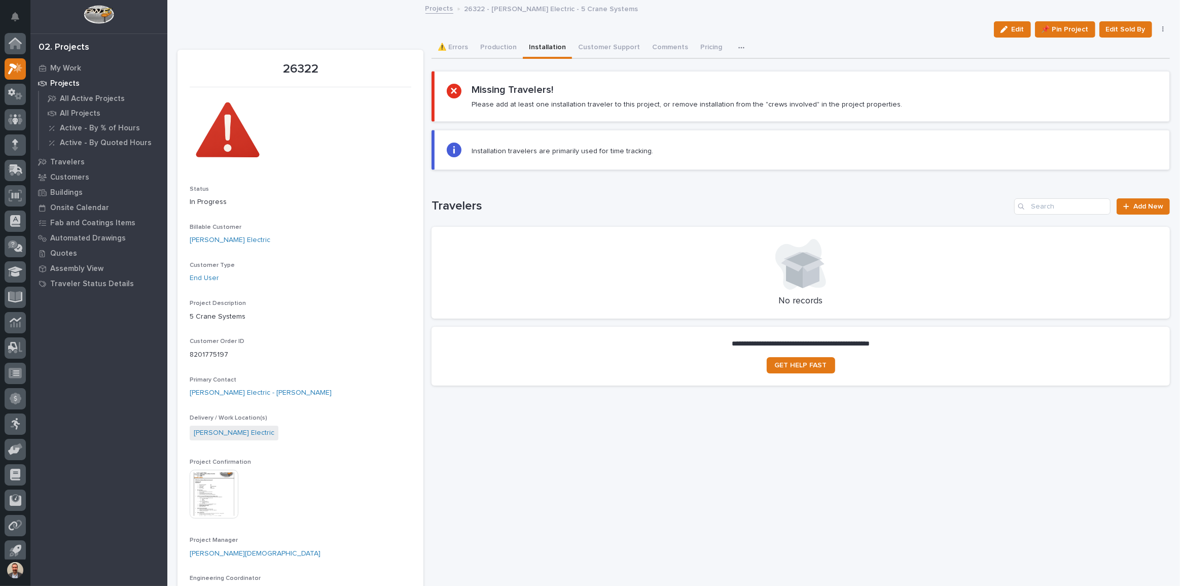
scroll to position [6, 0]
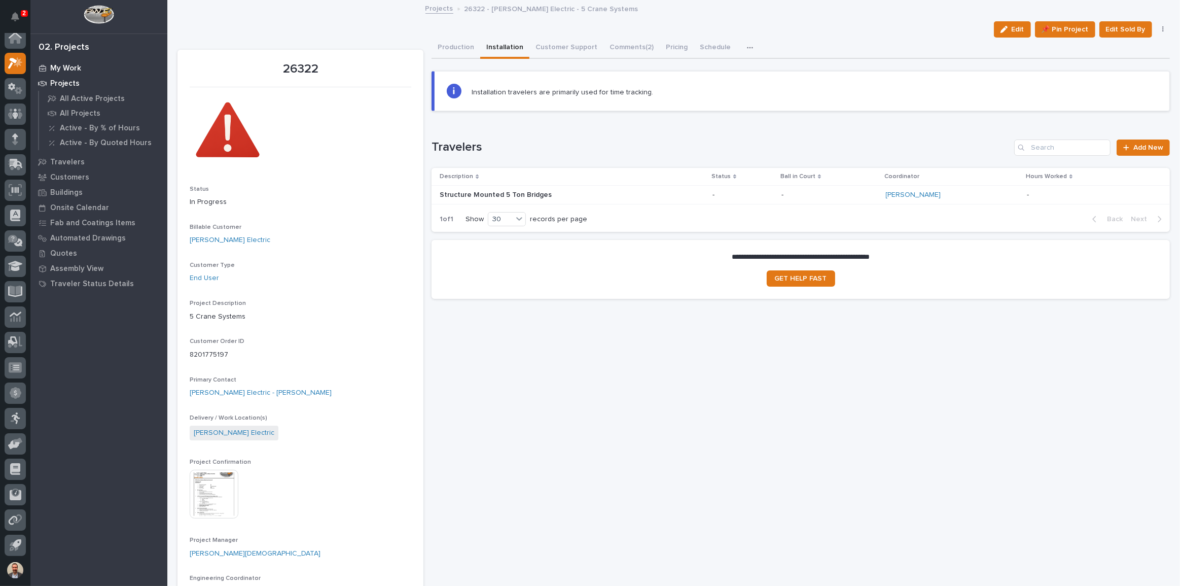
click at [73, 62] on div "My Work" at bounding box center [99, 68] width 132 height 14
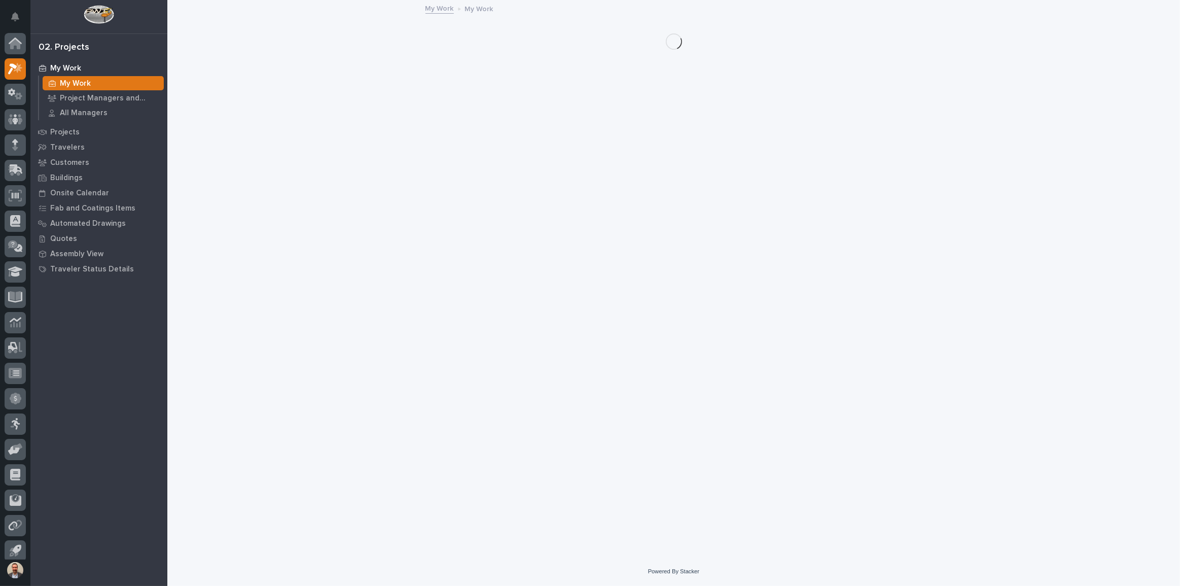
scroll to position [6, 0]
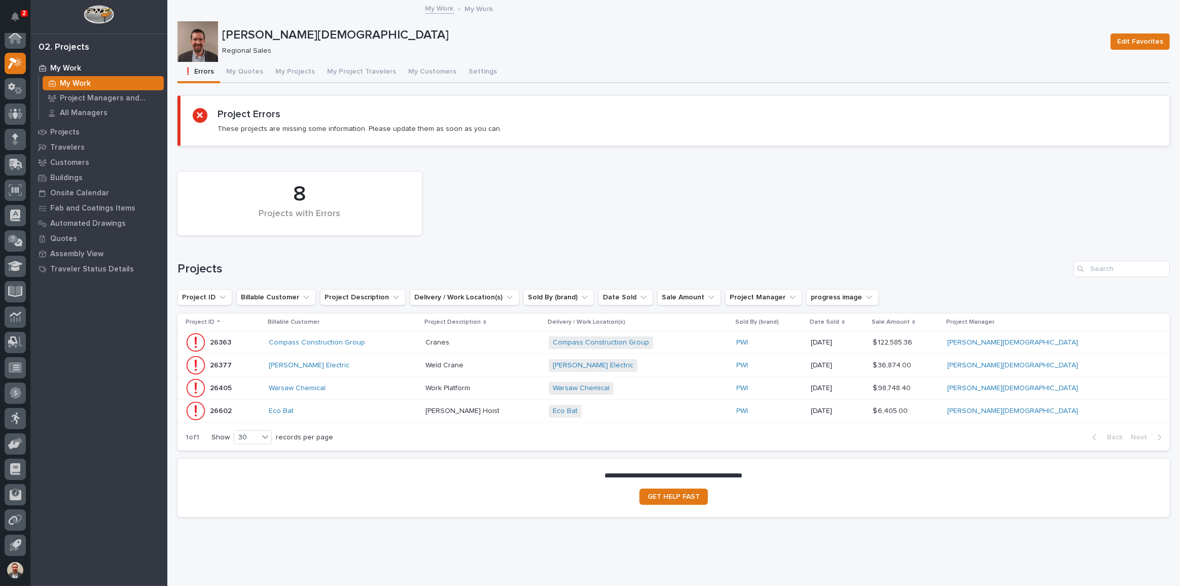
click at [541, 340] on p at bounding box center [483, 342] width 115 height 9
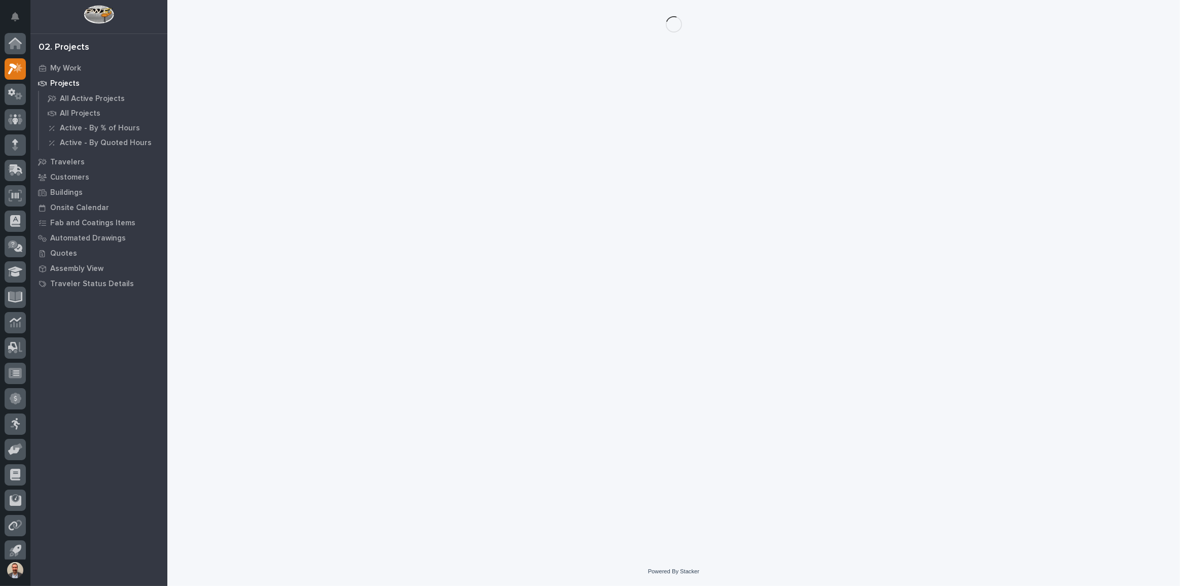
scroll to position [6, 0]
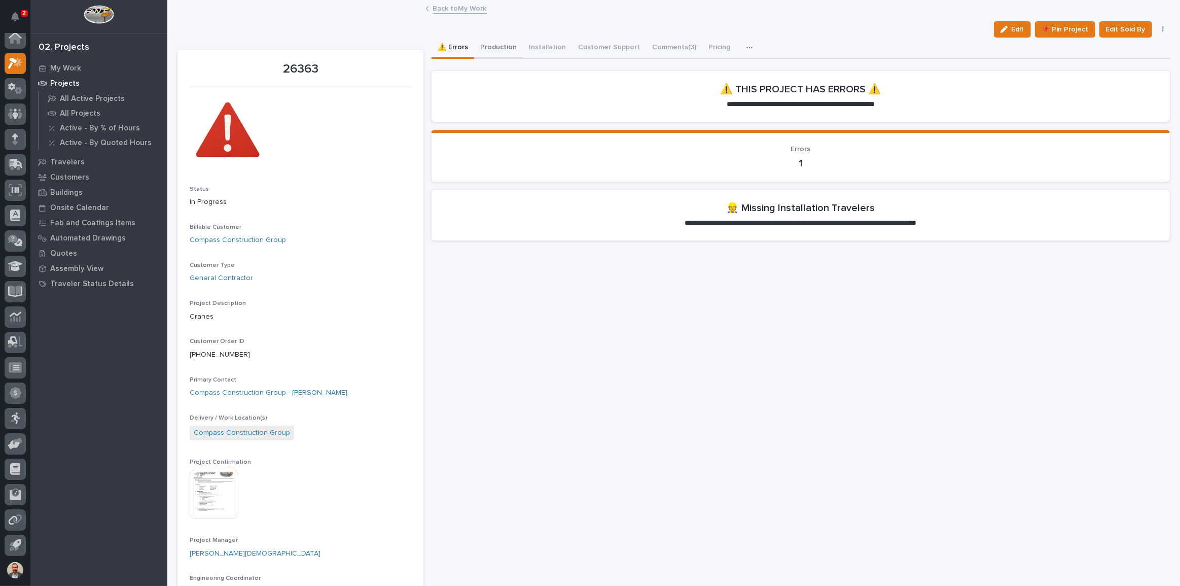
click at [493, 41] on button "Production" at bounding box center [498, 48] width 49 height 21
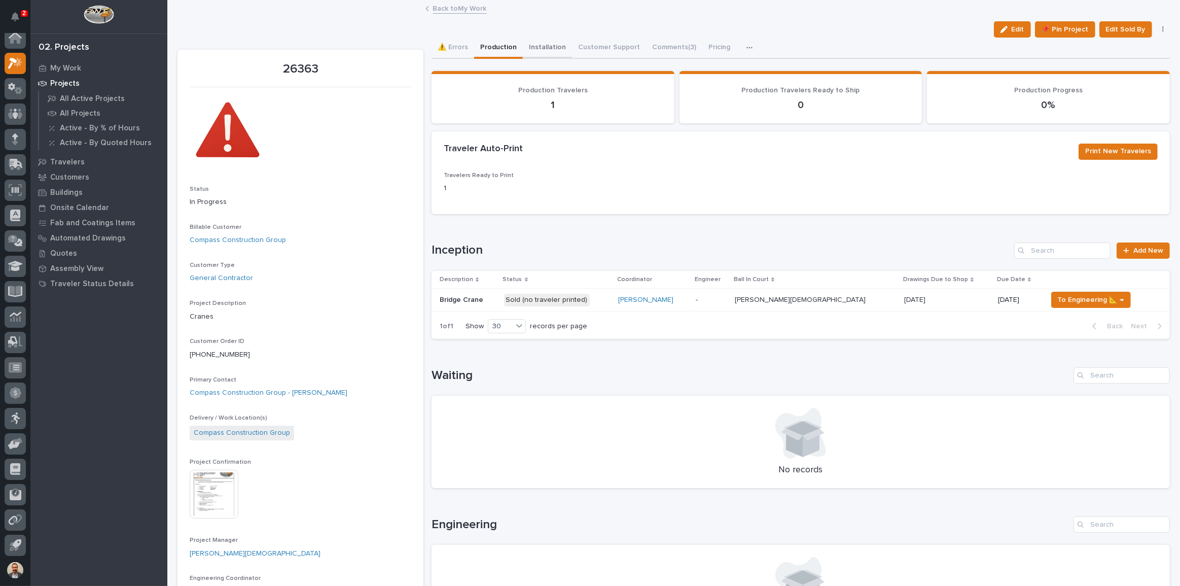
click at [541, 45] on button "Installation" at bounding box center [547, 48] width 49 height 21
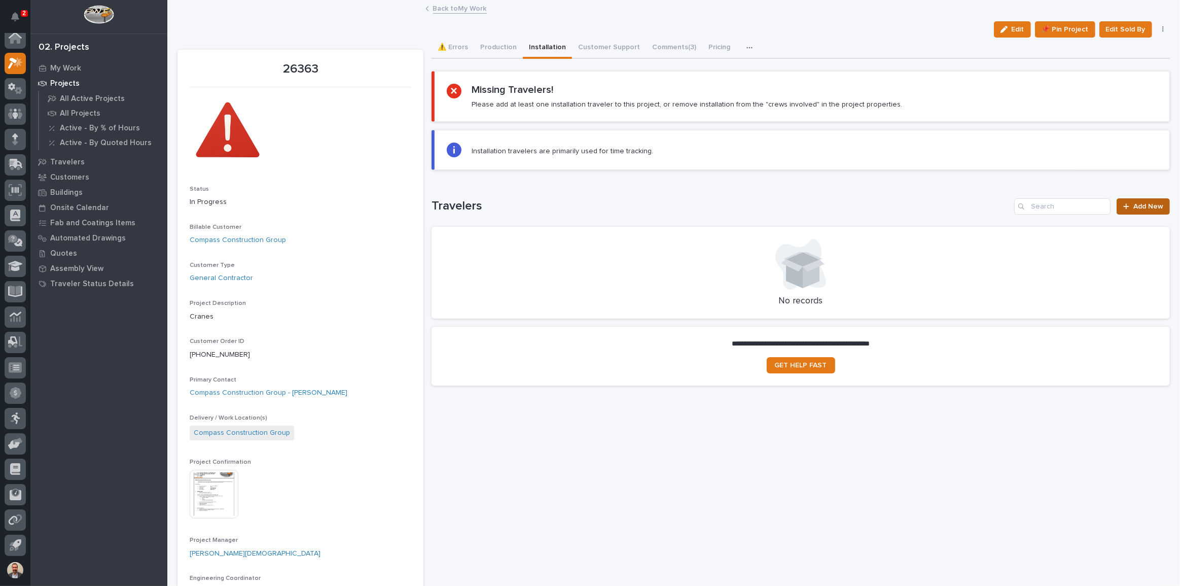
click at [1136, 206] on span "Add New" at bounding box center [1149, 206] width 30 height 7
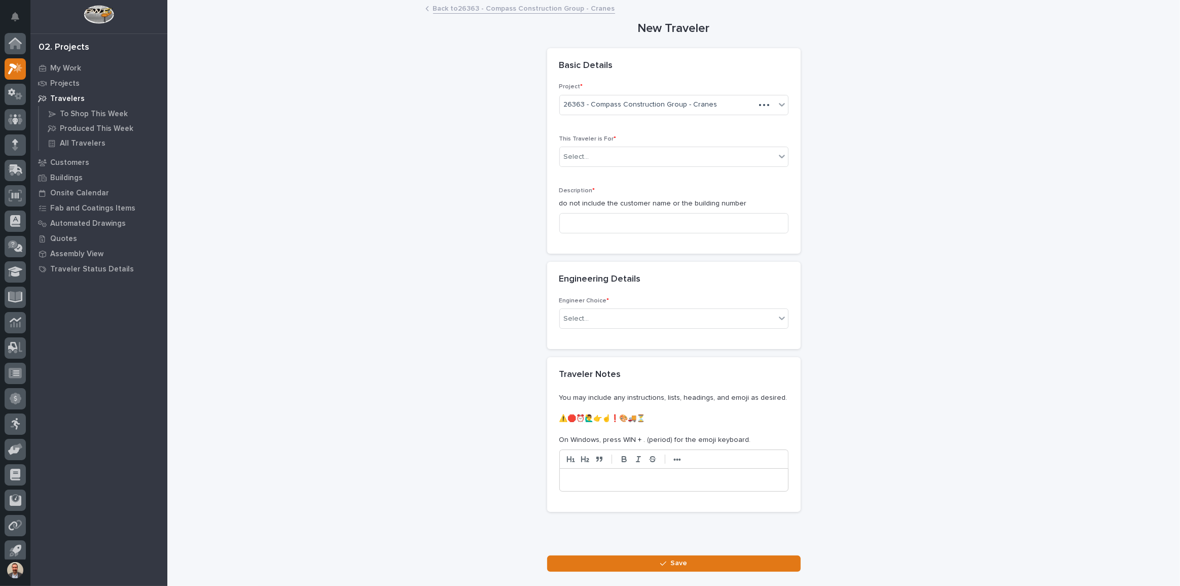
scroll to position [6, 0]
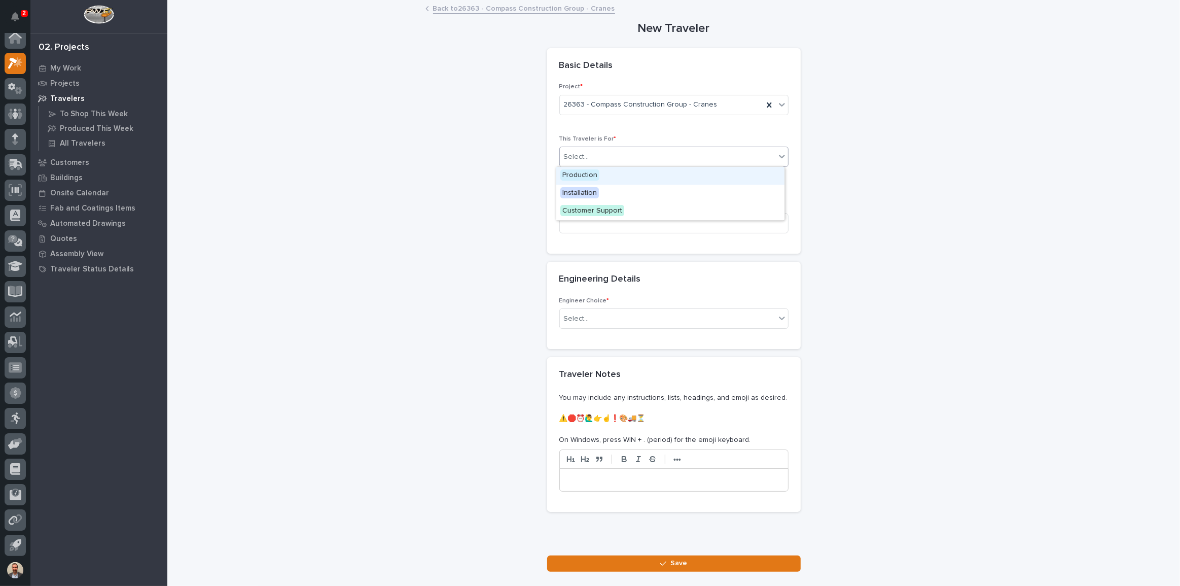
click at [648, 152] on div "Select..." at bounding box center [668, 157] width 216 height 17
click at [641, 192] on div "Installation" at bounding box center [670, 194] width 228 height 18
click at [643, 227] on input at bounding box center [674, 223] width 229 height 20
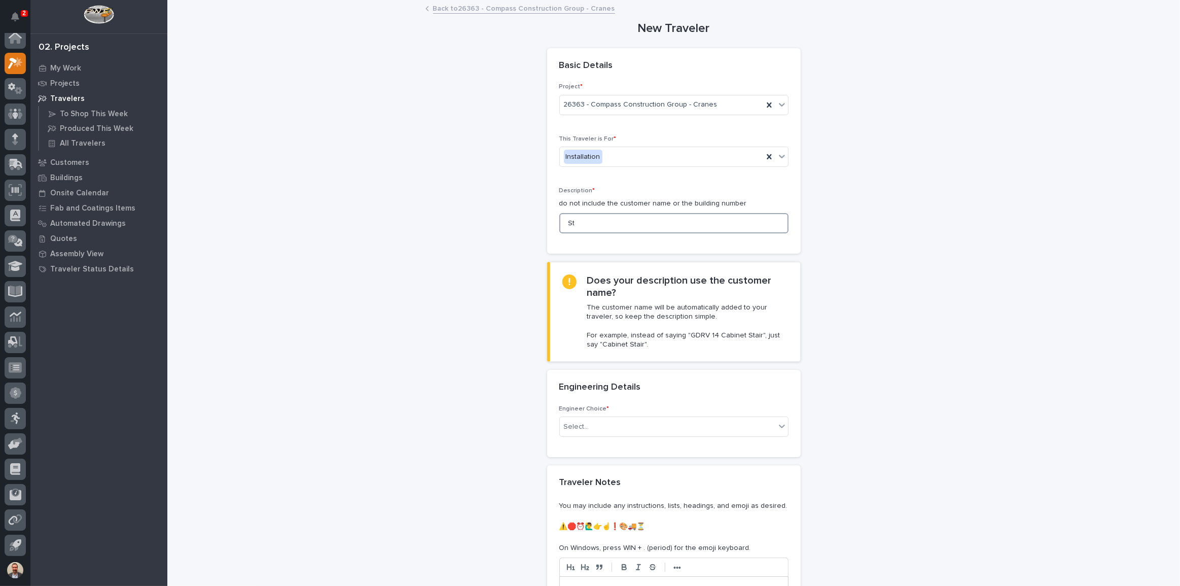
type input "S"
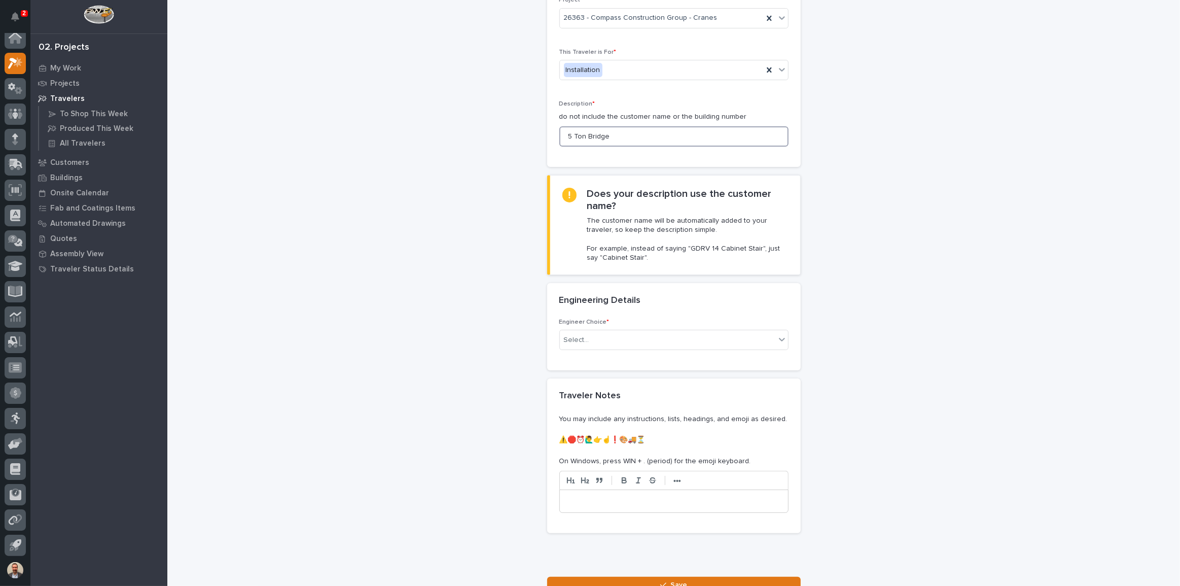
scroll to position [172, 0]
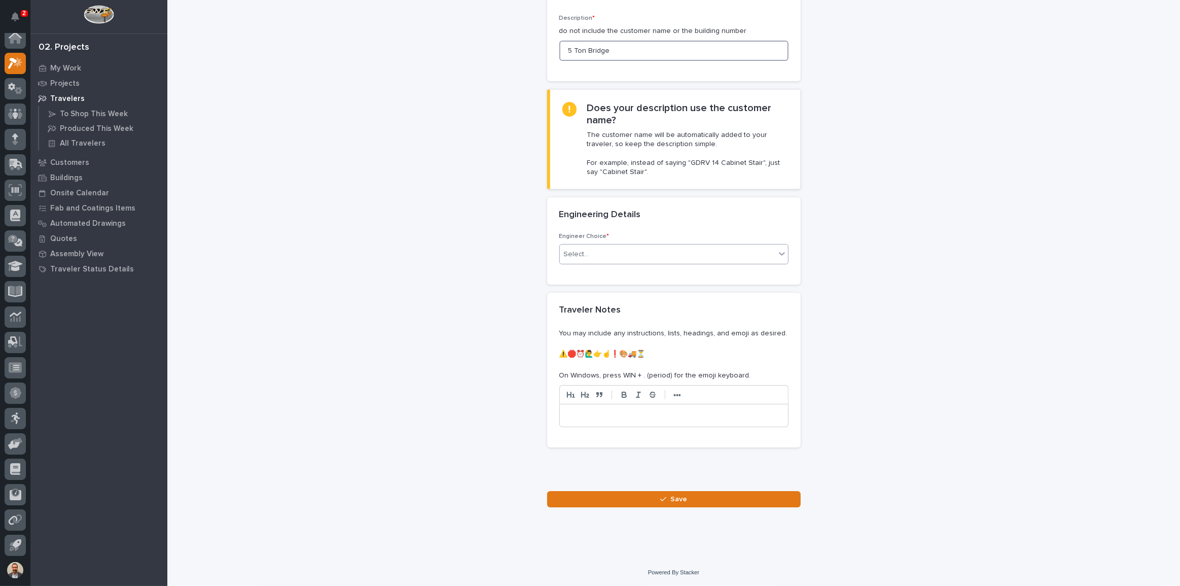
type input "5 Ton Bridge"
click at [683, 250] on div "Select..." at bounding box center [668, 254] width 216 height 17
click at [686, 285] on div "I want my coordinator to choose an engineer" at bounding box center [670, 291] width 228 height 18
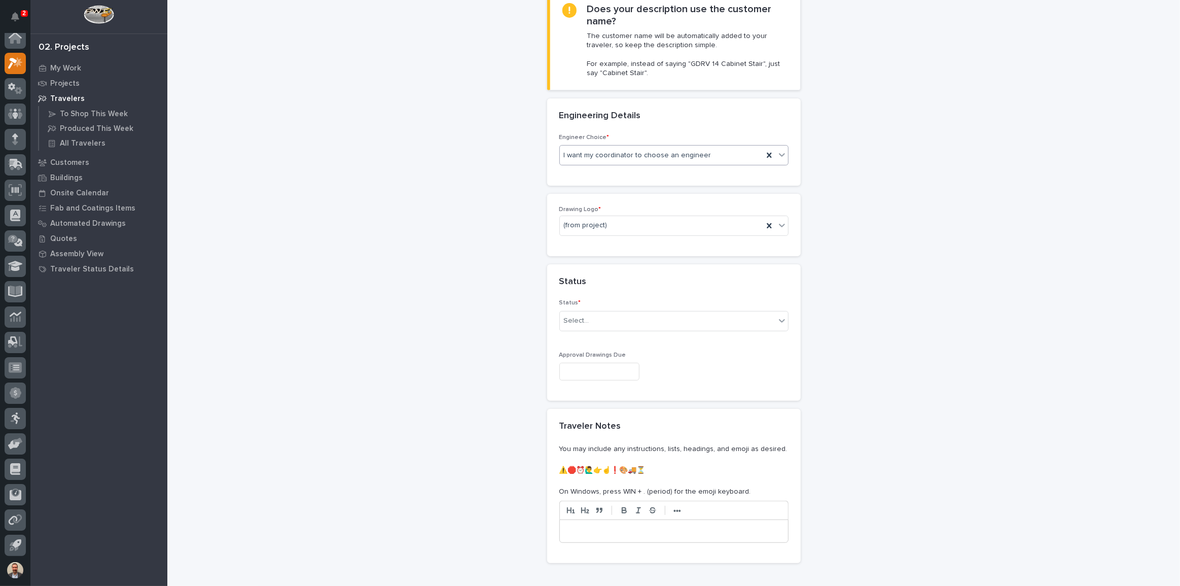
scroll to position [280, 0]
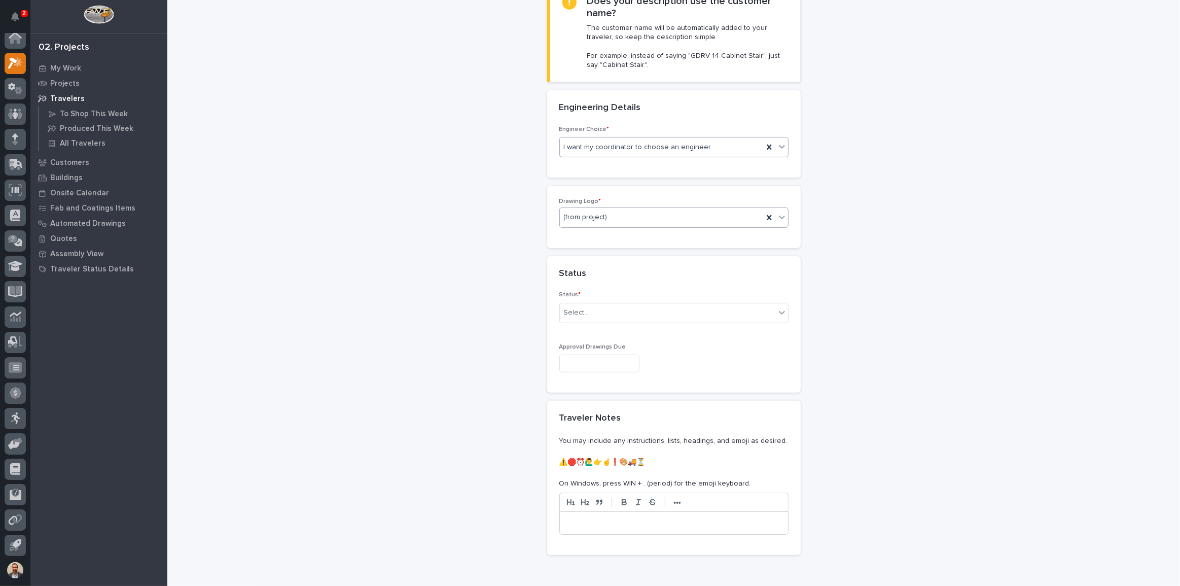
click at [653, 212] on div "(from project)" at bounding box center [661, 217] width 203 height 17
click at [649, 268] on div "PWI" at bounding box center [670, 272] width 228 height 18
click at [670, 312] on div "Select..." at bounding box center [668, 312] width 216 height 17
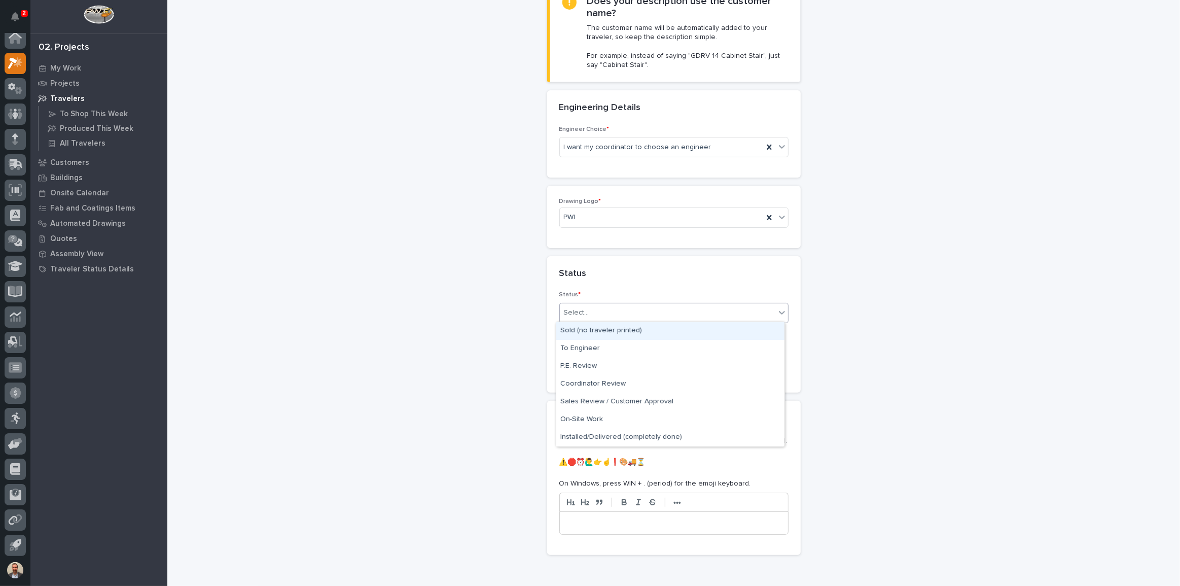
click at [667, 328] on div "Sold (no traveler printed)" at bounding box center [670, 331] width 228 height 18
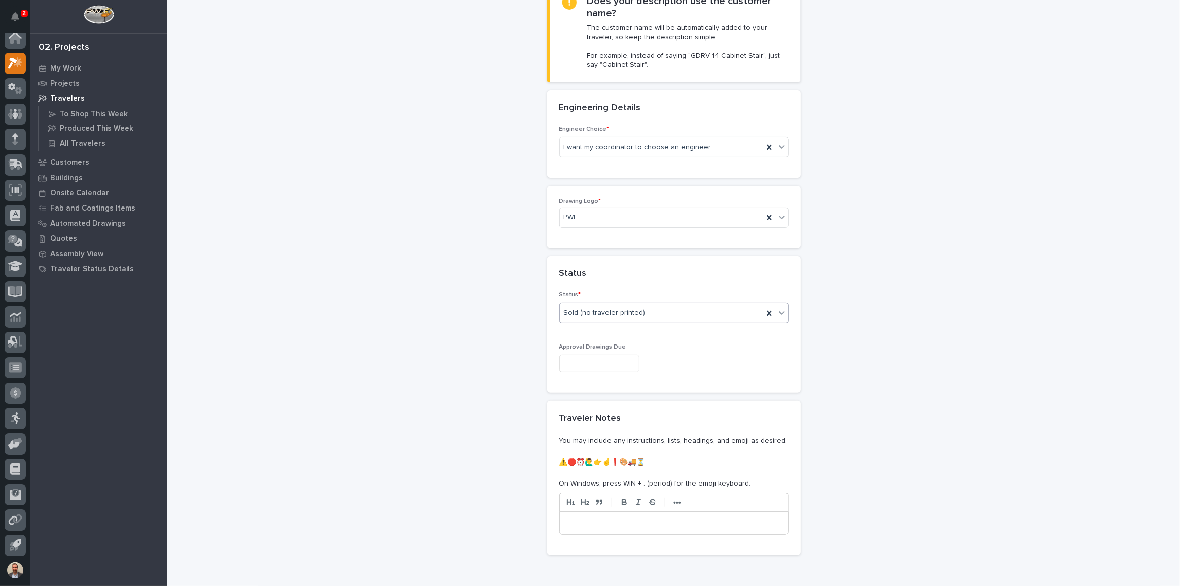
click at [640, 362] on input "text" at bounding box center [600, 364] width 80 height 18
click at [631, 295] on div "22" at bounding box center [625, 296] width 14 height 14
type input "**********"
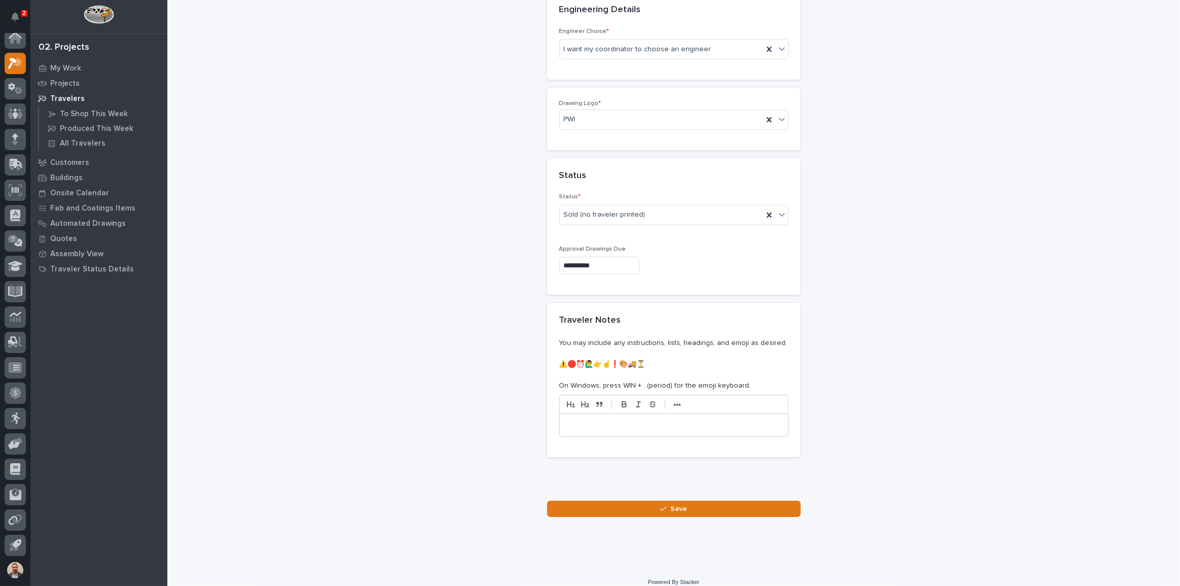
scroll to position [387, 0]
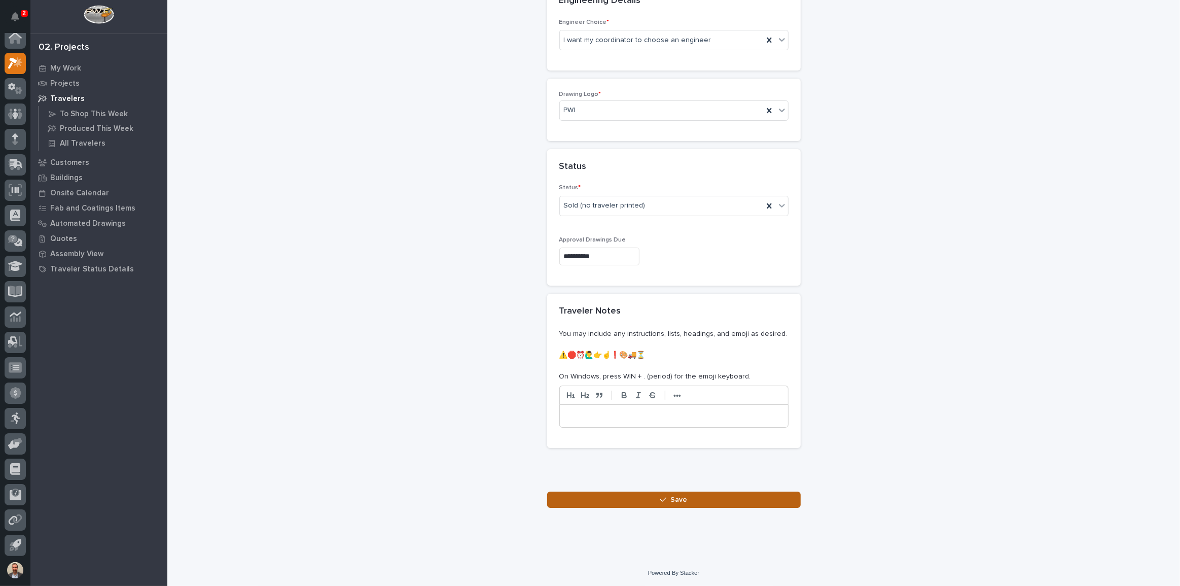
click at [693, 501] on button "Save" at bounding box center [674, 500] width 254 height 16
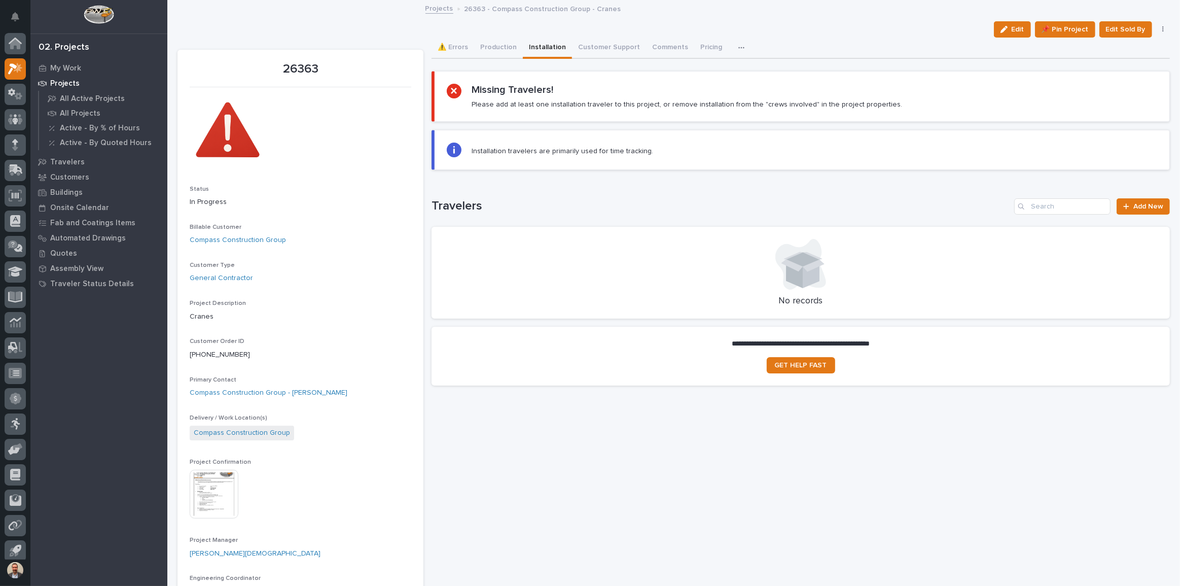
scroll to position [6, 0]
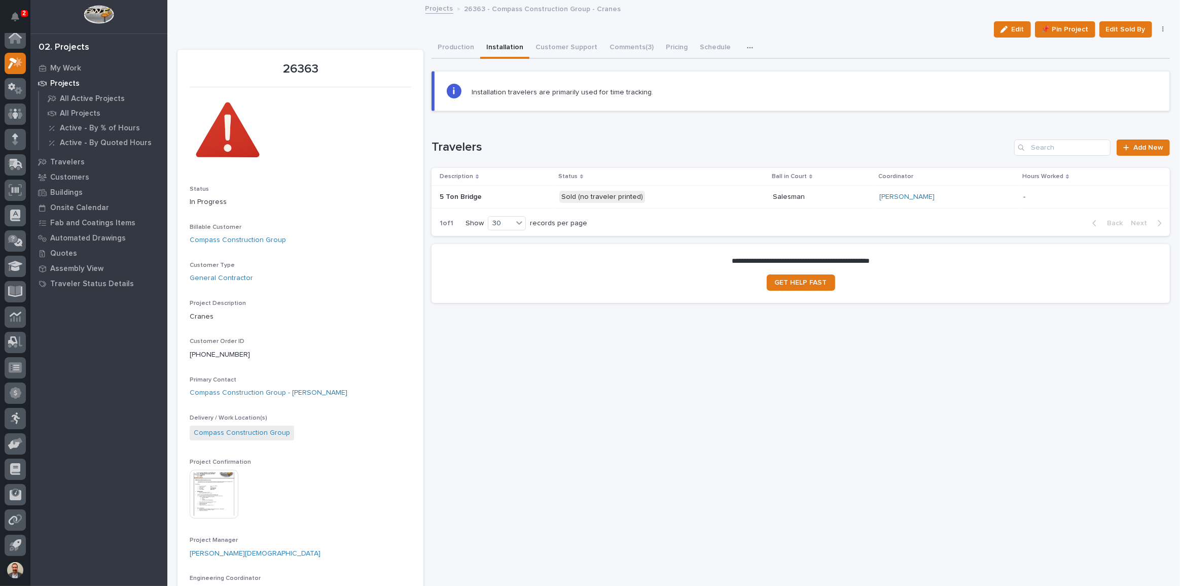
click at [64, 82] on p "Projects" at bounding box center [64, 83] width 29 height 9
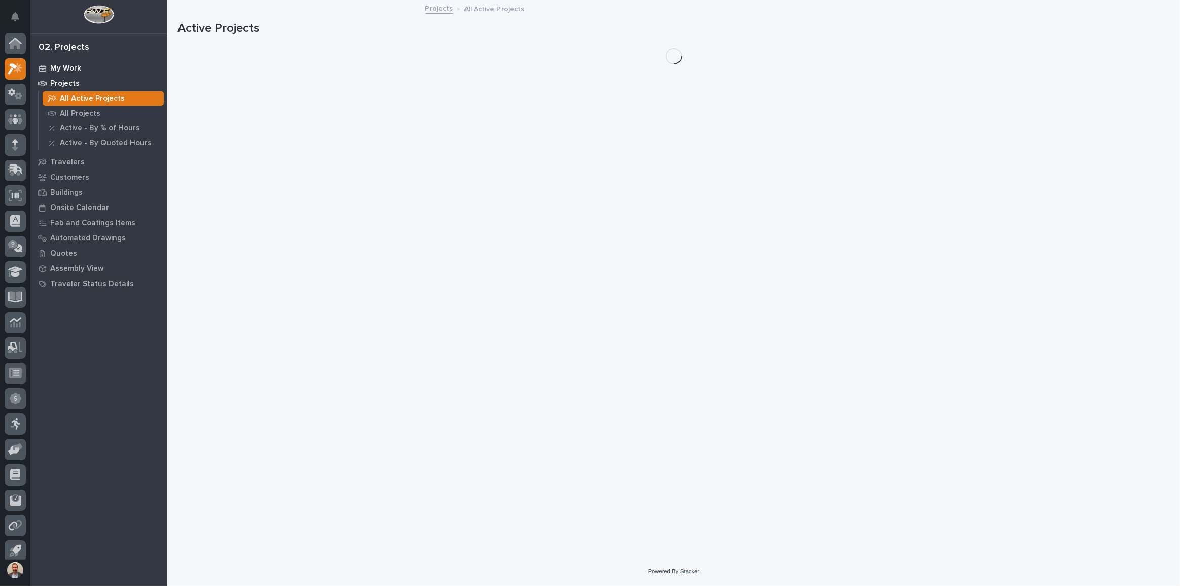
scroll to position [6, 0]
click at [65, 61] on div "My Work" at bounding box center [99, 68] width 132 height 14
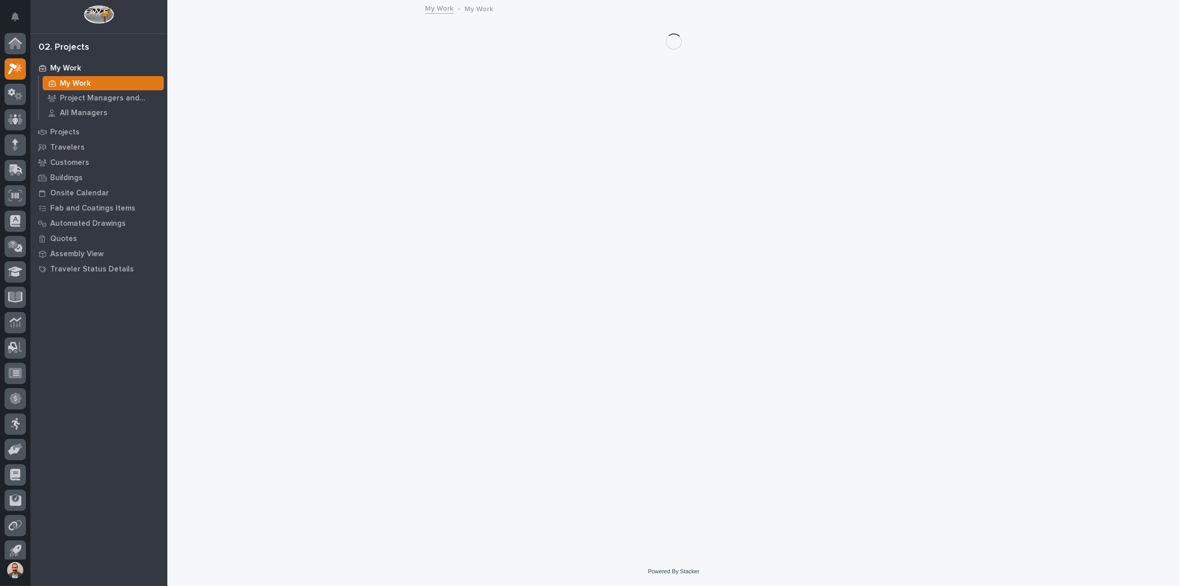
scroll to position [6, 0]
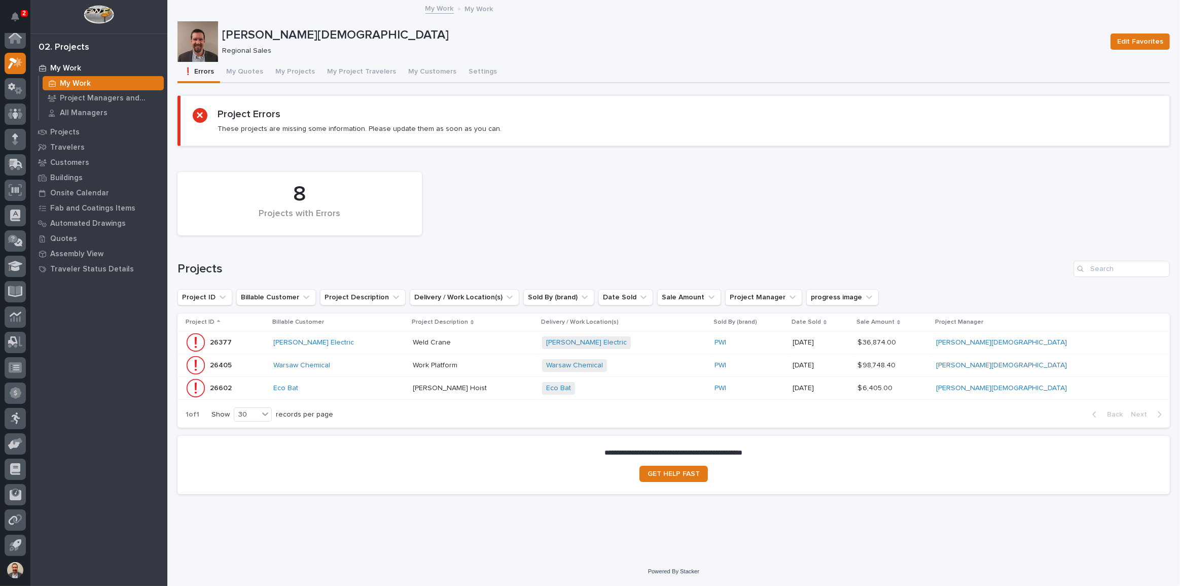
click at [518, 341] on p at bounding box center [473, 342] width 121 height 9
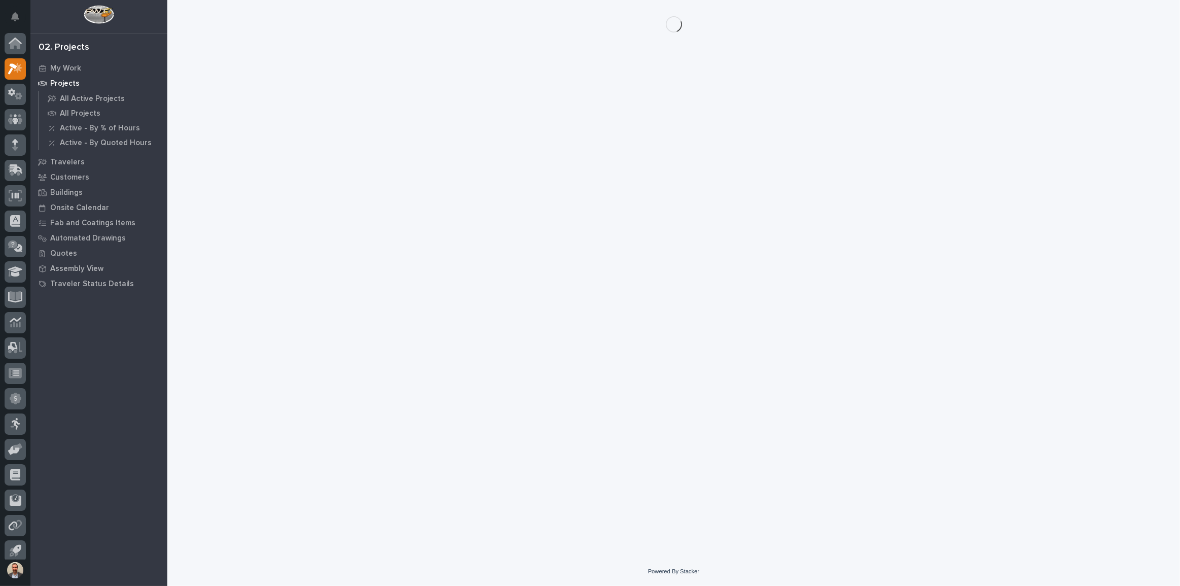
scroll to position [6, 0]
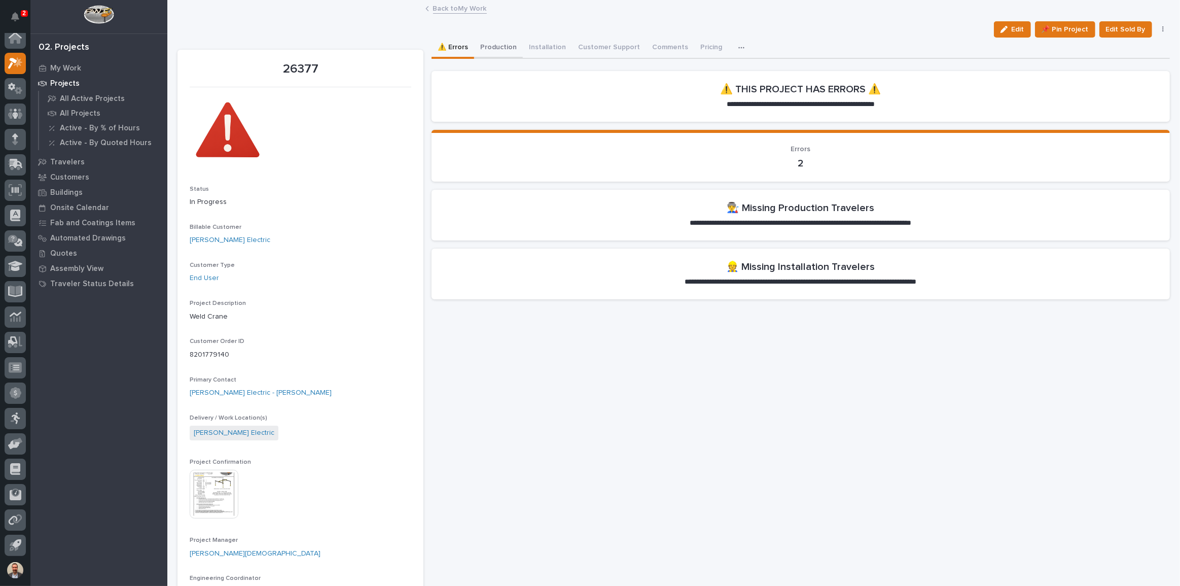
click at [497, 48] on button "Production" at bounding box center [498, 48] width 49 height 21
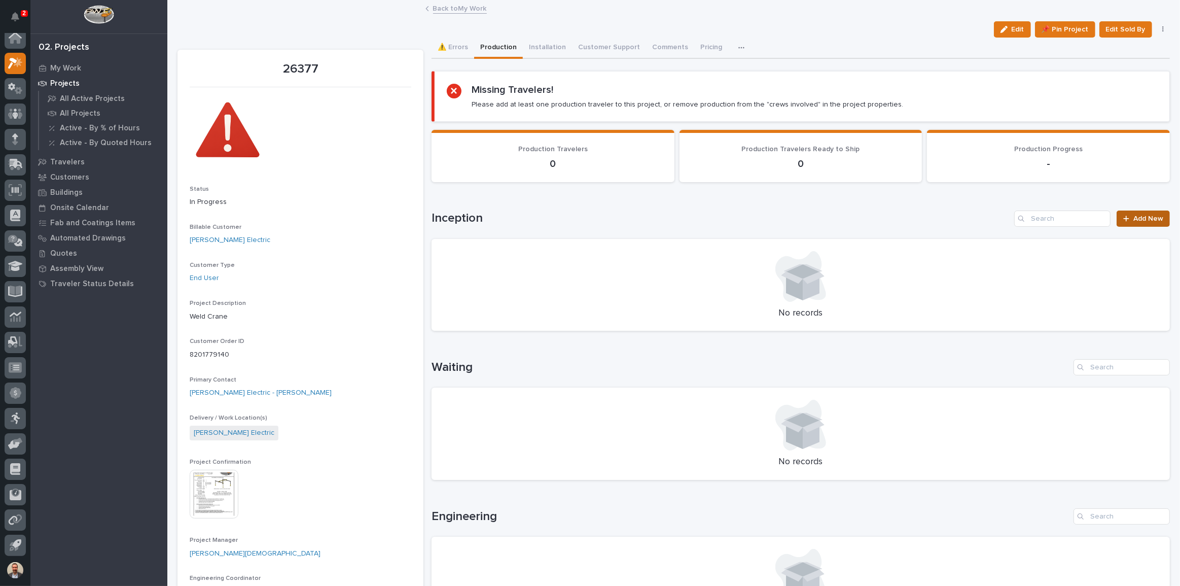
click at [1134, 215] on span "Add New" at bounding box center [1149, 218] width 30 height 7
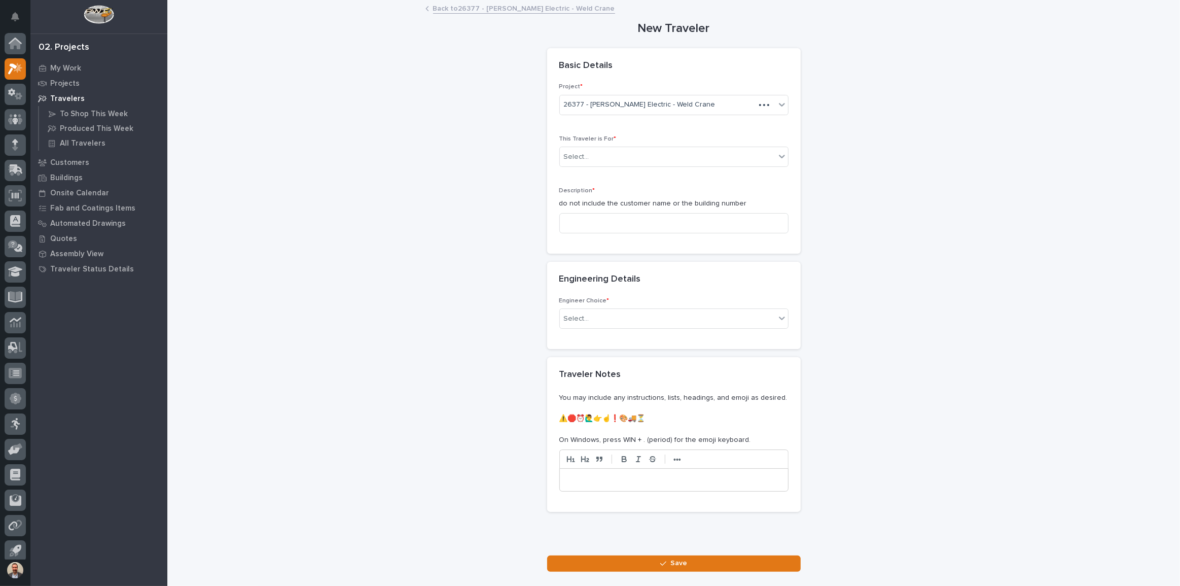
scroll to position [6, 0]
click at [686, 152] on div "Select..." at bounding box center [668, 157] width 216 height 17
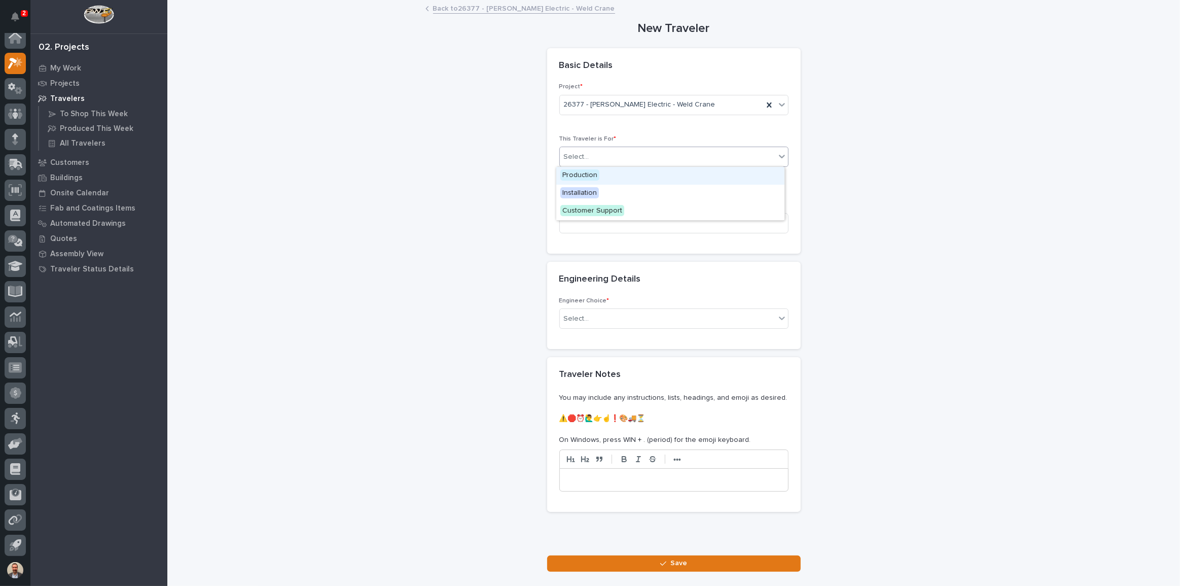
click at [688, 173] on div "Production" at bounding box center [670, 176] width 228 height 18
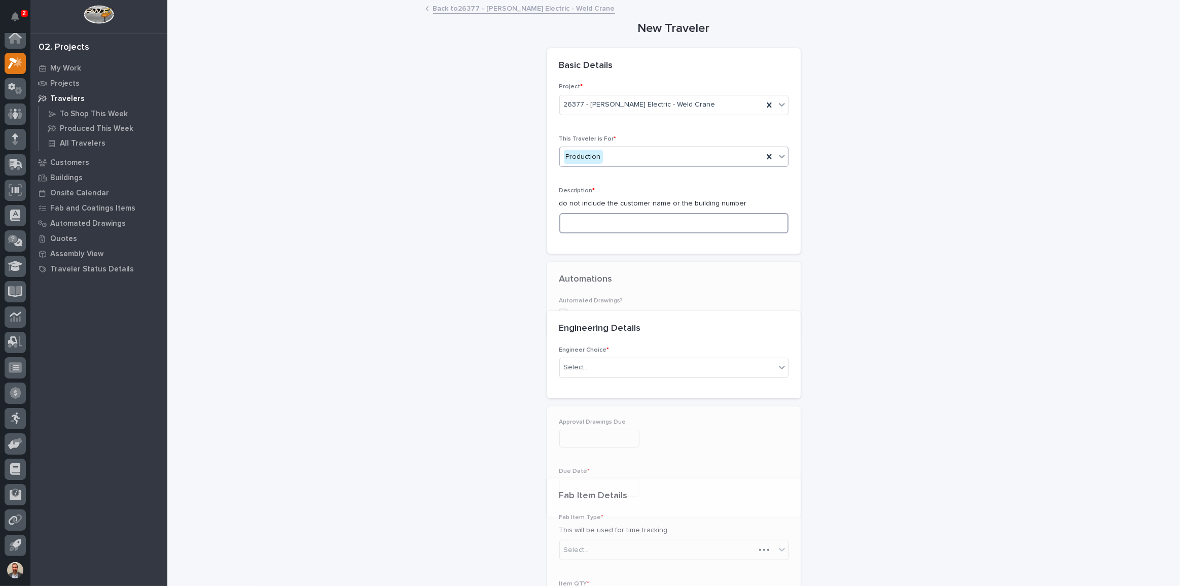
click at [674, 221] on input at bounding box center [674, 223] width 229 height 20
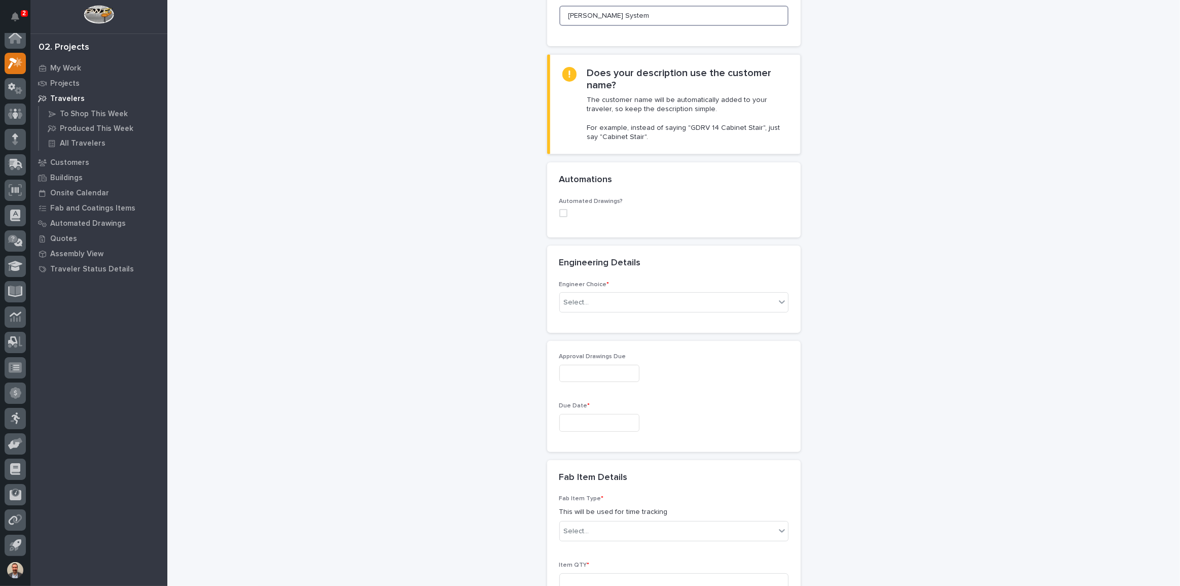
scroll to position [230, 0]
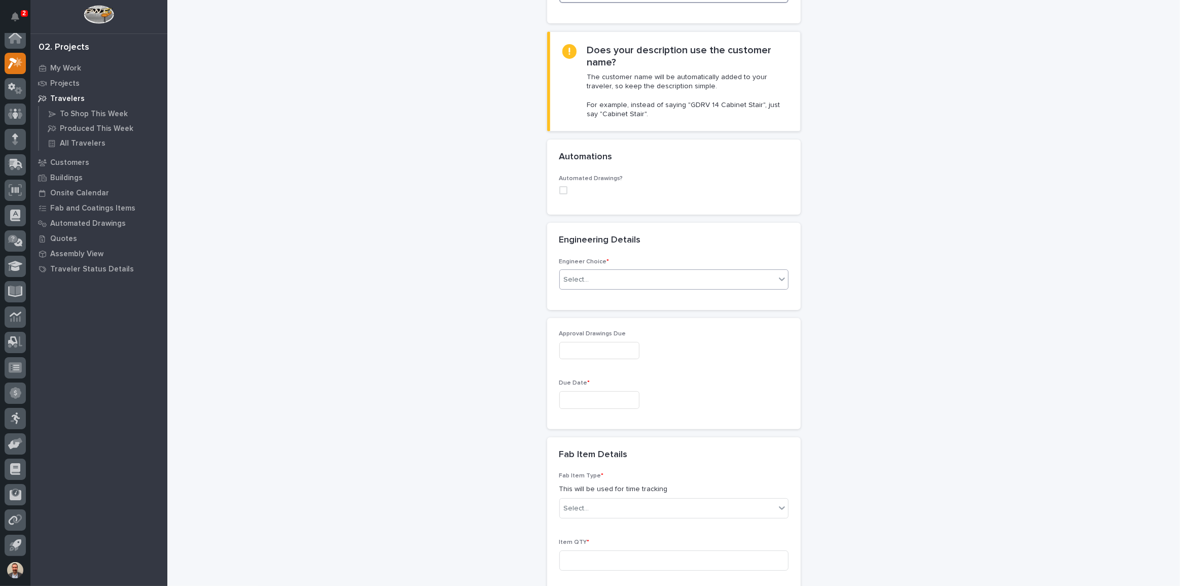
type input "[PERSON_NAME] System"
click at [652, 278] on div "Select..." at bounding box center [668, 279] width 216 height 17
click at [659, 339] on div "I know who will draw this" at bounding box center [670, 334] width 228 height 18
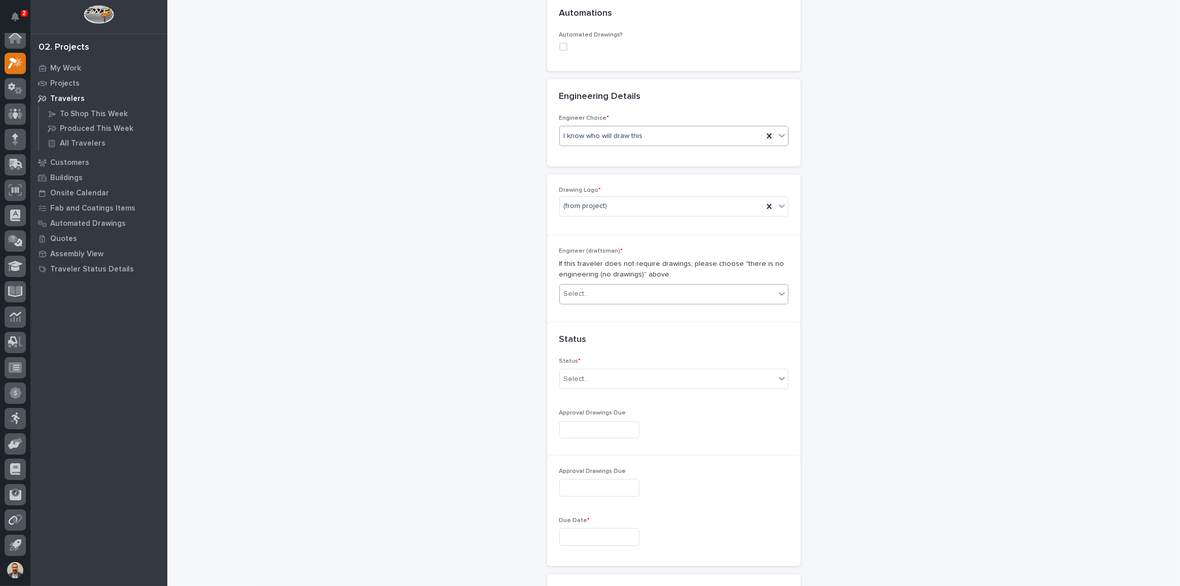
scroll to position [386, 0]
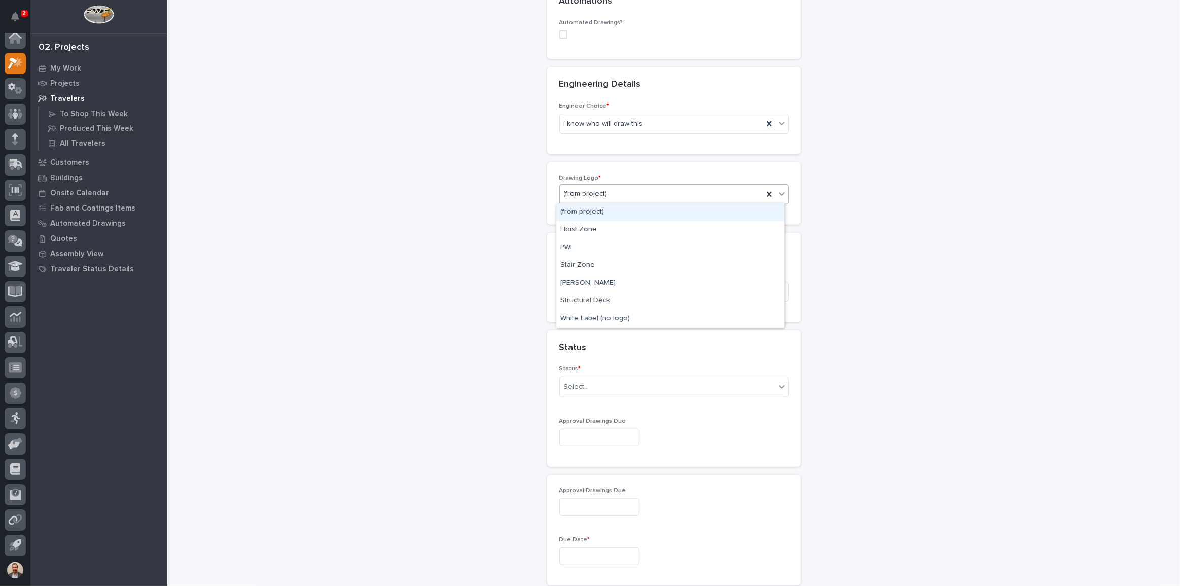
click at [625, 197] on div "(from project)" at bounding box center [661, 194] width 203 height 17
click at [624, 243] on div "PWI" at bounding box center [670, 248] width 228 height 18
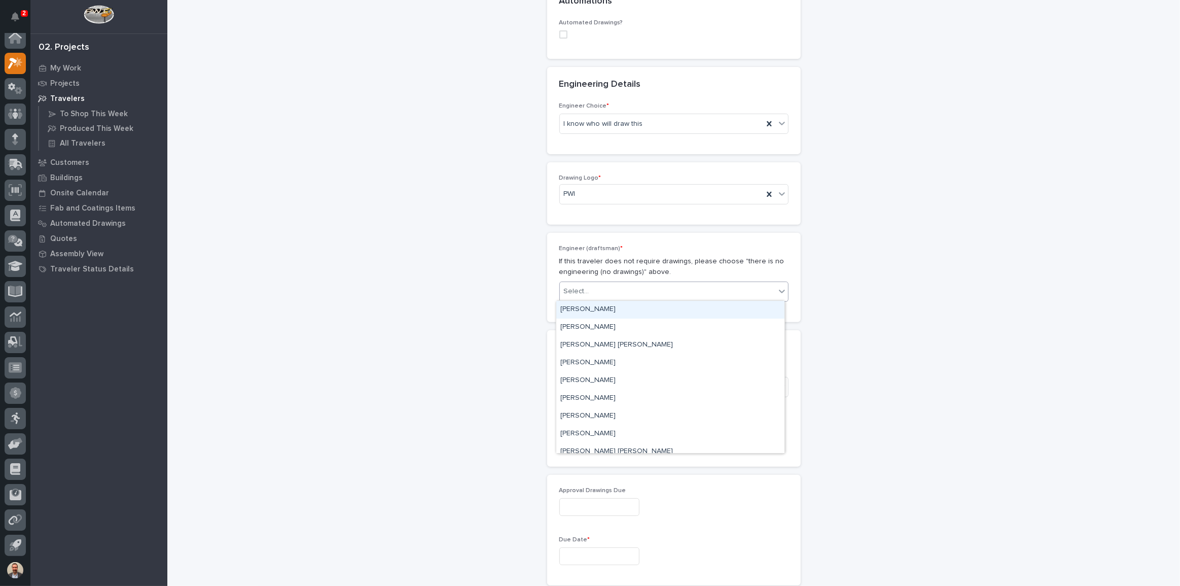
click at [615, 282] on div "Select..." at bounding box center [674, 292] width 229 height 20
type input "****"
click at [629, 305] on div "[PERSON_NAME]" at bounding box center [670, 310] width 228 height 18
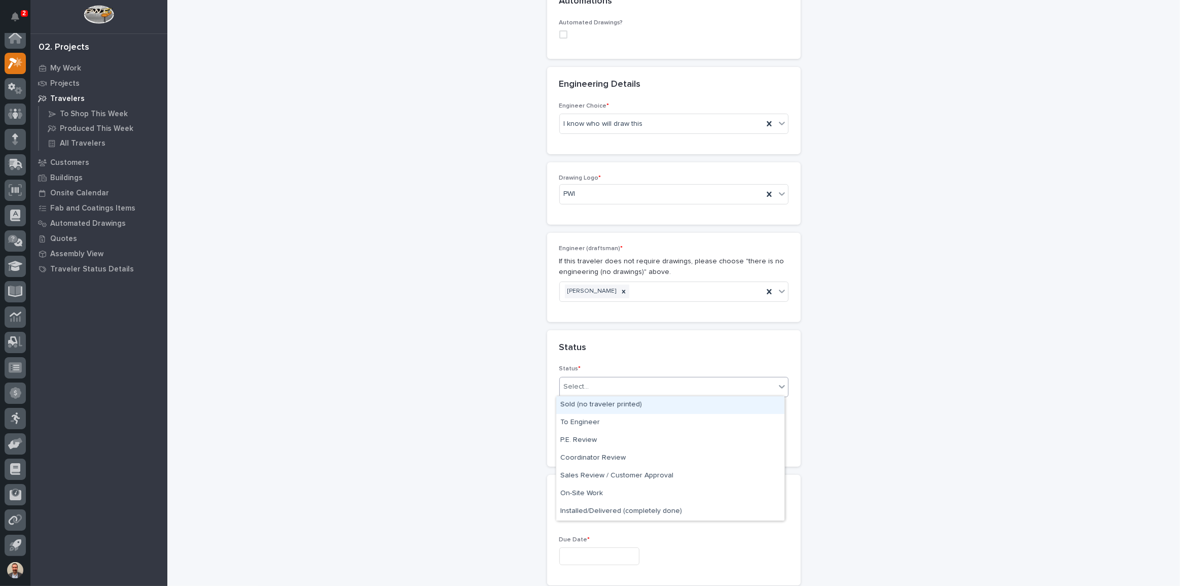
click at [652, 381] on div "Select..." at bounding box center [668, 386] width 216 height 17
click at [656, 405] on div "Sold (no traveler printed)" at bounding box center [670, 405] width 228 height 18
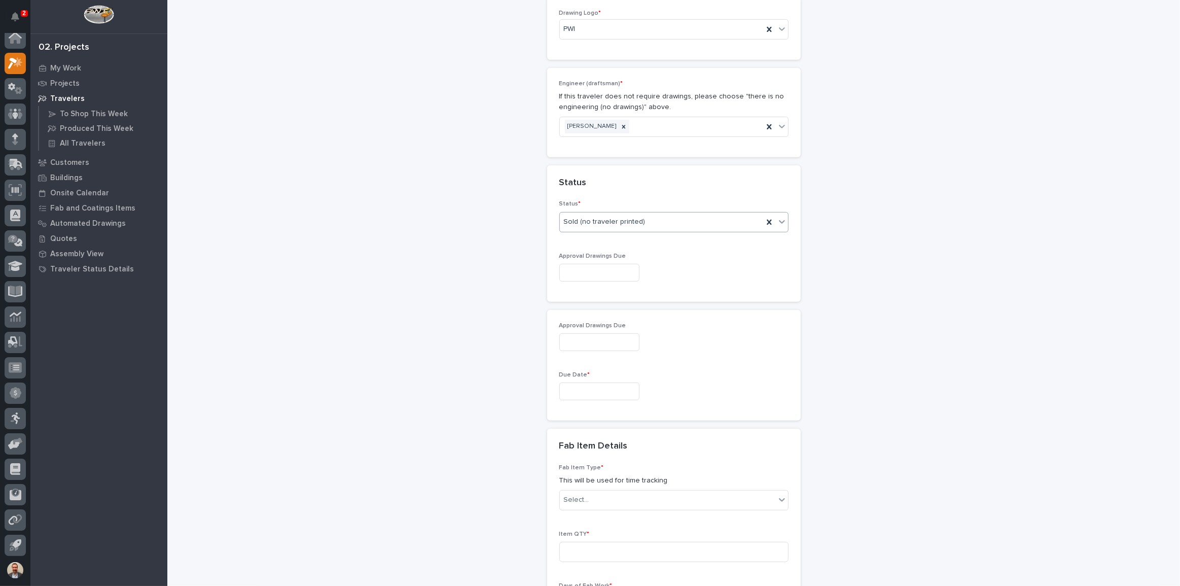
scroll to position [571, 0]
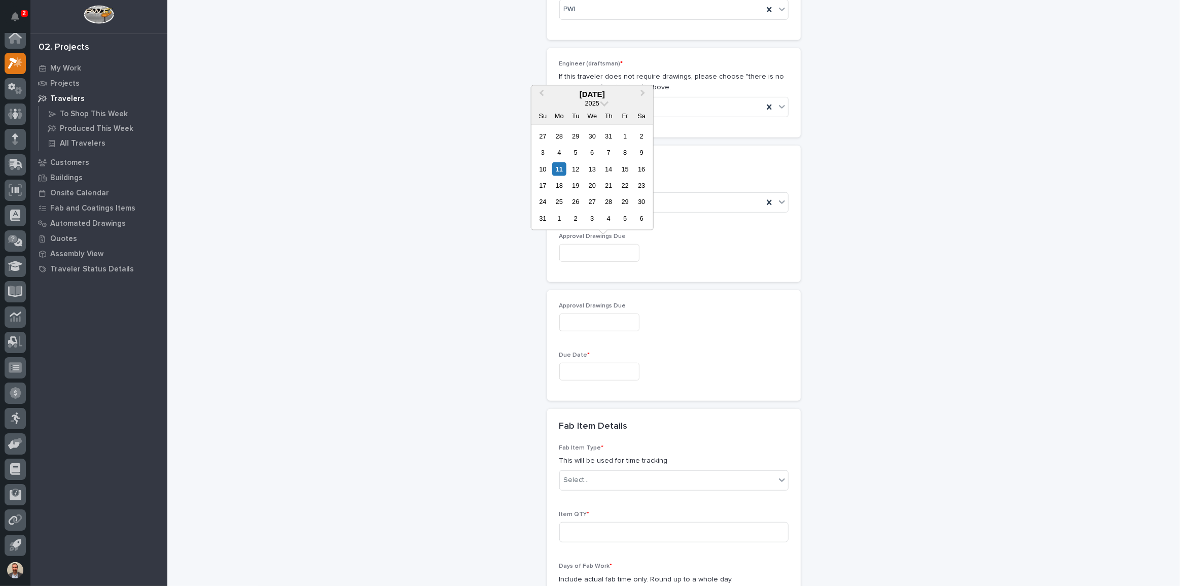
click at [631, 258] on input "text" at bounding box center [600, 253] width 80 height 18
click at [644, 99] on button "Next Month" at bounding box center [644, 94] width 16 height 16
click at [646, 96] on button "Next Month" at bounding box center [644, 94] width 16 height 16
click at [629, 137] on div "3" at bounding box center [625, 136] width 14 height 14
type input "**********"
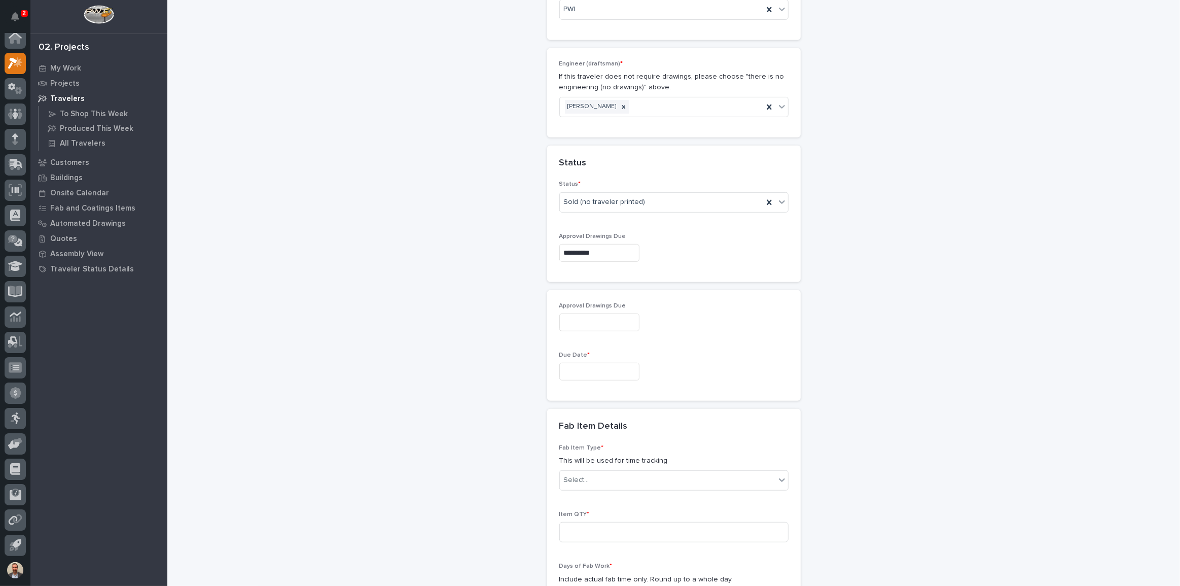
type input "**********"
click at [631, 370] on input "text" at bounding box center [600, 372] width 80 height 18
click at [647, 209] on button "Next Month" at bounding box center [644, 213] width 16 height 16
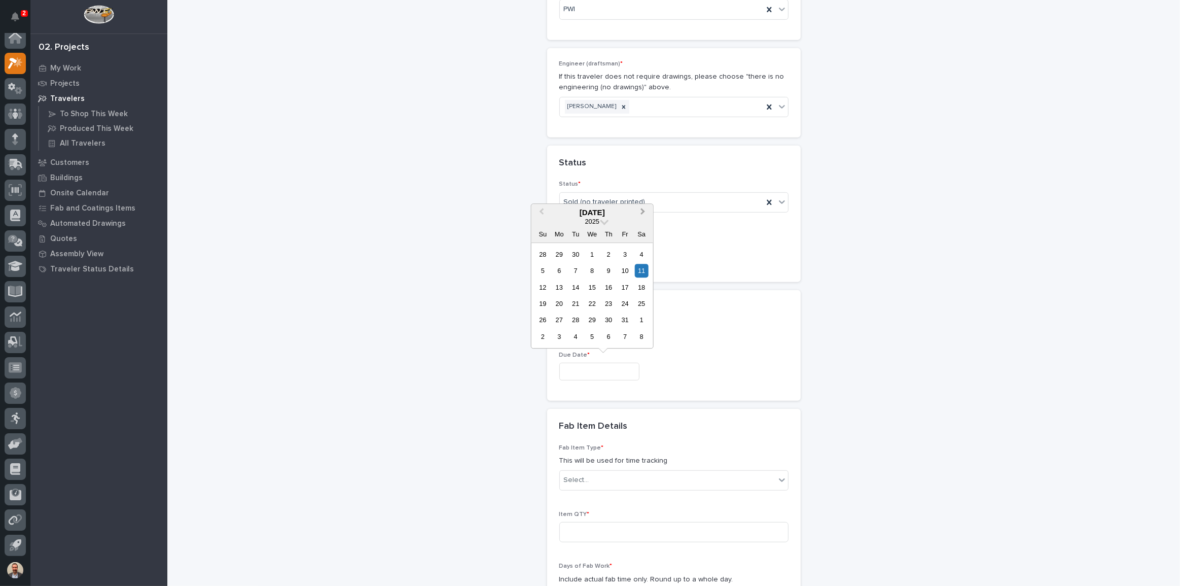
click at [647, 209] on button "Next Month" at bounding box center [644, 213] width 16 height 16
click at [562, 251] on div "1" at bounding box center [559, 255] width 14 height 14
type input "**********"
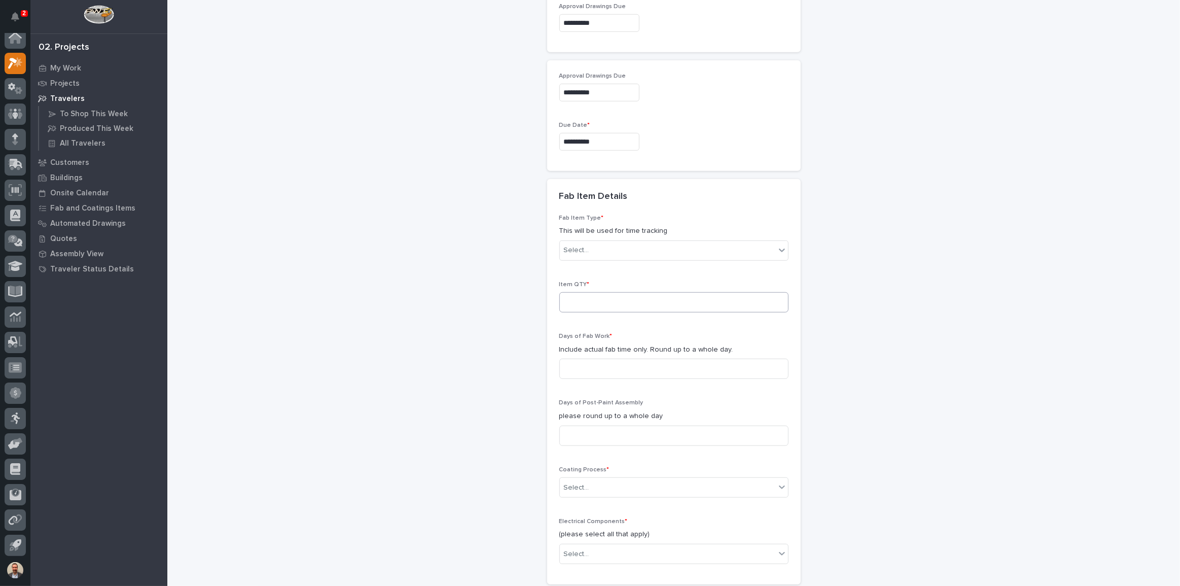
scroll to position [801, 0]
click at [655, 252] on div "Select..." at bounding box center [668, 249] width 216 height 17
type input "**********"
click at [686, 282] on div "Bridge Crane Only - Top Runner Ultralite" at bounding box center [670, 285] width 228 height 18
click at [631, 304] on input at bounding box center [674, 301] width 229 height 20
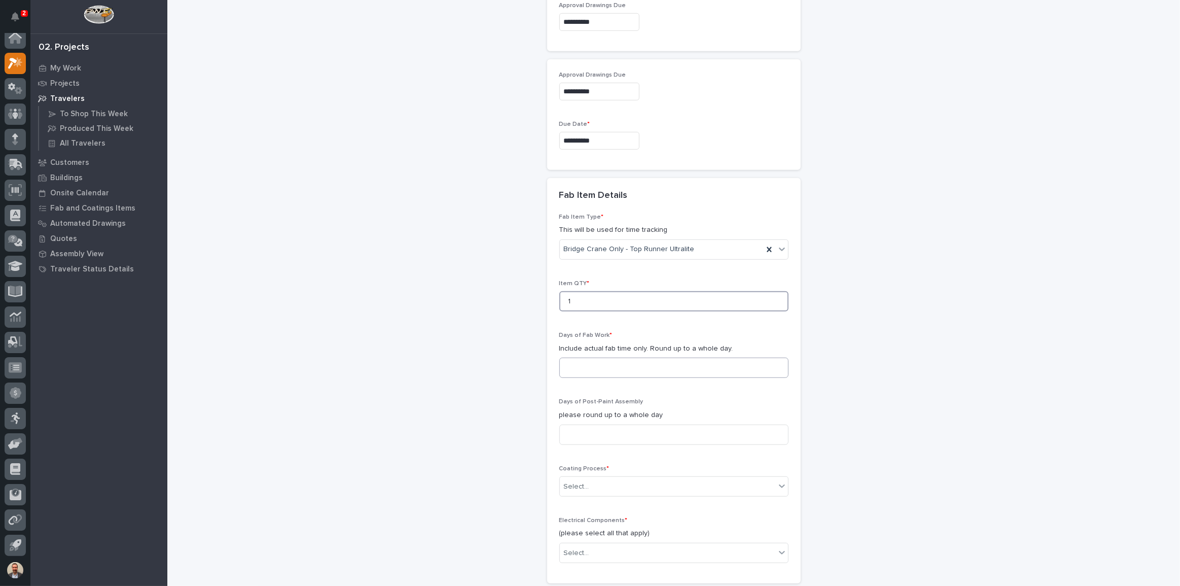
type input "1"
drag, startPoint x: 637, startPoint y: 370, endPoint x: 839, endPoint y: 369, distance: 202.4
click at [638, 370] on input at bounding box center [674, 368] width 229 height 20
click at [675, 368] on input at bounding box center [674, 368] width 229 height 20
type input "4"
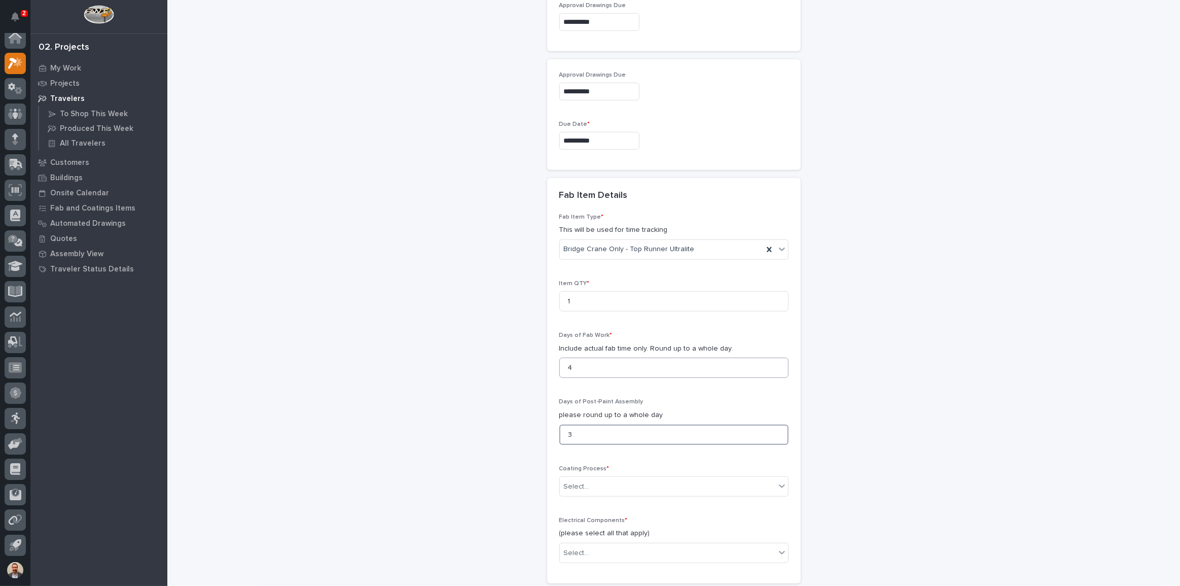
type input "3"
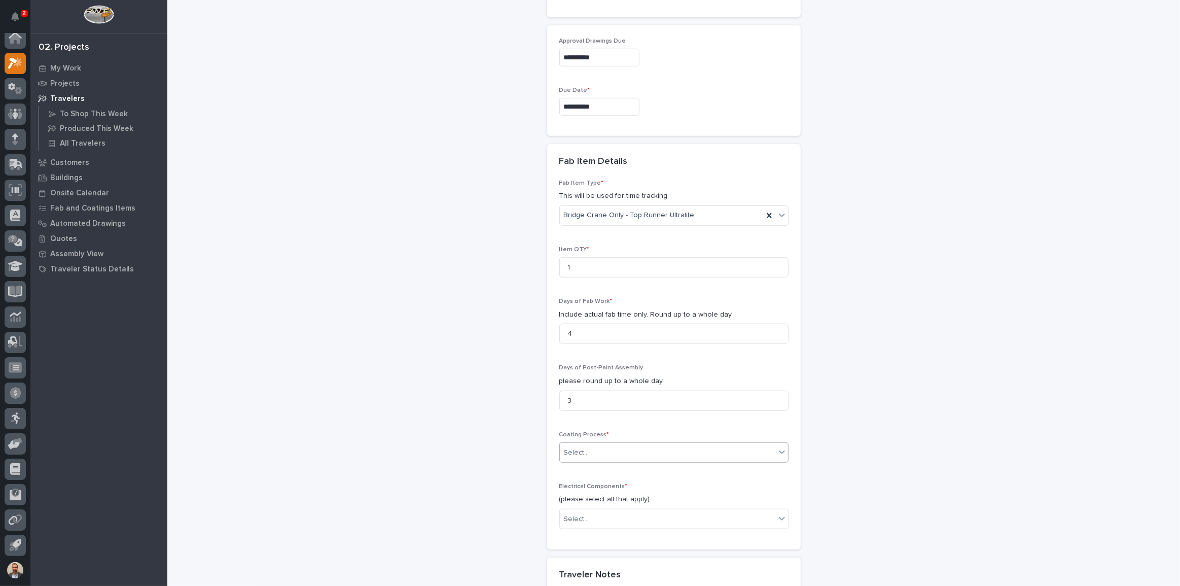
scroll to position [939, 0]
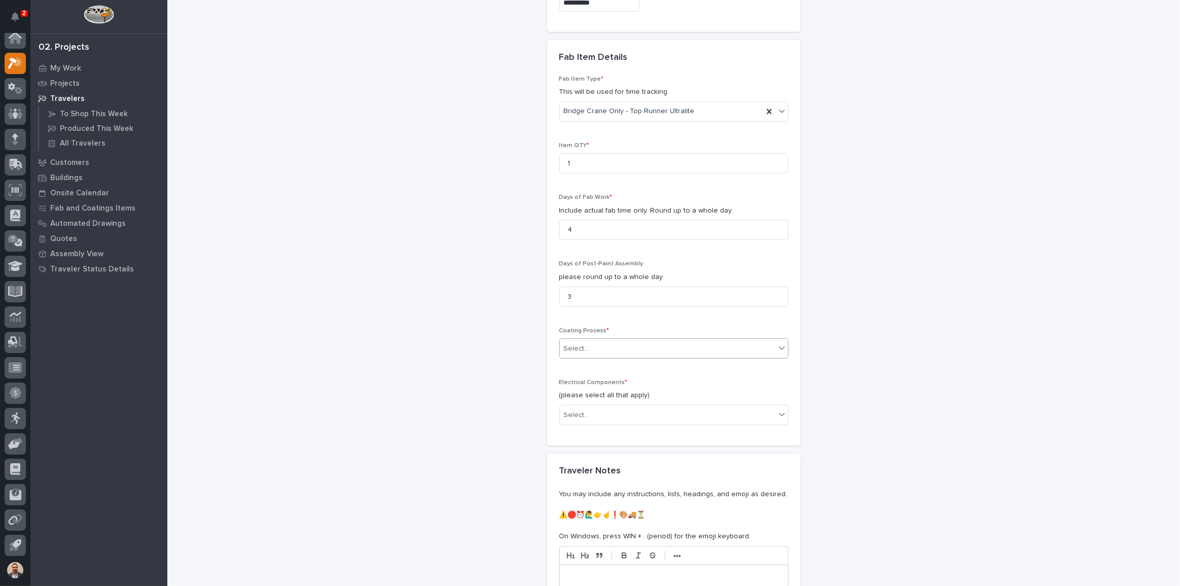
click at [684, 341] on div "Select..." at bounding box center [668, 348] width 216 height 17
click at [676, 375] on div "In-House Paint/Powder" at bounding box center [670, 384] width 228 height 18
click at [656, 421] on div "Select..." at bounding box center [668, 415] width 216 height 17
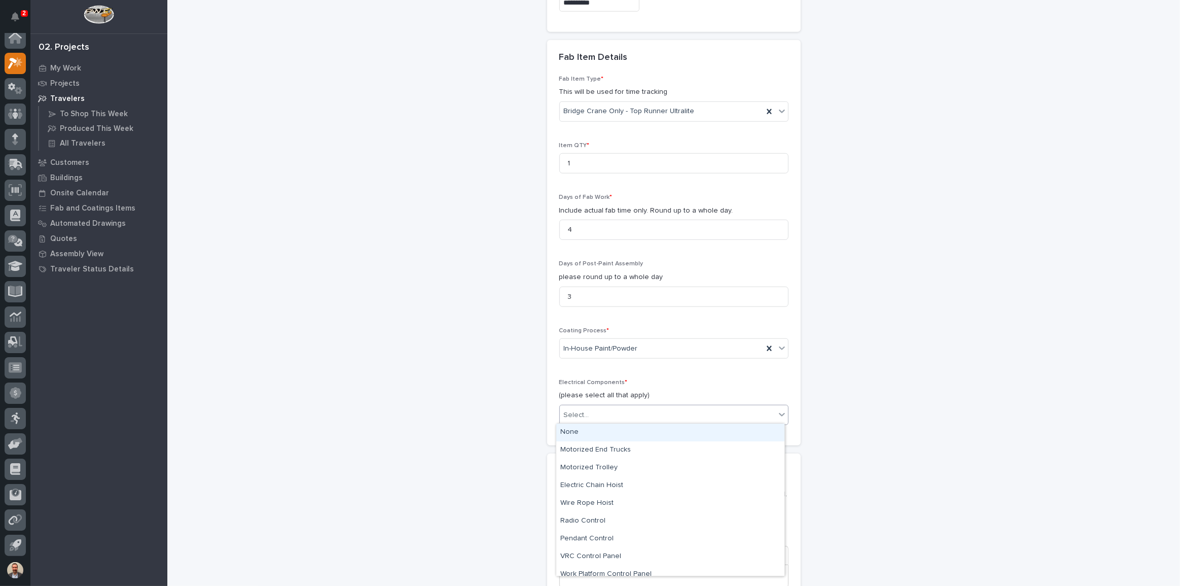
click at [688, 410] on div "Select..." at bounding box center [668, 415] width 216 height 17
click at [683, 446] on div "Motorized End Trucks" at bounding box center [670, 450] width 228 height 18
click at [694, 414] on div "Motorized End Trucks" at bounding box center [661, 415] width 203 height 18
click at [685, 447] on div "Motorized Trolley" at bounding box center [670, 450] width 228 height 18
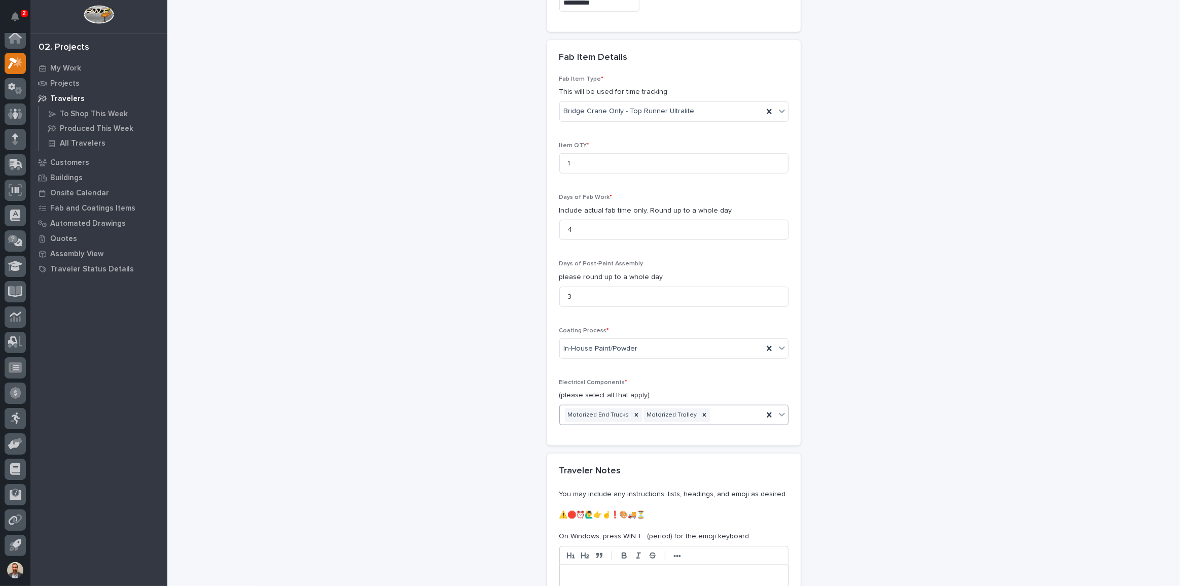
click at [723, 408] on div "Motorized End Trucks Motorized Trolley" at bounding box center [661, 415] width 203 height 18
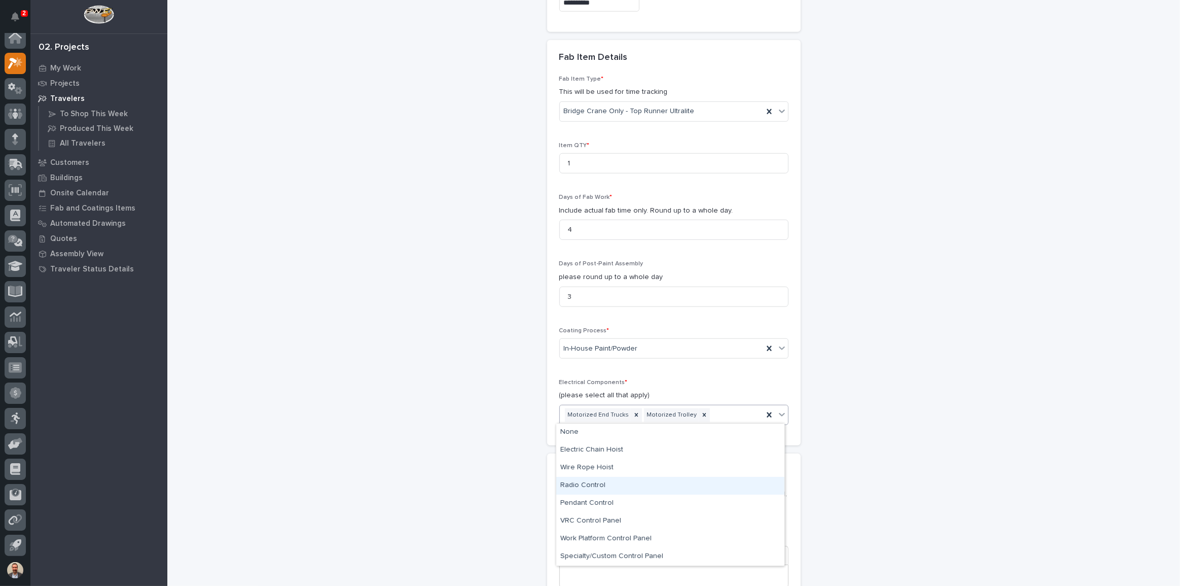
click at [720, 486] on div "Radio Control" at bounding box center [670, 486] width 228 height 18
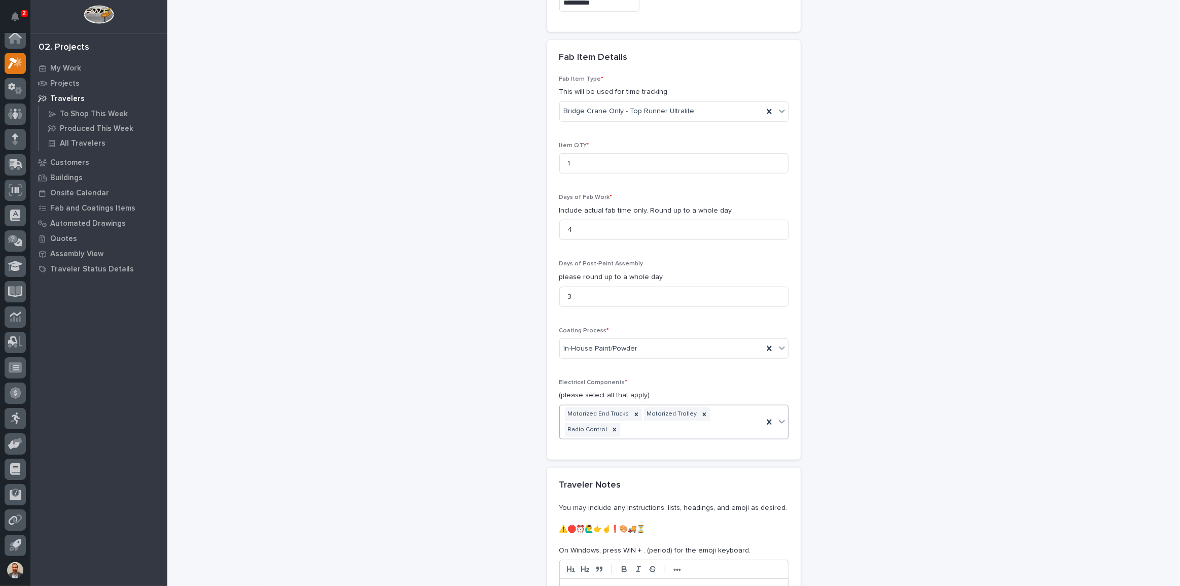
click at [756, 415] on div "Motorized End Trucks Motorized Trolley Radio Control" at bounding box center [661, 421] width 203 height 33
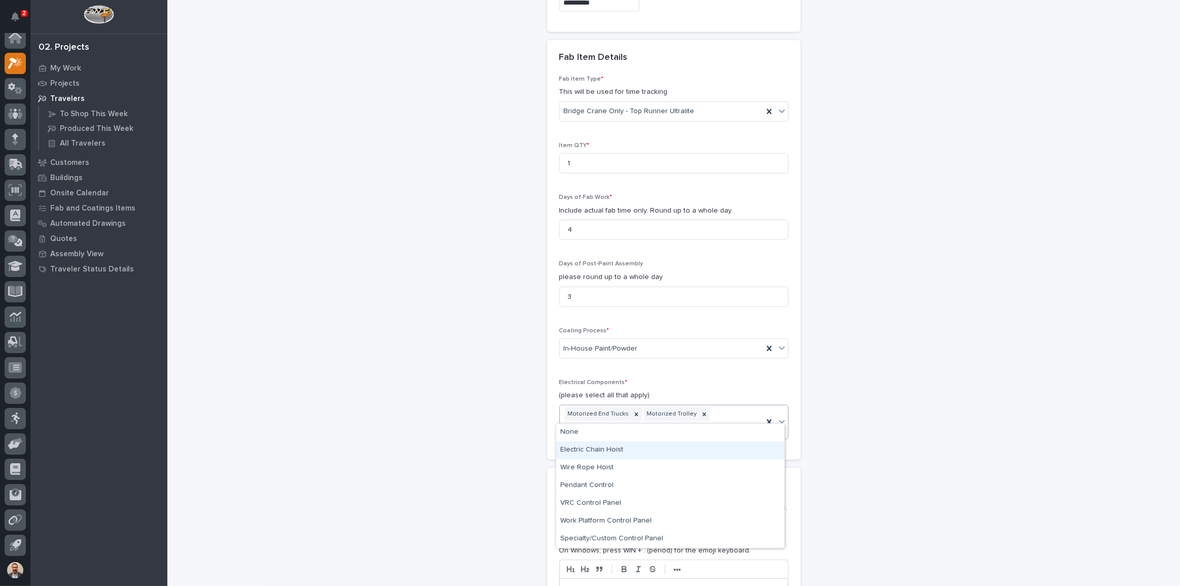
drag, startPoint x: 730, startPoint y: 439, endPoint x: 730, endPoint y: 445, distance: 5.6
click at [730, 445] on div "Electric Chain Hoist" at bounding box center [670, 450] width 228 height 18
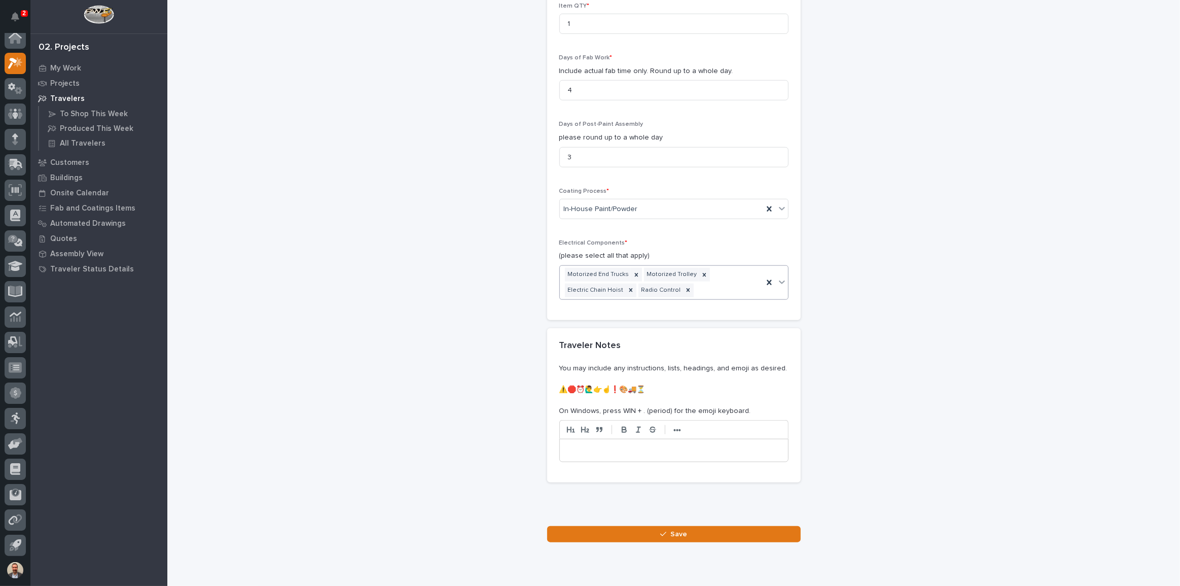
scroll to position [1113, 0]
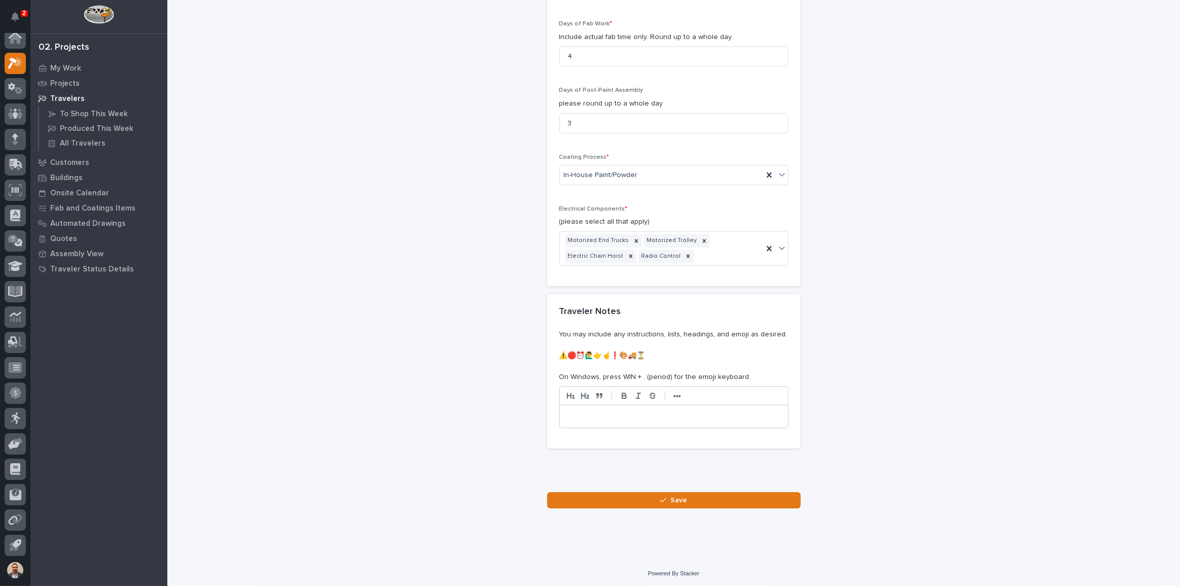
click at [724, 494] on button "Save" at bounding box center [674, 500] width 254 height 16
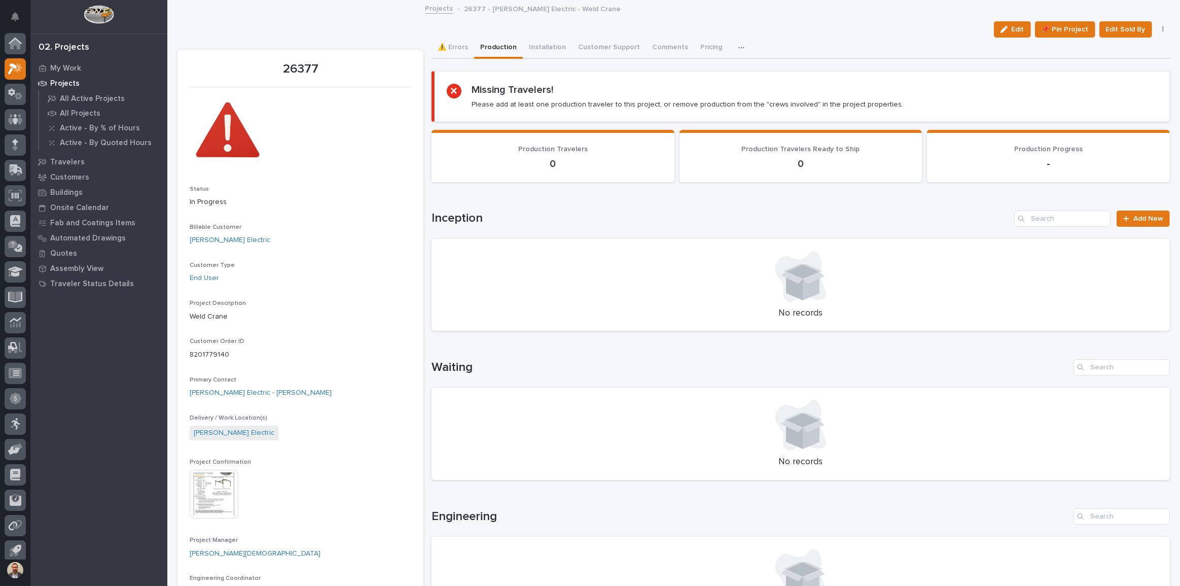
scroll to position [6, 0]
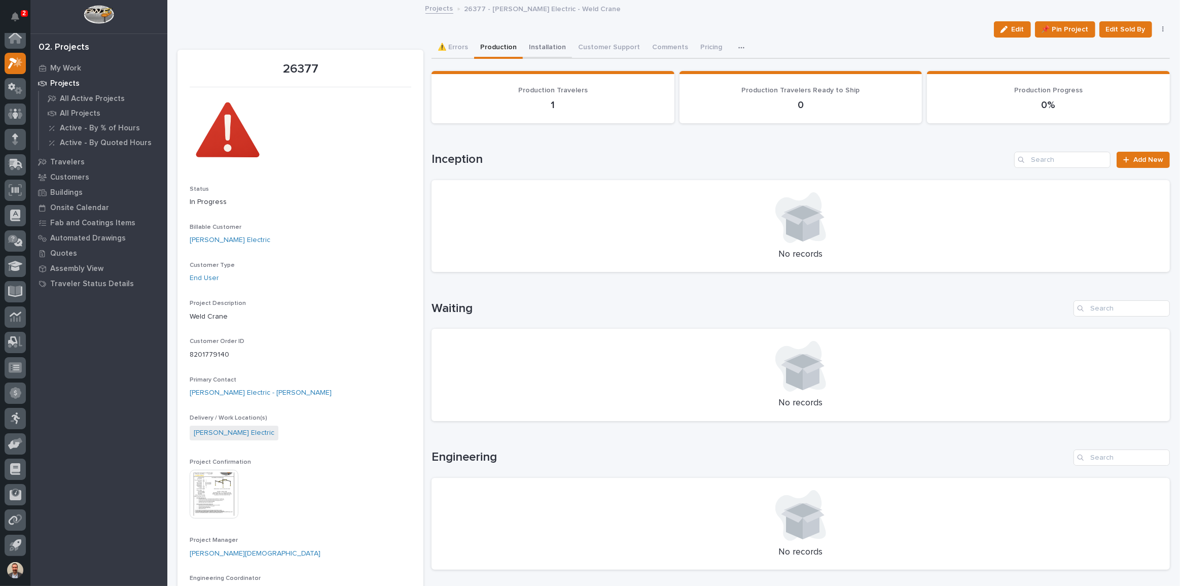
click at [534, 46] on button "Installation" at bounding box center [547, 48] width 49 height 21
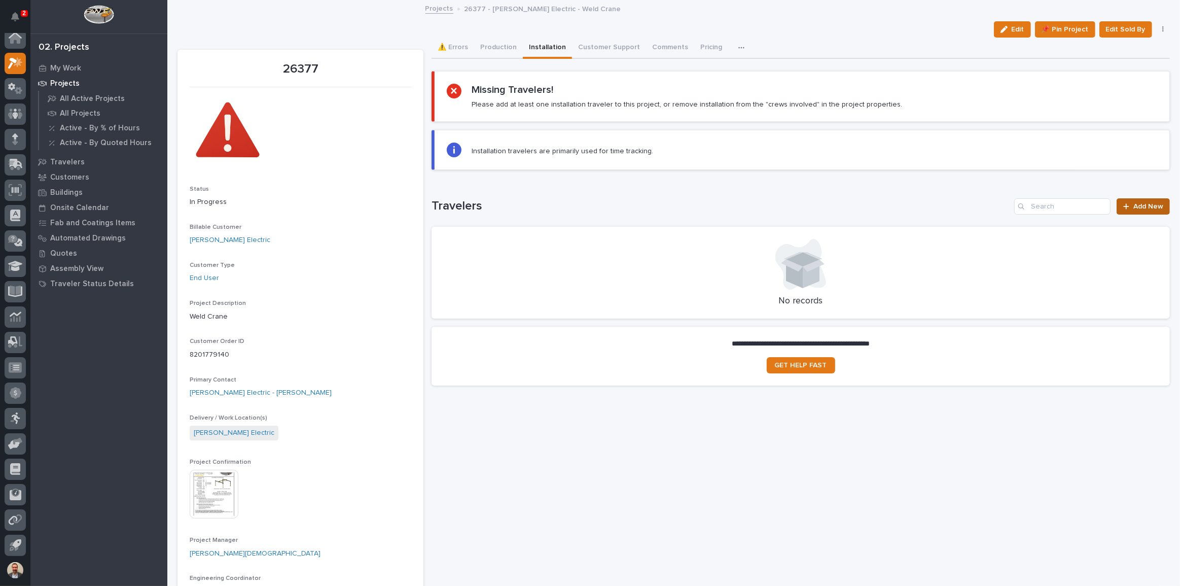
click at [1123, 201] on link "Add New" at bounding box center [1143, 206] width 53 height 16
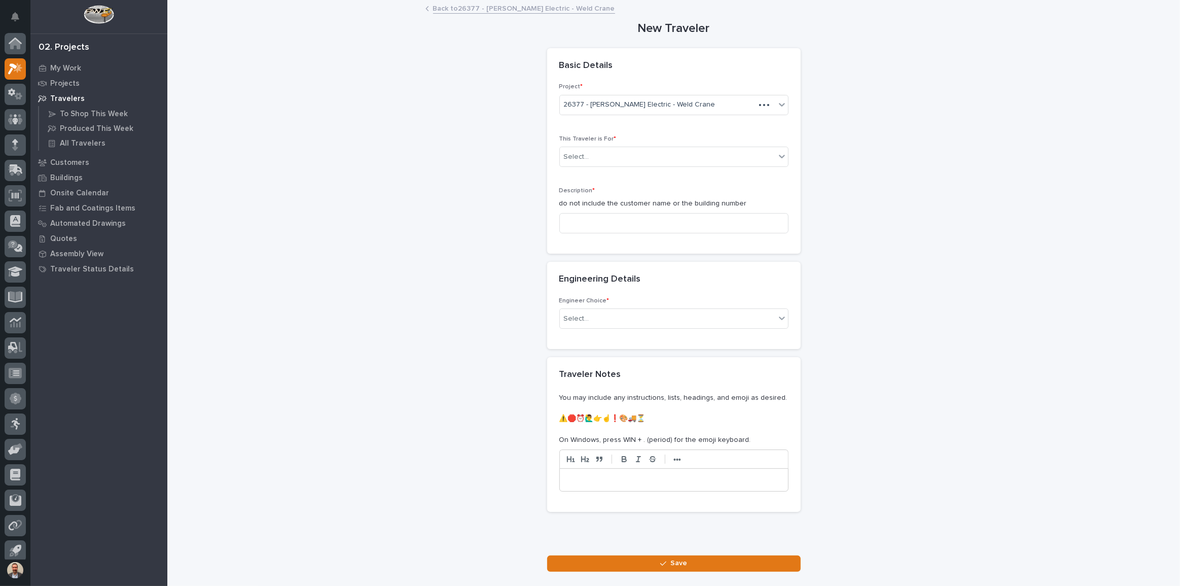
scroll to position [6, 0]
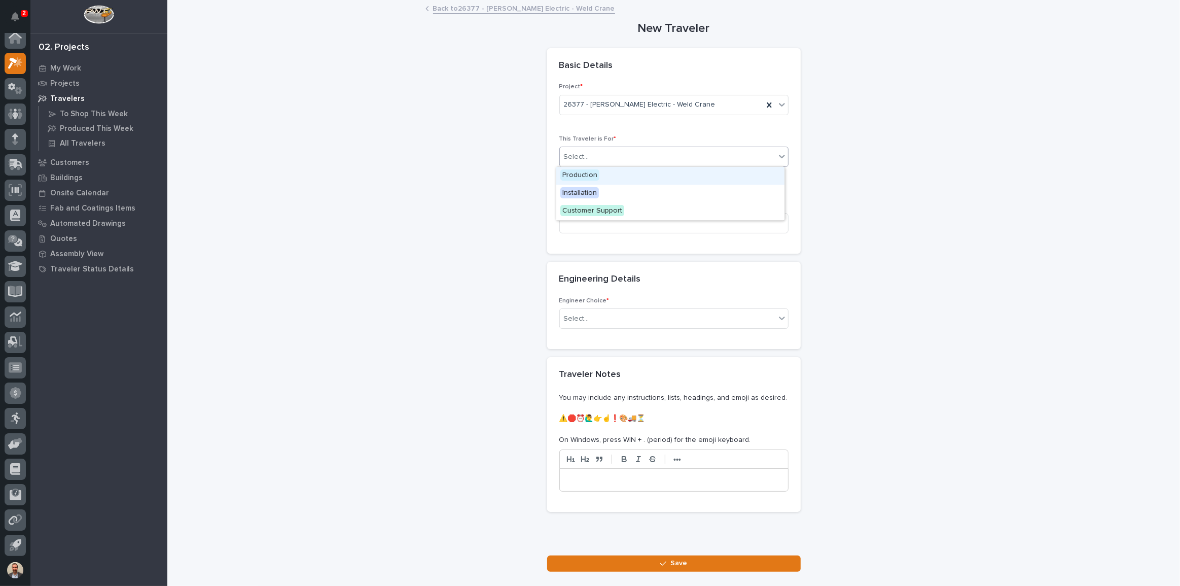
click at [681, 158] on div "Select..." at bounding box center [668, 157] width 216 height 17
click at [676, 188] on div "Installation" at bounding box center [670, 194] width 228 height 18
click at [682, 222] on input at bounding box center [674, 223] width 229 height 20
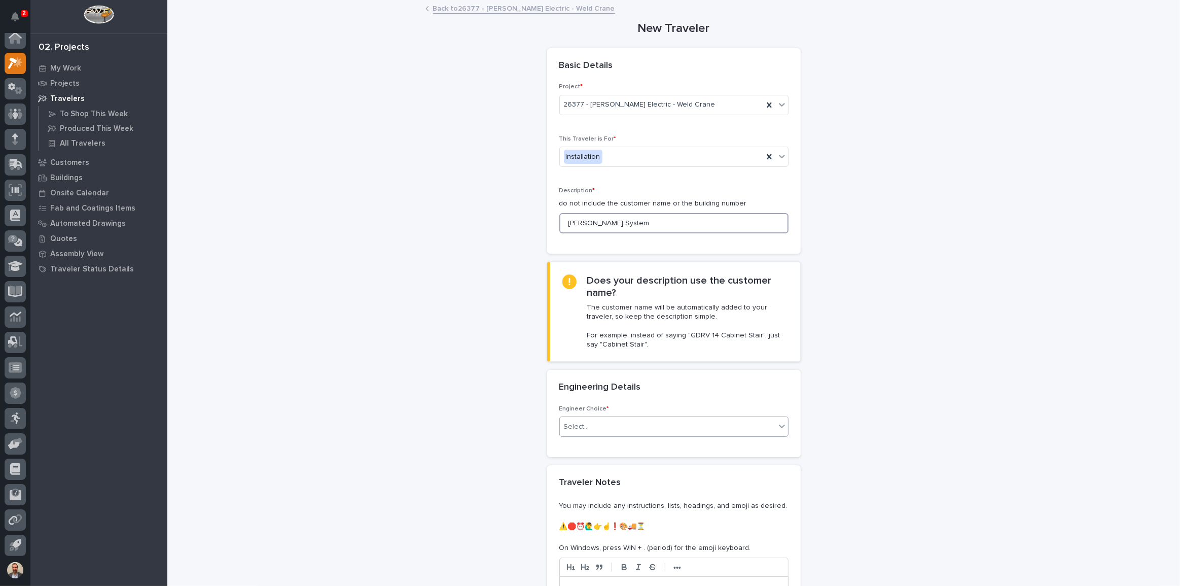
type input "[PERSON_NAME] System"
click at [666, 428] on div "Select..." at bounding box center [668, 426] width 216 height 17
click at [704, 477] on div "I know who will draw this" at bounding box center [670, 481] width 228 height 18
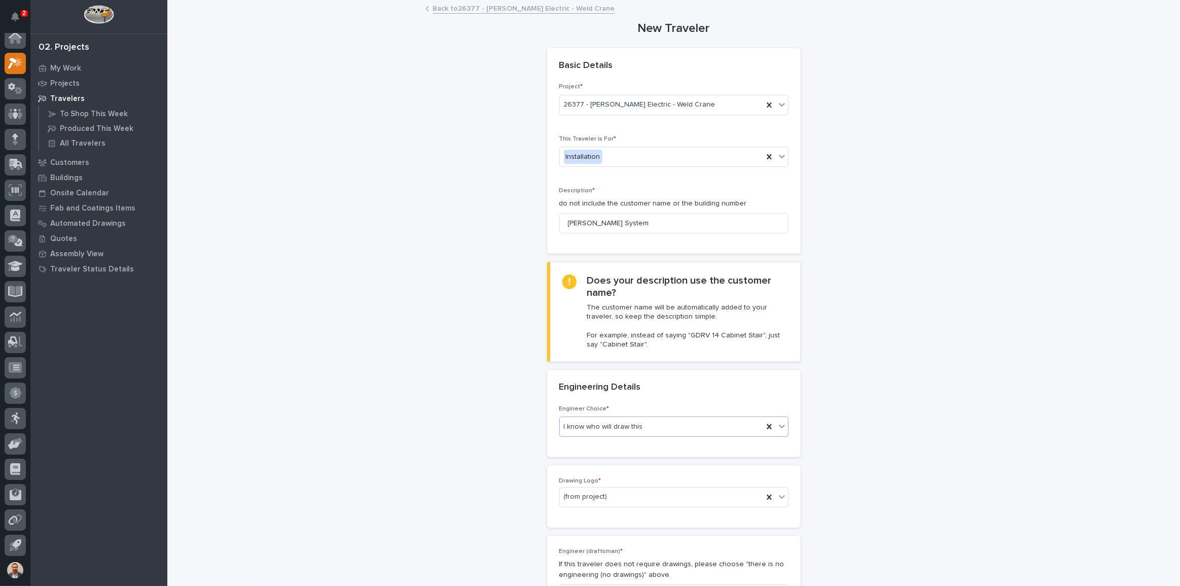
scroll to position [184, 0]
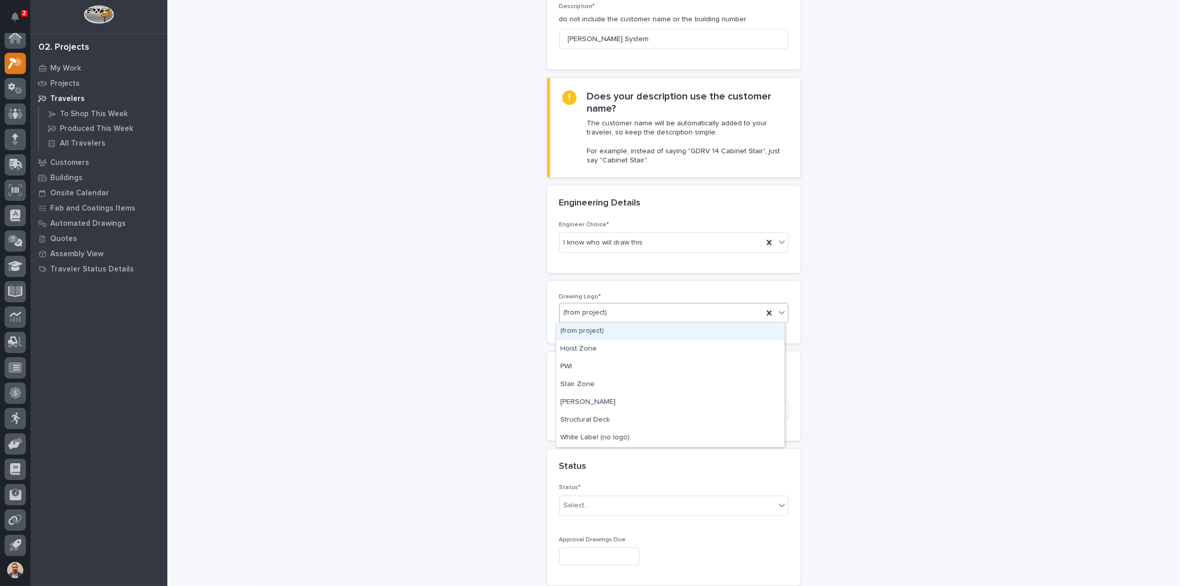
click at [624, 312] on div "(from project)" at bounding box center [661, 312] width 203 height 17
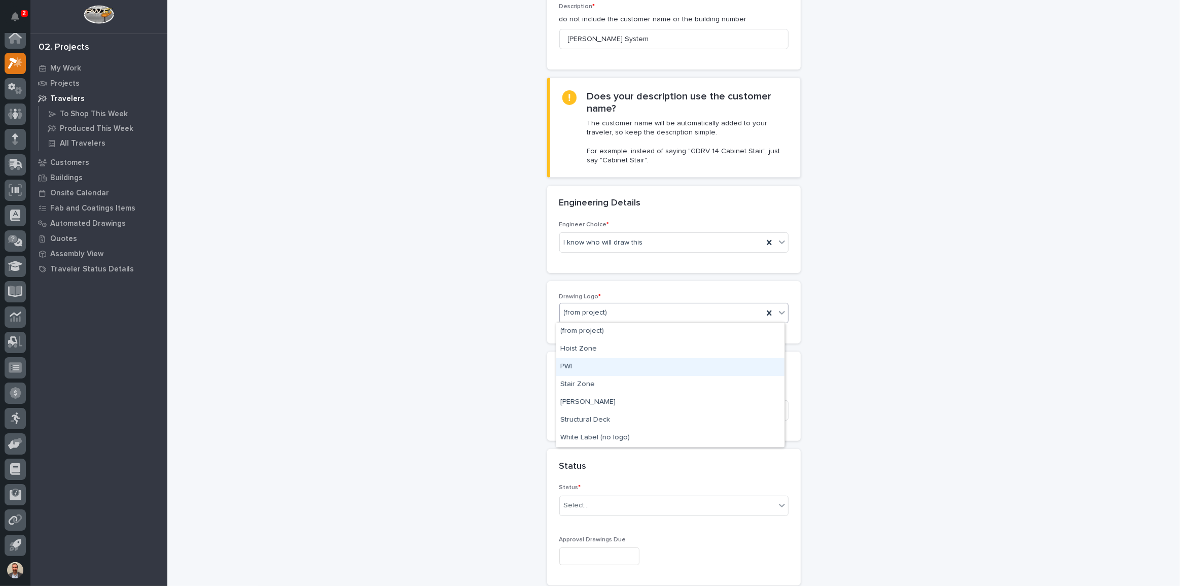
click at [616, 358] on div "PWI" at bounding box center [670, 367] width 228 height 18
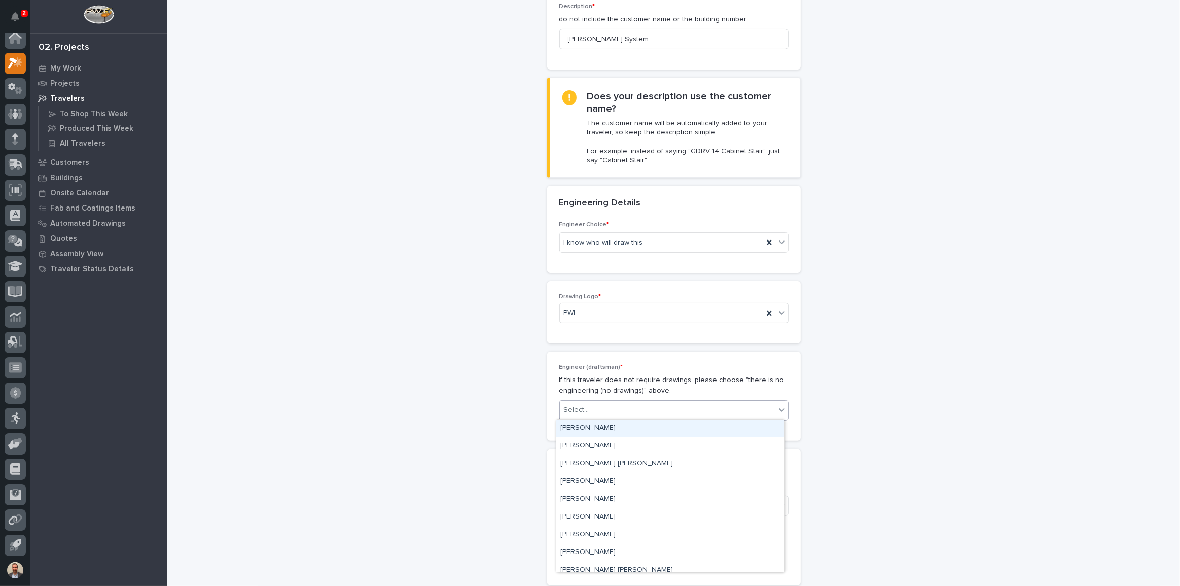
click at [638, 417] on div "Select..." at bounding box center [668, 410] width 216 height 17
type input "***"
click at [637, 423] on div "[PERSON_NAME]" at bounding box center [670, 429] width 228 height 18
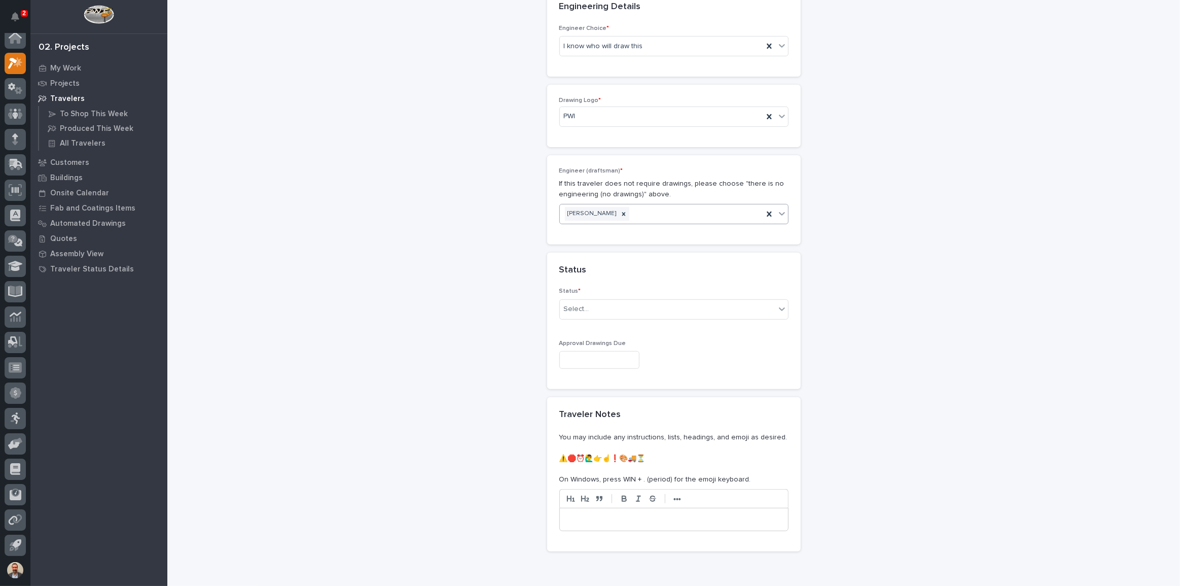
scroll to position [415, 0]
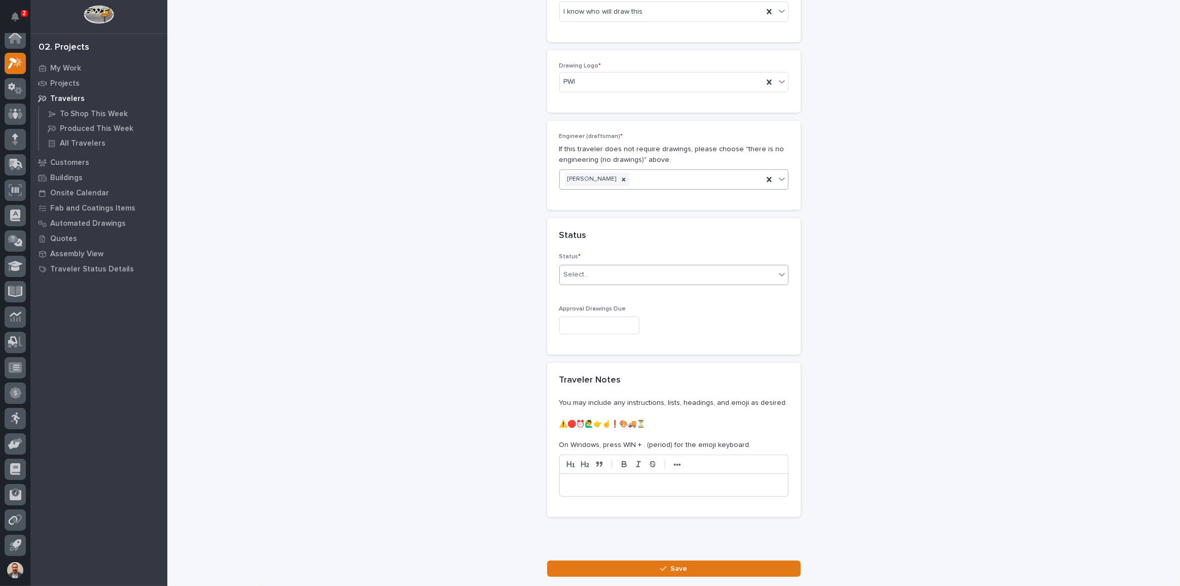
click at [618, 272] on div "Select..." at bounding box center [668, 274] width 216 height 17
click at [621, 290] on div "Sold (no traveler printed)" at bounding box center [670, 294] width 228 height 18
click at [623, 324] on input "text" at bounding box center [600, 326] width 80 height 18
click at [643, 164] on span "Next Month" at bounding box center [643, 166] width 0 height 13
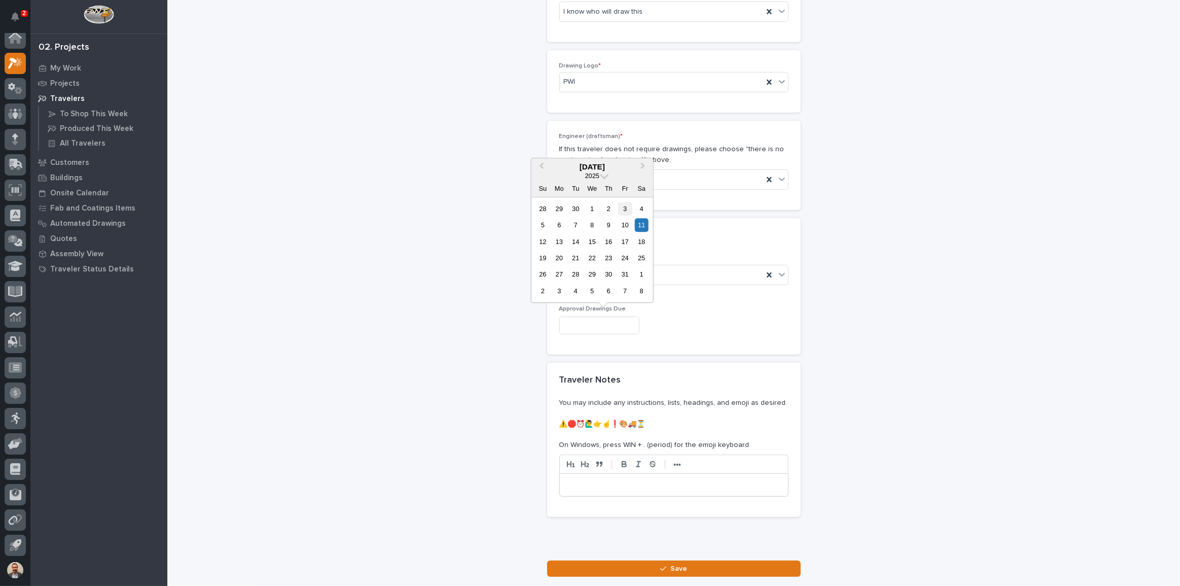
click at [623, 206] on div "3" at bounding box center [625, 209] width 14 height 14
type input "**********"
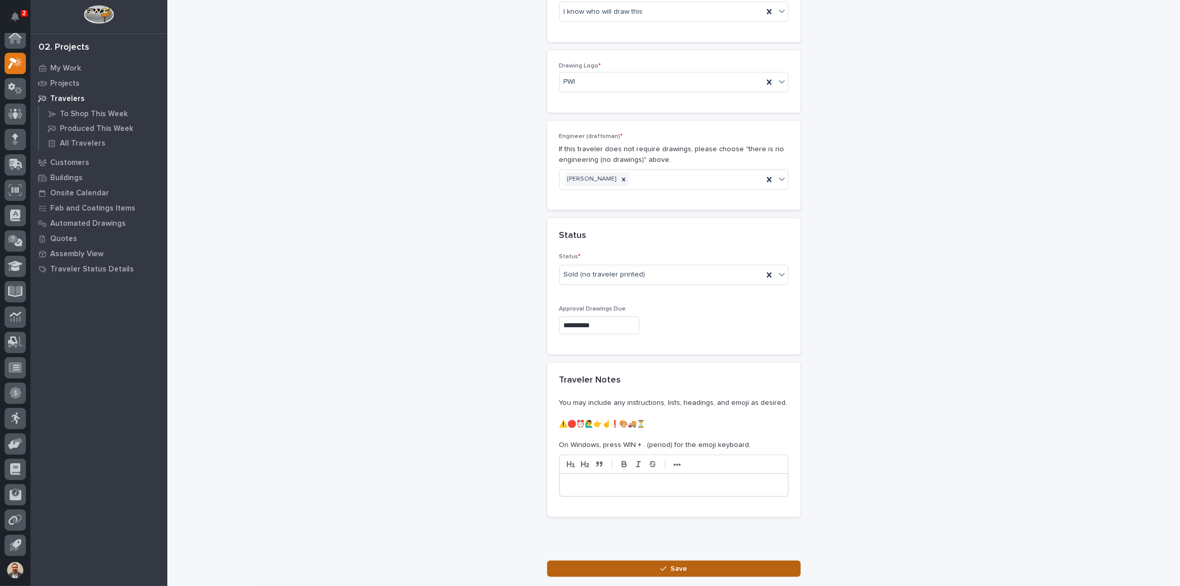
click at [679, 561] on button "Save" at bounding box center [674, 569] width 254 height 16
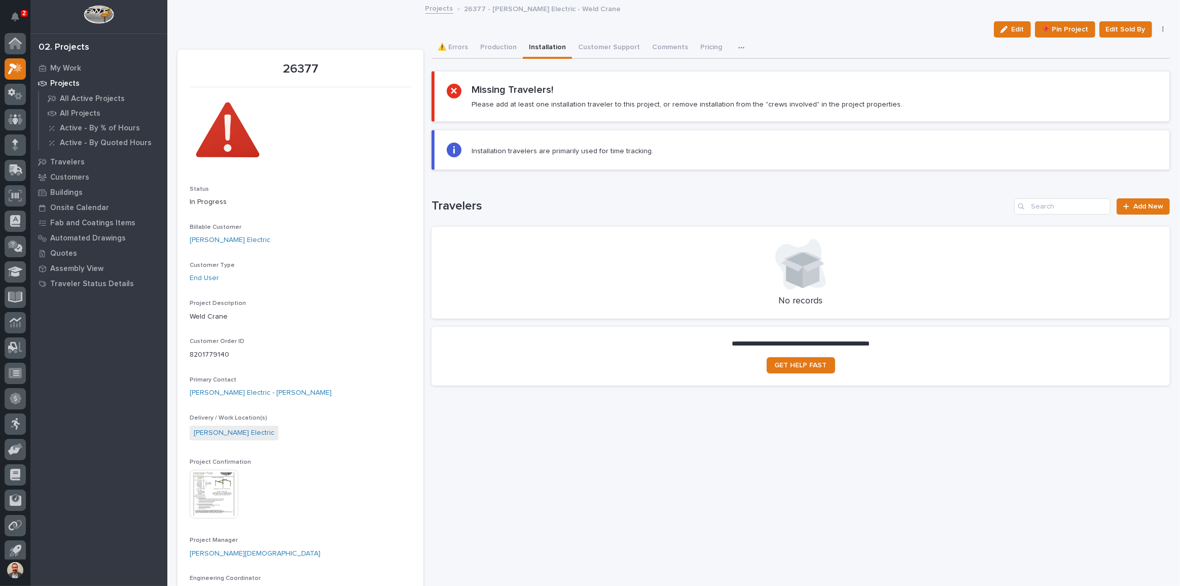
scroll to position [6, 0]
click at [456, 45] on button "⚠️ Errors" at bounding box center [453, 48] width 43 height 21
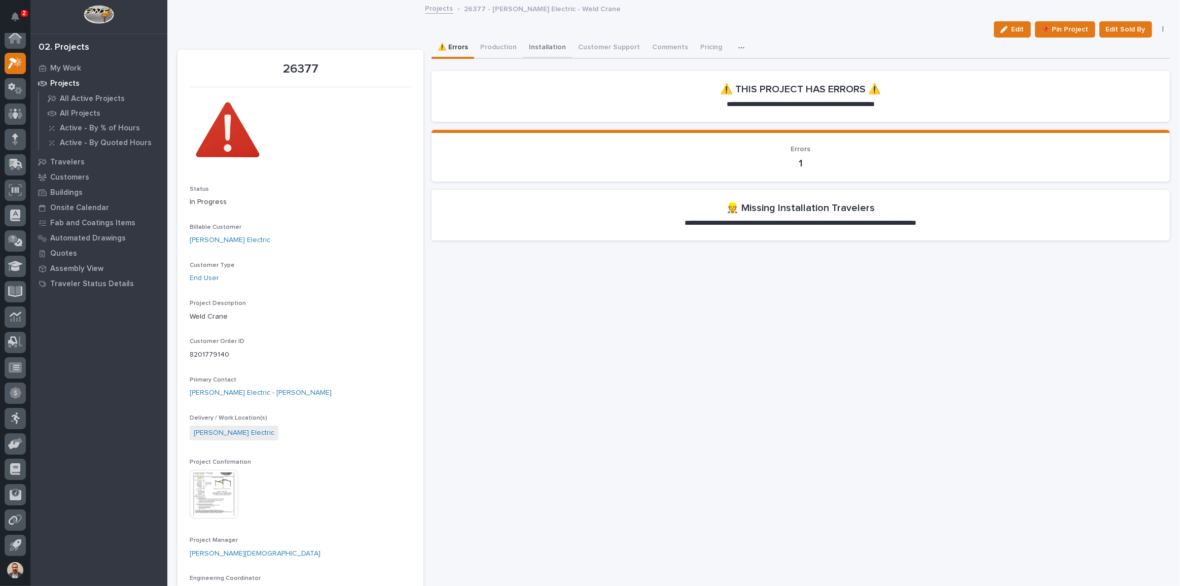
click at [523, 46] on button "Installation" at bounding box center [547, 48] width 49 height 21
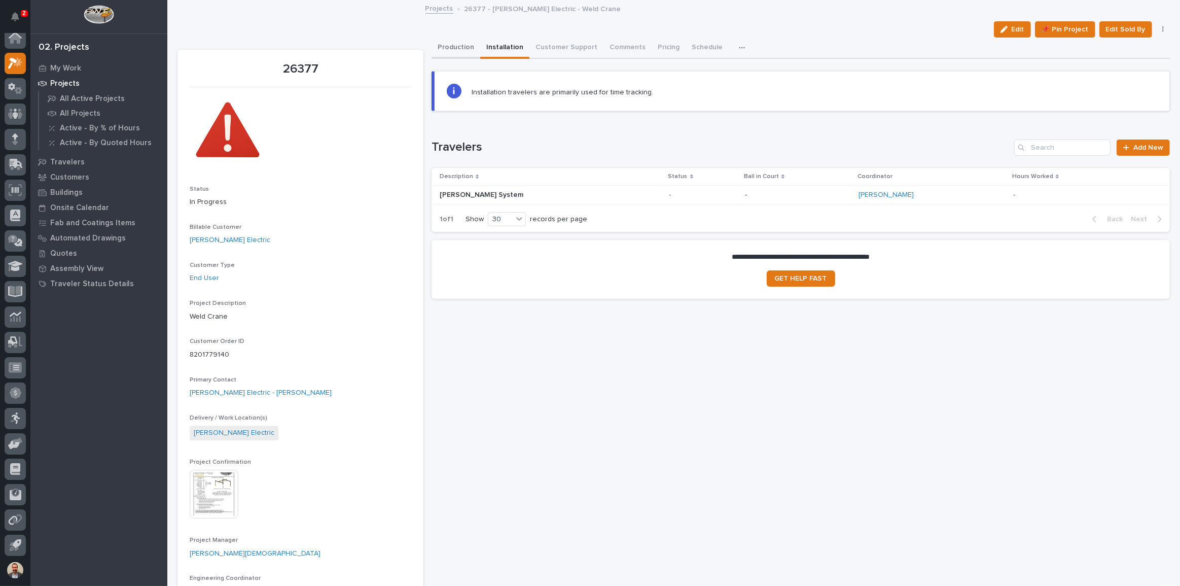
click at [461, 46] on button "Production" at bounding box center [456, 48] width 49 height 21
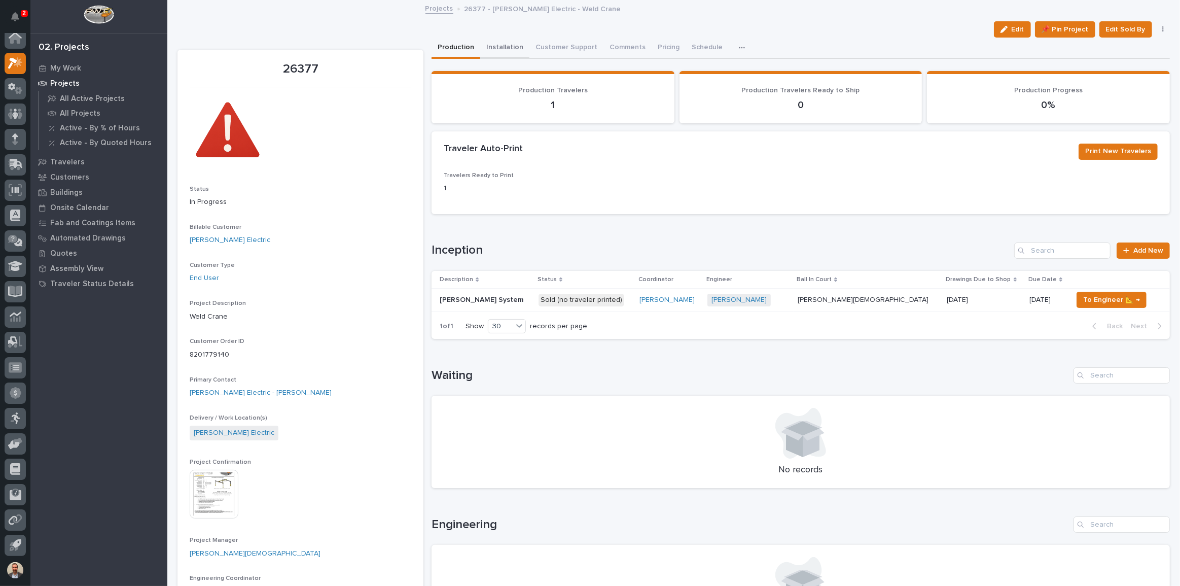
click at [512, 52] on button "Installation" at bounding box center [504, 48] width 49 height 21
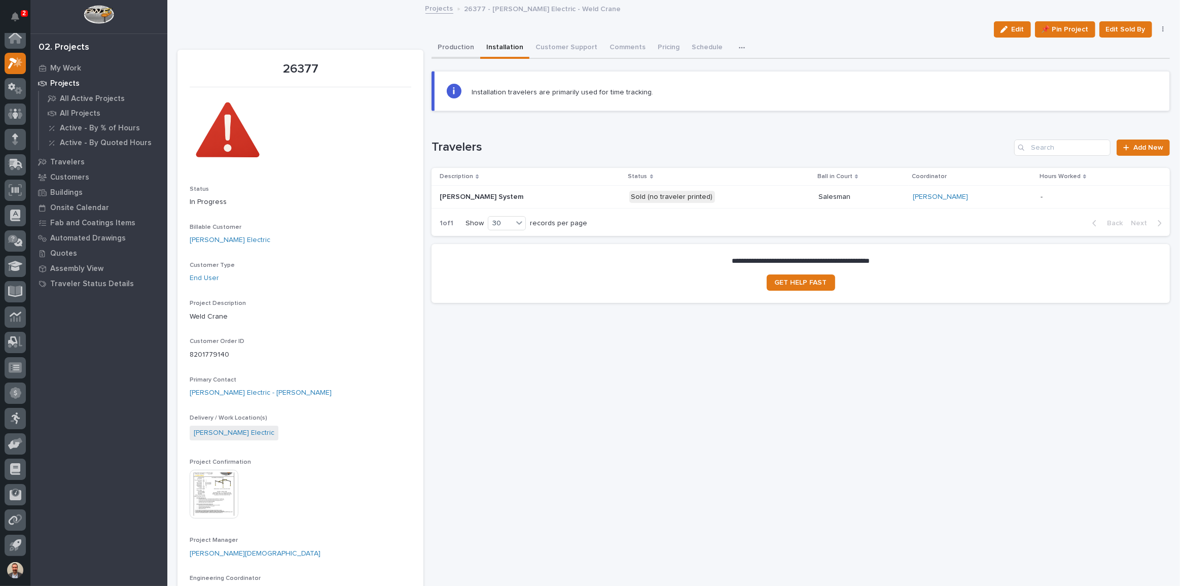
click at [447, 46] on button "Production" at bounding box center [456, 48] width 49 height 21
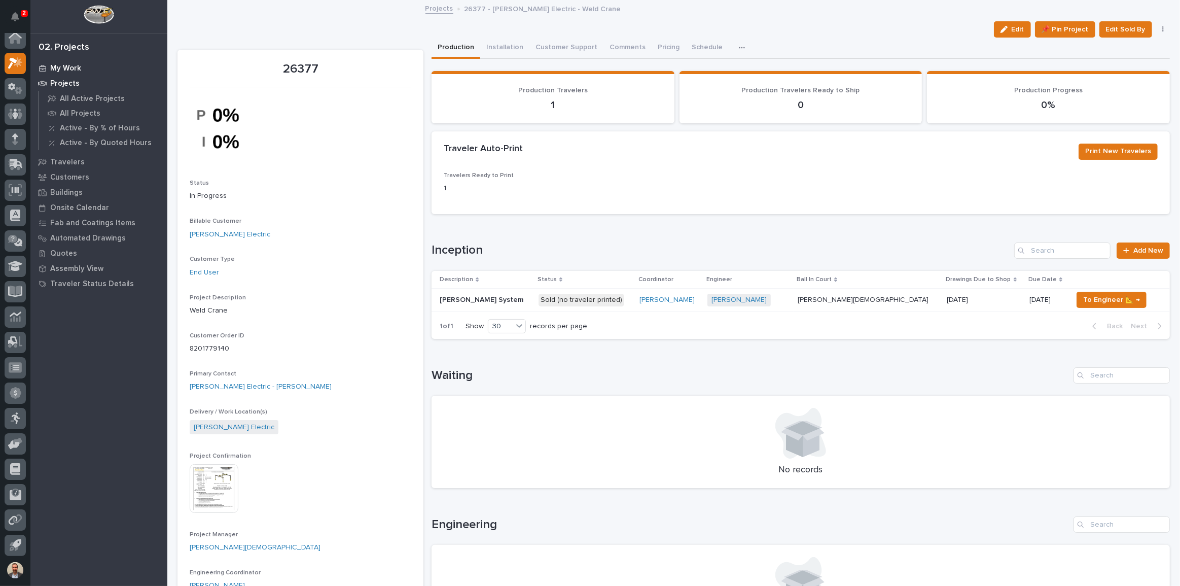
click at [63, 61] on div "My Work" at bounding box center [99, 68] width 132 height 14
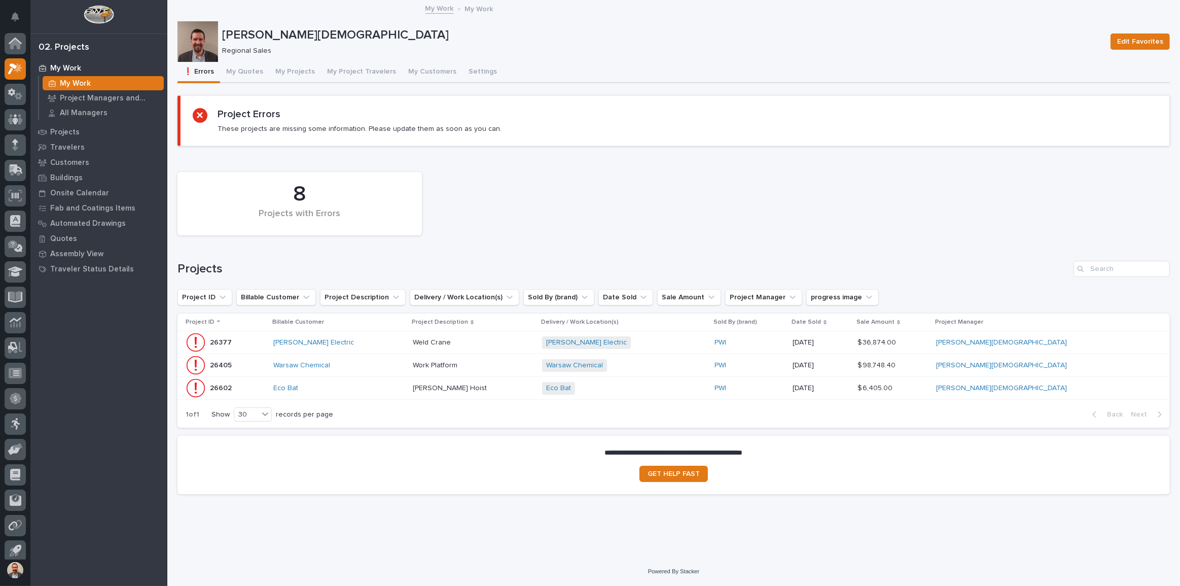
scroll to position [6, 0]
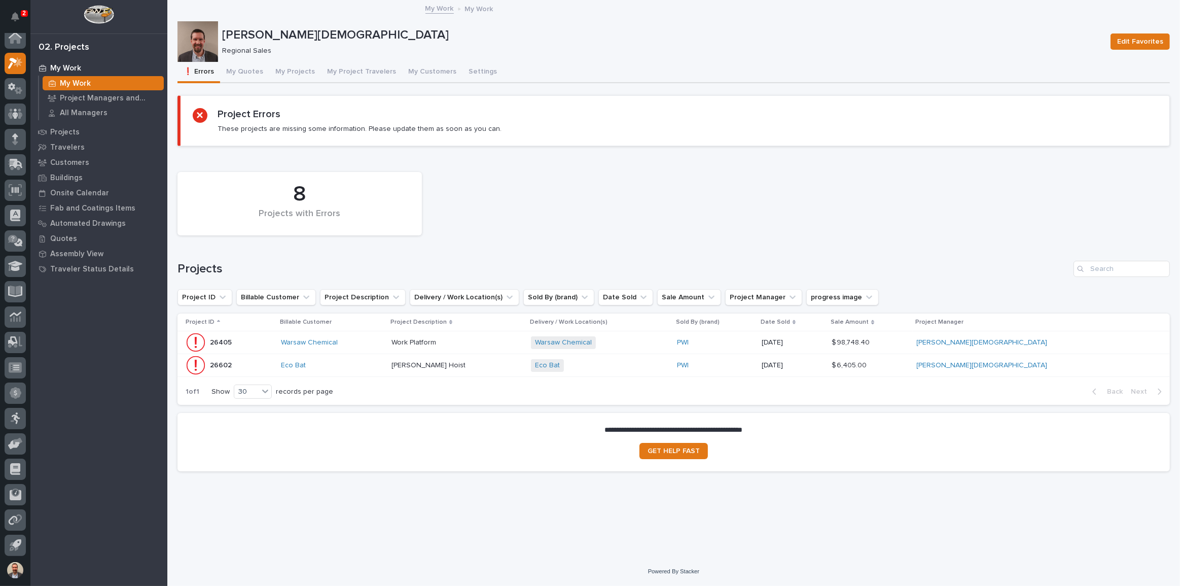
click at [516, 335] on div "Work Platform Work Platform" at bounding box center [458, 342] width 132 height 17
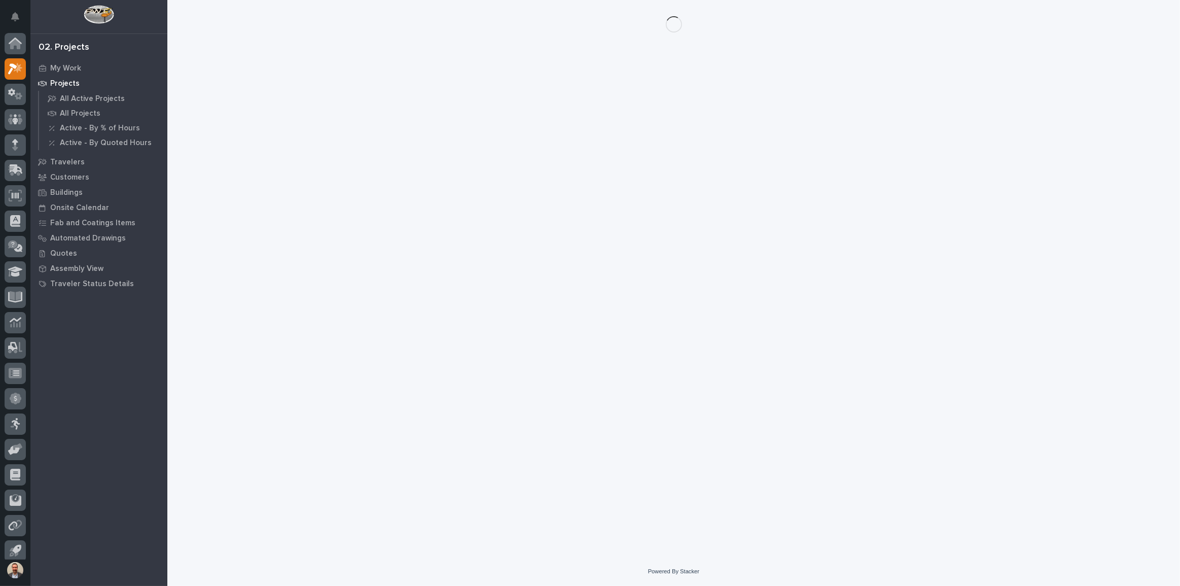
scroll to position [6, 0]
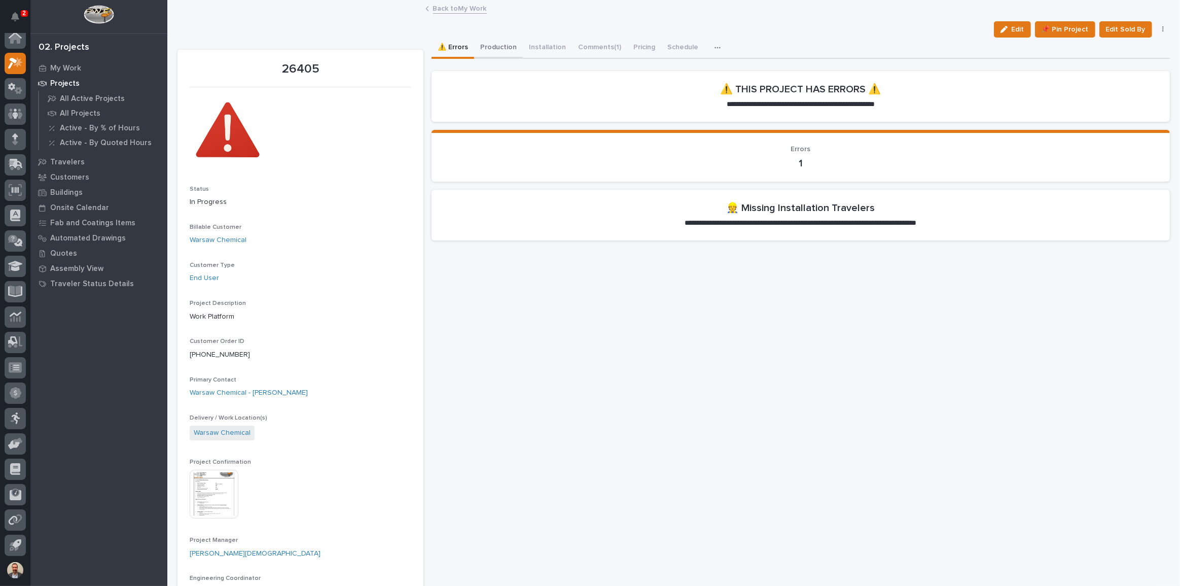
click at [496, 47] on button "Production" at bounding box center [498, 48] width 49 height 21
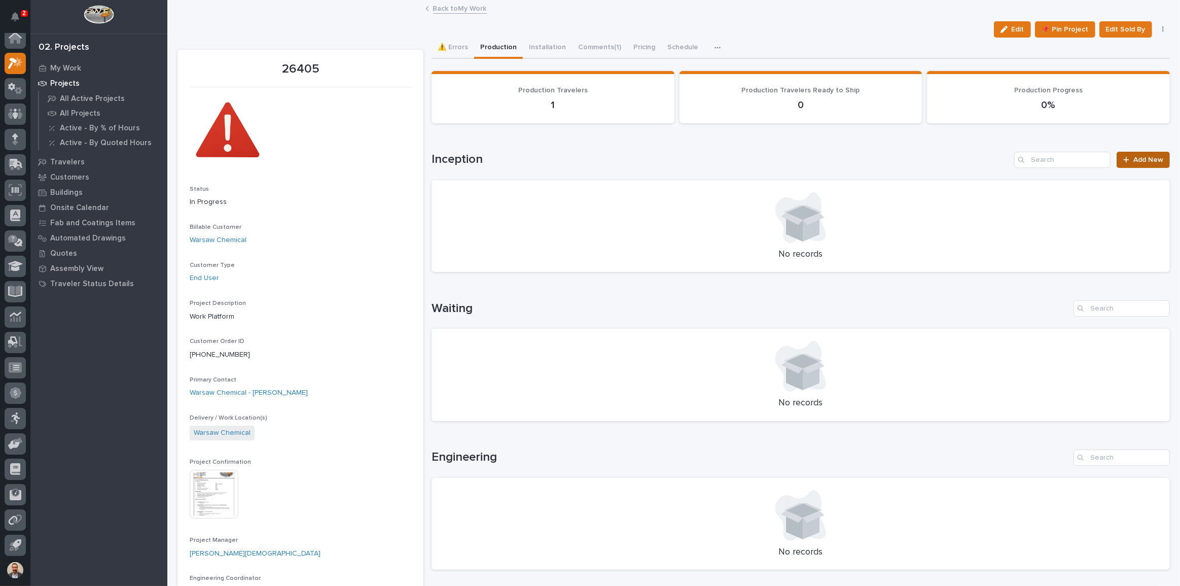
click at [1134, 161] on span "Add New" at bounding box center [1149, 159] width 30 height 7
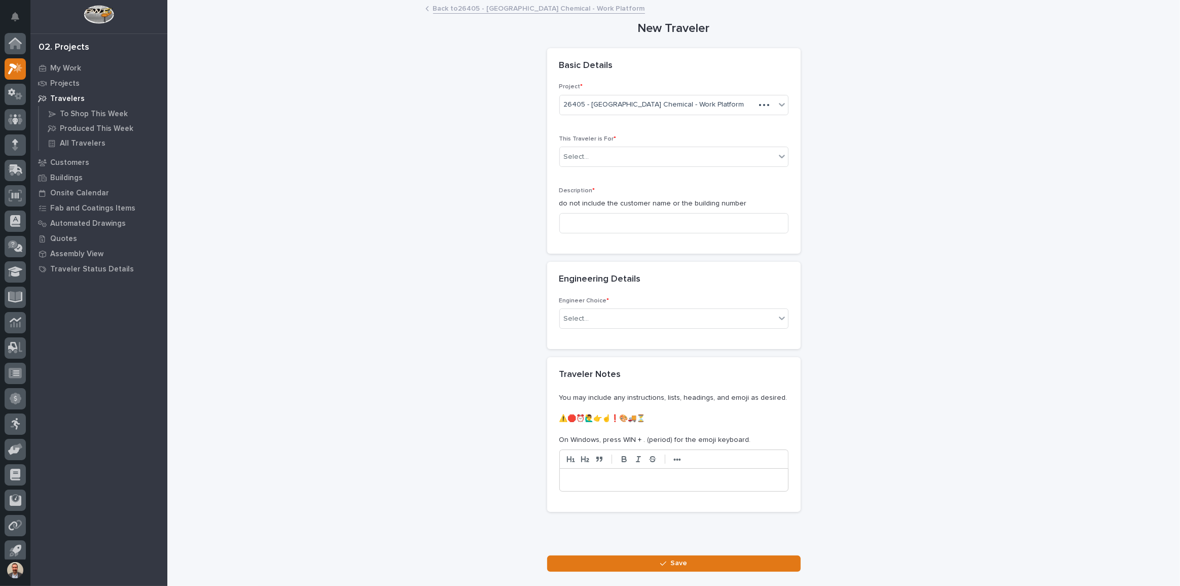
scroll to position [6, 0]
click at [525, 66] on div "**********" at bounding box center [674, 286] width 993 height 571
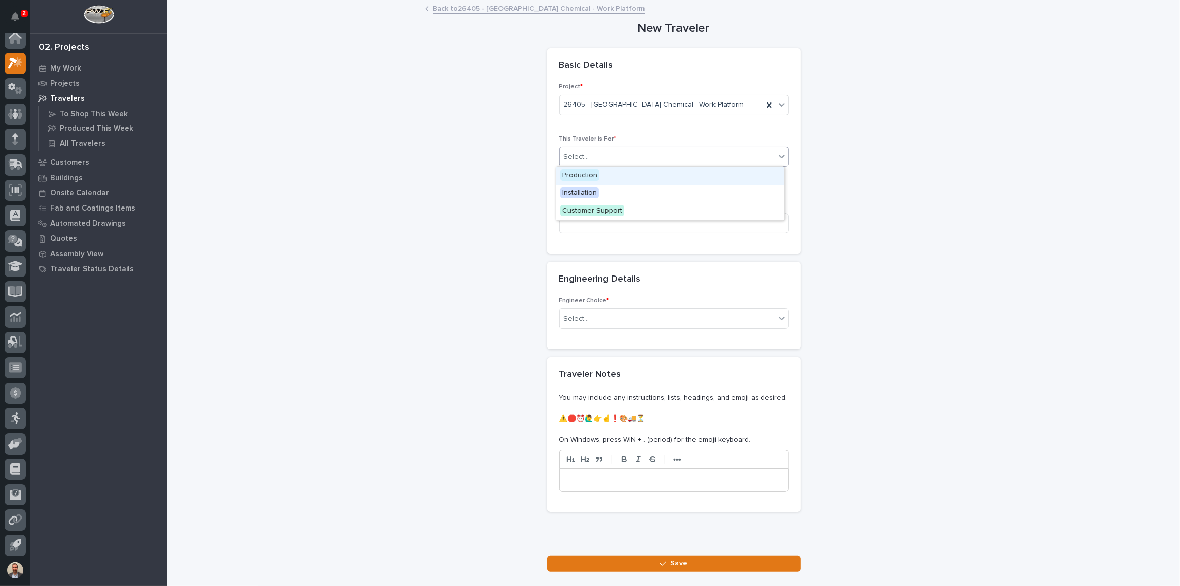
click at [640, 157] on div "Select..." at bounding box center [668, 157] width 216 height 17
click at [746, 159] on div "Select..." at bounding box center [668, 157] width 216 height 17
click at [702, 177] on div "Production" at bounding box center [670, 176] width 228 height 18
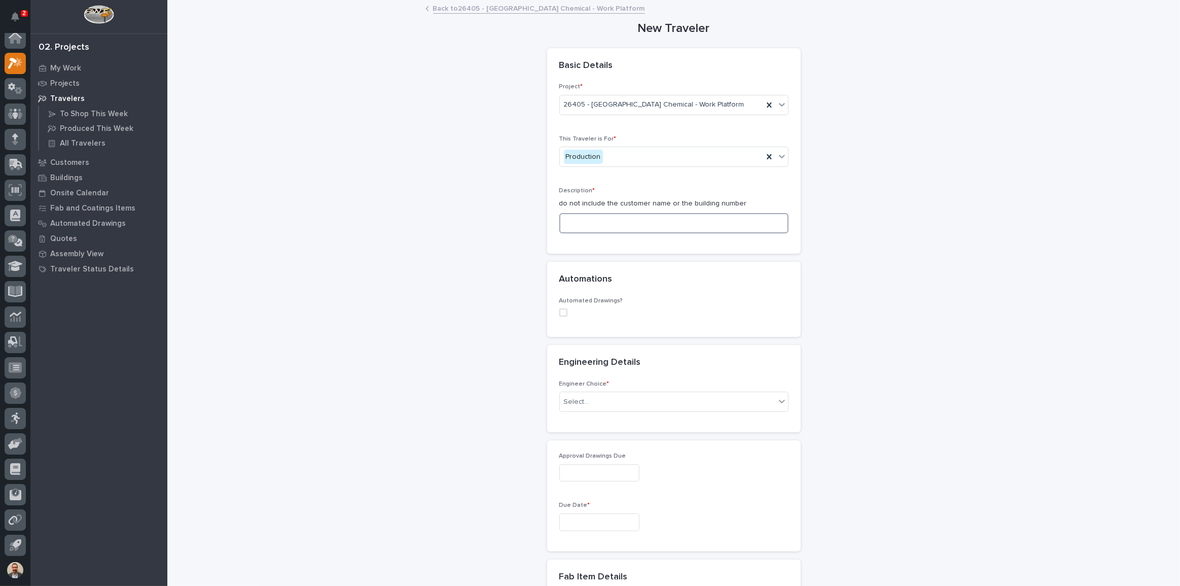
click at [705, 222] on input at bounding box center [674, 223] width 229 height 20
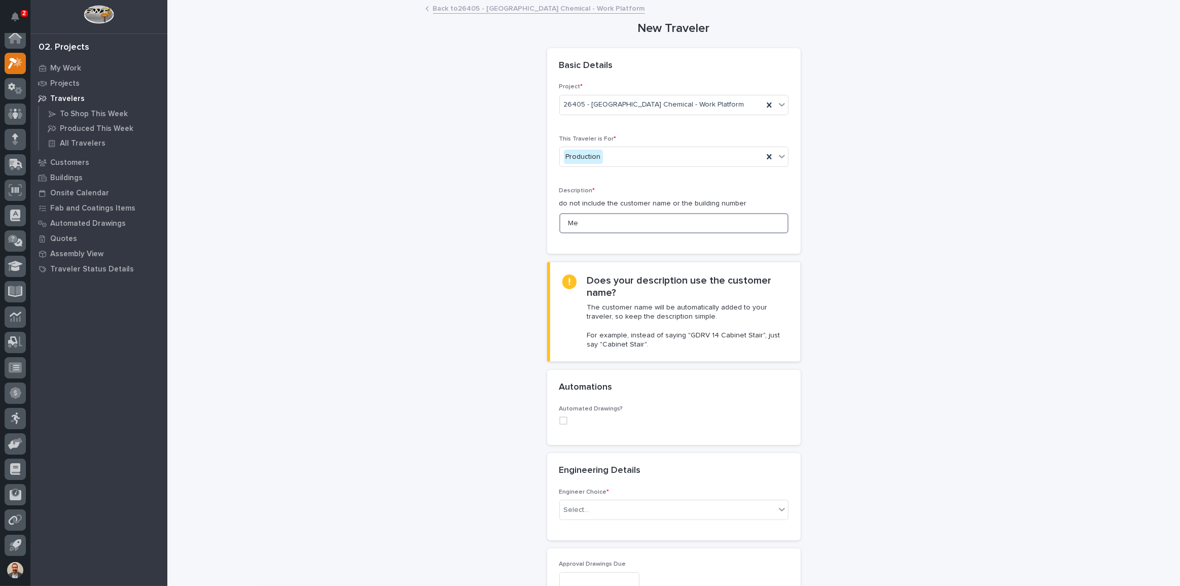
type input "M"
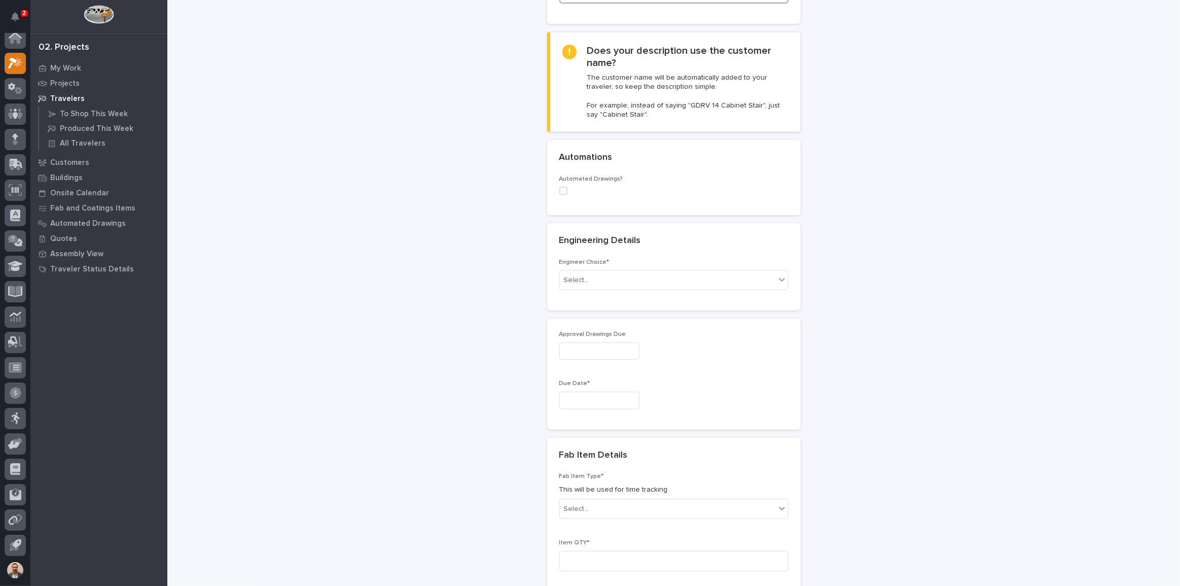
scroll to position [230, 0]
type input "Work Platform"
click at [645, 278] on div "Select..." at bounding box center [668, 279] width 216 height 17
click at [644, 333] on div "I know who will draw this" at bounding box center [670, 334] width 228 height 18
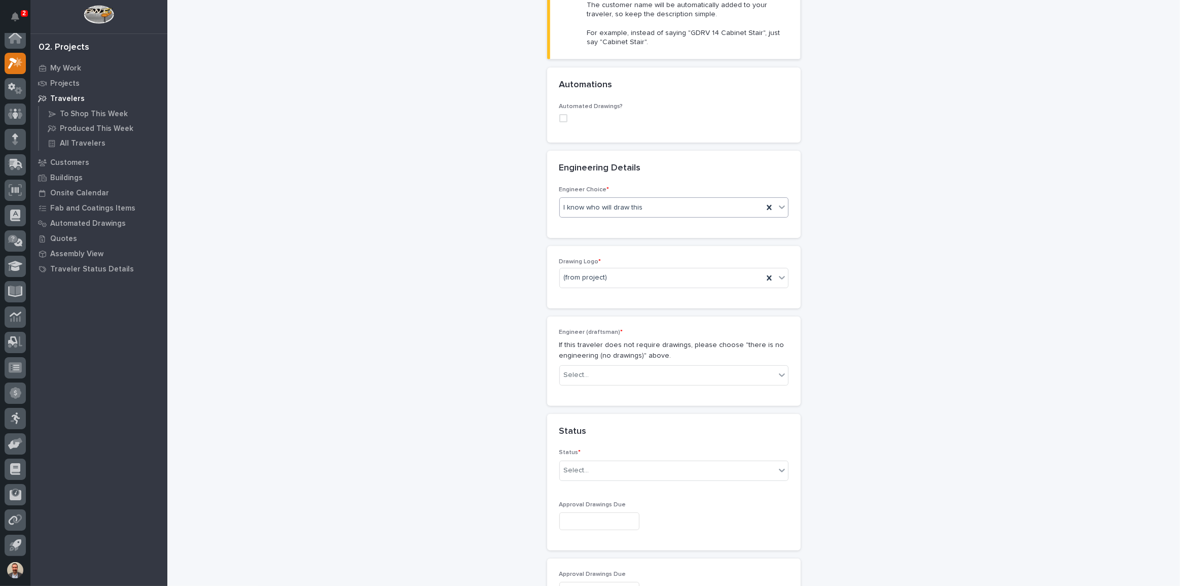
scroll to position [369, 0]
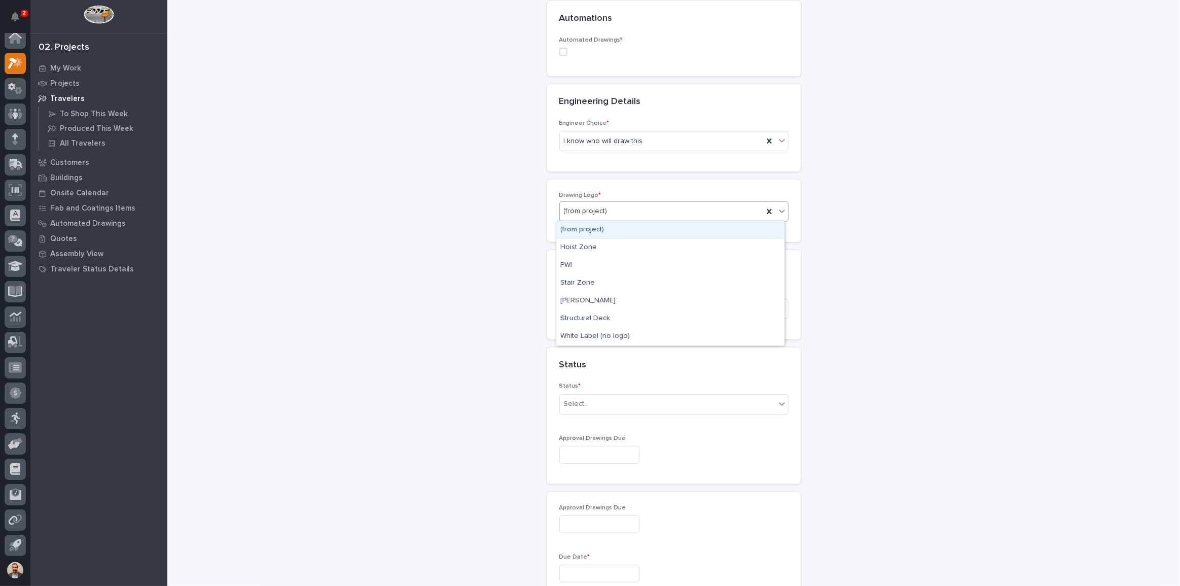
click at [645, 208] on div "(from project)" at bounding box center [661, 211] width 203 height 17
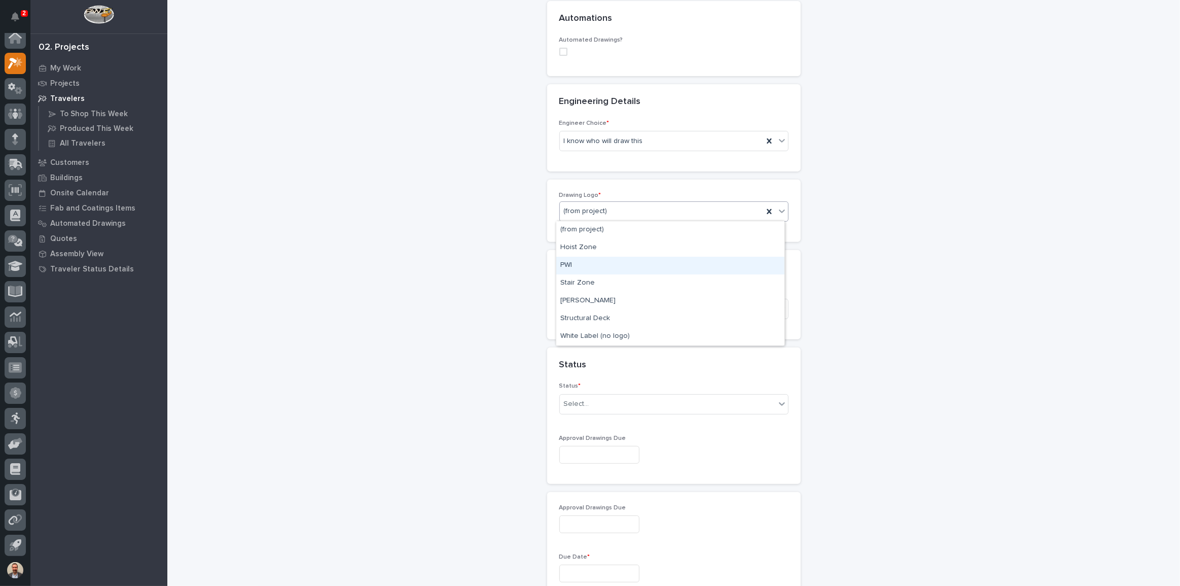
click at [610, 260] on div "PWI" at bounding box center [670, 266] width 228 height 18
click at [639, 310] on div "Select..." at bounding box center [668, 308] width 216 height 17
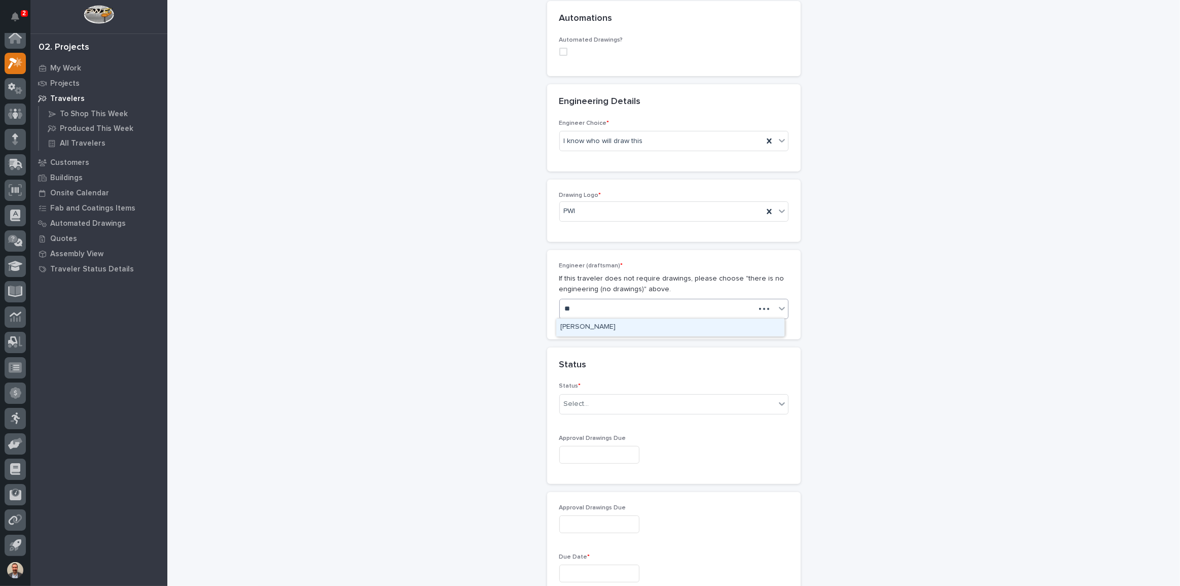
type input "***"
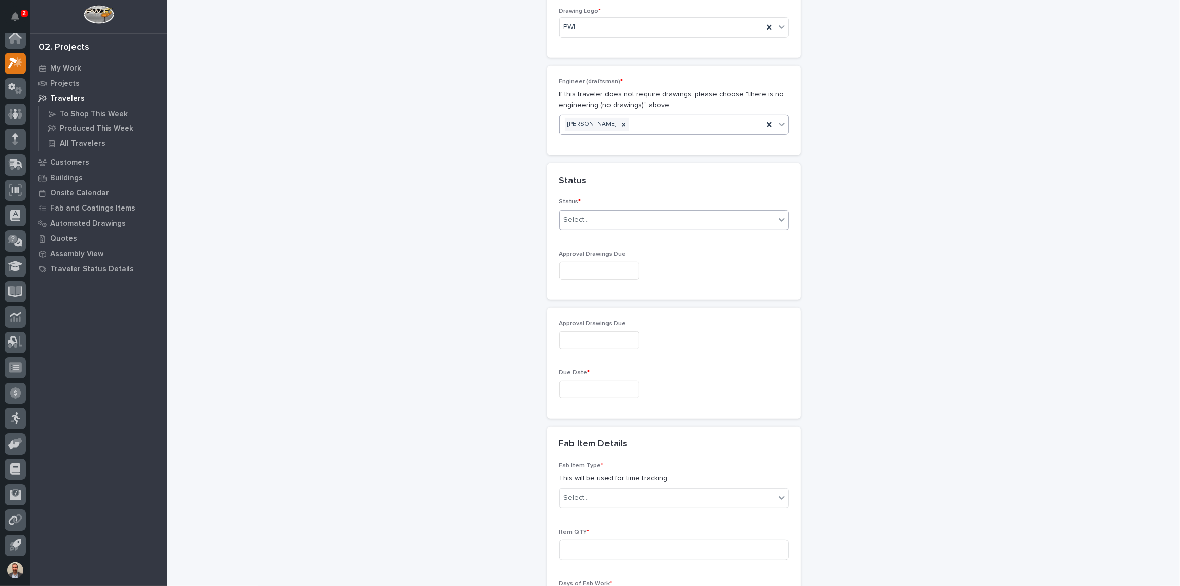
click at [675, 402] on div "Due Date *" at bounding box center [674, 387] width 229 height 37
click at [669, 213] on div "Select..." at bounding box center [668, 220] width 216 height 17
click at [644, 233] on div "Sold (no traveler printed)" at bounding box center [670, 238] width 228 height 18
click at [781, 218] on icon at bounding box center [782, 220] width 10 height 10
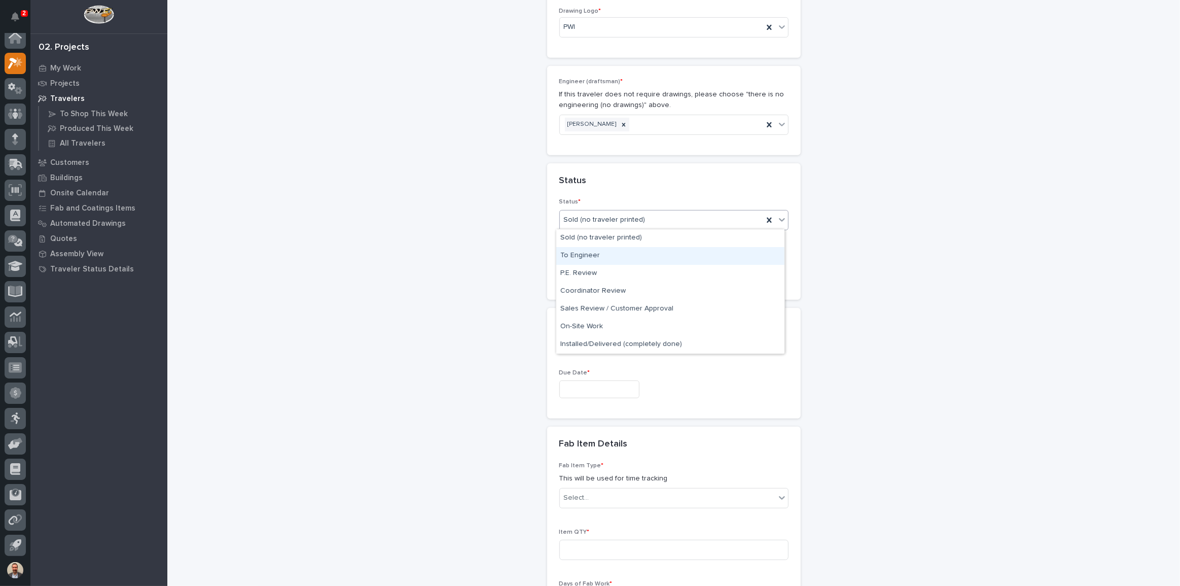
click at [631, 254] on div "To Engineer" at bounding box center [670, 256] width 228 height 18
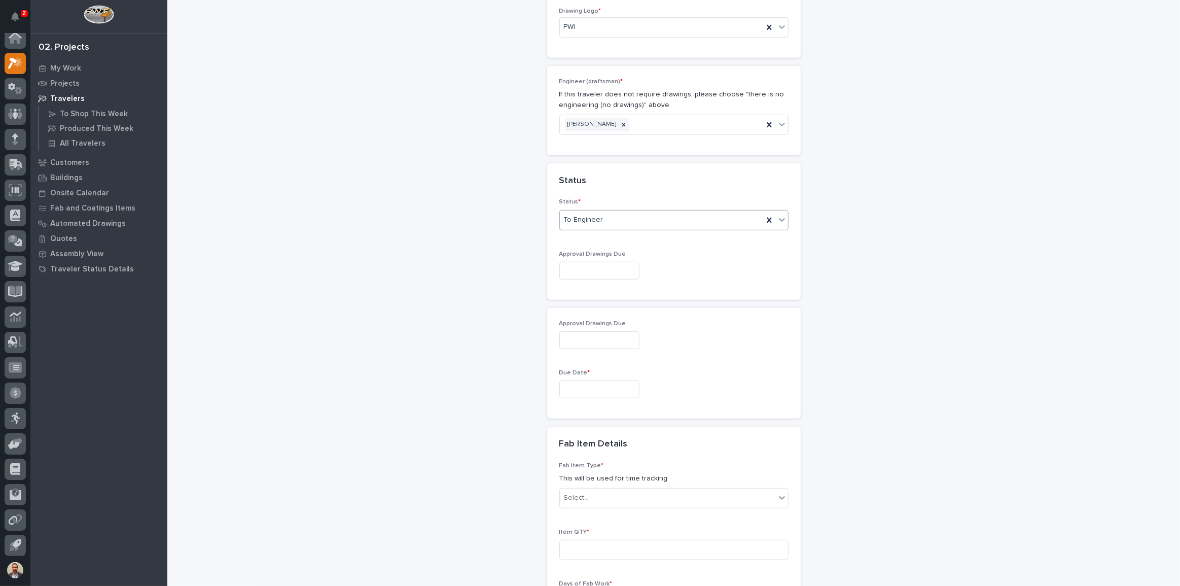
click at [640, 269] on input "text" at bounding box center [600, 271] width 80 height 18
click at [627, 187] on div "15" at bounding box center [625, 187] width 14 height 14
type input "**********"
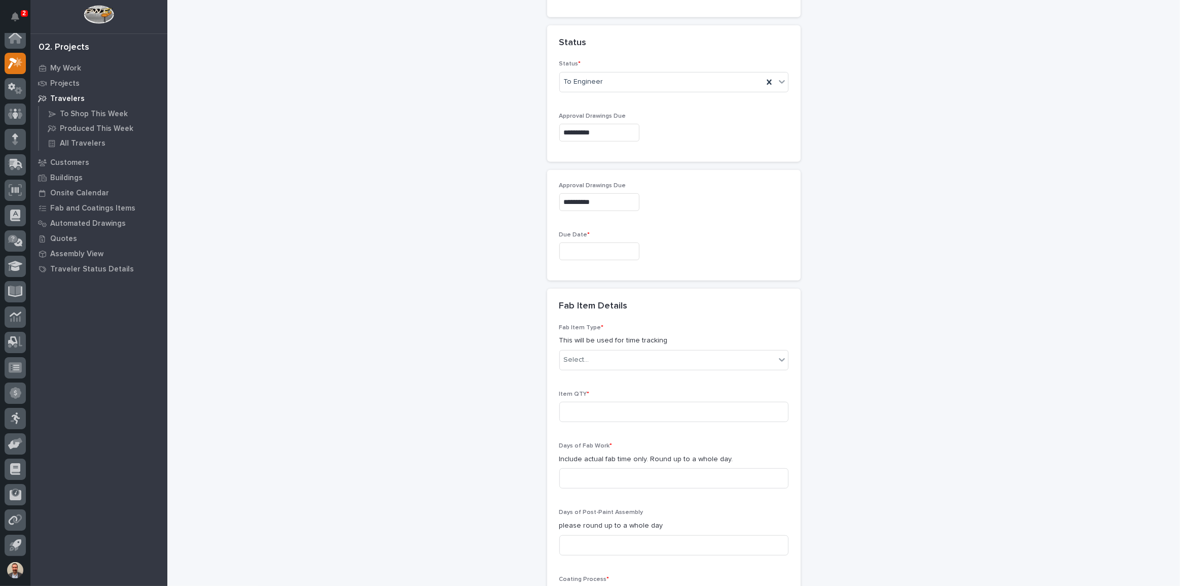
scroll to position [691, 0]
click at [605, 247] on input "text" at bounding box center [600, 251] width 80 height 18
click at [643, 95] on button "Next Month" at bounding box center [644, 92] width 16 height 16
click at [620, 146] on div "12" at bounding box center [625, 150] width 14 height 14
type input "**********"
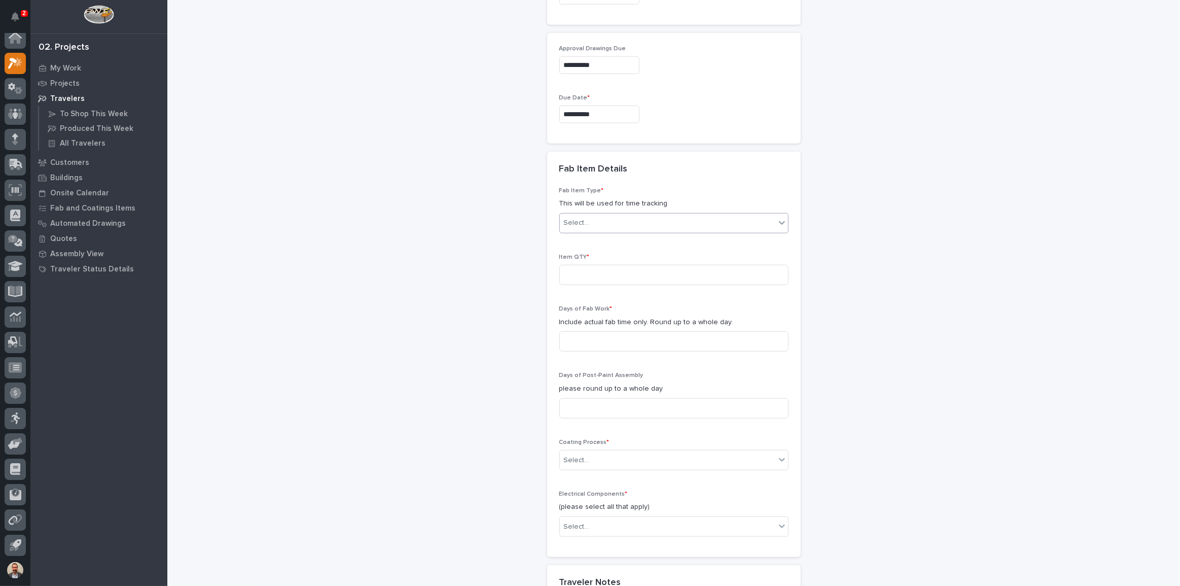
scroll to position [830, 0]
click at [629, 218] on div "Select..." at bounding box center [668, 221] width 216 height 17
type input "****"
click at [610, 251] on div "Mezzanine Package" at bounding box center [670, 257] width 228 height 18
click at [613, 267] on input at bounding box center [674, 273] width 229 height 20
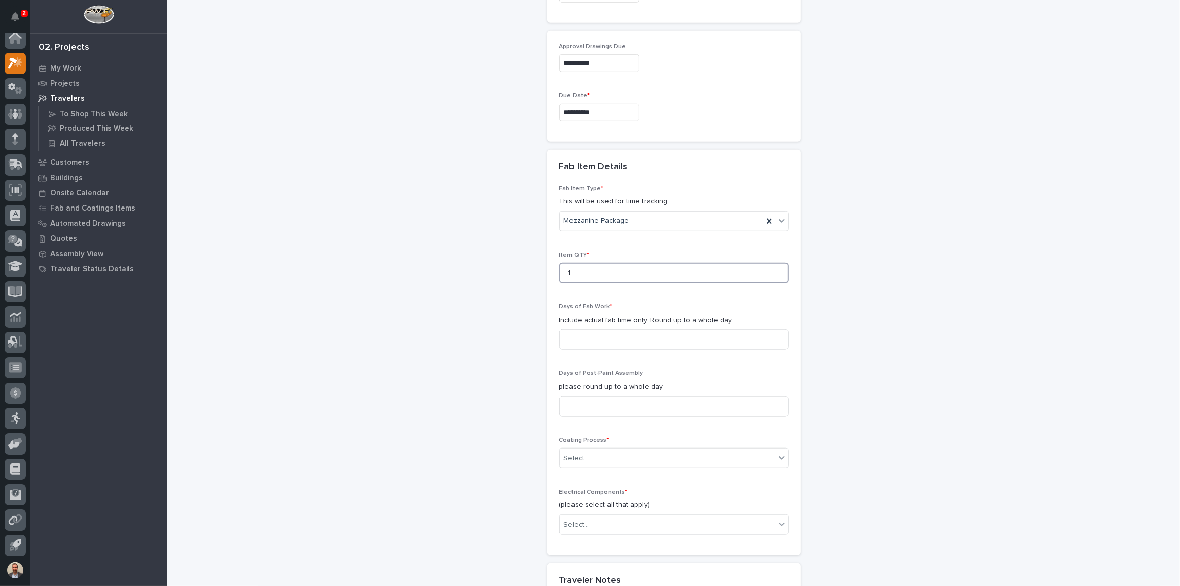
type input "1"
click at [66, 64] on p "My Work" at bounding box center [65, 68] width 31 height 9
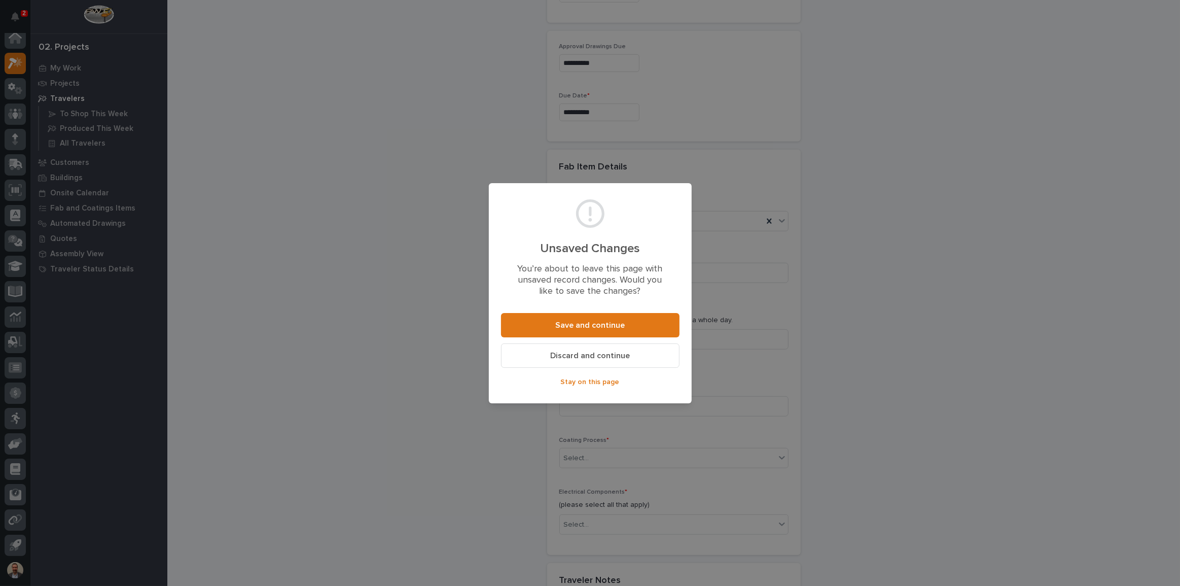
click at [609, 385] on span "Stay on this page" at bounding box center [590, 381] width 59 height 9
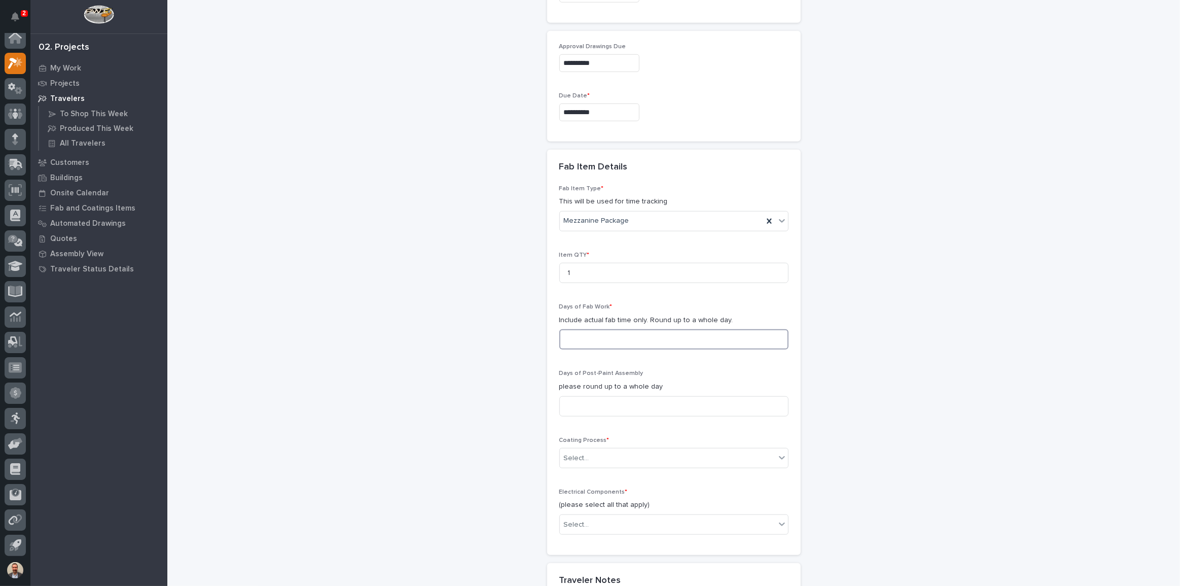
click at [697, 333] on input at bounding box center [674, 339] width 229 height 20
click at [658, 343] on input at bounding box center [674, 339] width 229 height 20
type input "7"
type input "5"
click at [712, 464] on div "Select..." at bounding box center [668, 458] width 216 height 17
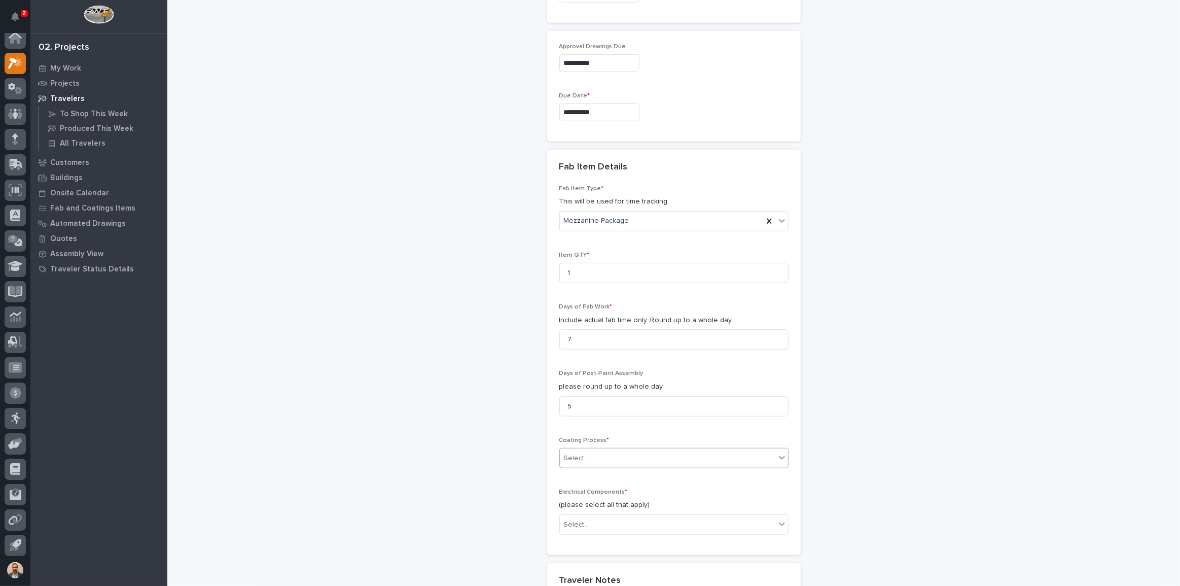
click at [690, 458] on div "Select..." at bounding box center [668, 458] width 216 height 17
click at [676, 492] on div "In-House Paint/Powder" at bounding box center [670, 494] width 228 height 18
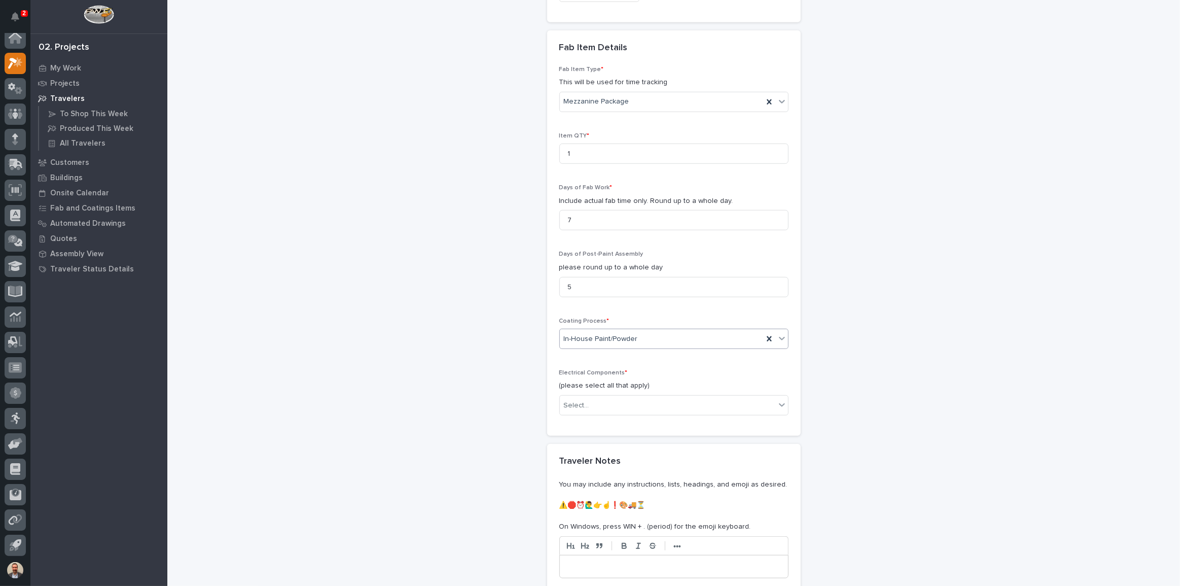
scroll to position [1015, 0]
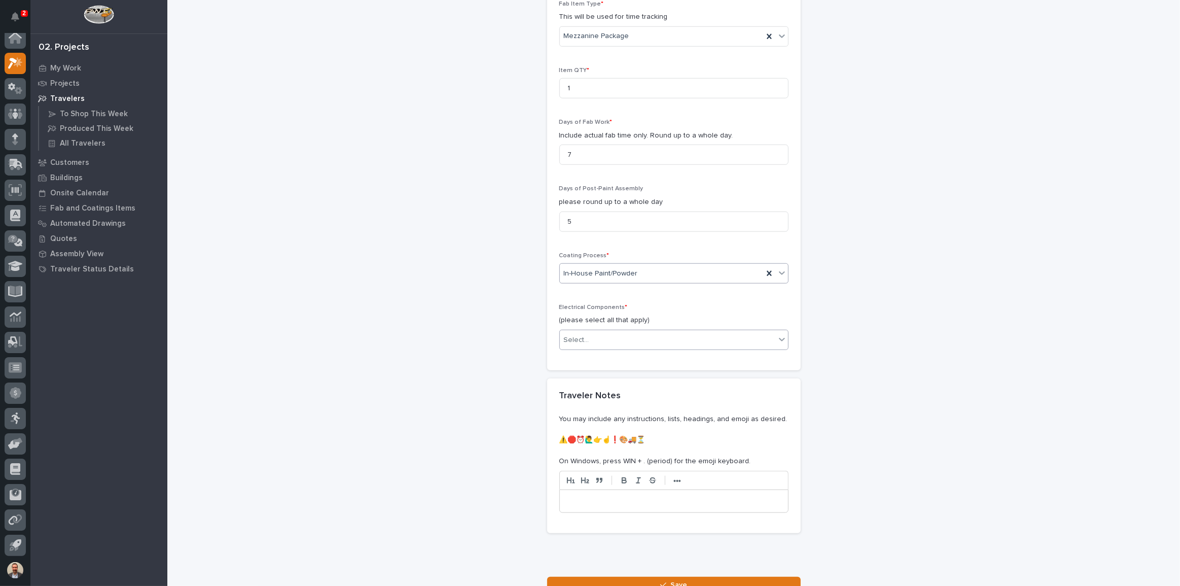
click at [695, 338] on div "Select..." at bounding box center [668, 340] width 216 height 17
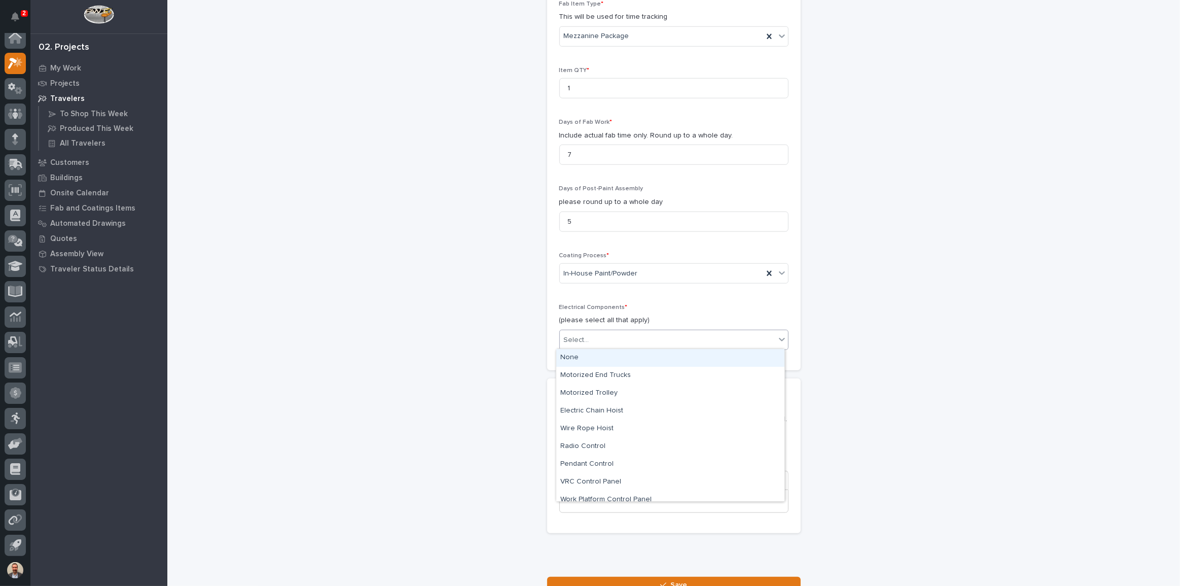
click at [683, 361] on div "None" at bounding box center [670, 358] width 228 height 18
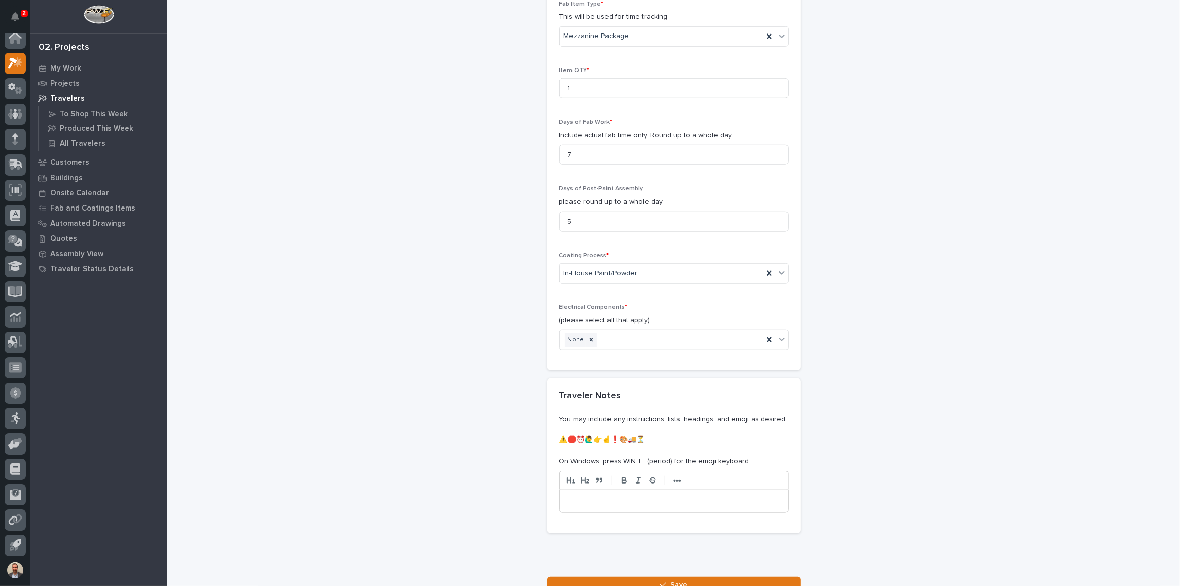
click at [681, 496] on p at bounding box center [674, 501] width 213 height 10
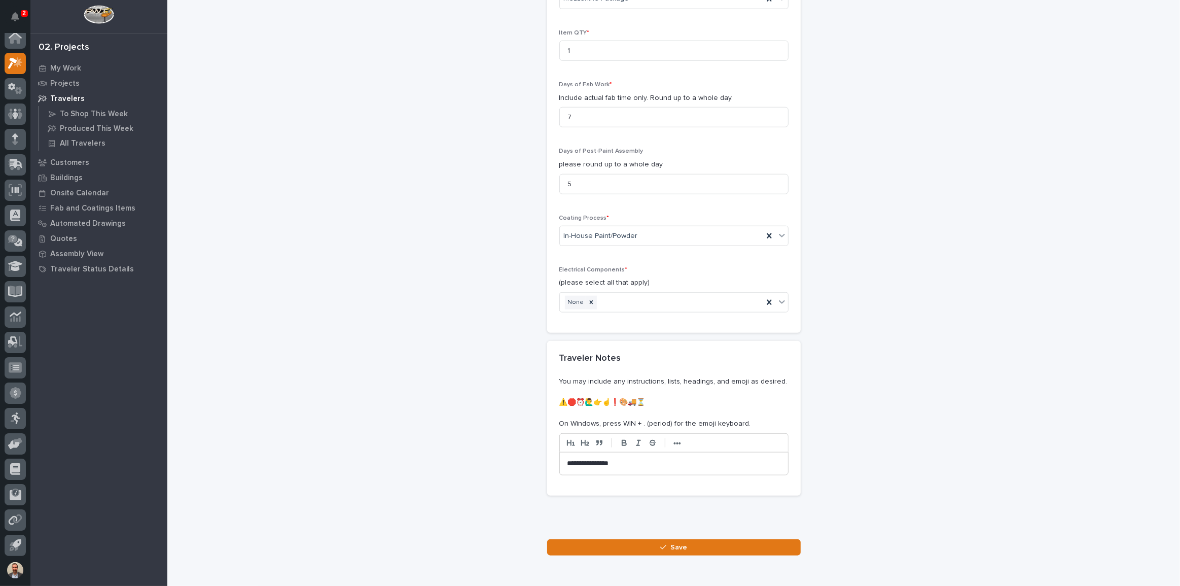
scroll to position [1099, 0]
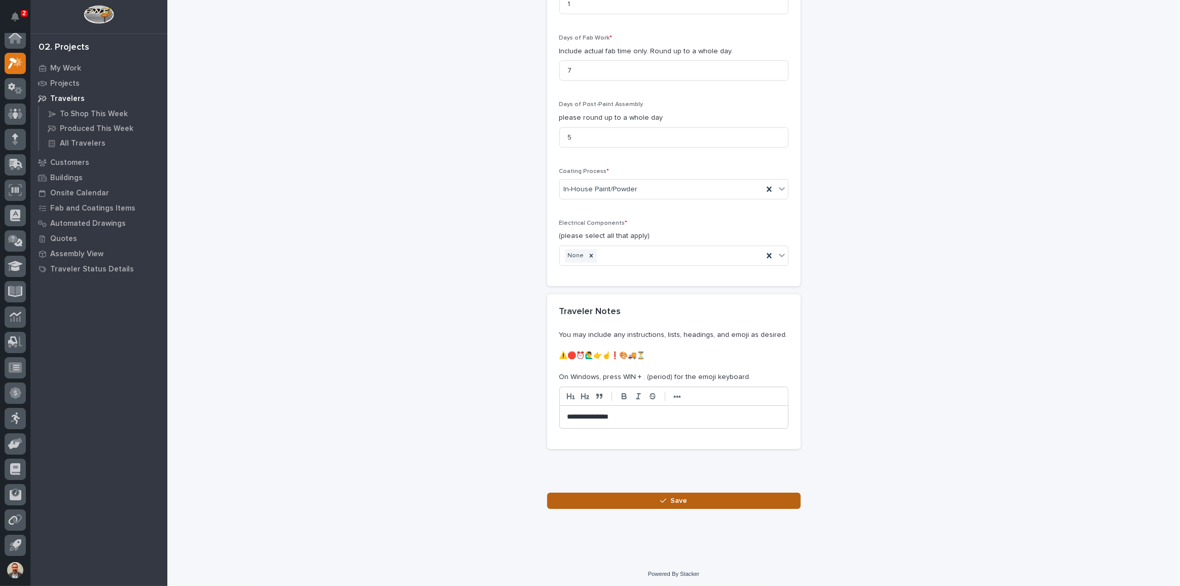
click at [692, 502] on button "Save" at bounding box center [674, 501] width 254 height 16
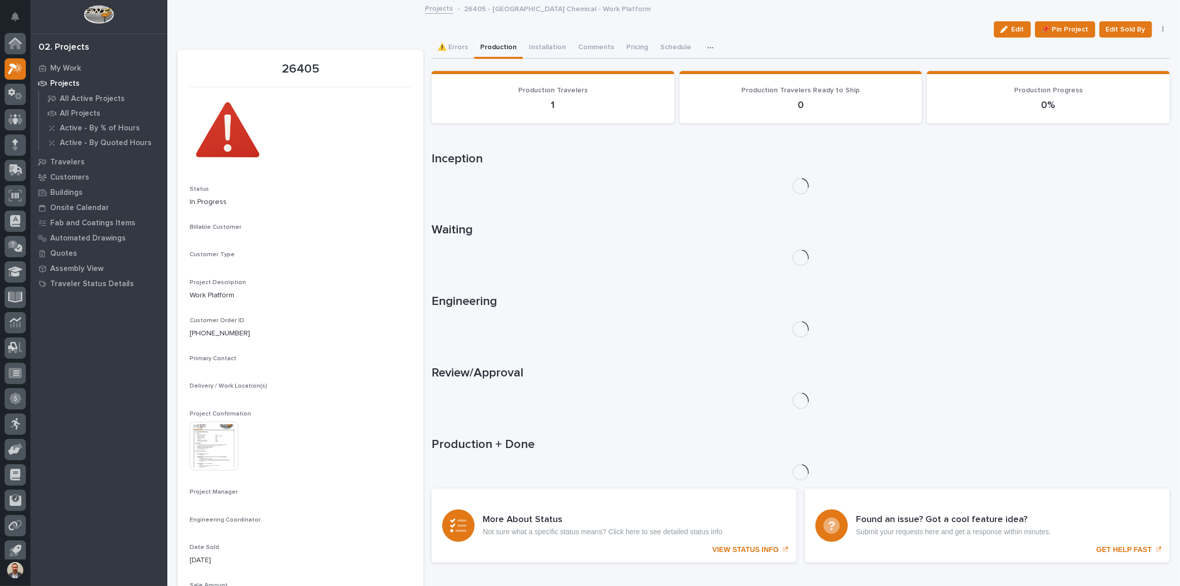
scroll to position [6, 0]
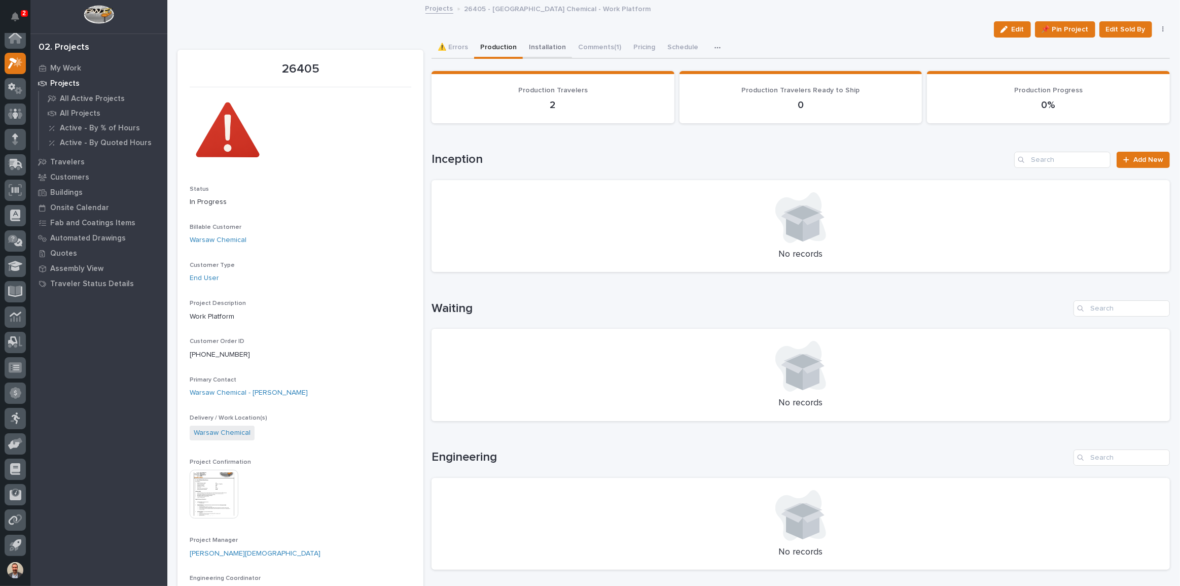
click at [534, 41] on button "Installation" at bounding box center [547, 48] width 49 height 21
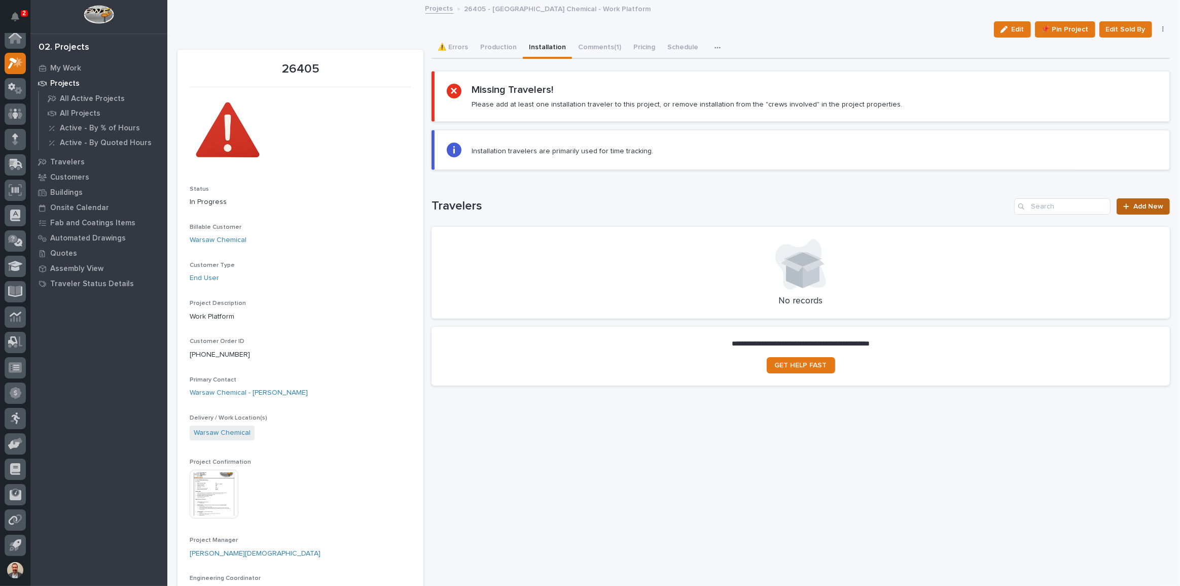
click at [1124, 206] on icon at bounding box center [1127, 206] width 6 height 7
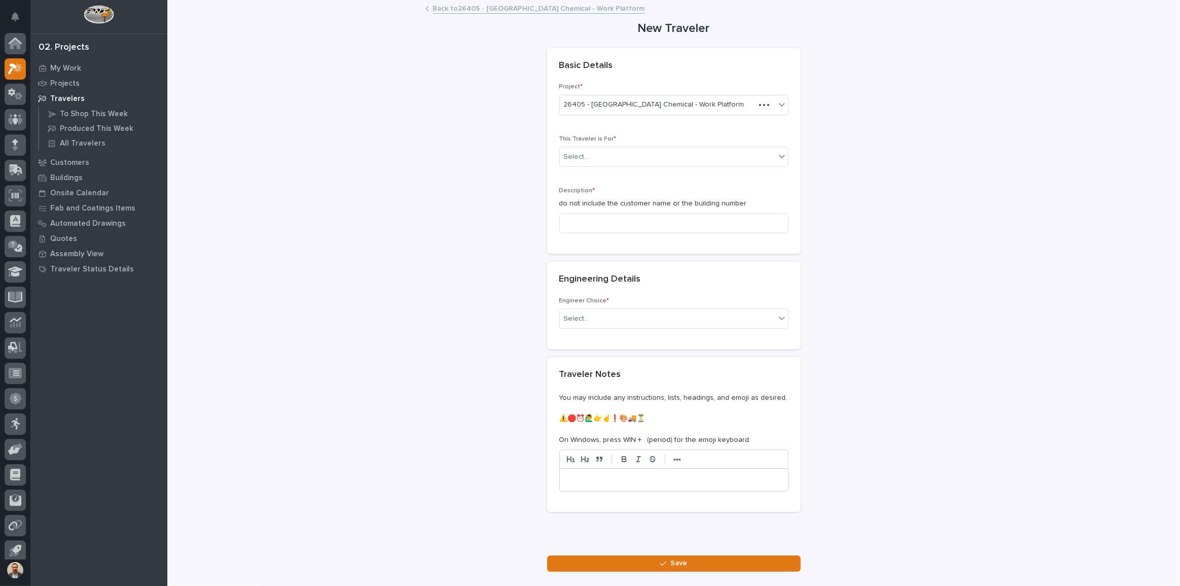
scroll to position [6, 0]
click at [695, 153] on div "Select..." at bounding box center [668, 157] width 216 height 17
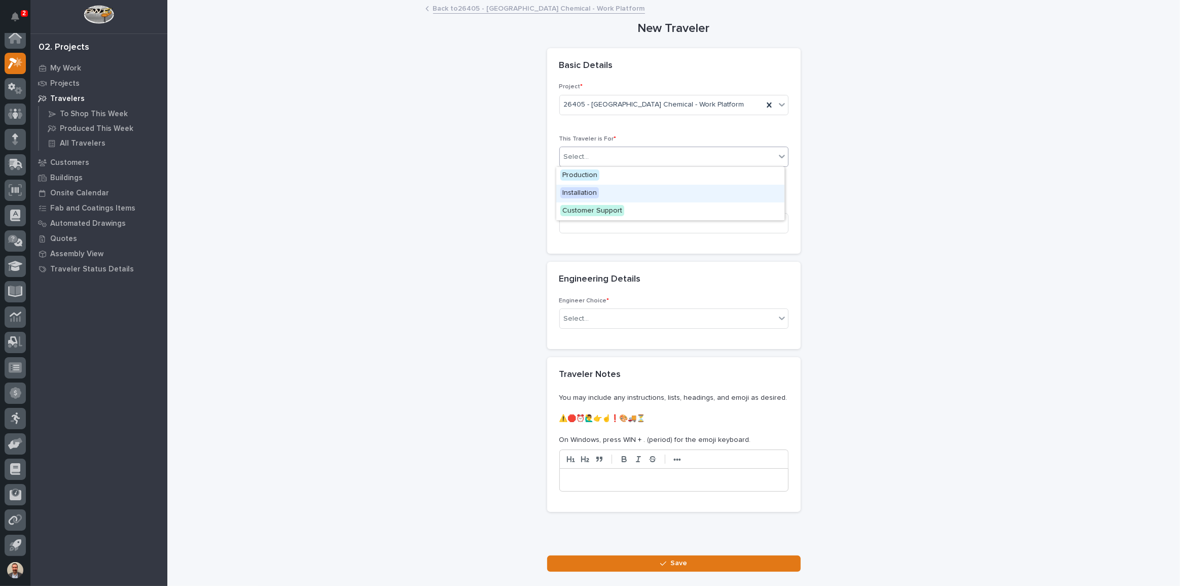
click at [671, 194] on div "Installation" at bounding box center [670, 194] width 228 height 18
click at [665, 220] on input at bounding box center [674, 223] width 229 height 20
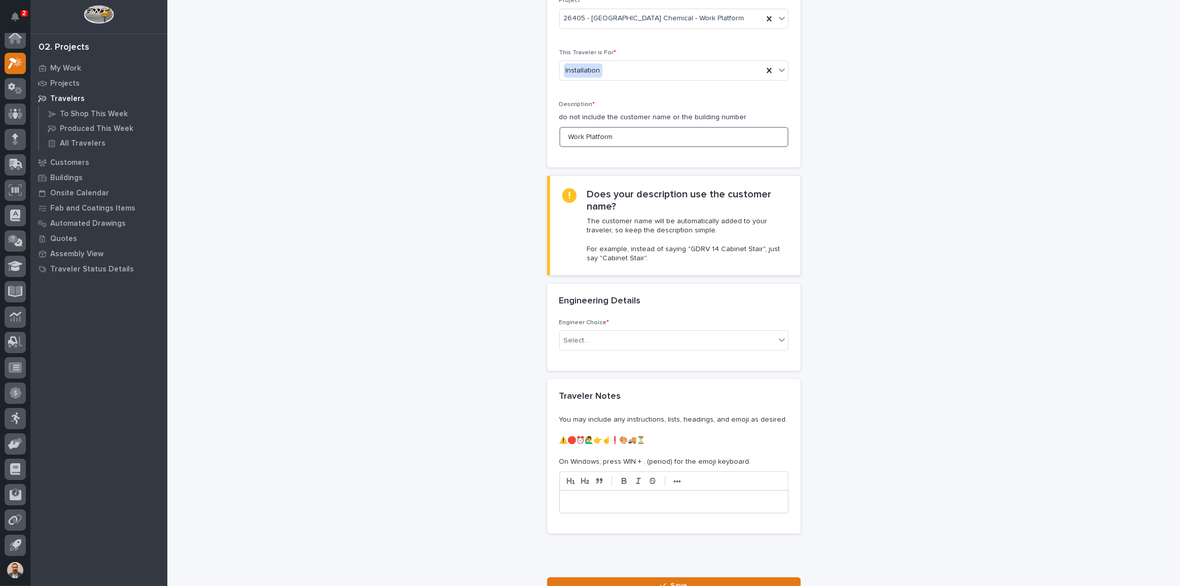
scroll to position [172, 0]
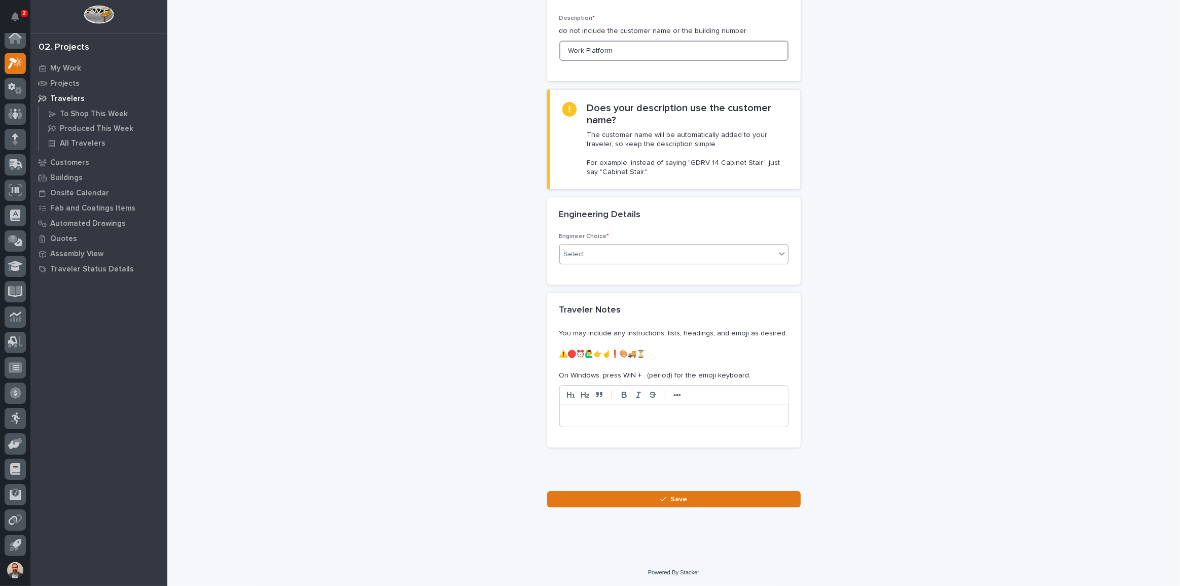
type input "Work Platform"
click at [657, 252] on div "Select..." at bounding box center [668, 254] width 216 height 17
click at [652, 303] on div "I know who will draw this" at bounding box center [670, 309] width 228 height 18
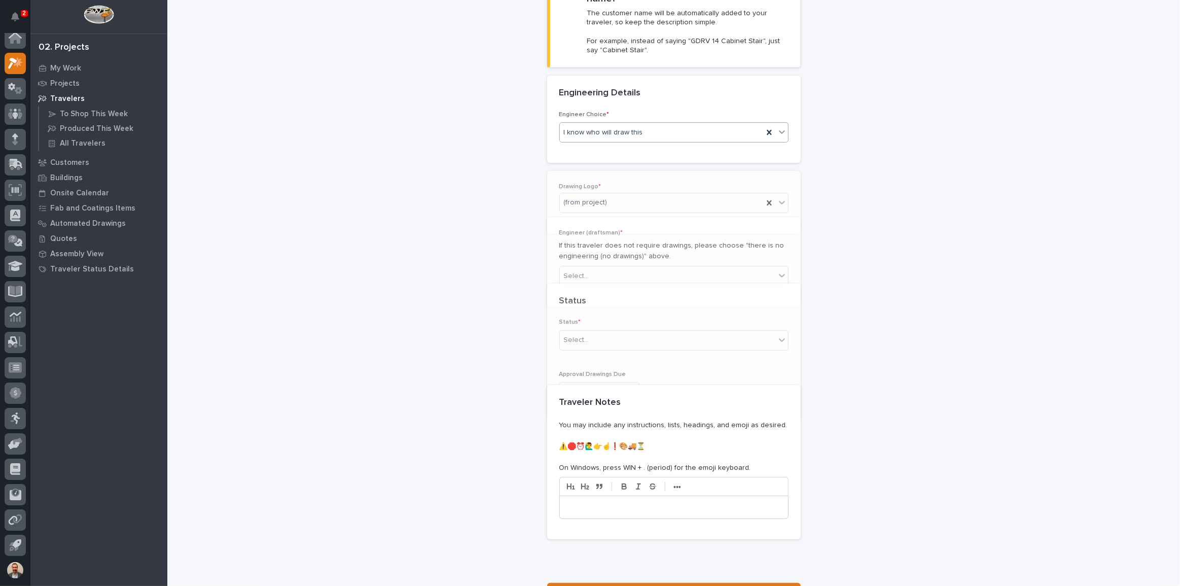
scroll to position [328, 0]
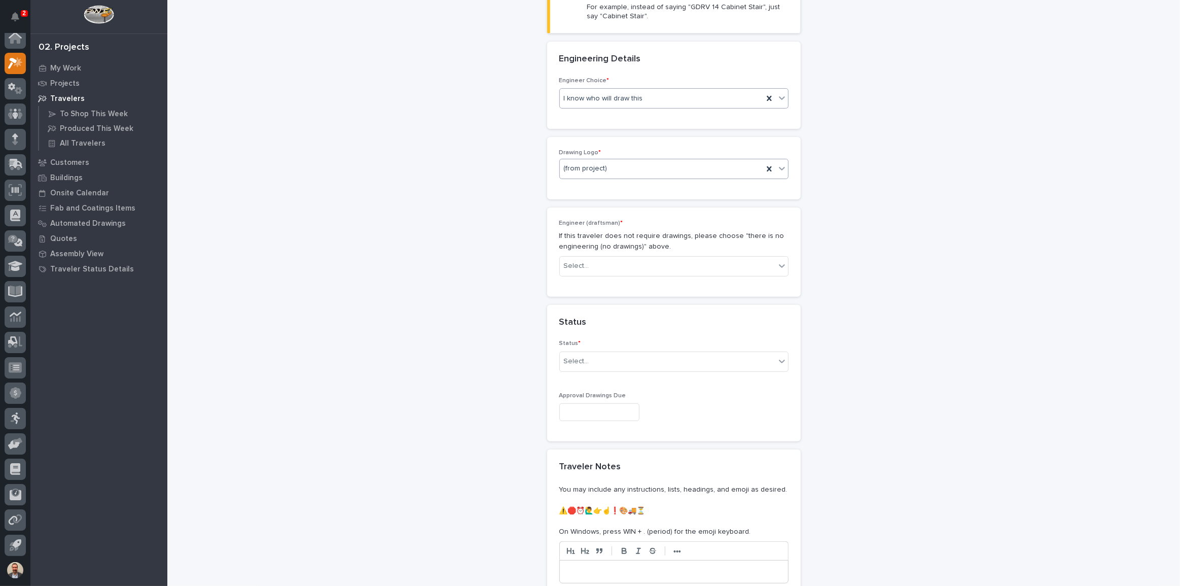
click at [657, 172] on div "(from project)" at bounding box center [661, 168] width 203 height 17
drag, startPoint x: 624, startPoint y: 193, endPoint x: 619, endPoint y: 221, distance: 27.9
click at [619, 219] on div "PWI" at bounding box center [670, 223] width 228 height 18
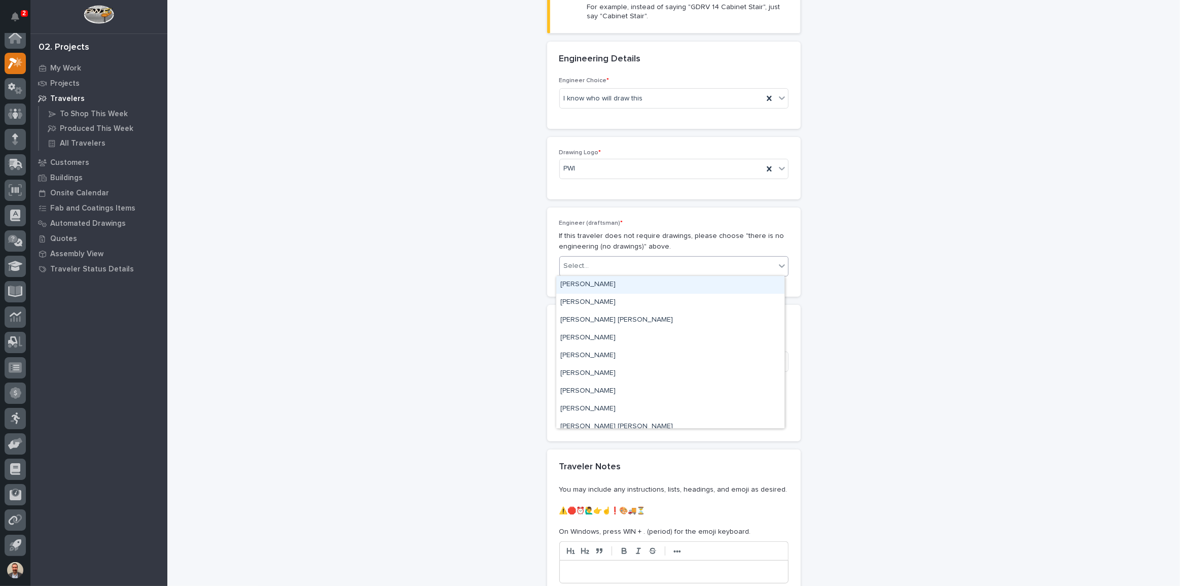
click at [628, 262] on div "Select..." at bounding box center [668, 266] width 216 height 17
type input "*****"
click at [633, 283] on div "[PERSON_NAME]" at bounding box center [670, 285] width 228 height 18
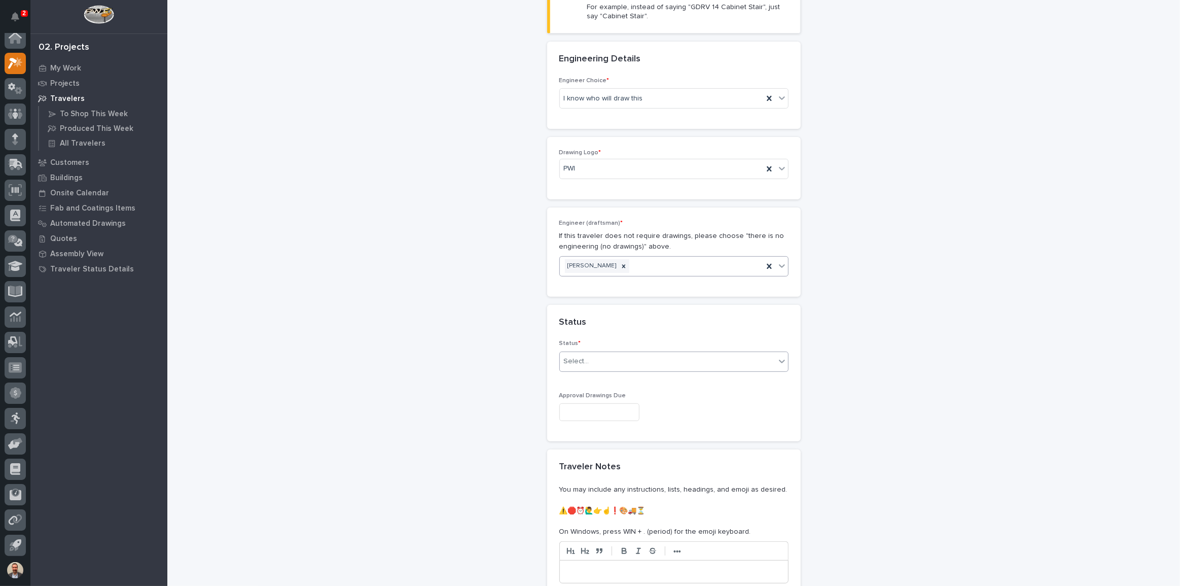
click at [639, 364] on div "Select..." at bounding box center [668, 361] width 216 height 17
click at [637, 383] on div "Sold (no traveler printed)" at bounding box center [670, 380] width 228 height 18
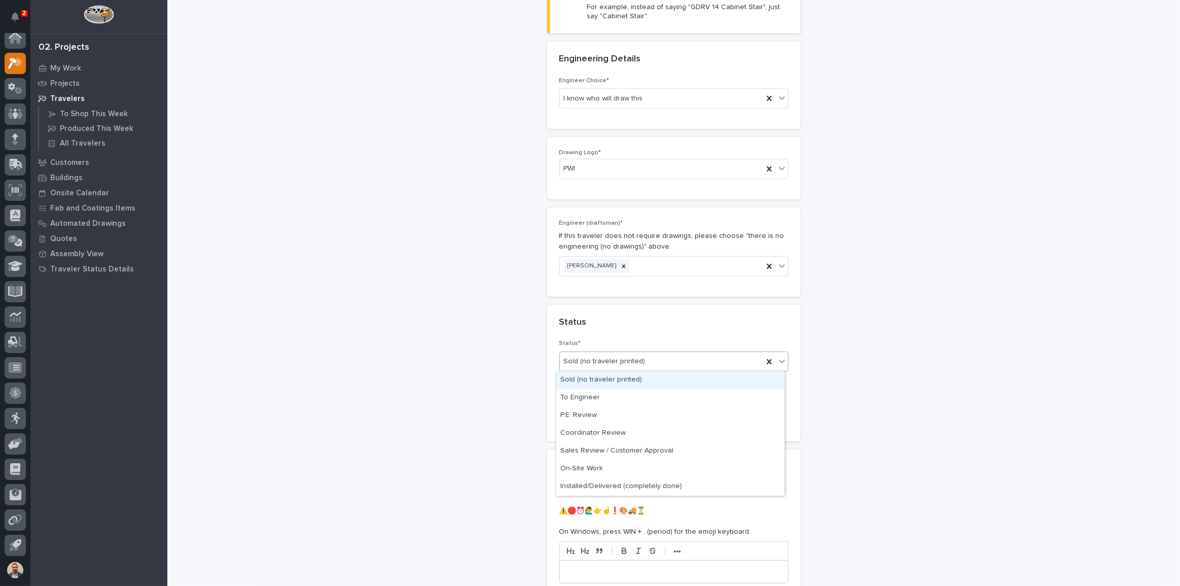
click at [659, 360] on div "Sold (no traveler printed)" at bounding box center [661, 361] width 203 height 17
click at [630, 404] on div "To Engineer" at bounding box center [670, 398] width 228 height 18
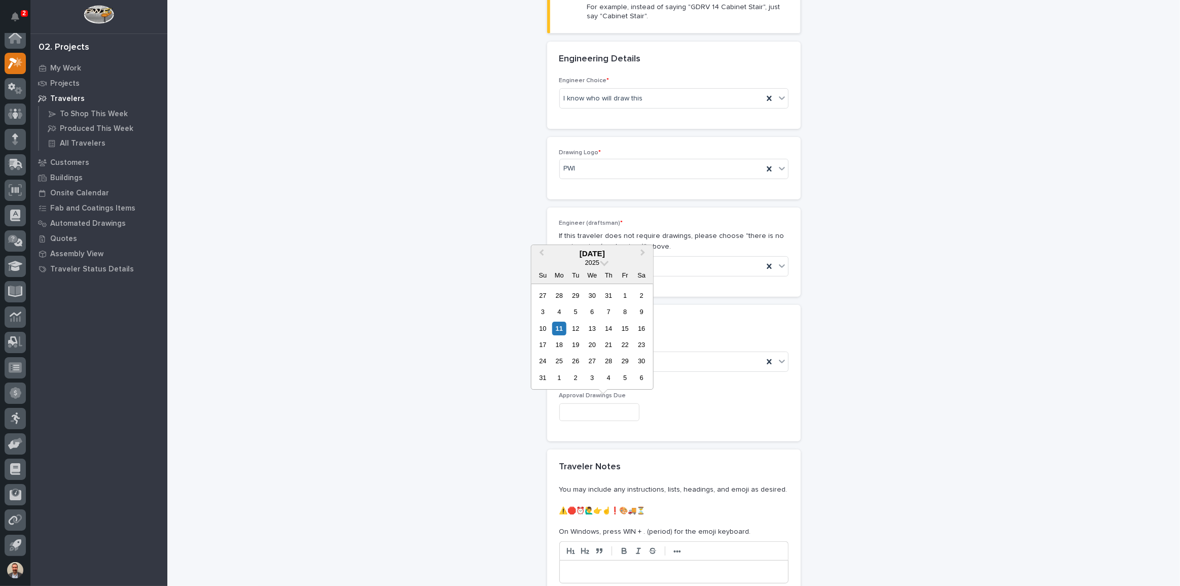
click at [628, 408] on input "text" at bounding box center [600, 412] width 80 height 18
click at [628, 326] on div "15" at bounding box center [625, 329] width 14 height 14
type input "**********"
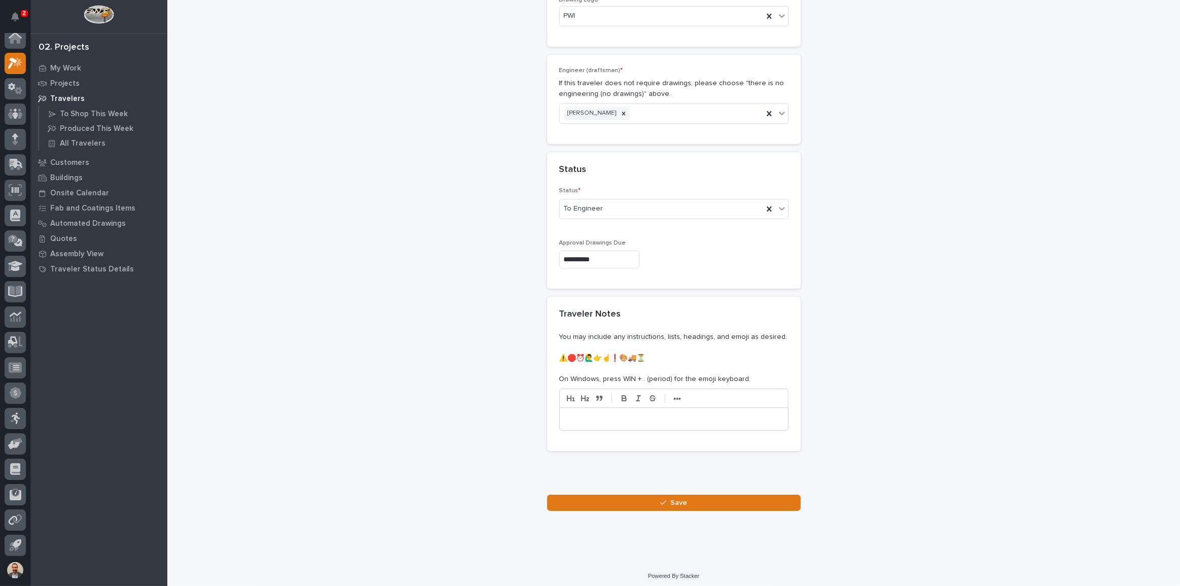
scroll to position [484, 0]
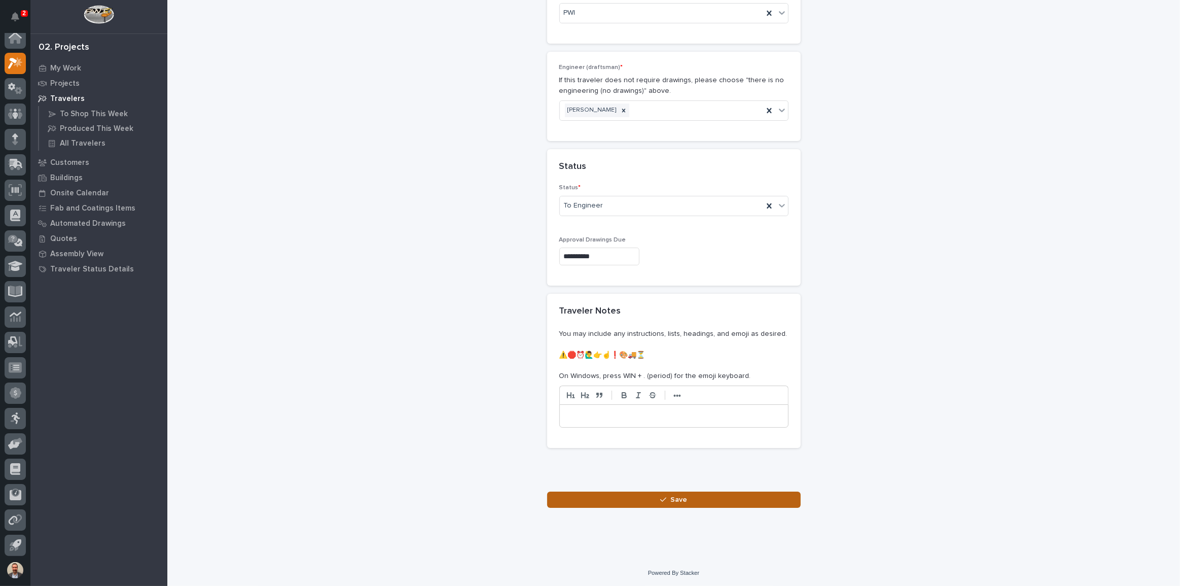
click at [671, 495] on span "Save" at bounding box center [679, 499] width 17 height 9
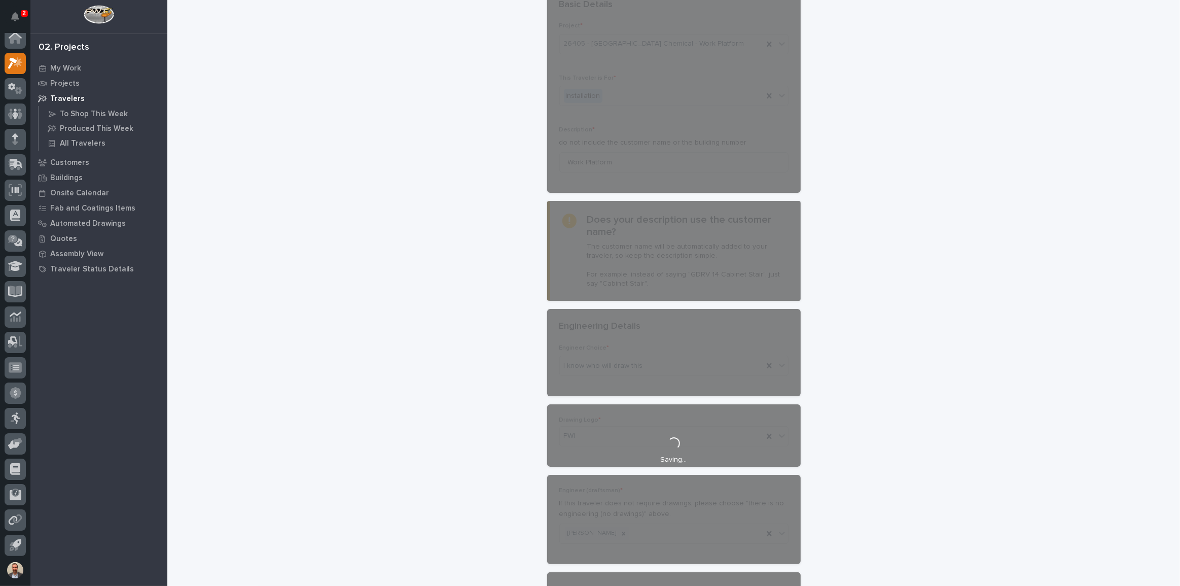
scroll to position [0, 0]
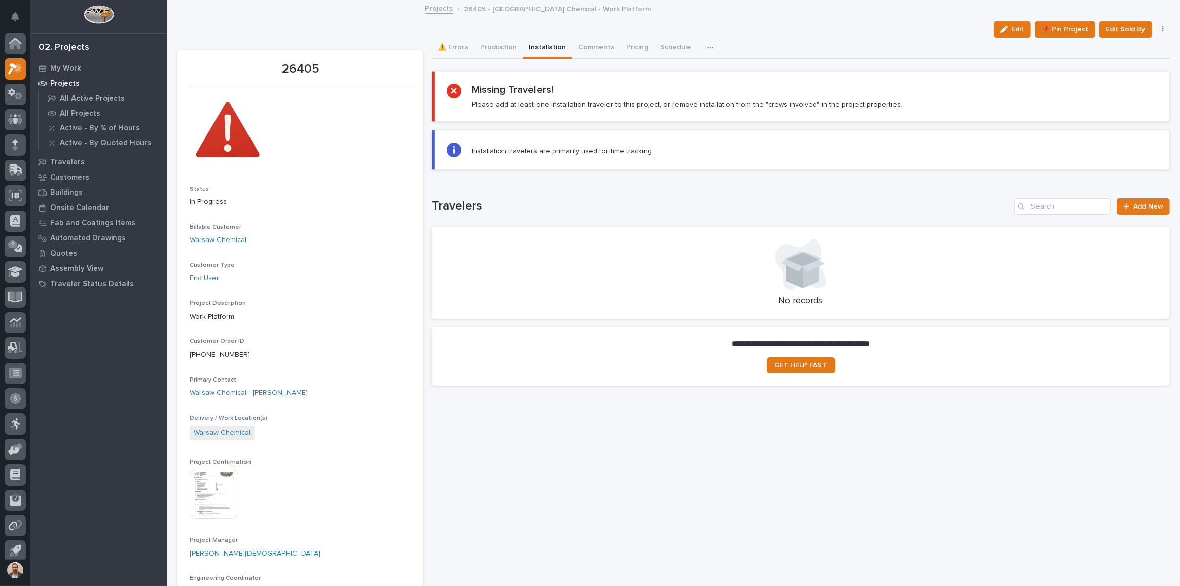
scroll to position [6, 0]
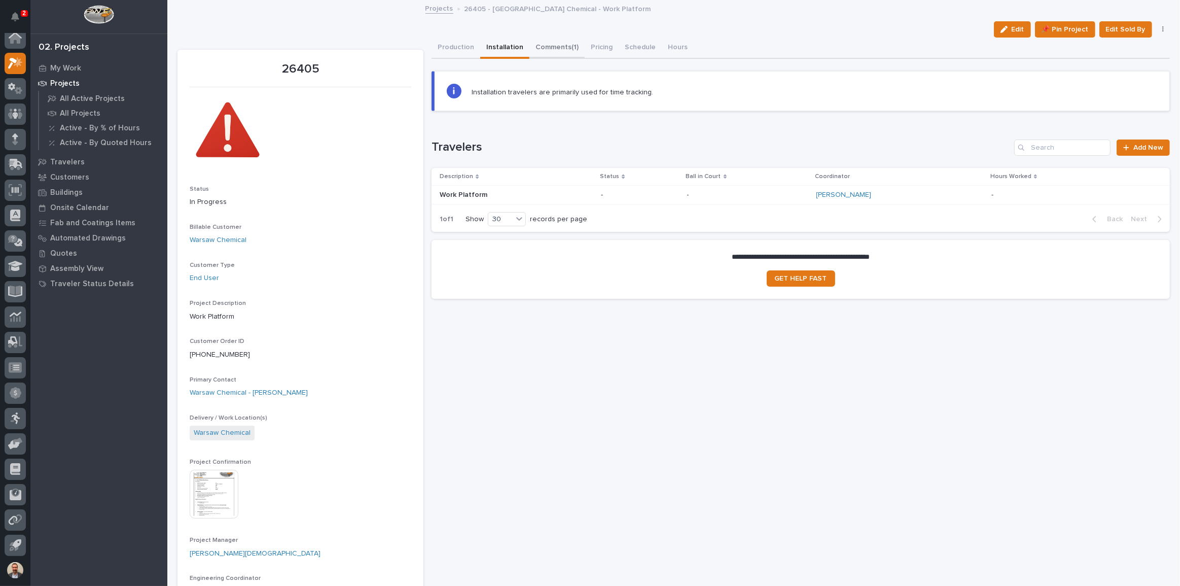
click at [555, 45] on button "Comments (1)" at bounding box center [557, 48] width 55 height 21
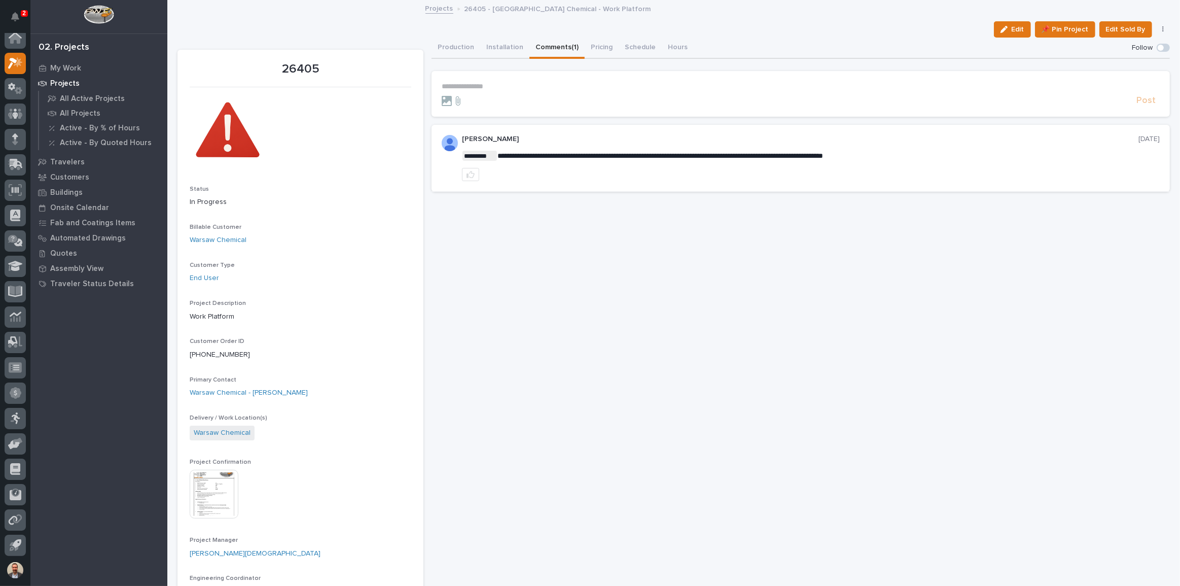
click at [518, 83] on p "**********" at bounding box center [801, 86] width 718 height 9
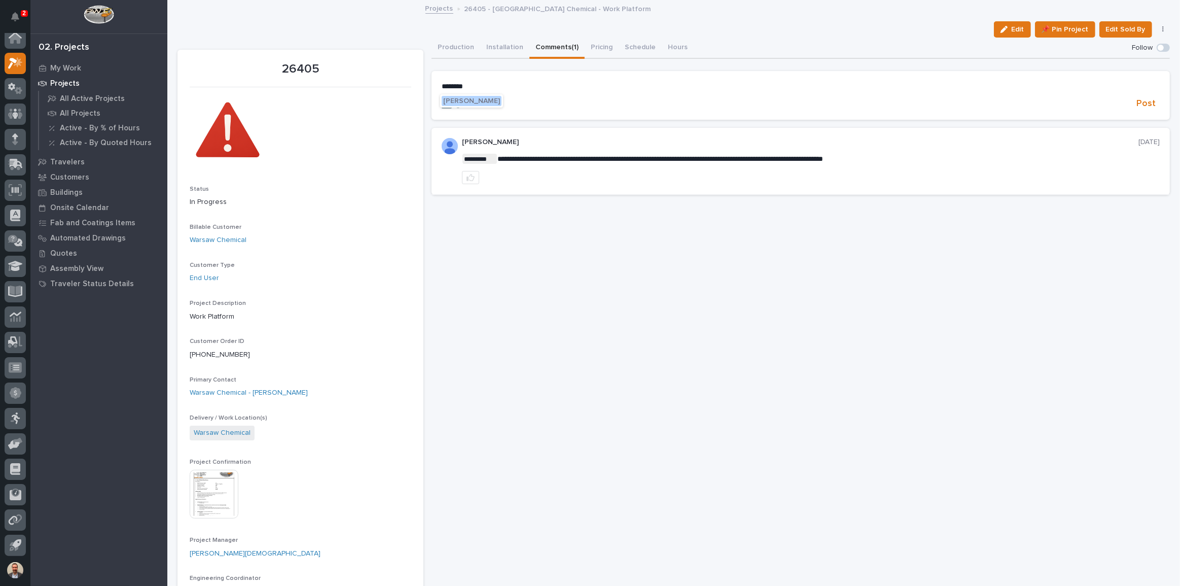
click at [476, 98] on span "[PERSON_NAME]" at bounding box center [471, 100] width 57 height 7
click at [514, 86] on p "**********" at bounding box center [801, 87] width 718 height 10
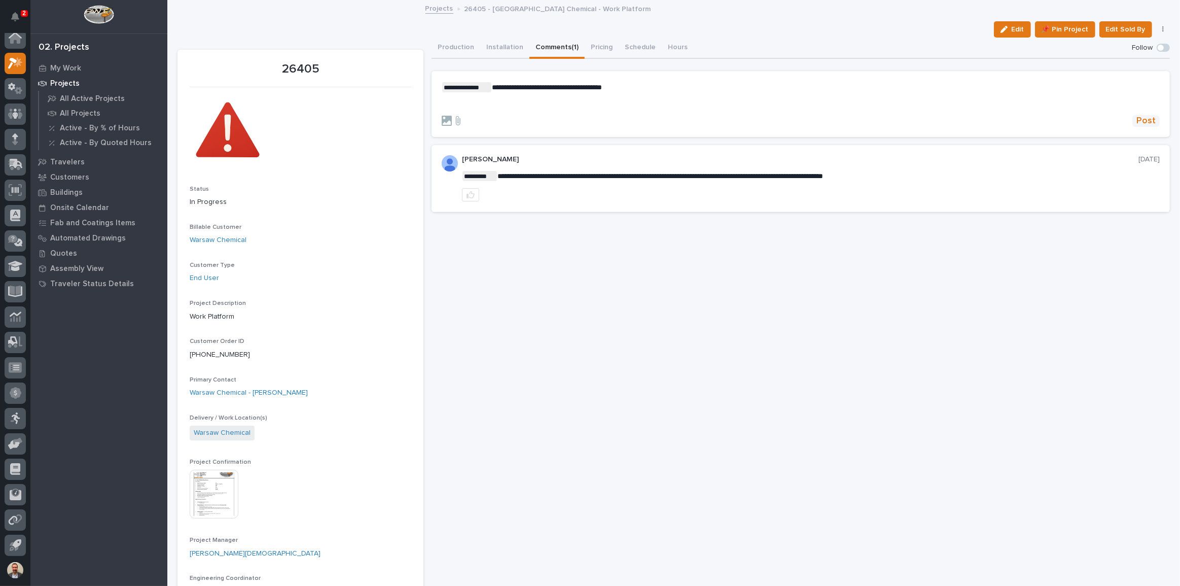
click at [1146, 122] on span "Post" at bounding box center [1146, 121] width 19 height 12
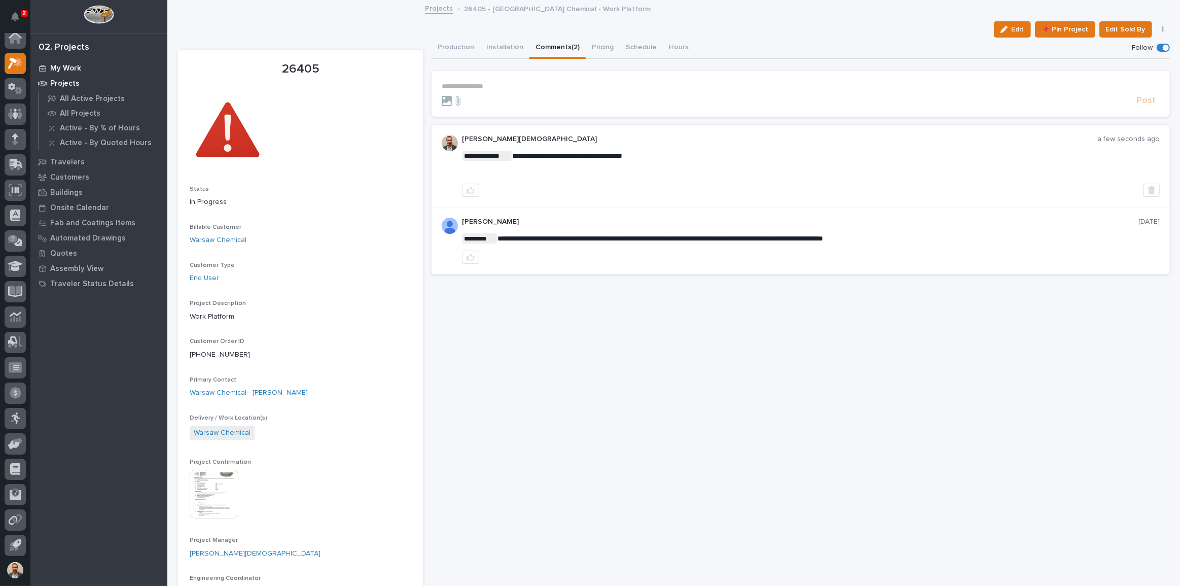
click at [67, 68] on p "My Work" at bounding box center [65, 68] width 31 height 9
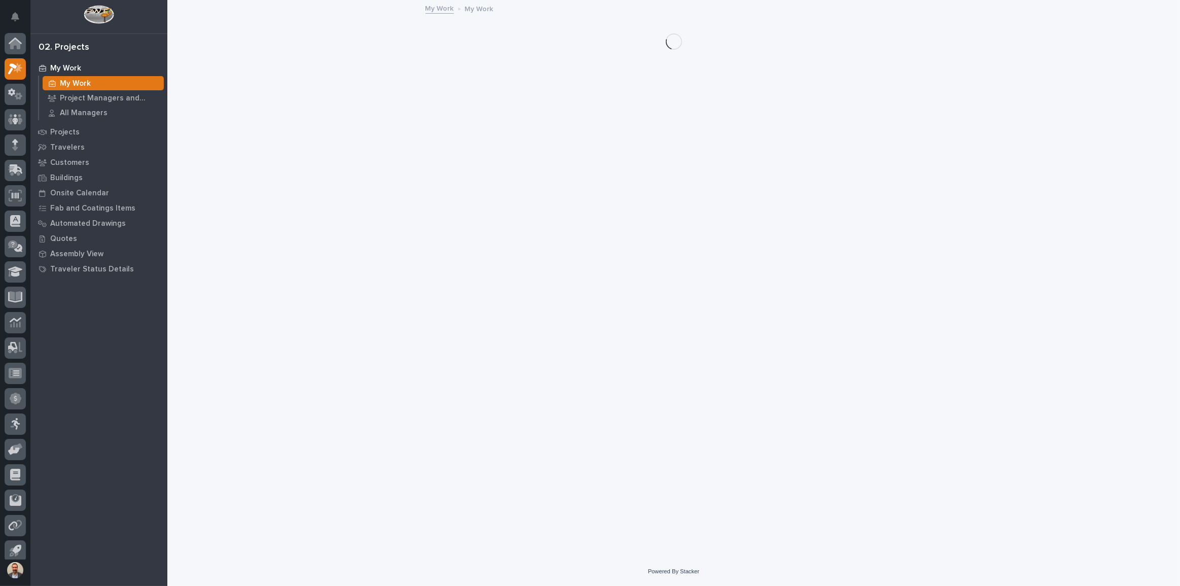
scroll to position [6, 0]
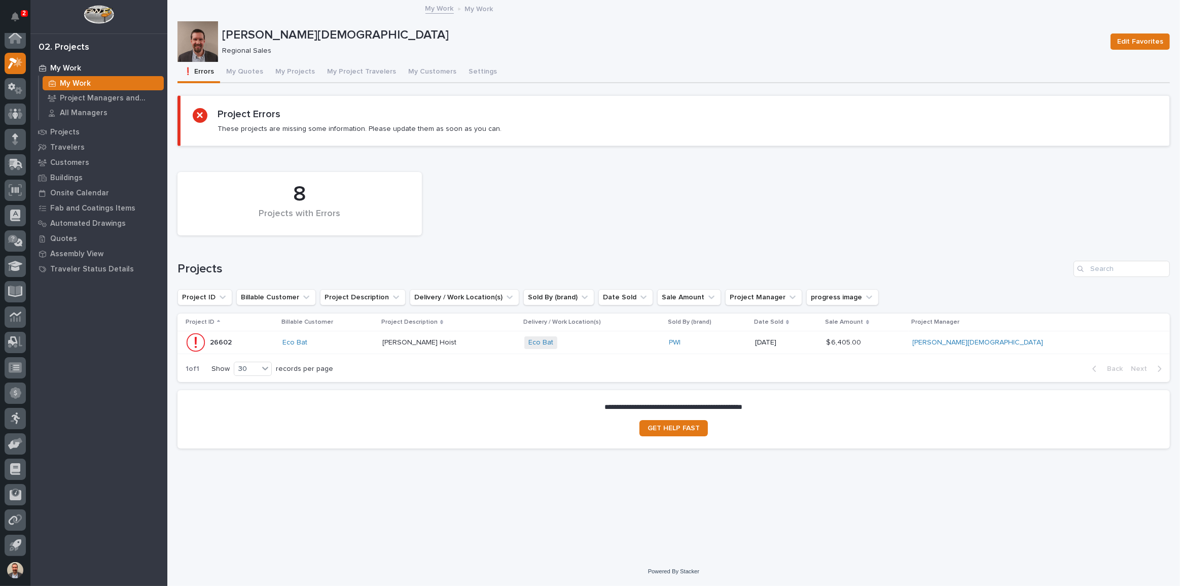
click at [502, 340] on p at bounding box center [449, 342] width 134 height 9
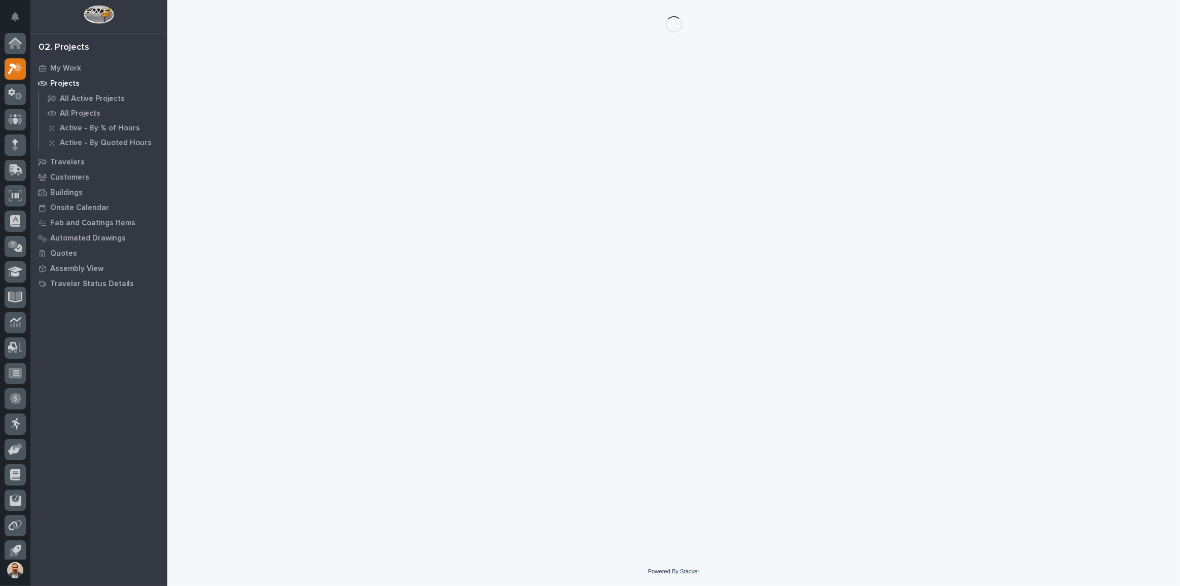
scroll to position [6, 0]
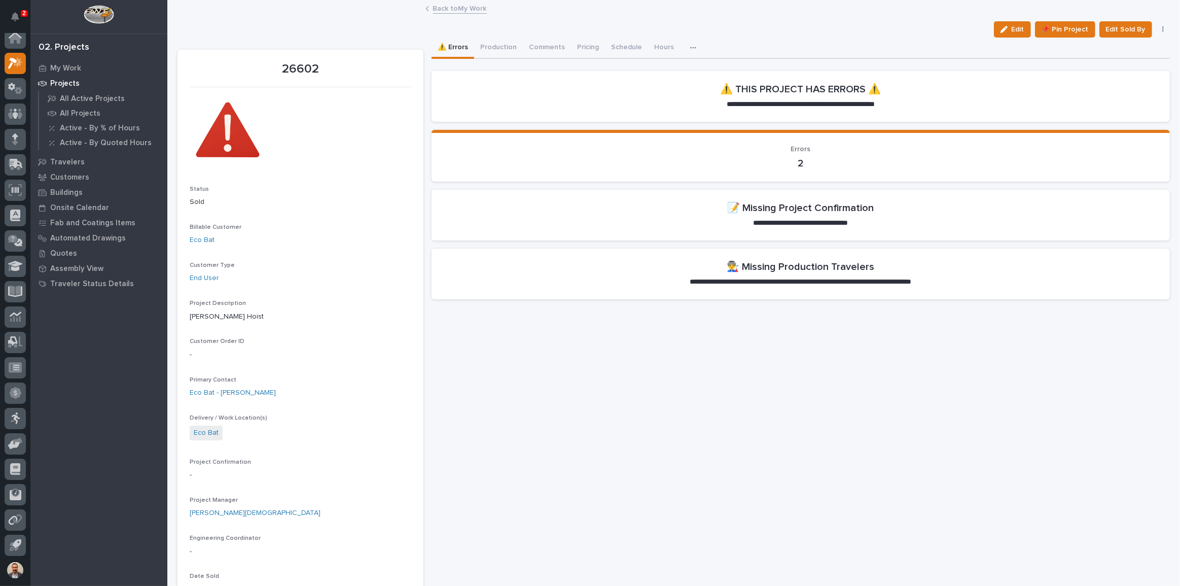
click at [1001, 27] on icon "button" at bounding box center [1004, 29] width 7 height 7
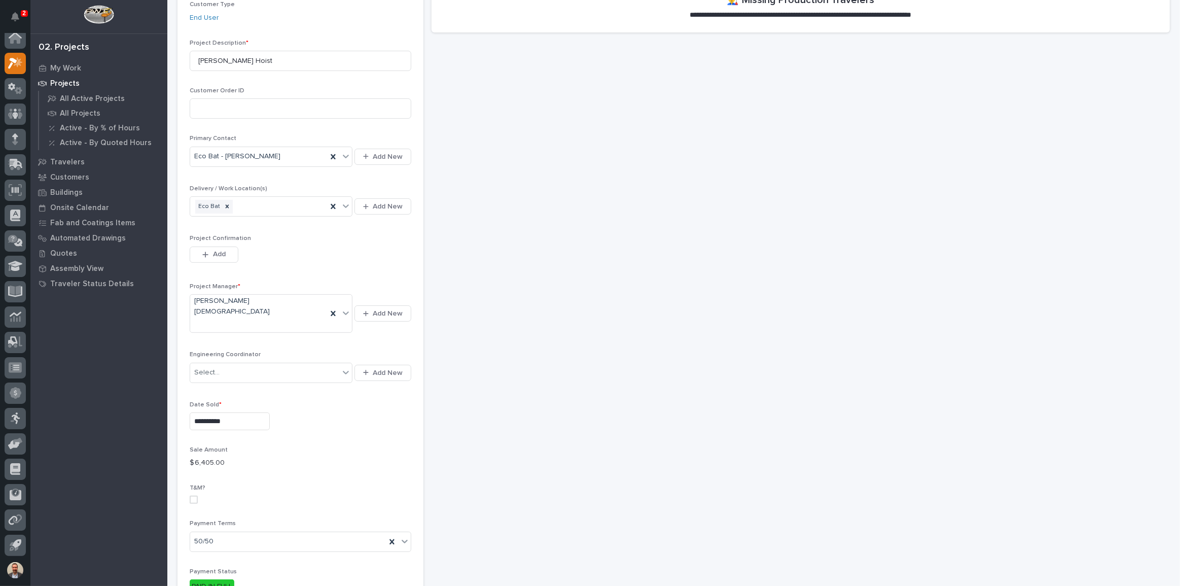
scroll to position [276, 0]
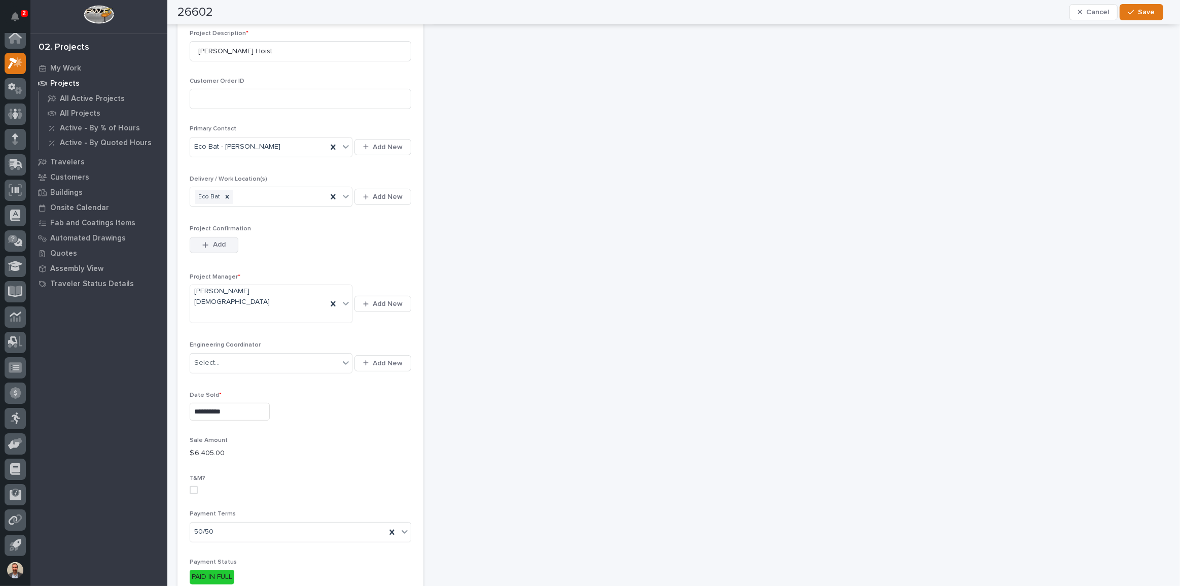
click at [226, 246] on button "Add" at bounding box center [214, 245] width 49 height 16
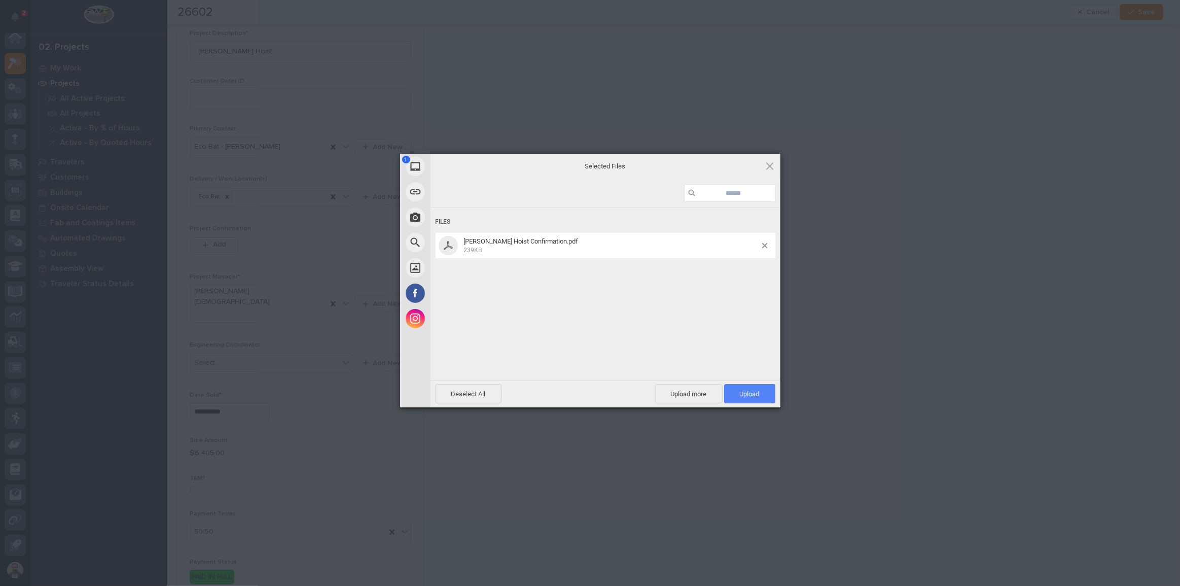
click at [748, 400] on span "Upload 1" at bounding box center [749, 393] width 51 height 19
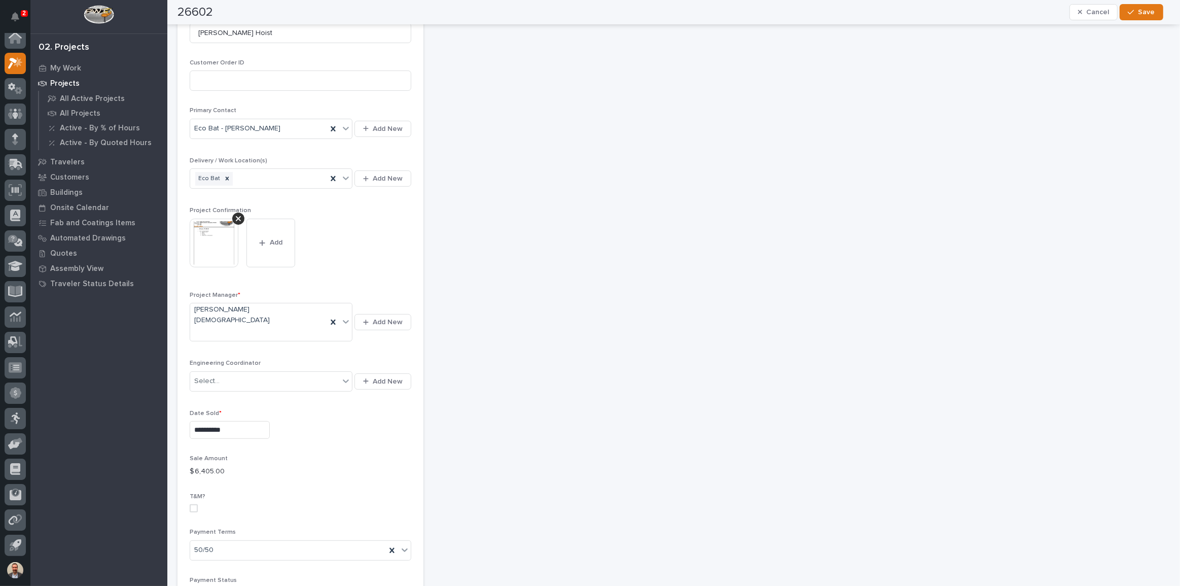
scroll to position [0, 0]
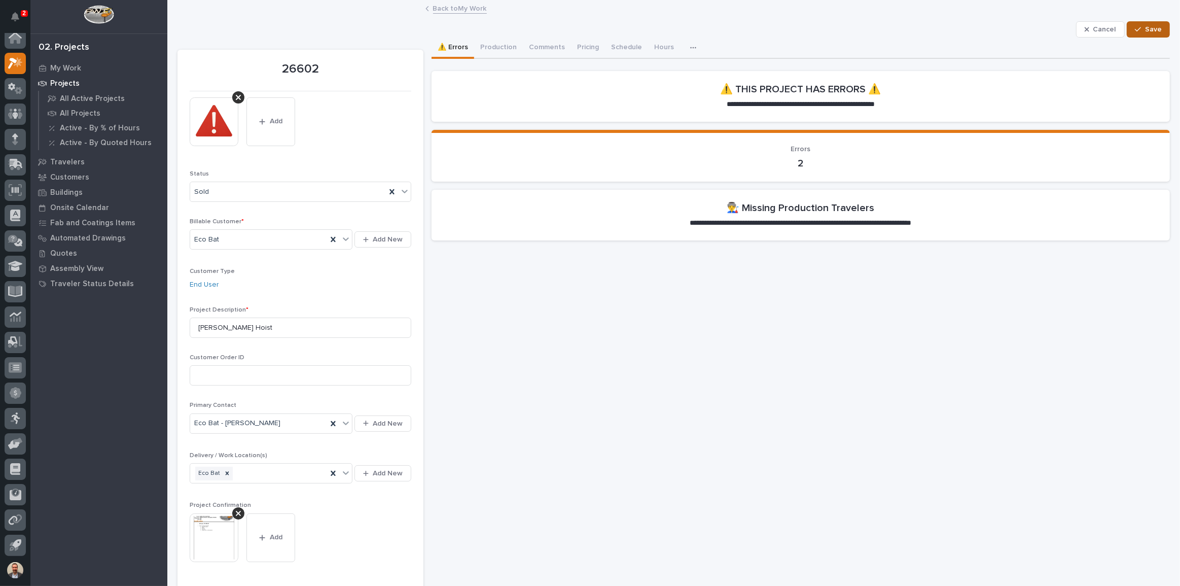
click at [1145, 29] on span "Save" at bounding box center [1153, 29] width 17 height 9
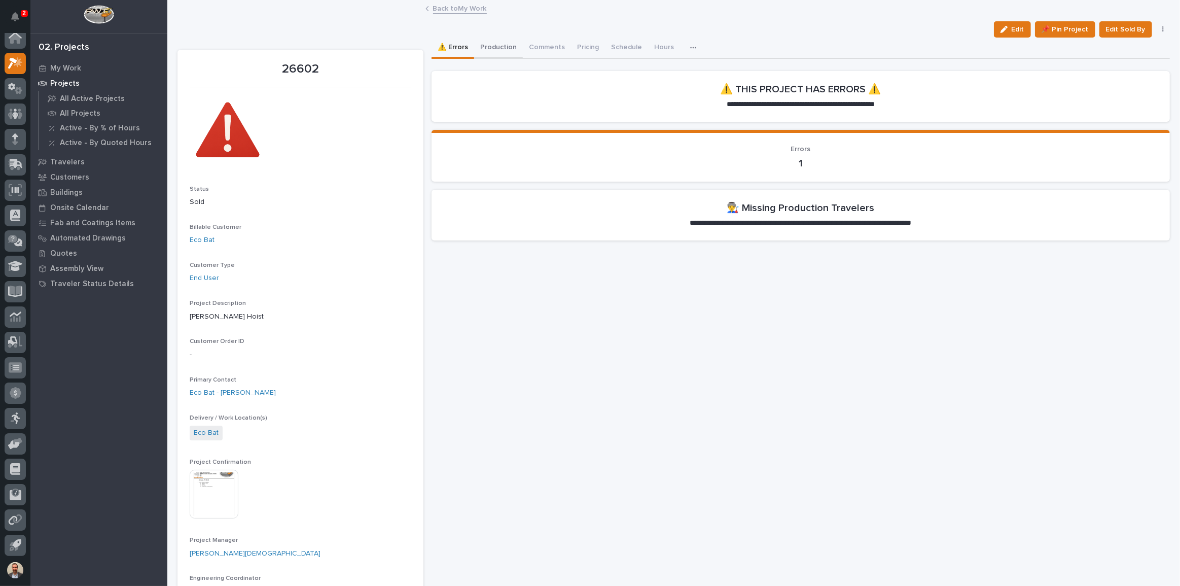
click at [497, 51] on button "Production" at bounding box center [498, 48] width 49 height 21
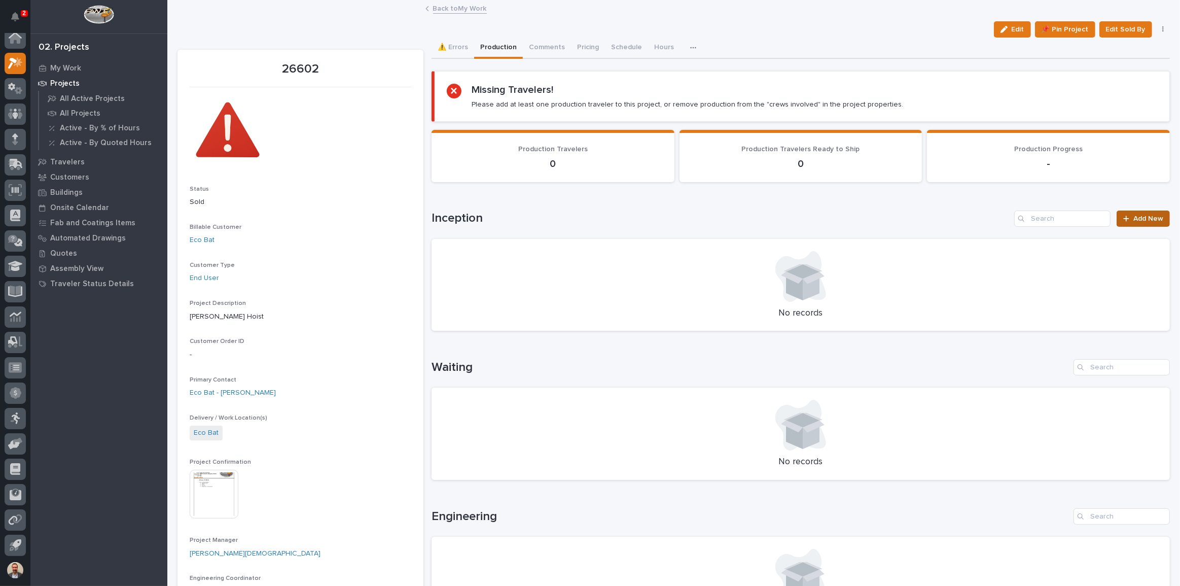
click at [1121, 212] on link "Add New" at bounding box center [1143, 219] width 53 height 16
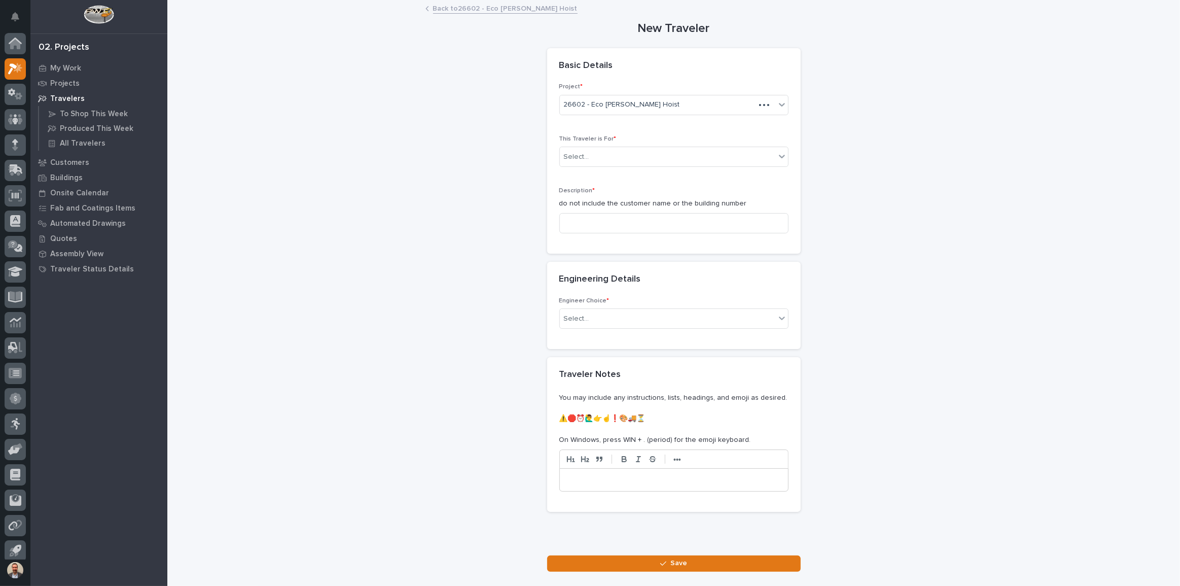
scroll to position [6, 0]
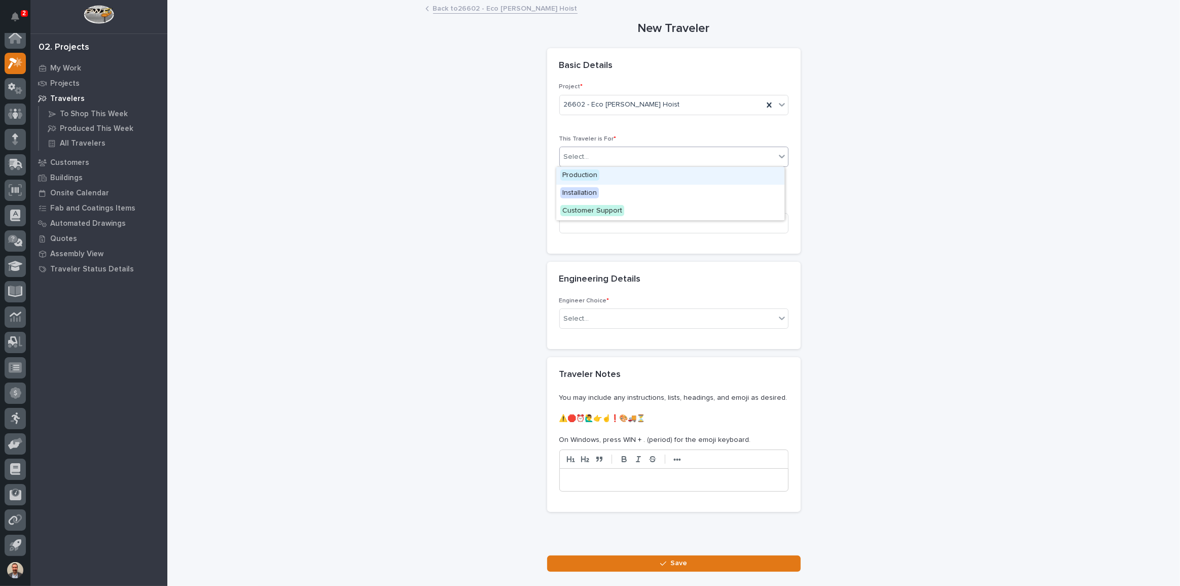
click at [673, 155] on div "Select..." at bounding box center [668, 157] width 216 height 17
click at [714, 174] on div "Production" at bounding box center [670, 176] width 228 height 18
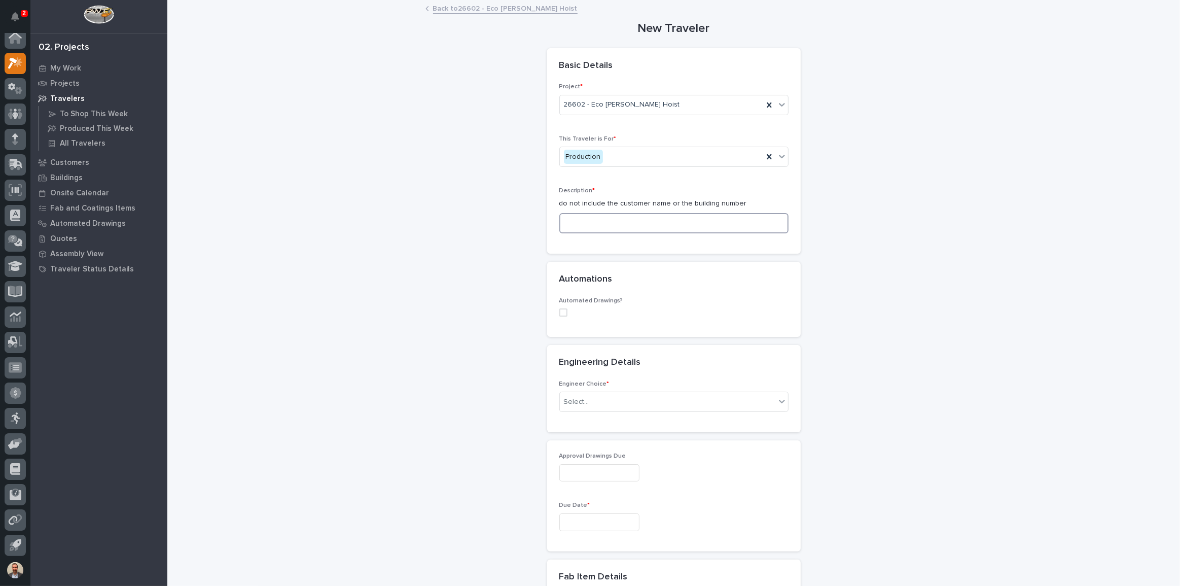
click at [657, 229] on input at bounding box center [674, 223] width 229 height 20
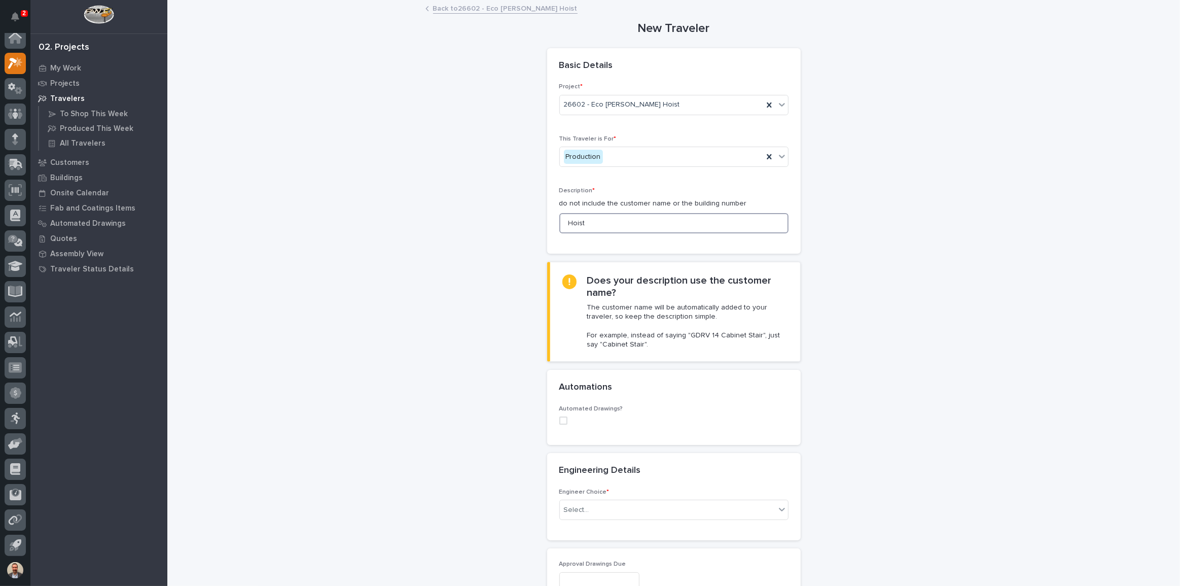
scroll to position [230, 0]
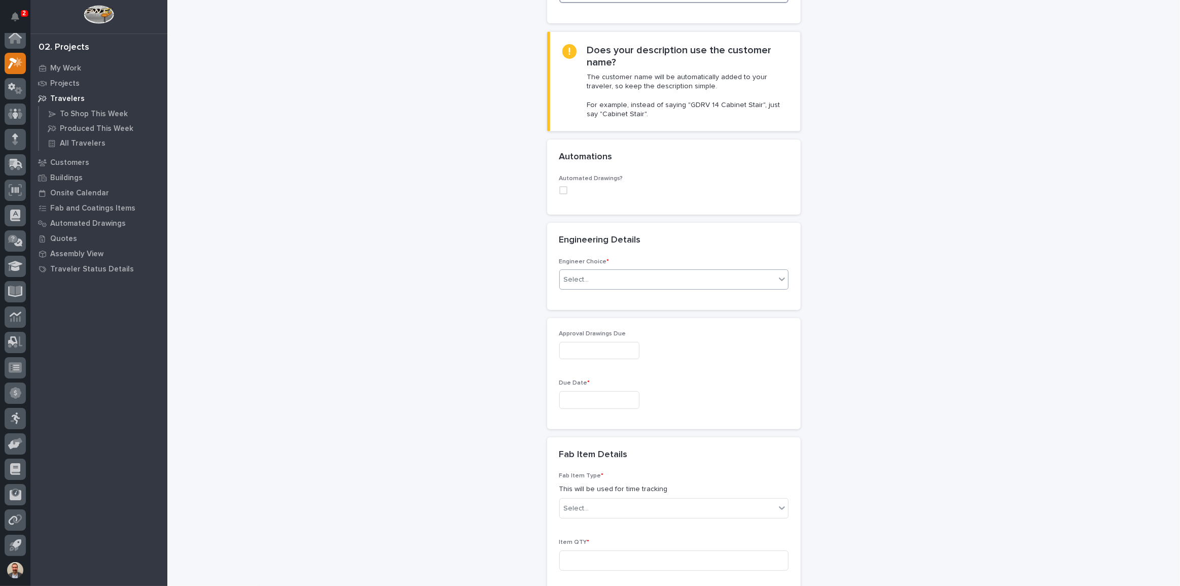
type input "Hoist"
click at [613, 276] on div "Select..." at bounding box center [668, 279] width 216 height 17
click at [624, 298] on div "There is no engineering (no drawings)" at bounding box center [670, 299] width 228 height 18
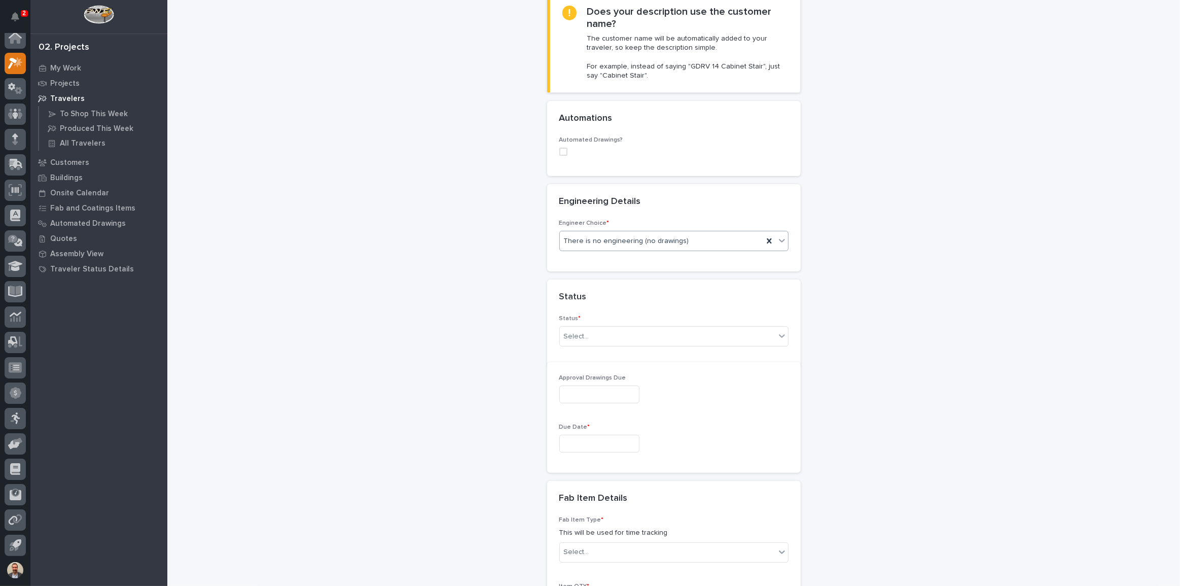
scroll to position [278, 0]
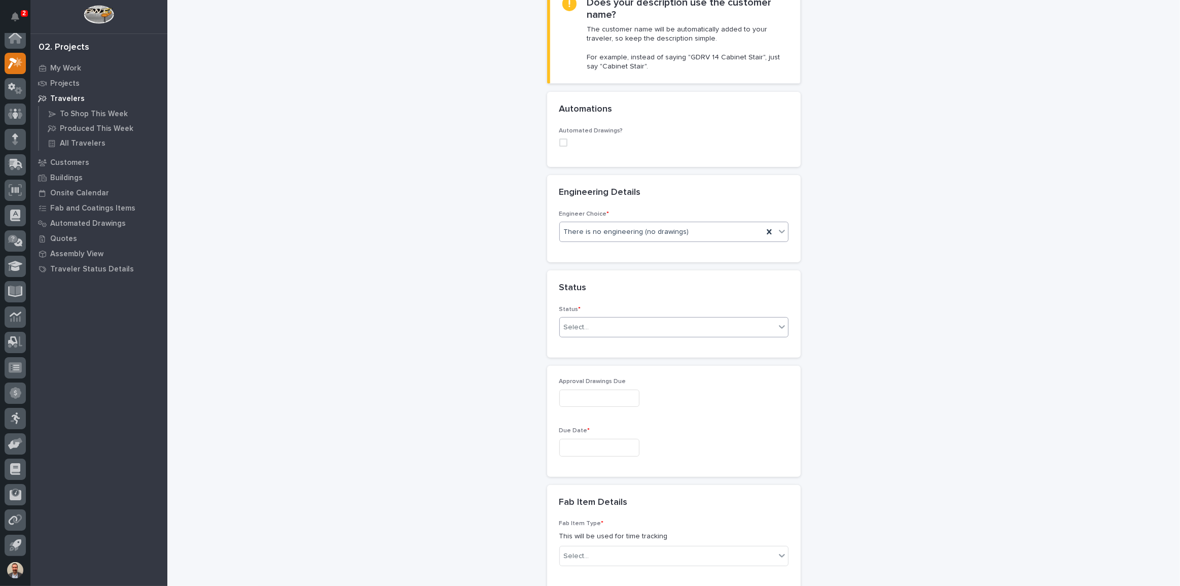
click at [599, 324] on div "Select..." at bounding box center [668, 327] width 216 height 17
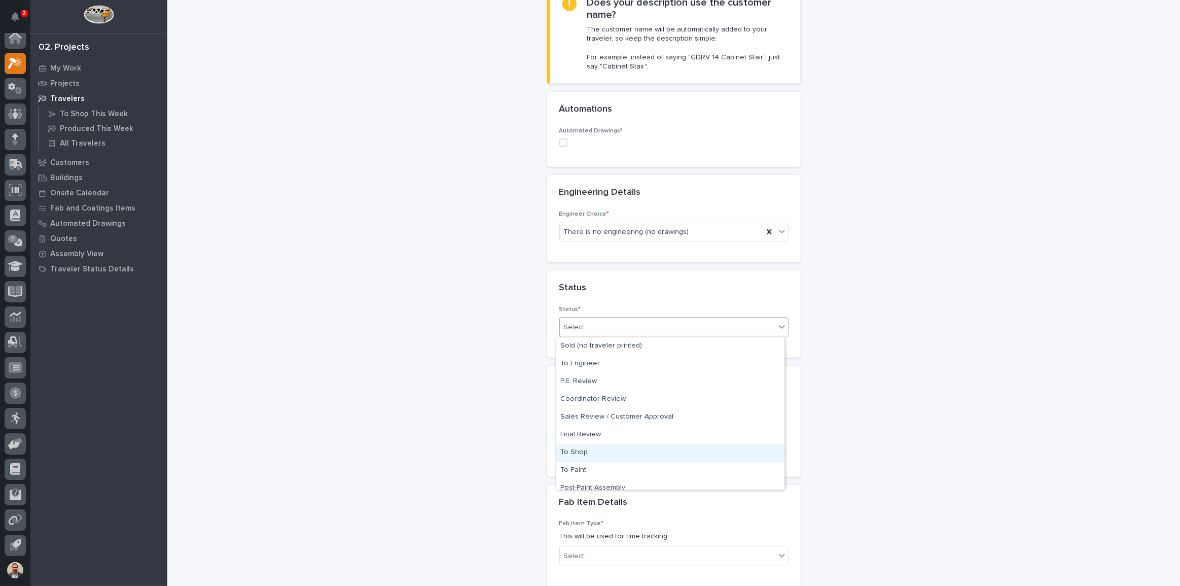
scroll to position [61, 0]
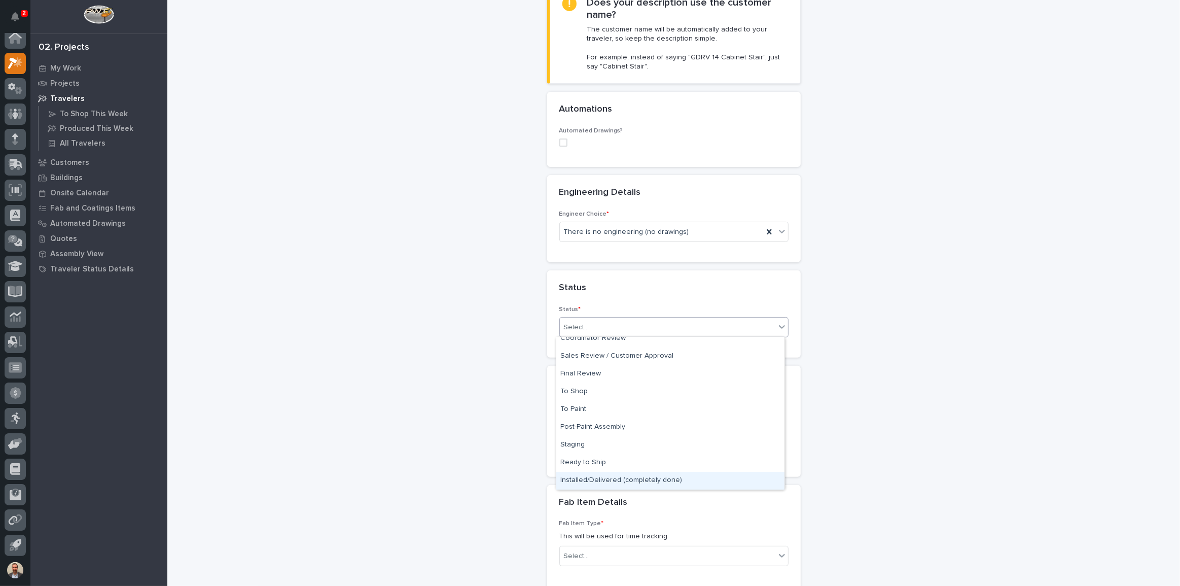
click at [663, 476] on div "Installed/Delivered (completely done)" at bounding box center [670, 481] width 228 height 18
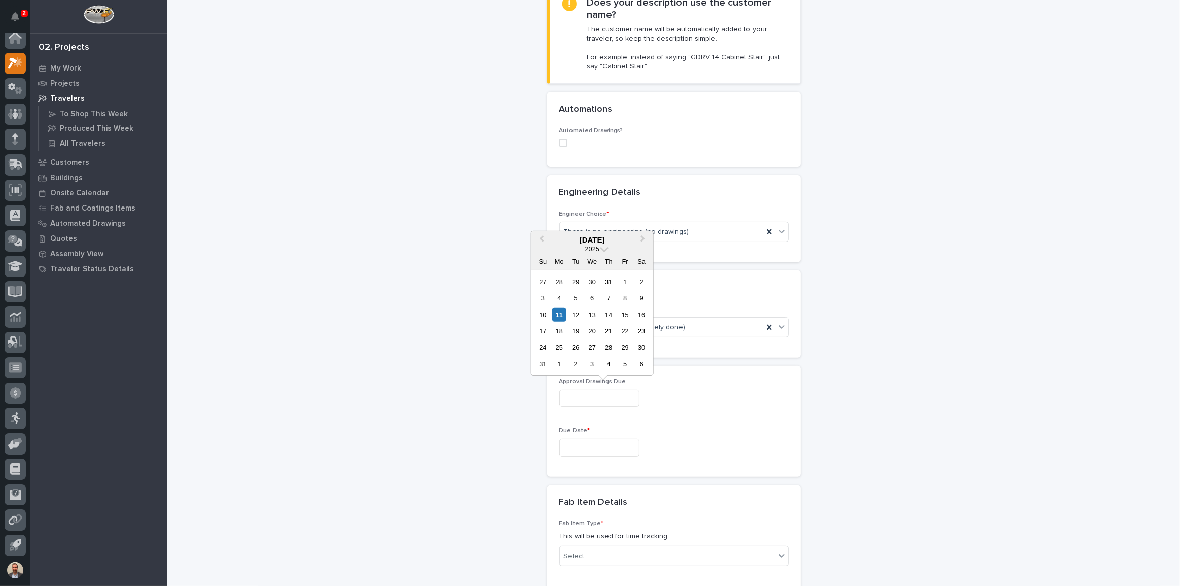
click at [632, 400] on input "text" at bounding box center [600, 399] width 80 height 18
click at [562, 313] on div "11" at bounding box center [559, 314] width 14 height 14
type input "**********"
drag, startPoint x: 616, startPoint y: 447, endPoint x: 609, endPoint y: 438, distance: 11.9
click at [617, 447] on input "text" at bounding box center [600, 448] width 80 height 18
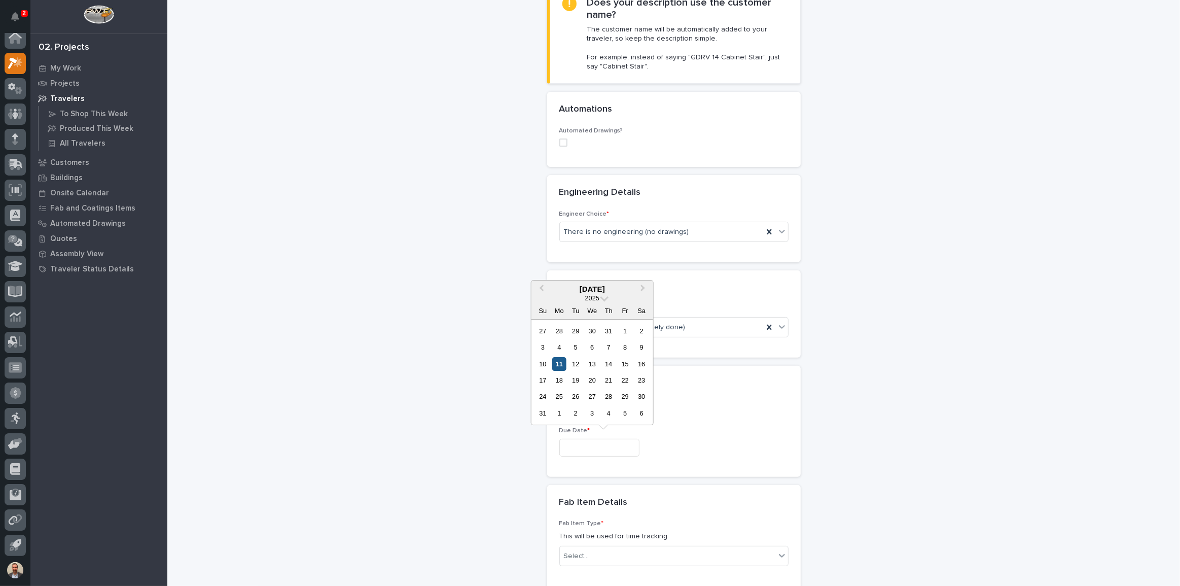
click at [559, 361] on div "11" at bounding box center [559, 364] width 14 height 14
type input "**********"
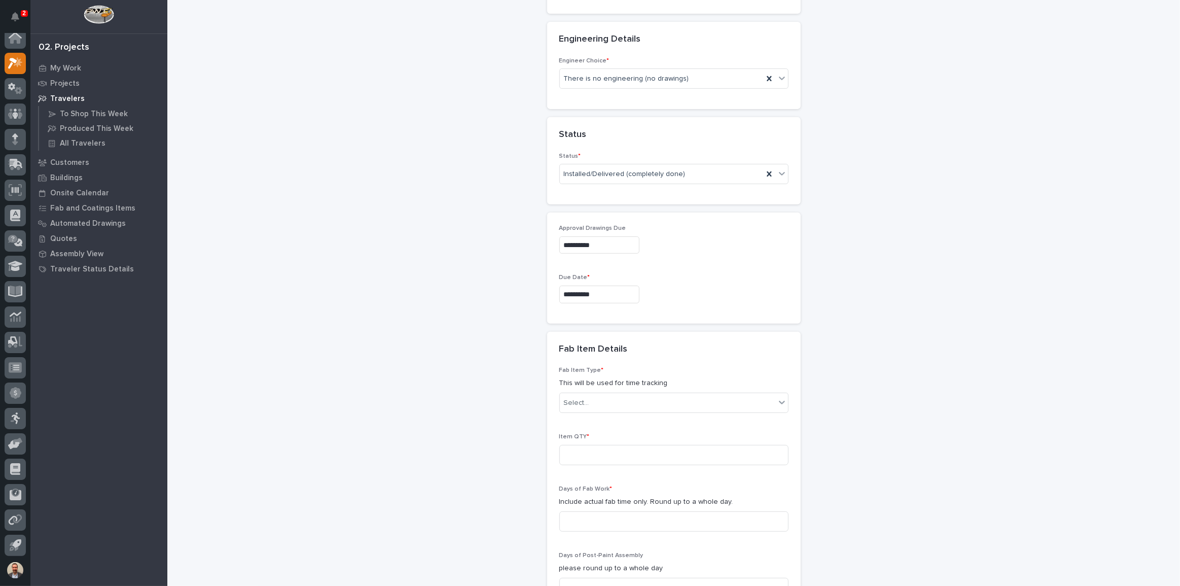
scroll to position [508, 0]
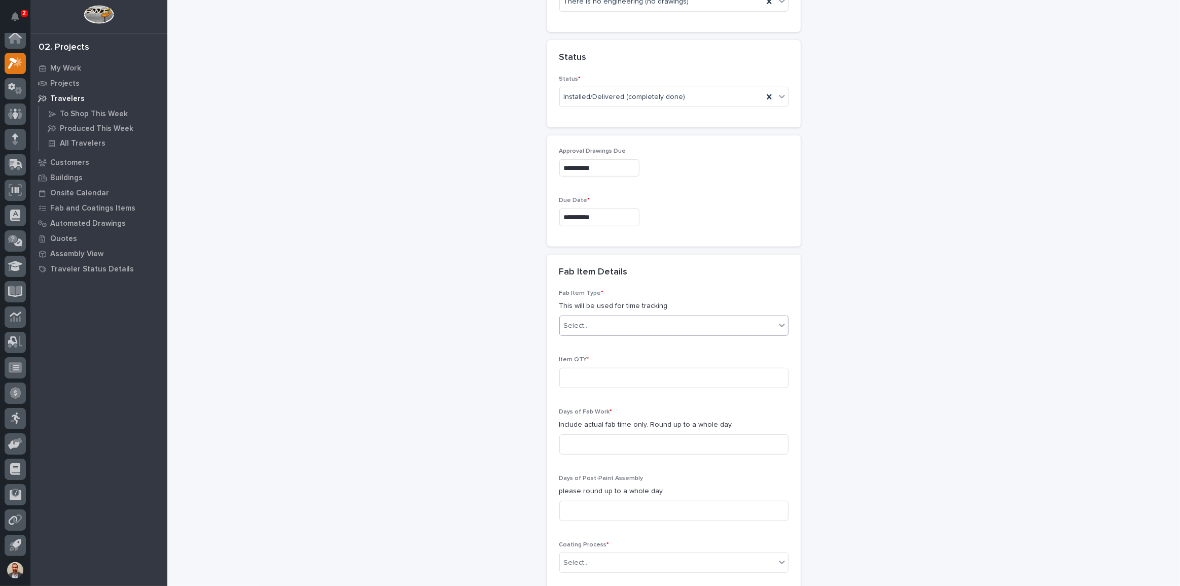
click at [619, 325] on div "Select..." at bounding box center [668, 326] width 216 height 17
type input "*"
click at [699, 287] on div "Fab Item Details" at bounding box center [674, 273] width 254 height 36
click at [777, 321] on icon at bounding box center [782, 325] width 10 height 10
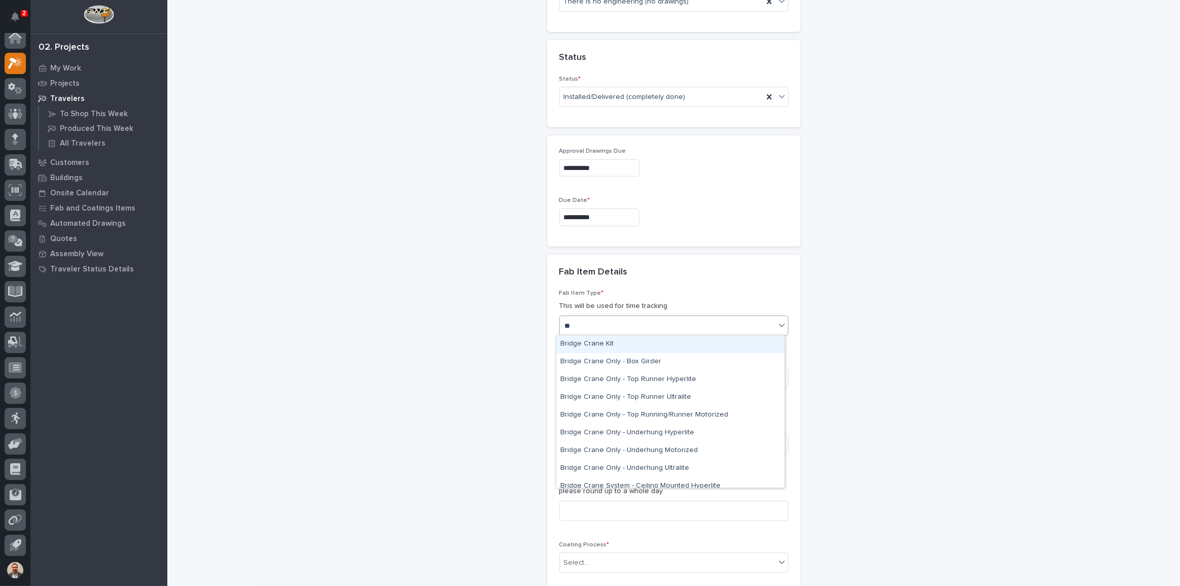
type input "***"
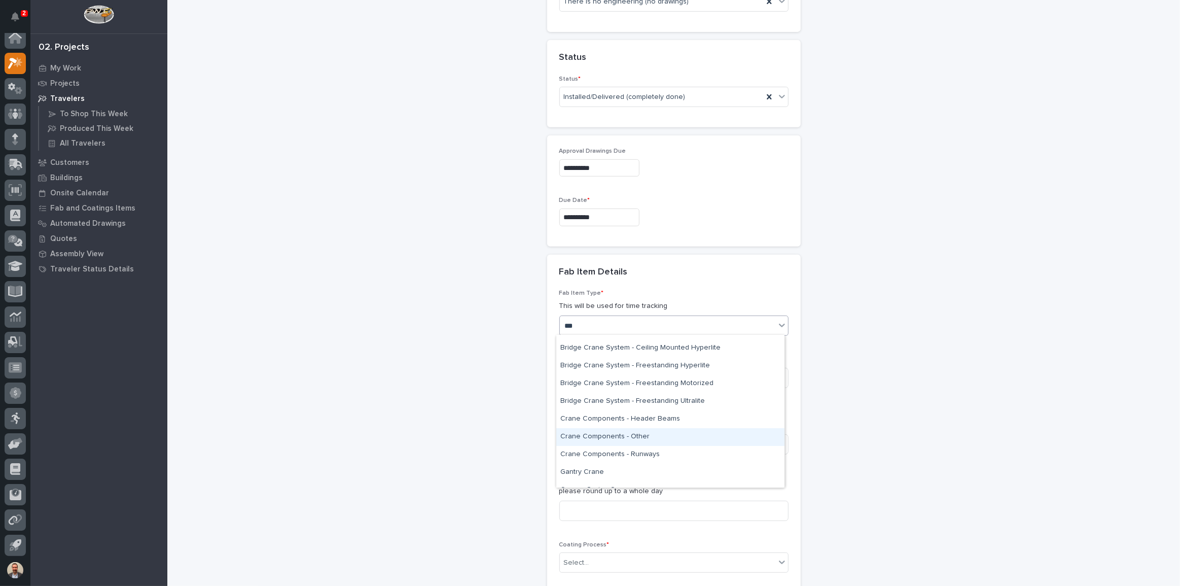
click at [696, 431] on div "Crane Components - Other" at bounding box center [670, 437] width 228 height 18
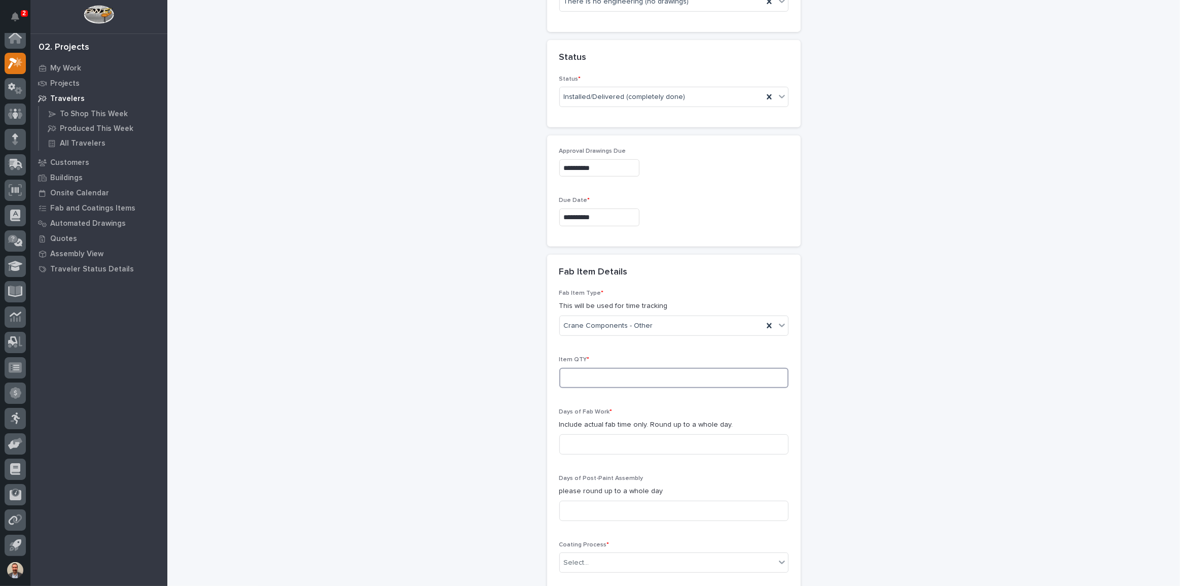
click at [710, 373] on input at bounding box center [674, 378] width 229 height 20
type input "1"
click at [693, 444] on input at bounding box center [674, 444] width 229 height 20
type input "0"
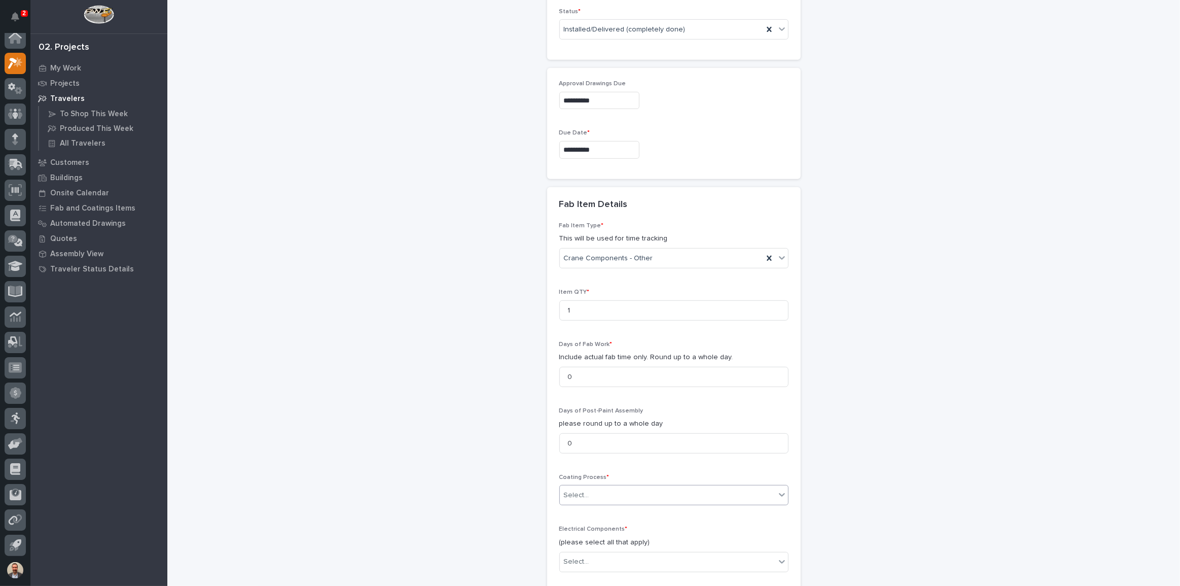
scroll to position [693, 0]
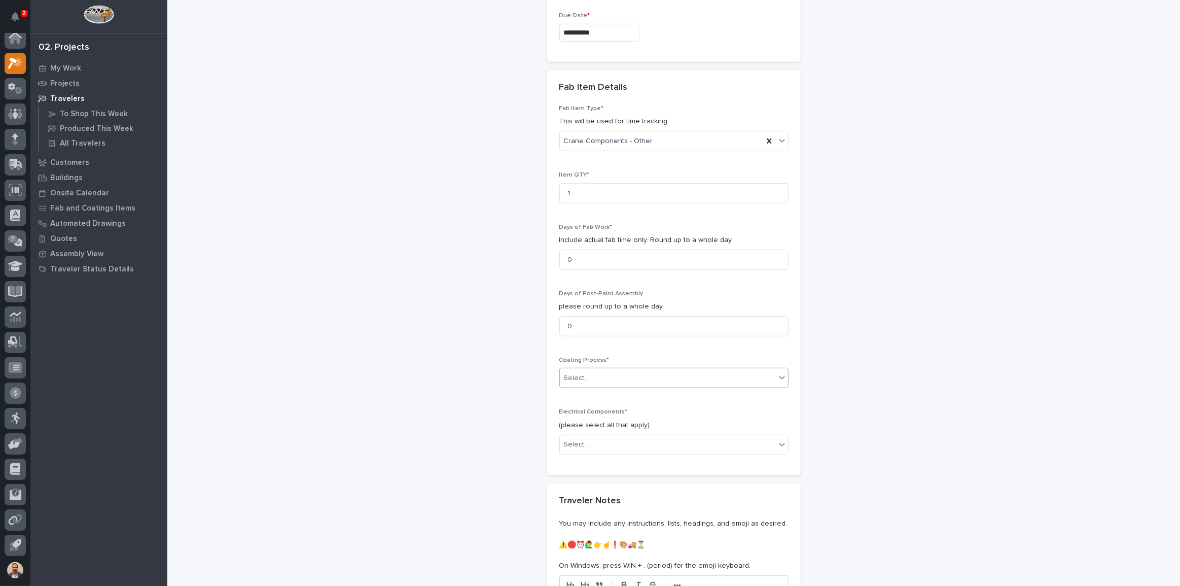
click at [655, 378] on div "Select..." at bounding box center [668, 378] width 216 height 17
click at [633, 424] on div "No Paint" at bounding box center [670, 432] width 228 height 18
click at [672, 445] on div "Select..." at bounding box center [668, 444] width 216 height 17
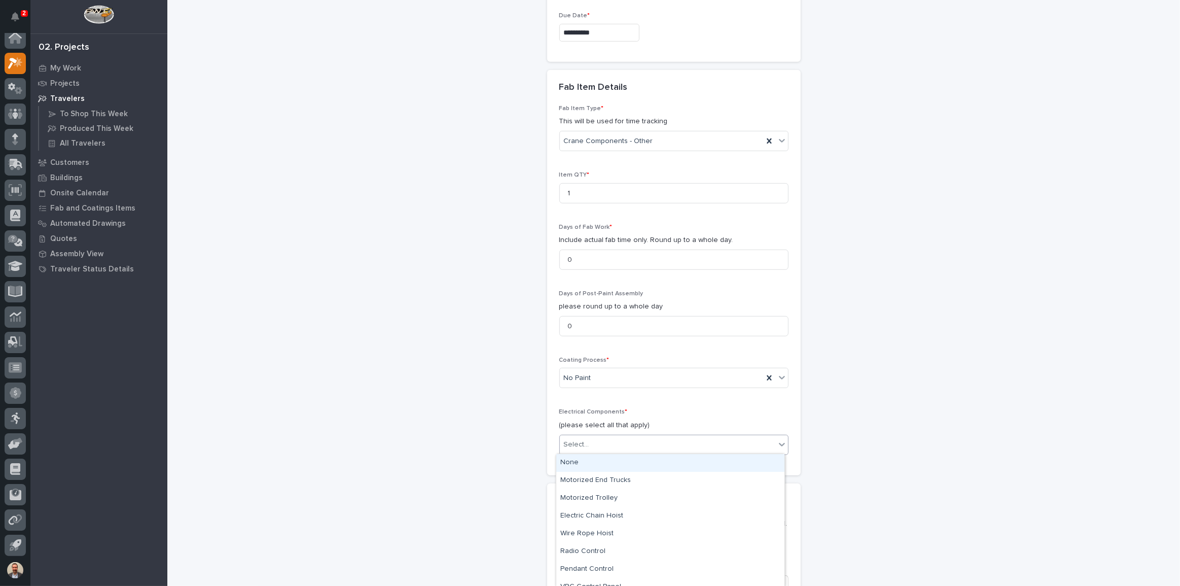
click at [650, 461] on div "None" at bounding box center [670, 463] width 228 height 18
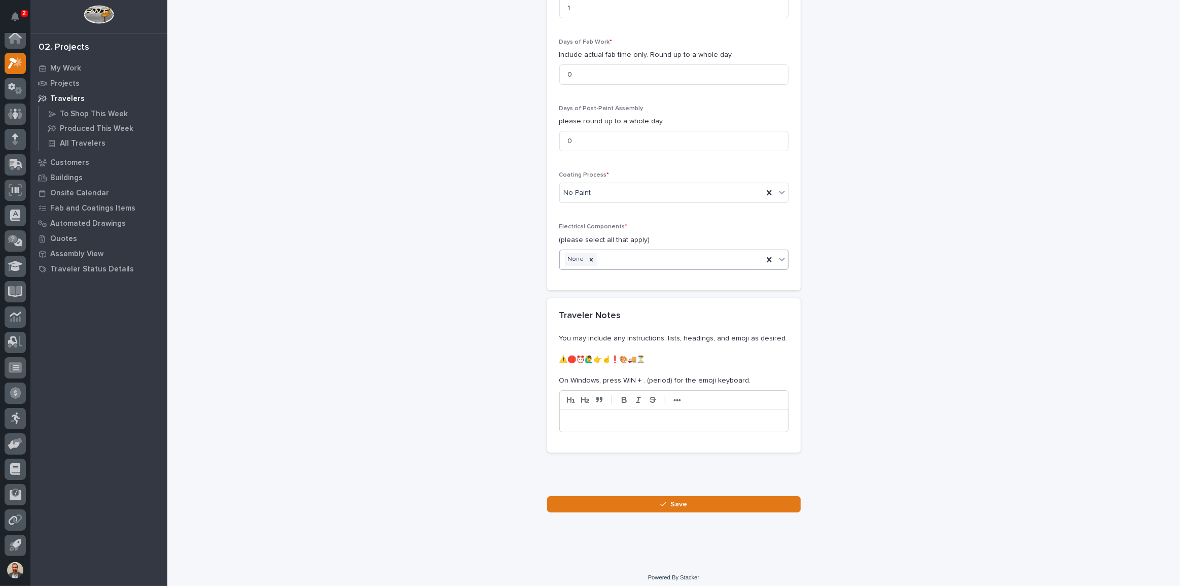
scroll to position [883, 0]
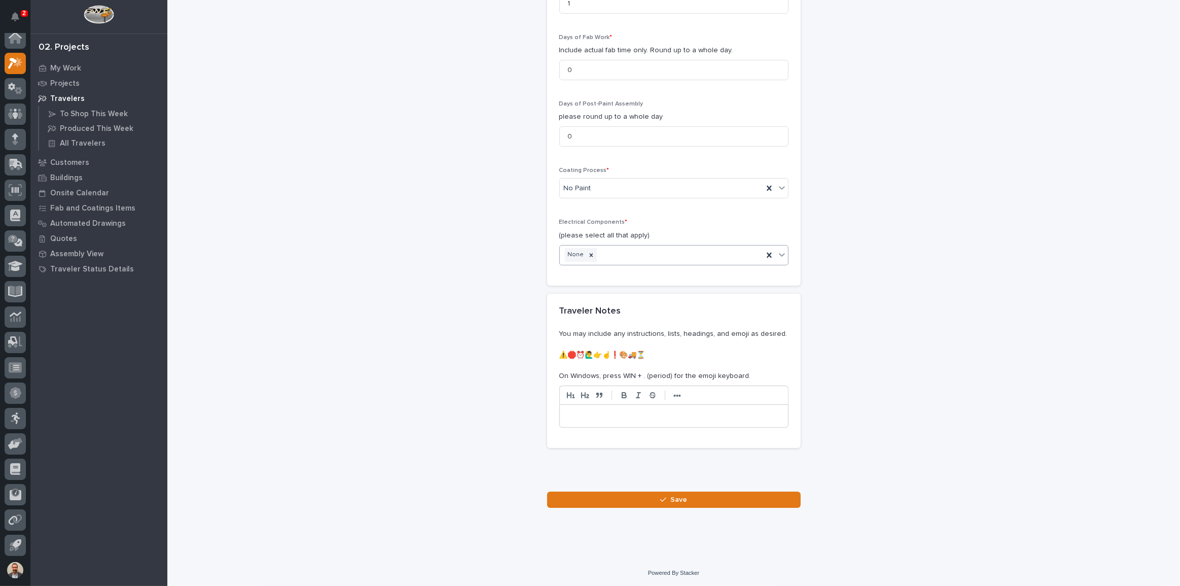
click at [728, 254] on div "None" at bounding box center [661, 255] width 203 height 18
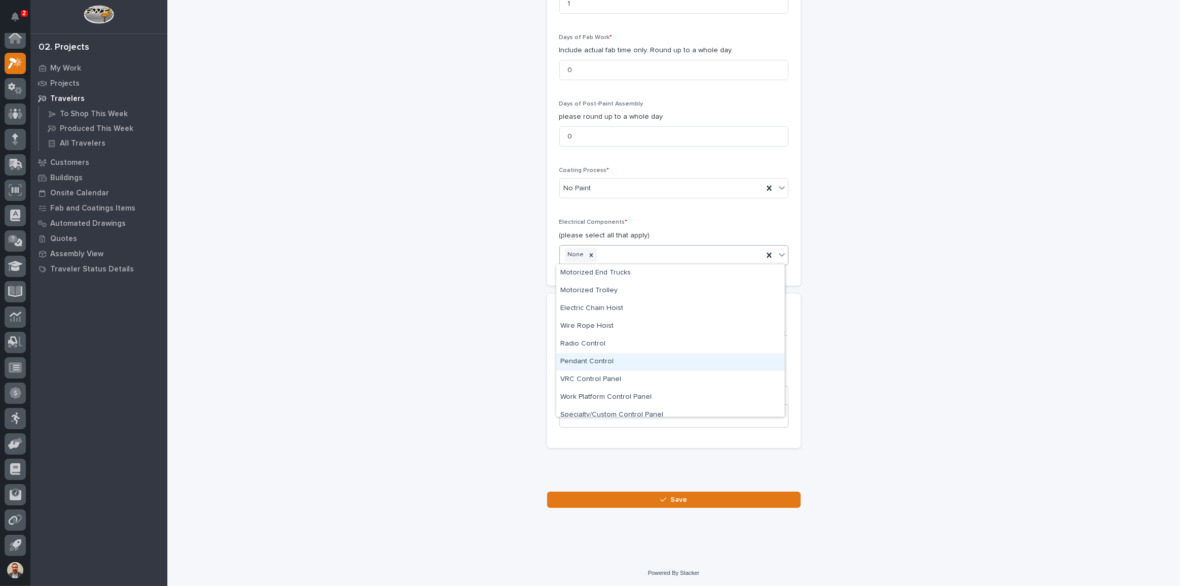
click at [662, 358] on div "Pendant Control" at bounding box center [670, 362] width 228 height 18
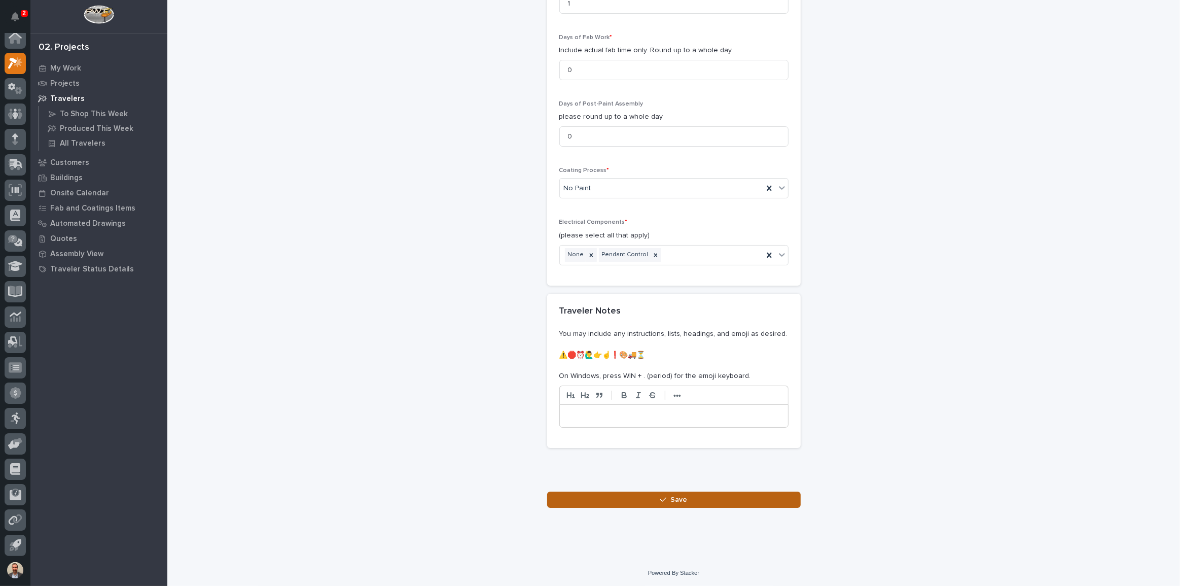
click at [686, 496] on button "Save" at bounding box center [674, 500] width 254 height 16
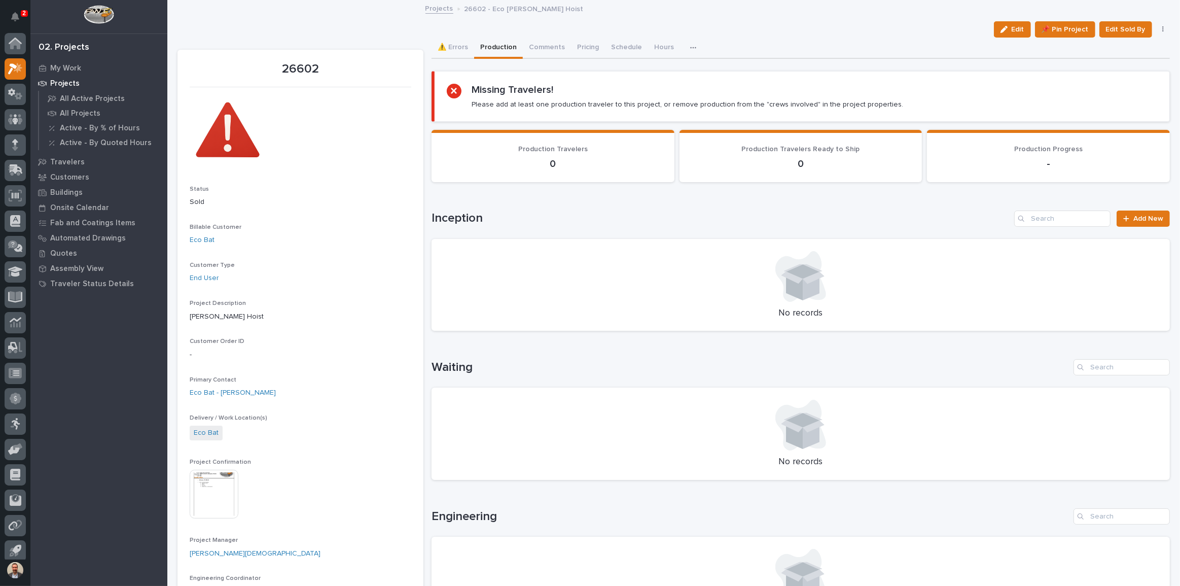
scroll to position [6, 0]
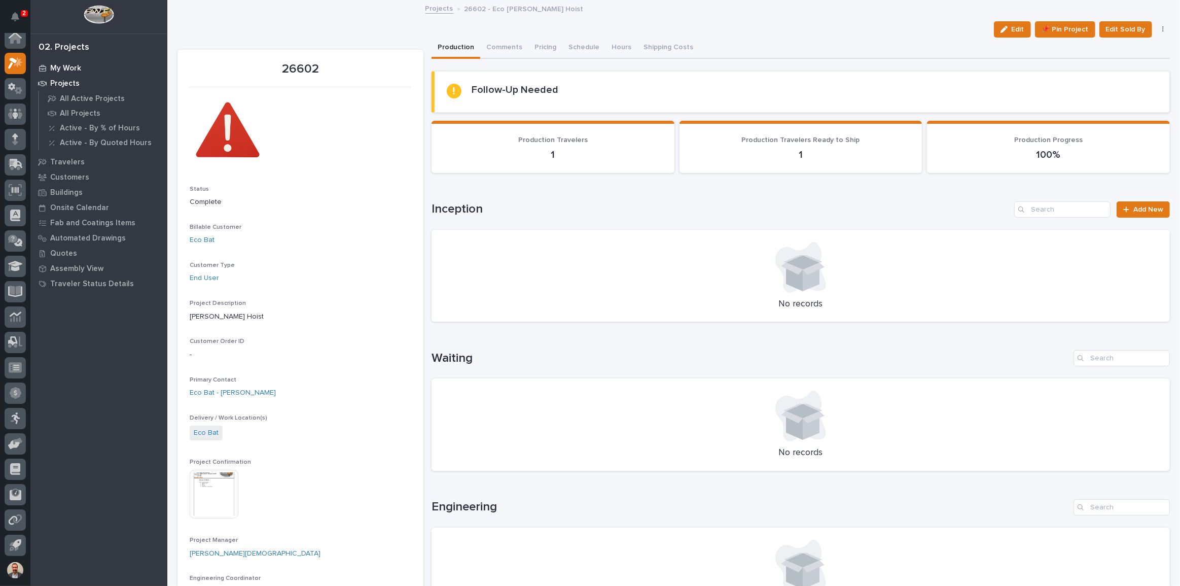
click at [66, 64] on p "My Work" at bounding box center [65, 68] width 31 height 9
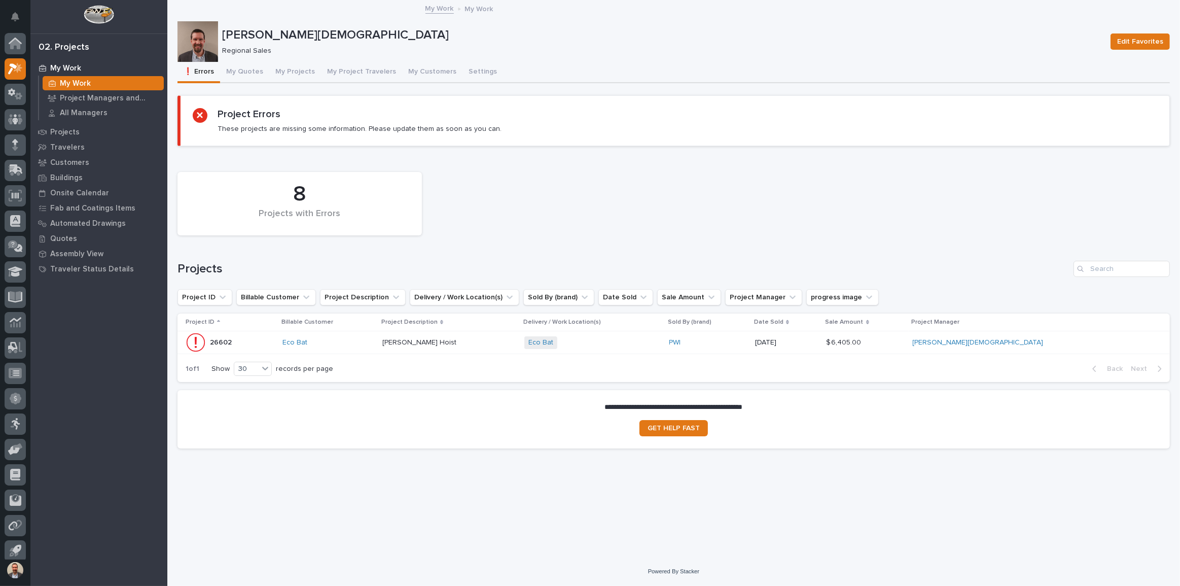
scroll to position [6, 0]
